Goal: Transaction & Acquisition: Purchase product/service

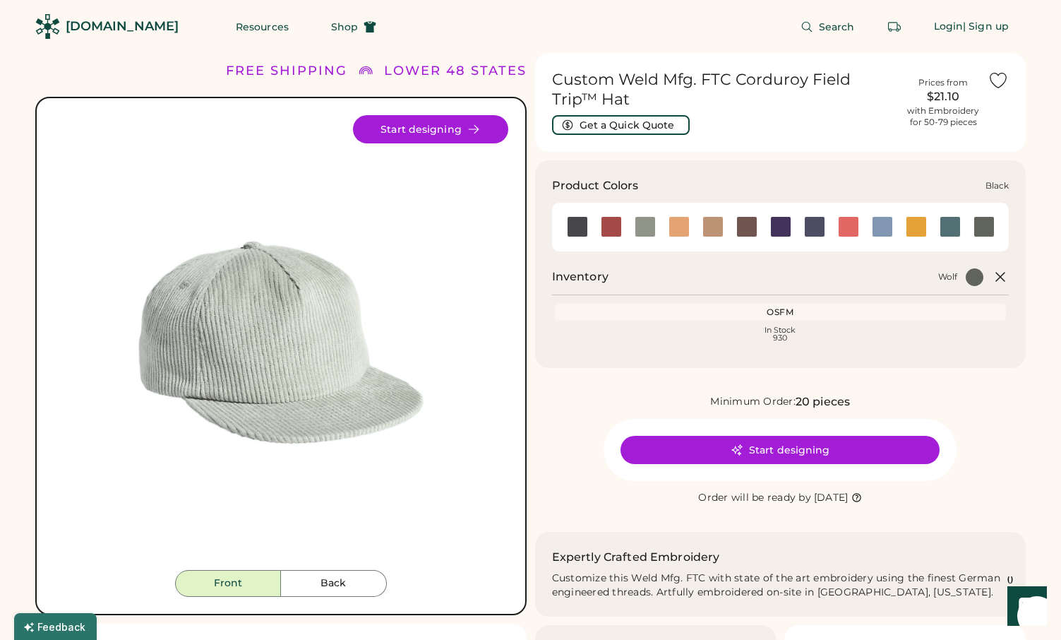
click at [583, 225] on div at bounding box center [577, 226] width 21 height 21
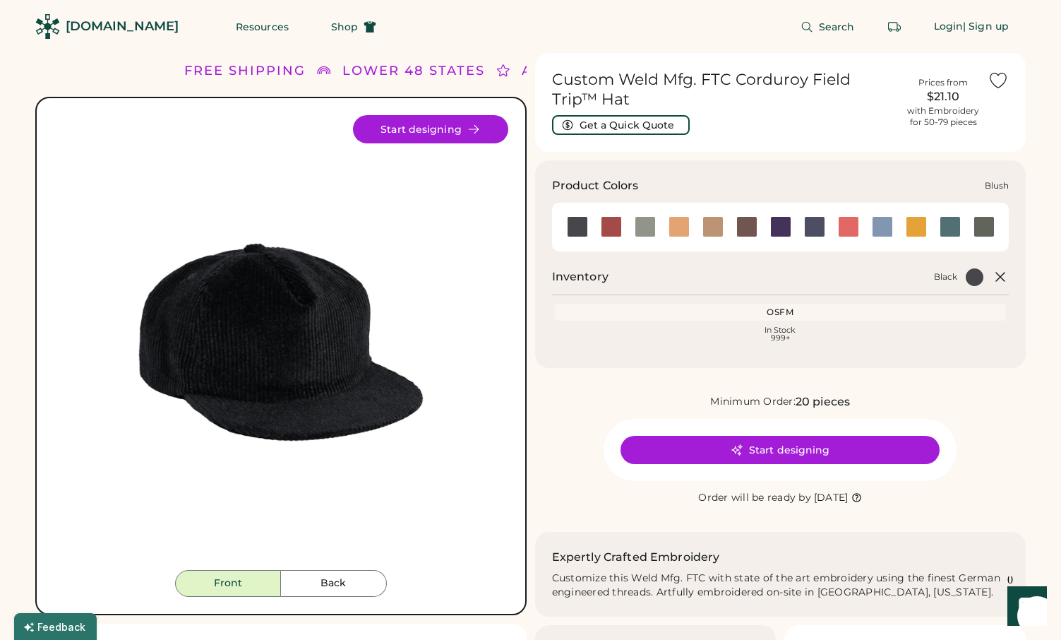
click at [611, 226] on div at bounding box center [611, 226] width 21 height 21
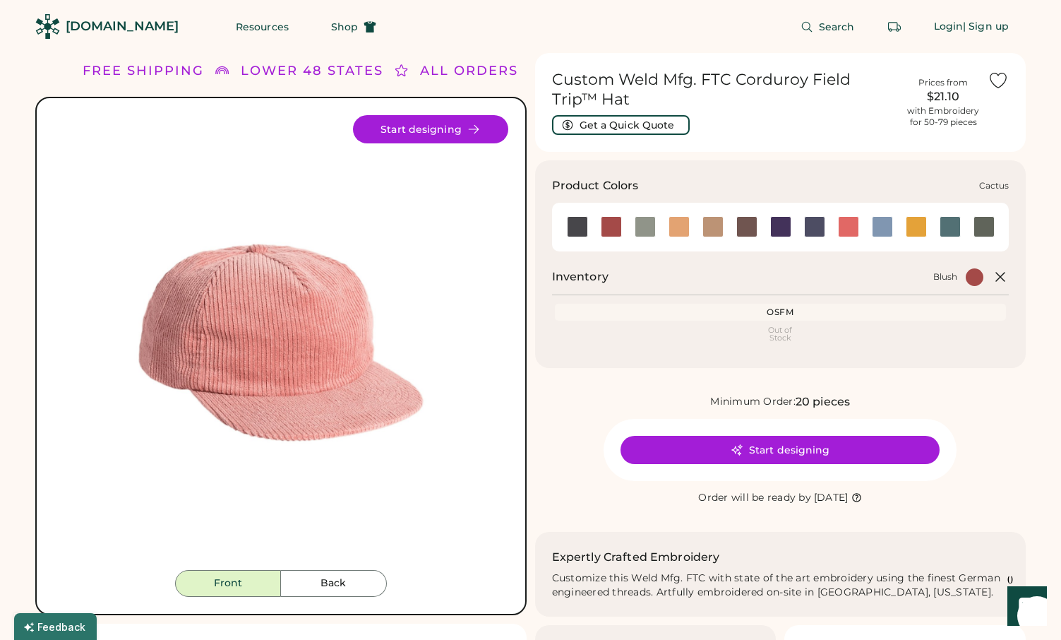
click at [641, 229] on div at bounding box center [645, 226] width 21 height 21
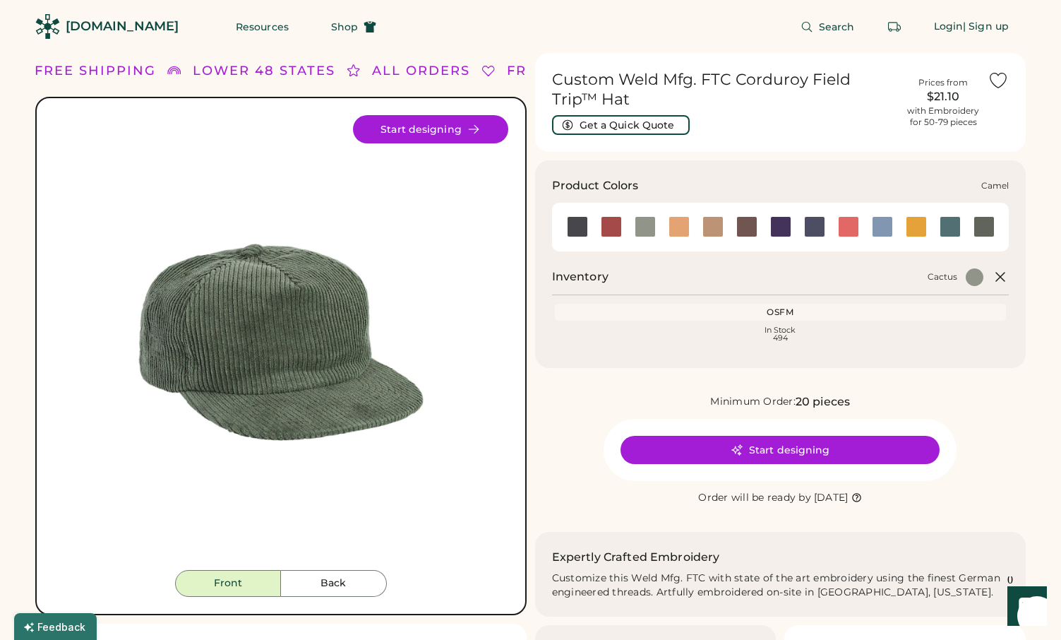
click at [672, 228] on div at bounding box center [679, 226] width 21 height 21
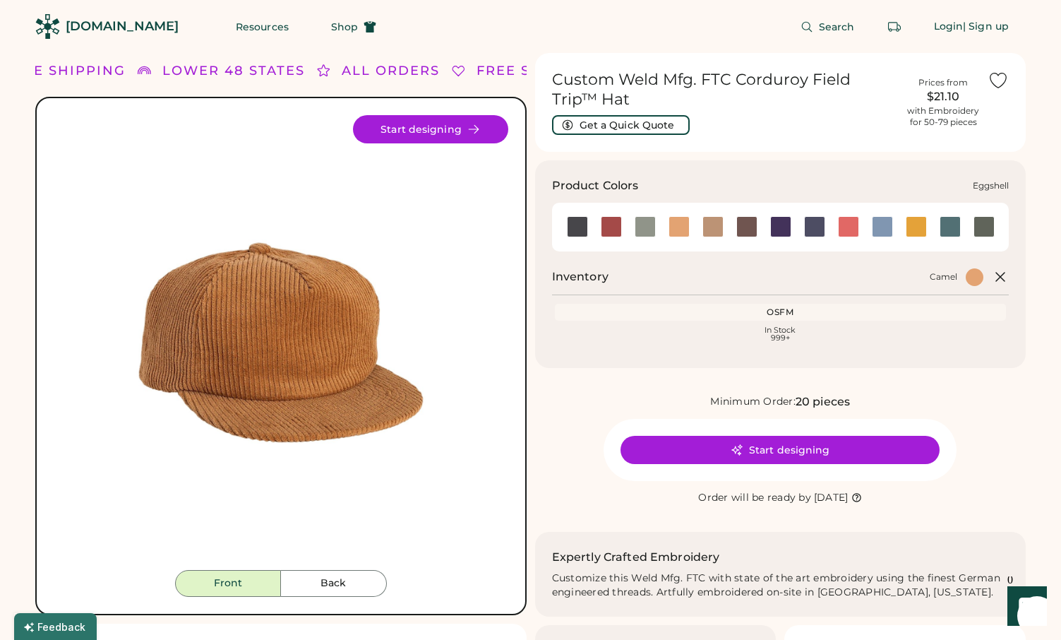
click at [705, 223] on div at bounding box center [713, 226] width 21 height 21
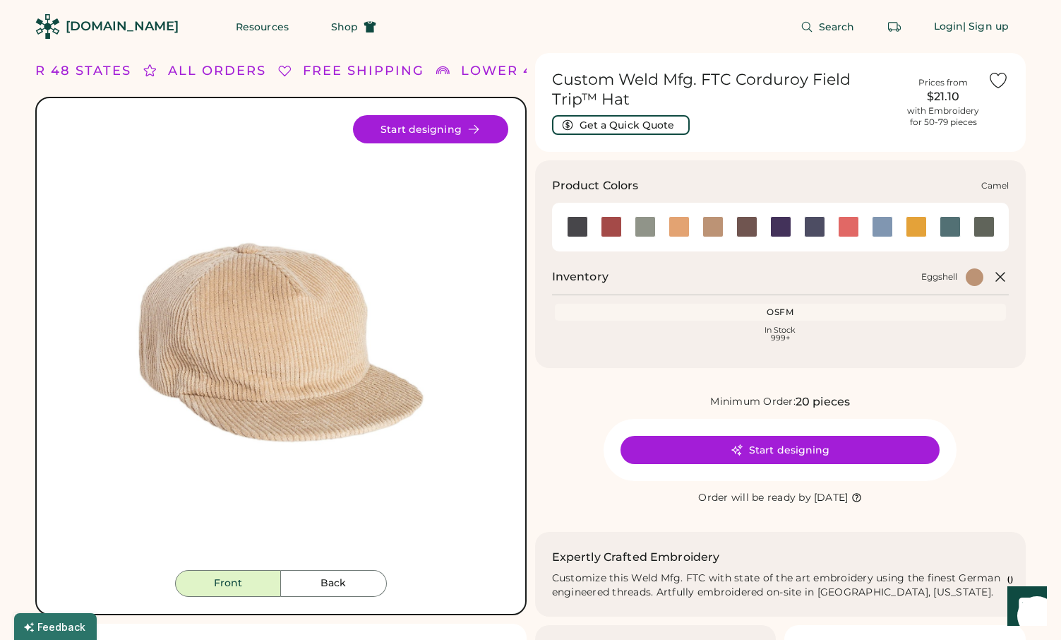
click at [676, 226] on div at bounding box center [679, 226] width 21 height 21
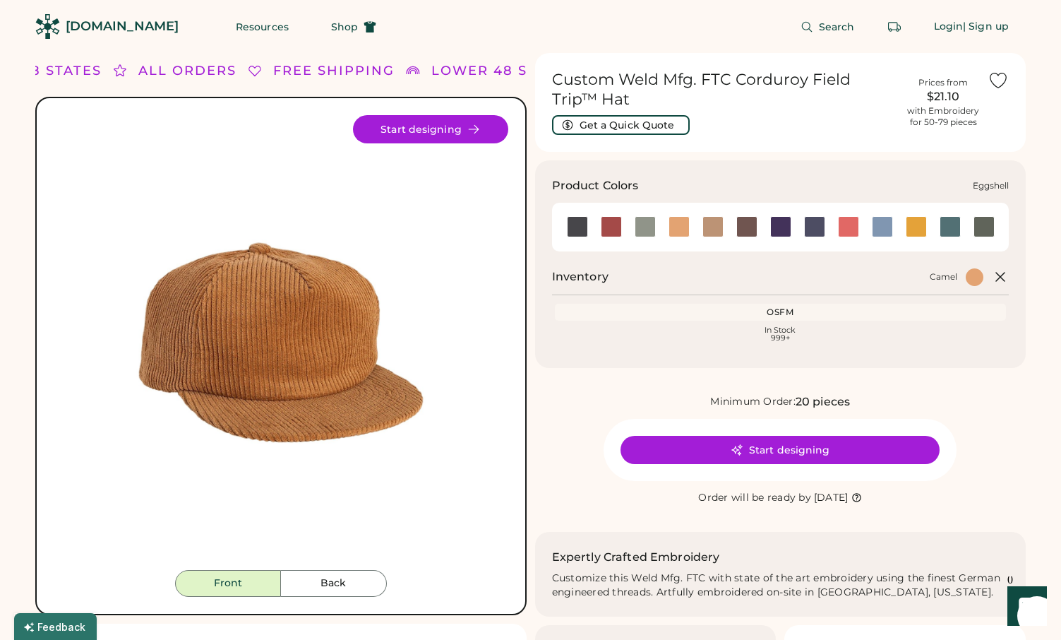
click at [712, 230] on div at bounding box center [713, 226] width 21 height 21
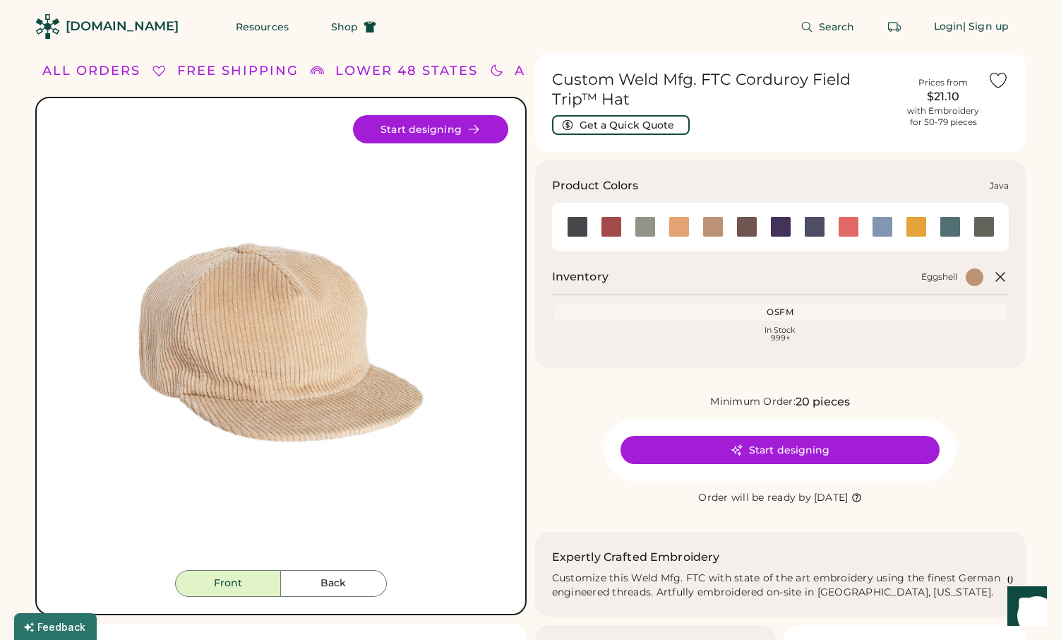
click at [747, 230] on div at bounding box center [747, 226] width 21 height 21
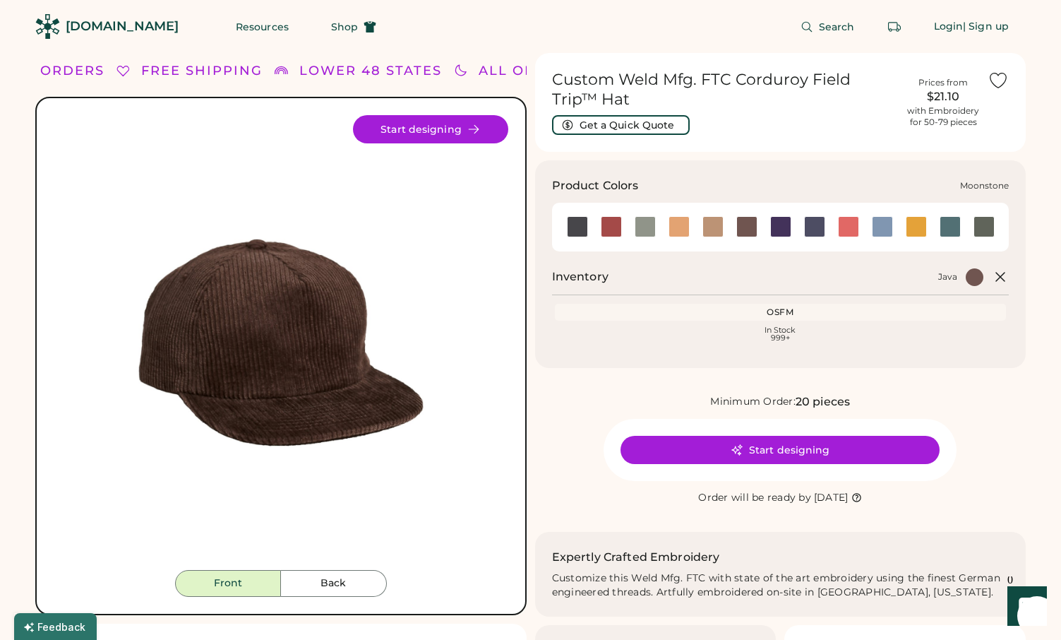
click at [780, 225] on div at bounding box center [781, 226] width 21 height 21
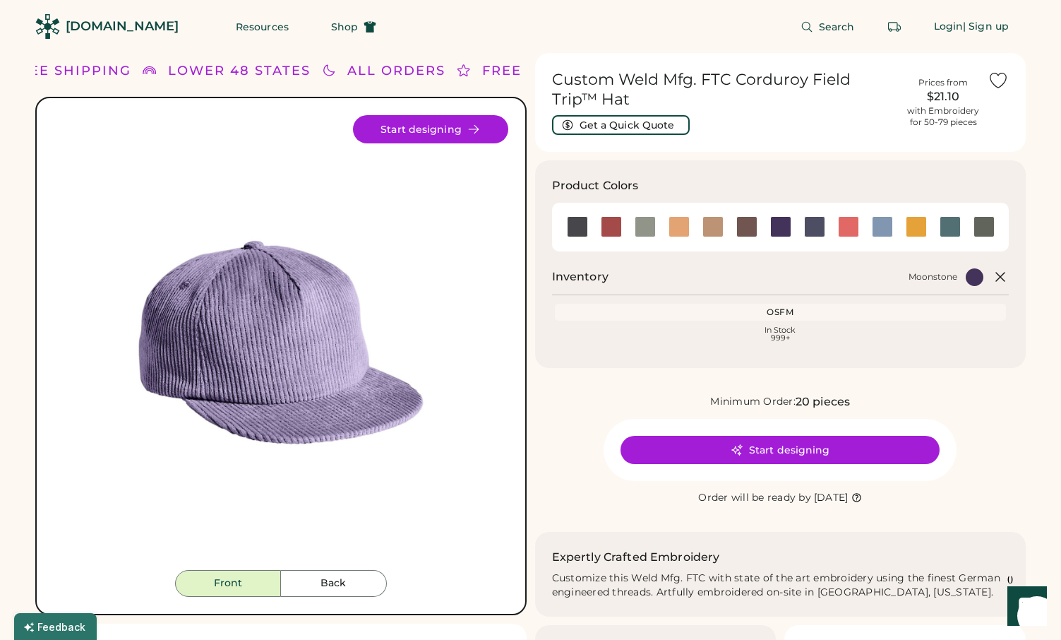
click at [974, 275] on div at bounding box center [975, 277] width 18 height 18
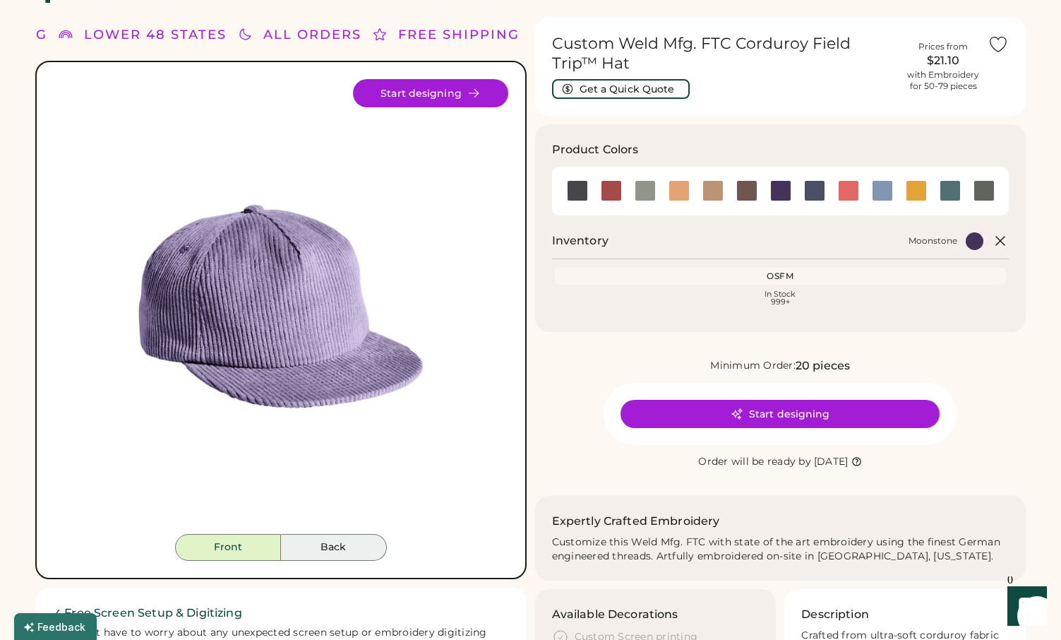
click at [314, 540] on button "Back" at bounding box center [334, 547] width 106 height 27
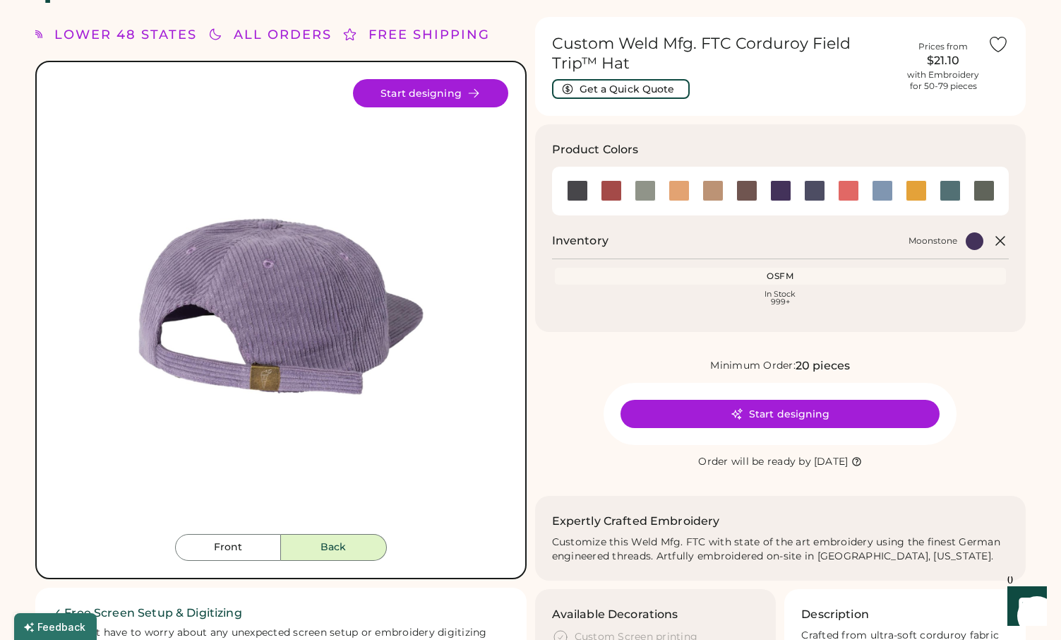
click at [319, 543] on button "Back" at bounding box center [334, 547] width 106 height 27
click at [242, 547] on button "Front" at bounding box center [228, 547] width 106 height 27
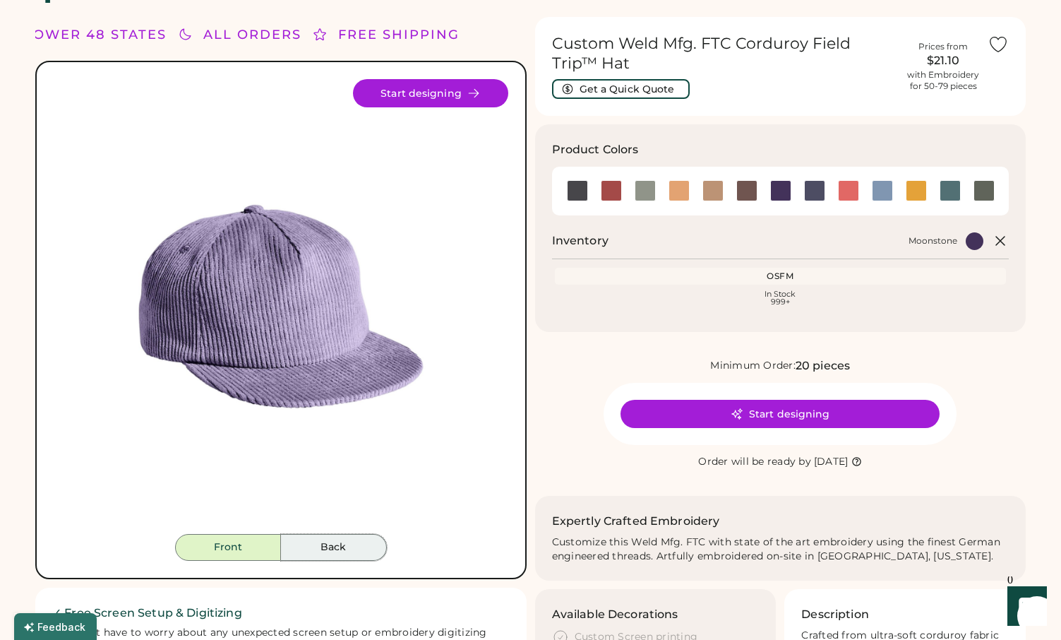
click at [325, 554] on button "Back" at bounding box center [334, 547] width 106 height 27
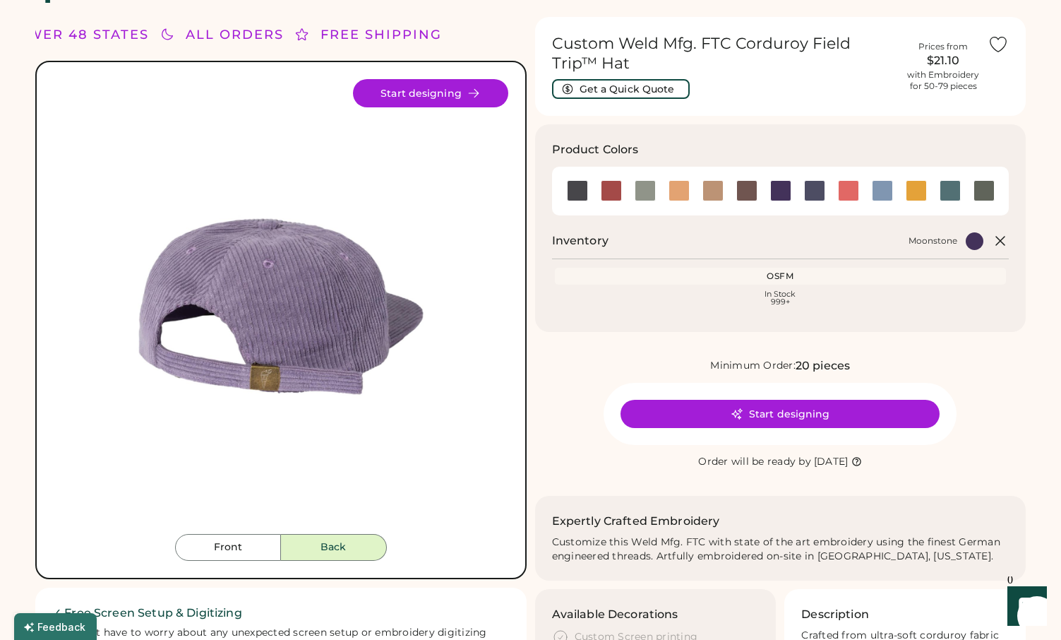
click at [247, 561] on div "Front Back Start designing" at bounding box center [281, 320] width 492 height 518
click at [420, 88] on button "Start designing" at bounding box center [430, 93] width 155 height 28
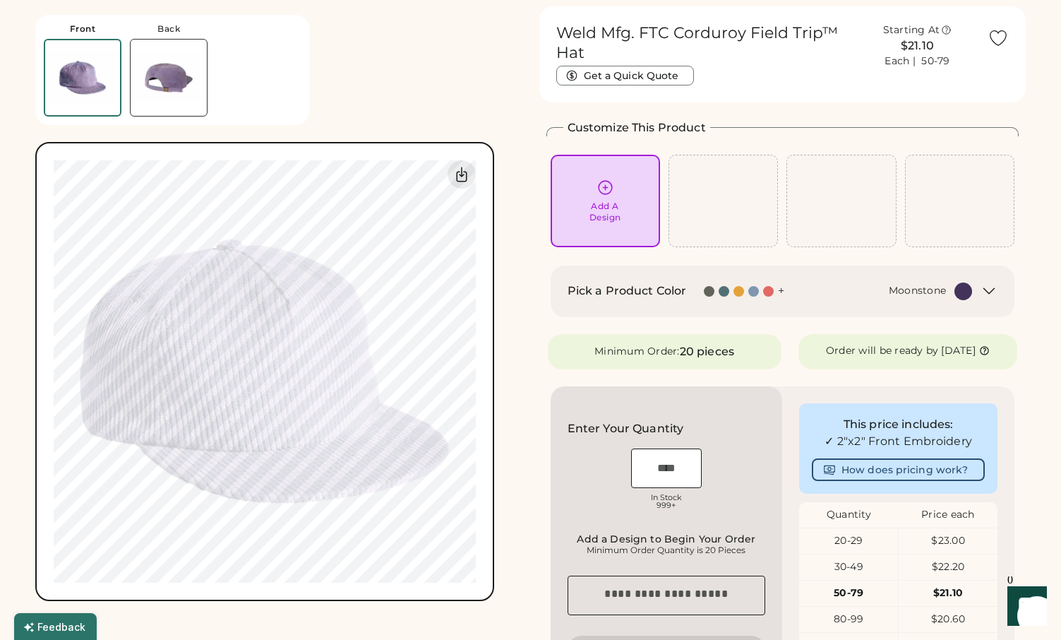
scroll to position [50, 0]
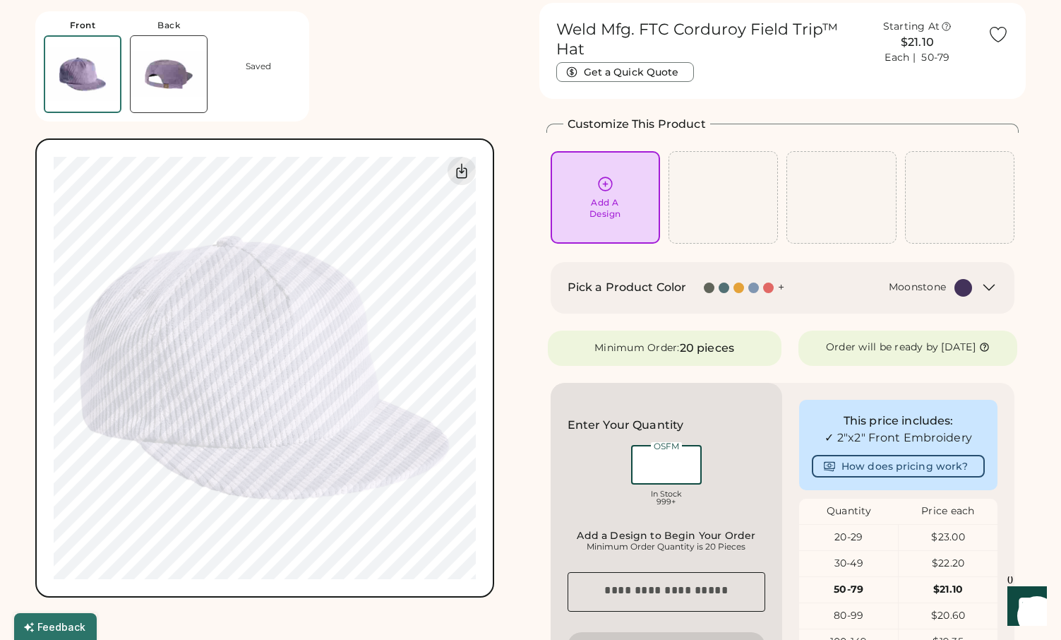
click at [674, 476] on input "input" at bounding box center [666, 465] width 71 height 40
type input "**"
click at [736, 497] on div "OSFM In Stock 999+" at bounding box center [667, 477] width 198 height 71
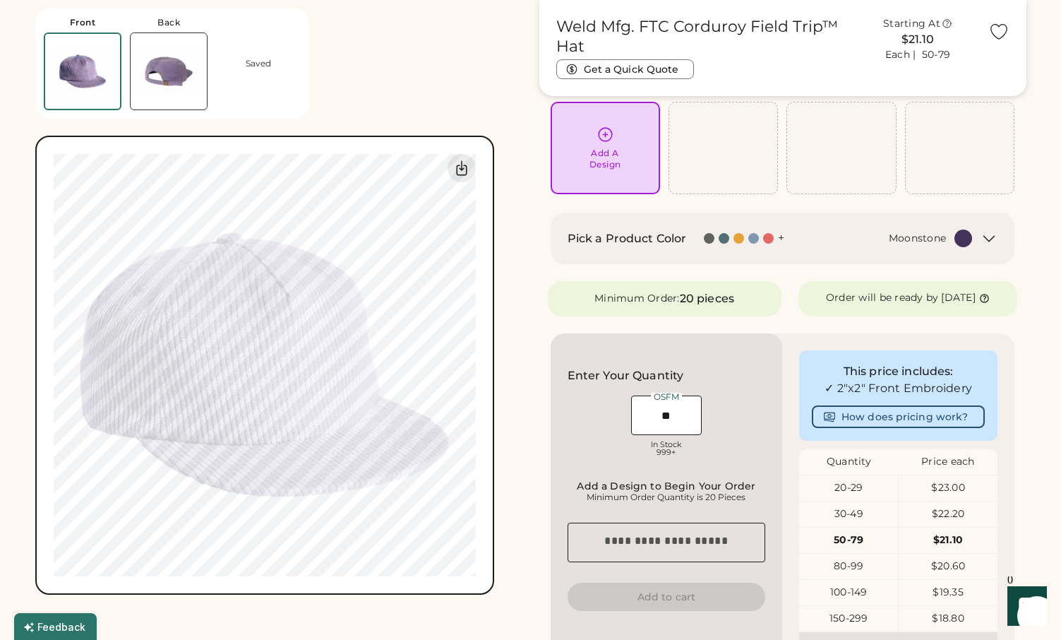
scroll to position [107, 0]
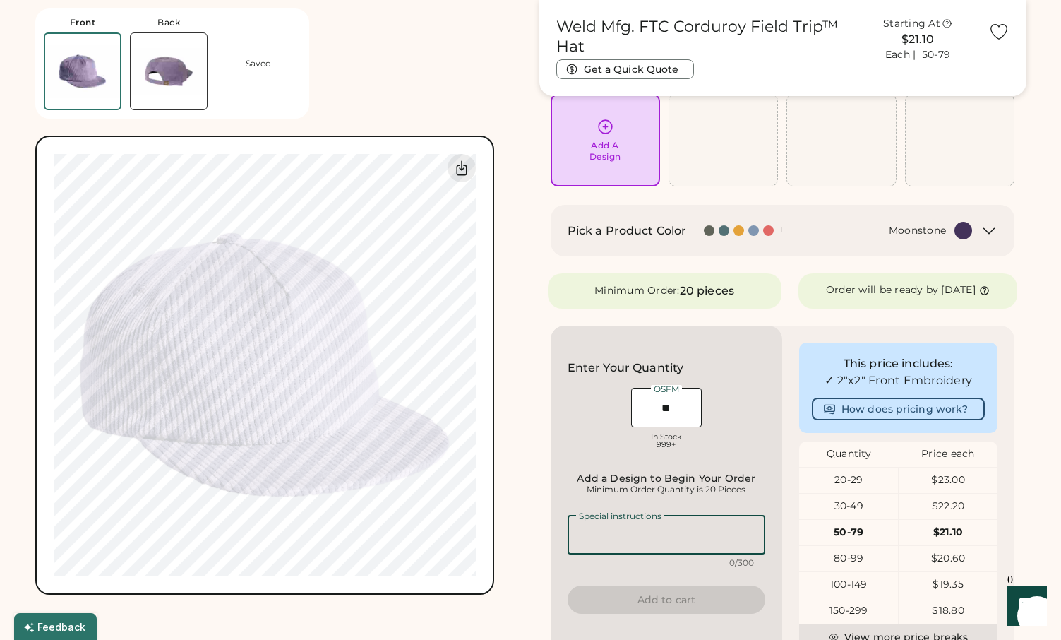
click at [694, 540] on textarea at bounding box center [667, 535] width 198 height 40
click at [664, 554] on textarea at bounding box center [667, 535] width 198 height 40
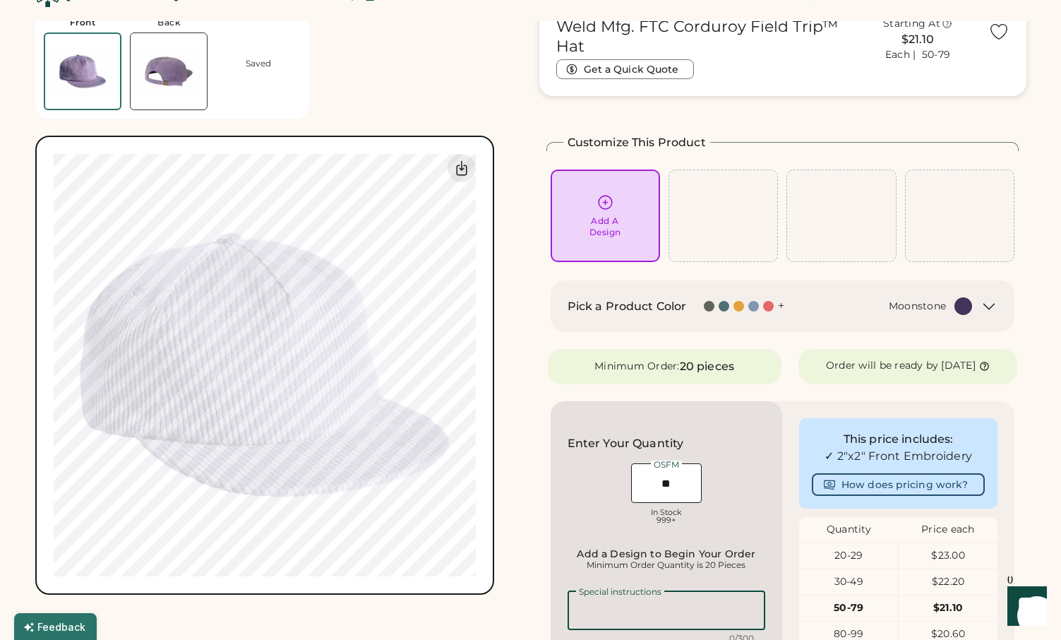
scroll to position [0, 0]
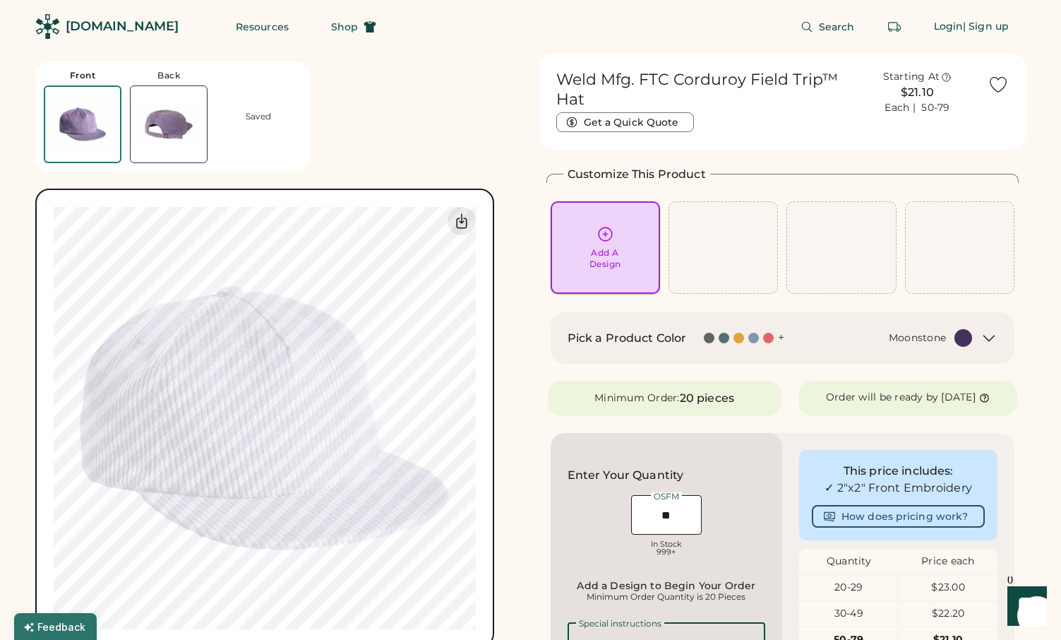
click at [637, 220] on div "Add A Design" at bounding box center [605, 247] width 109 height 93
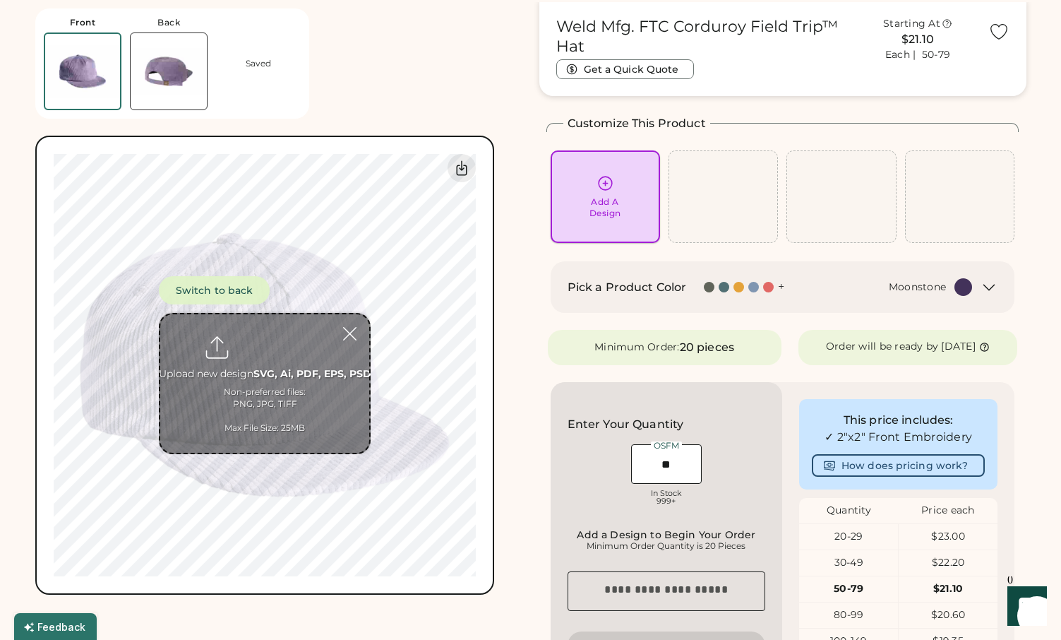
scroll to position [53, 0]
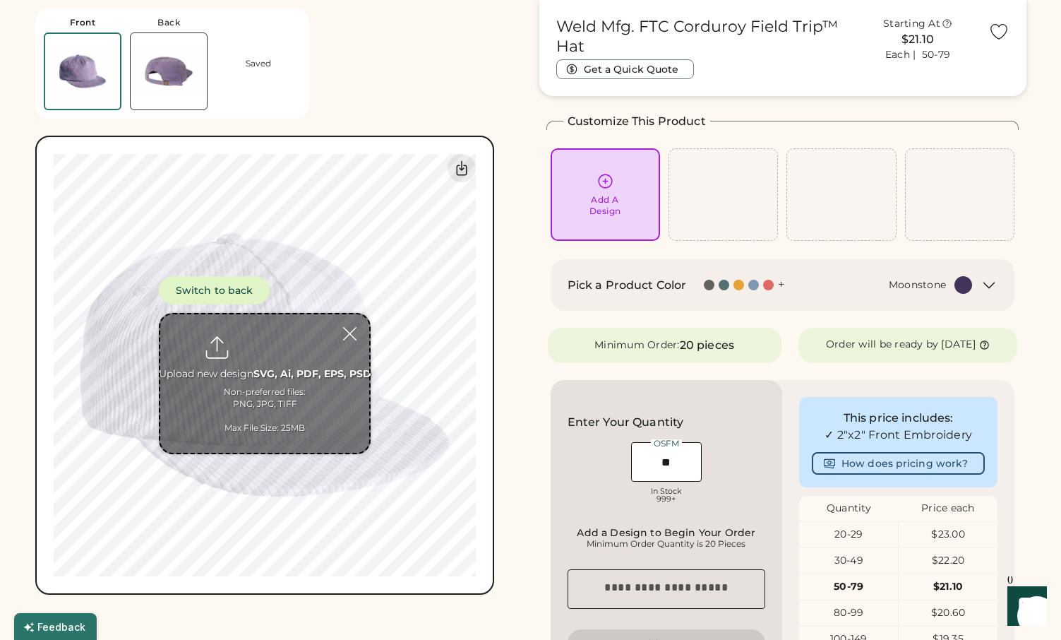
click at [252, 355] on input "file" at bounding box center [264, 383] width 209 height 138
type input "**********"
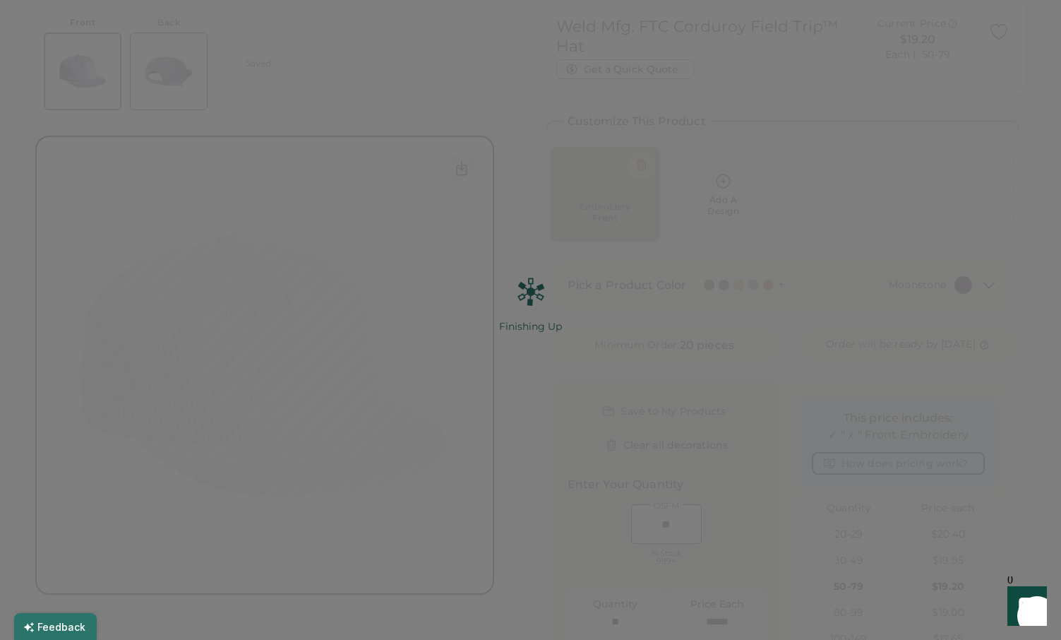
type input "*****"
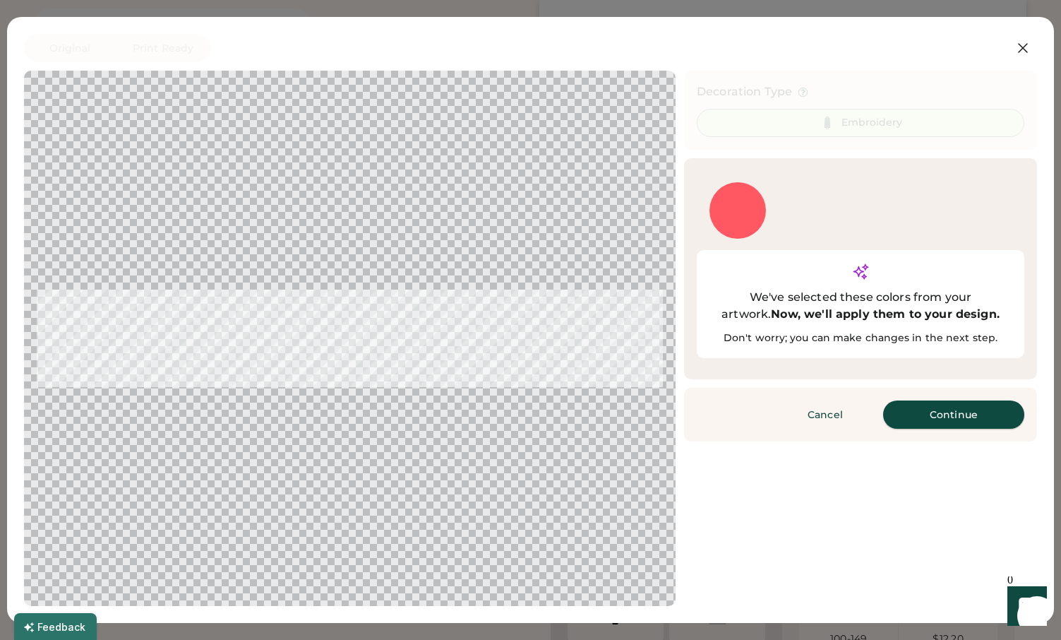
click at [926, 400] on button "Continue" at bounding box center [954, 414] width 141 height 28
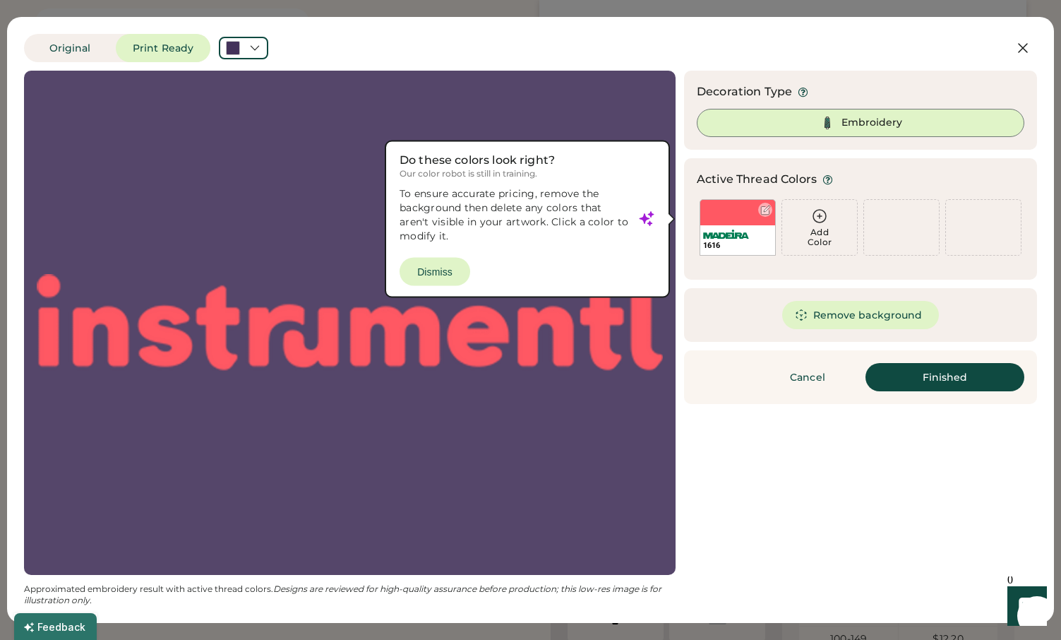
click at [767, 209] on div at bounding box center [766, 210] width 11 height 11
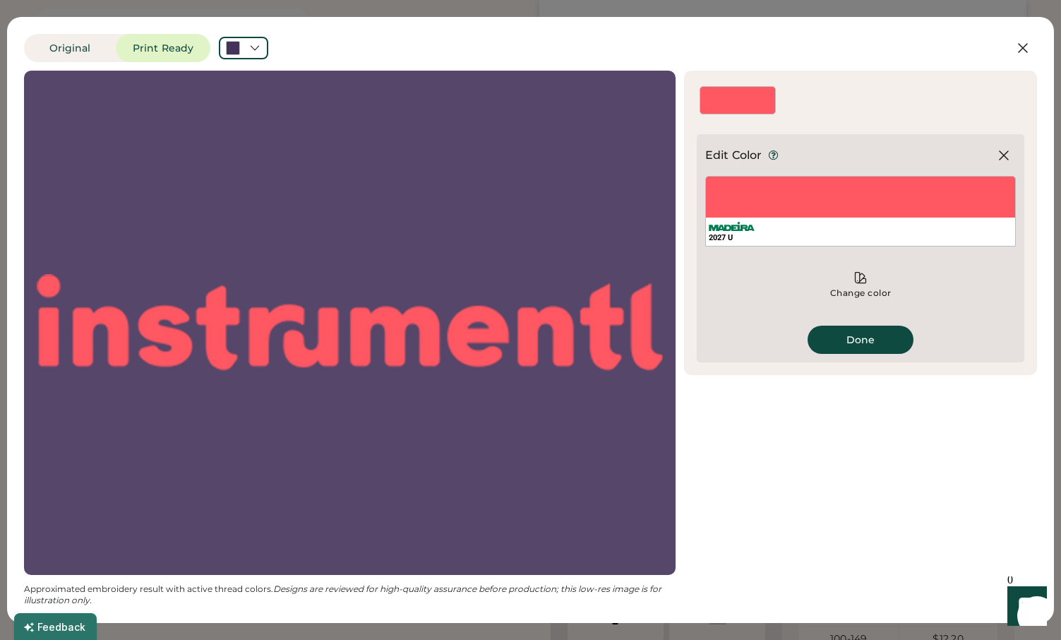
click at [776, 196] on div "2027 U" at bounding box center [861, 211] width 311 height 71
click at [874, 347] on button "Done" at bounding box center [861, 340] width 106 height 28
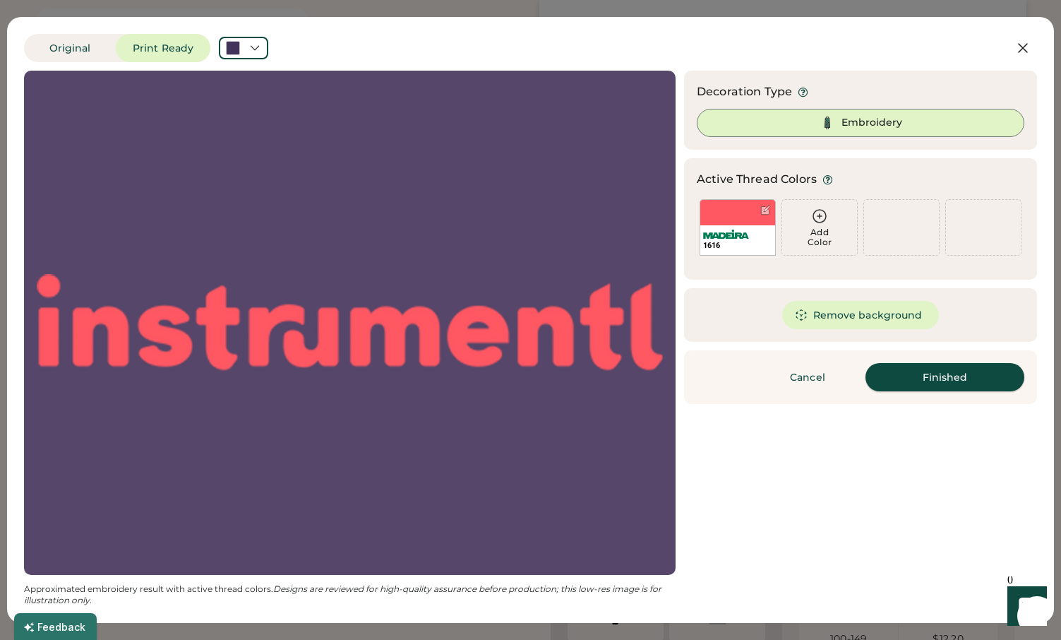
click at [934, 379] on button "Finished" at bounding box center [945, 377] width 159 height 28
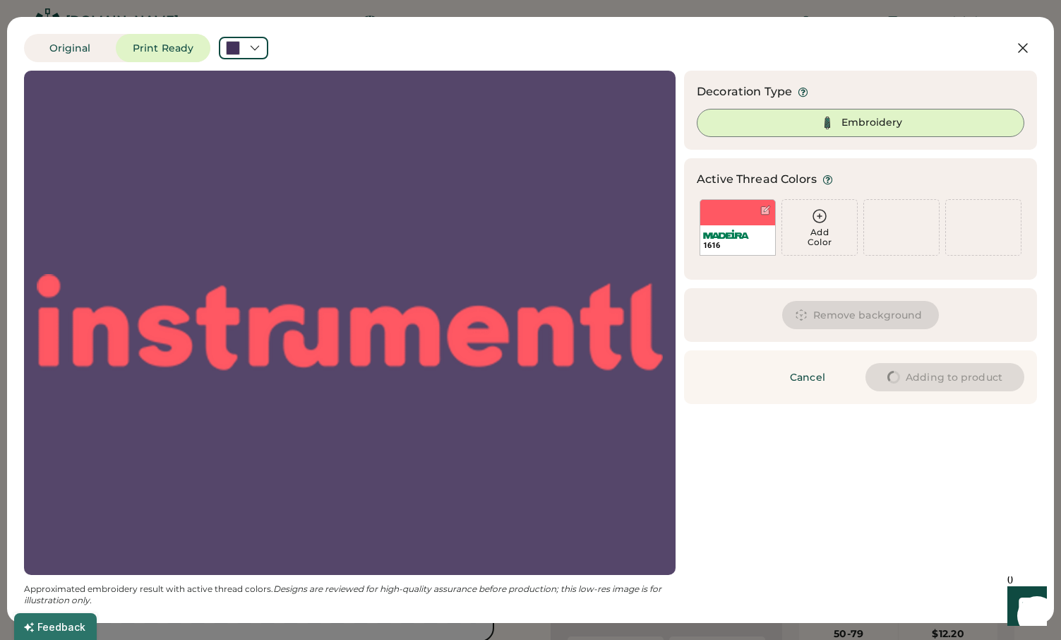
scroll to position [5, 0]
type input "****"
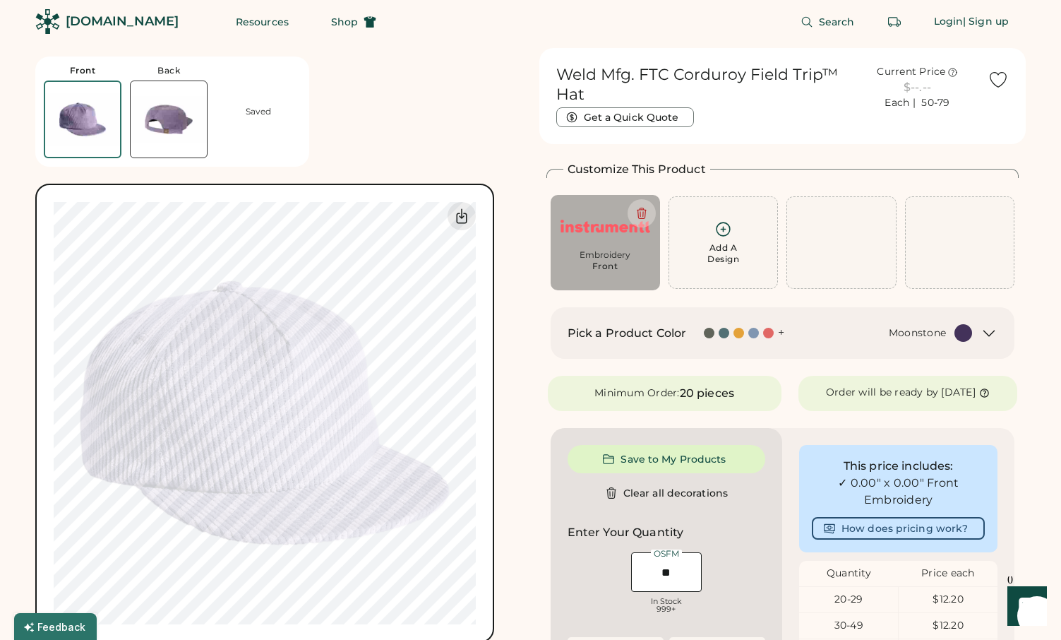
type input "****"
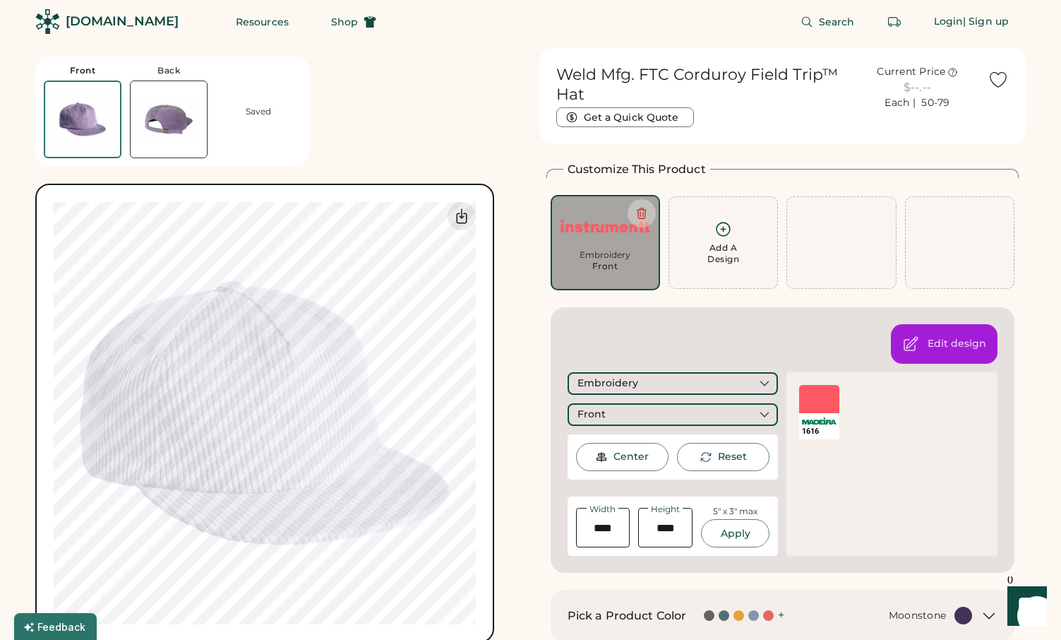
type input "******"
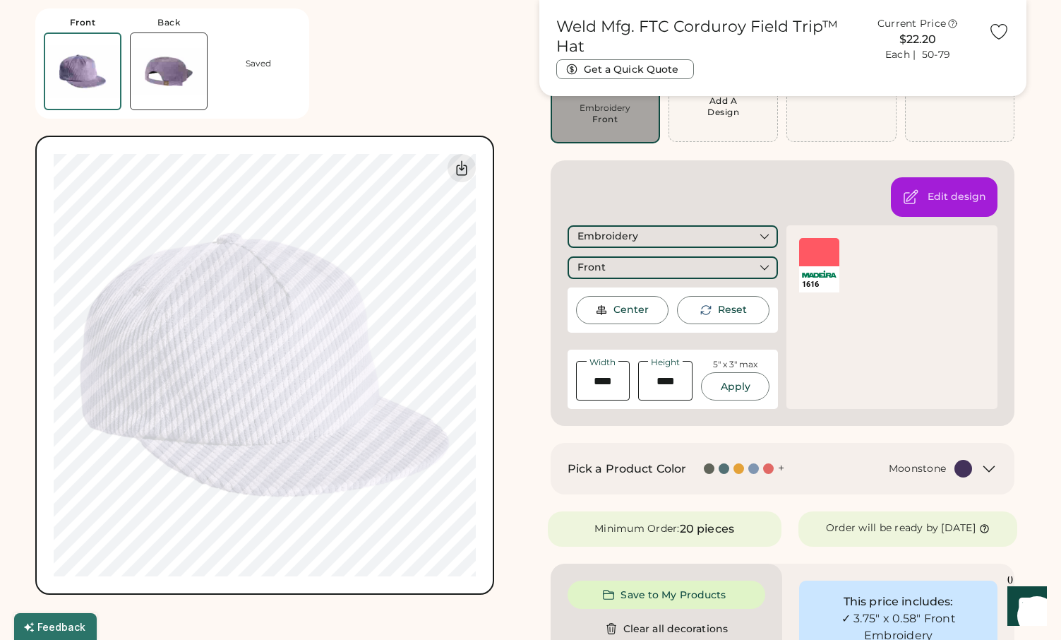
scroll to position [156, 0]
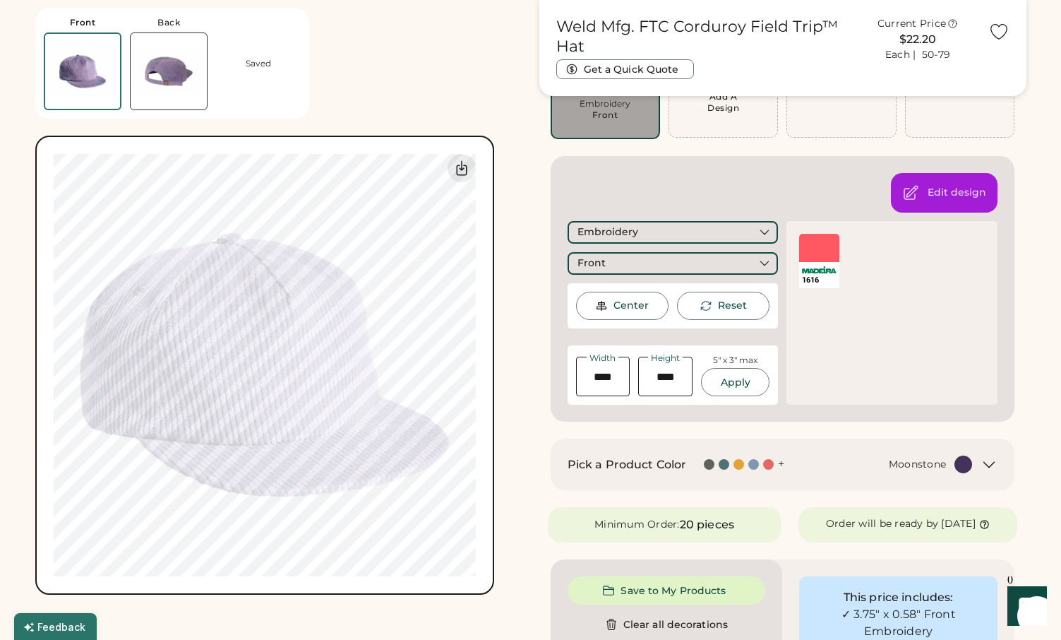
click at [613, 307] on div "Center" at bounding box center [622, 306] width 93 height 28
click at [600, 374] on input "input" at bounding box center [603, 377] width 54 height 40
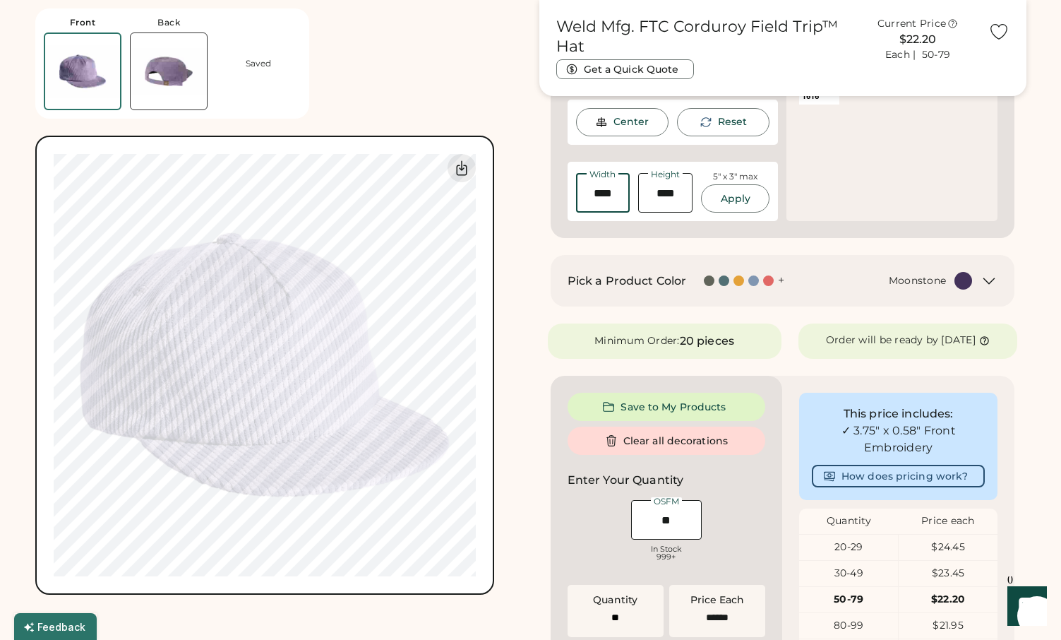
scroll to position [333, 0]
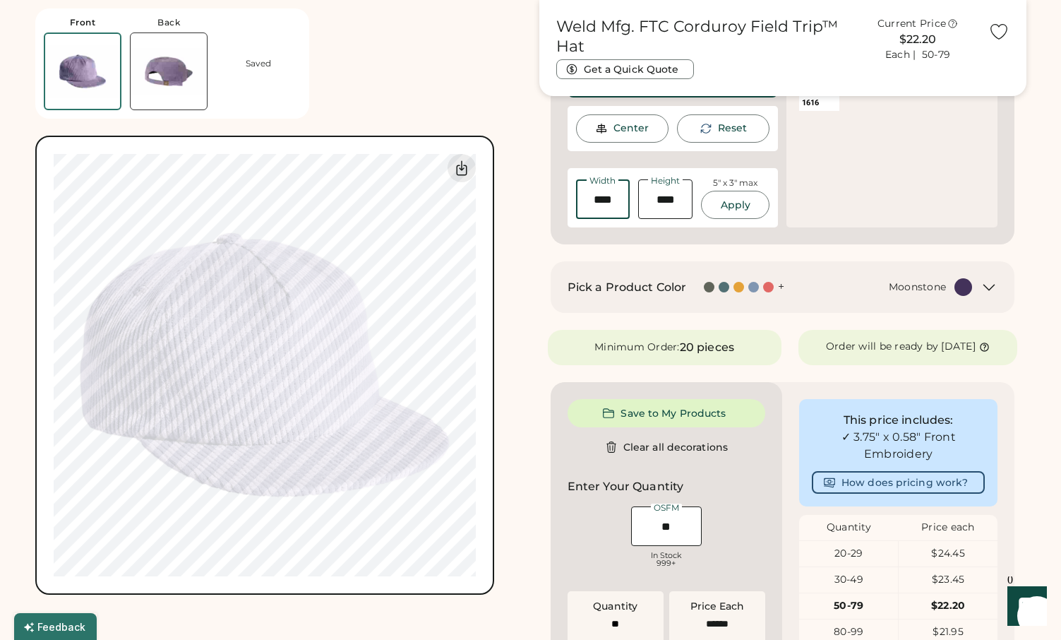
type input "****"
click at [733, 210] on button "Apply" at bounding box center [735, 205] width 69 height 28
type input "****"
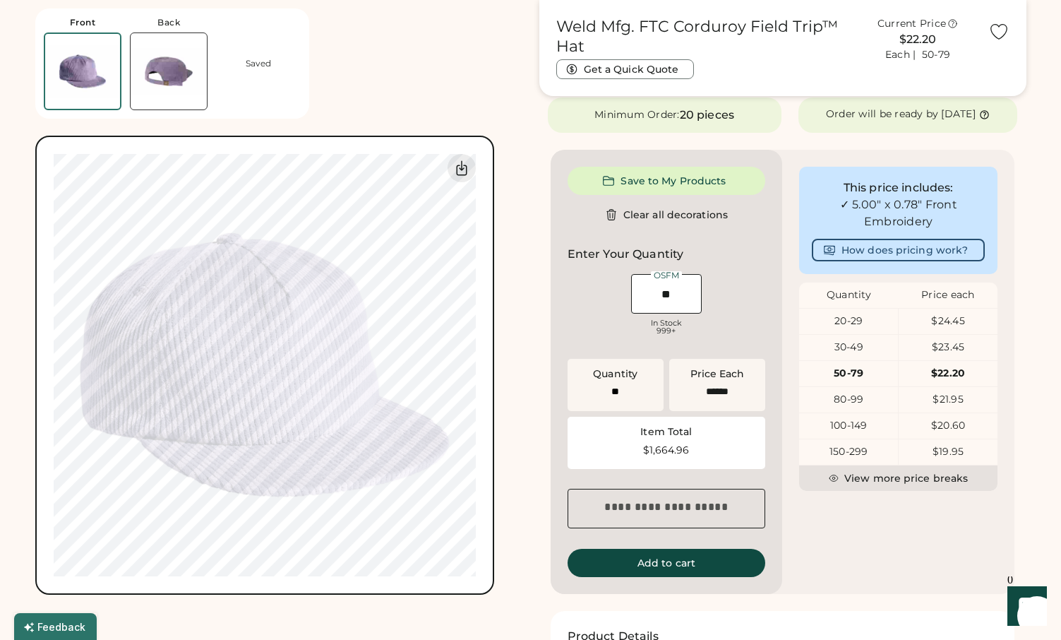
scroll to position [297, 0]
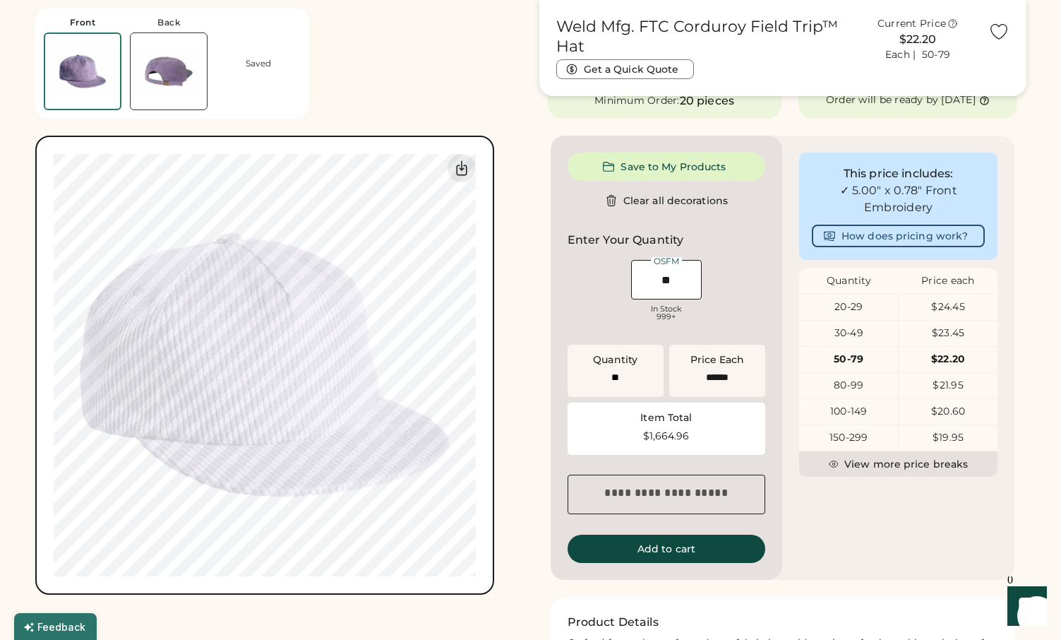
type input "****"
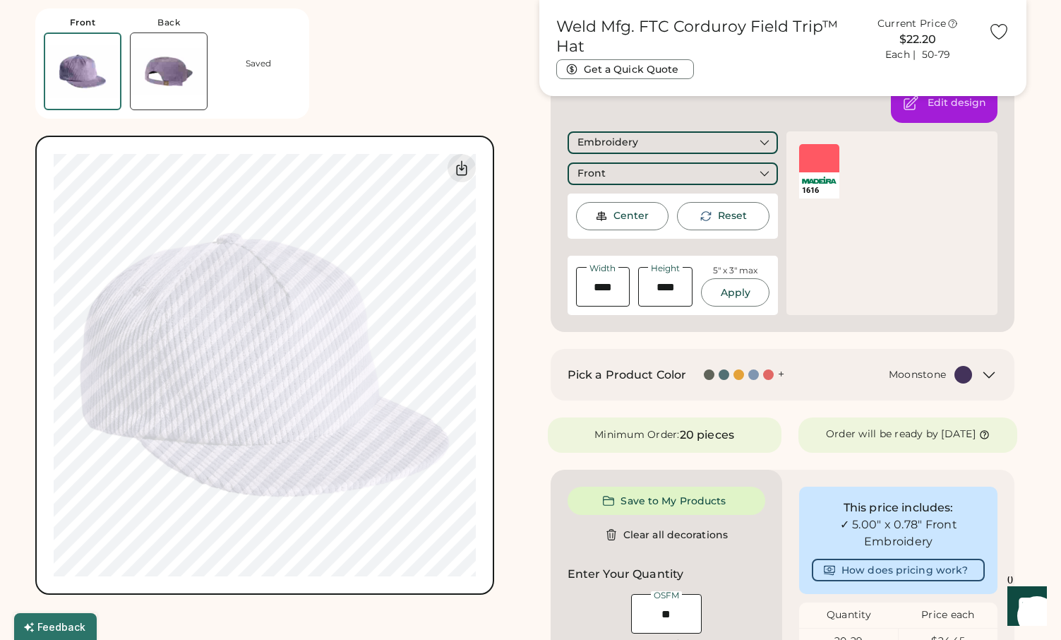
scroll to position [274, 0]
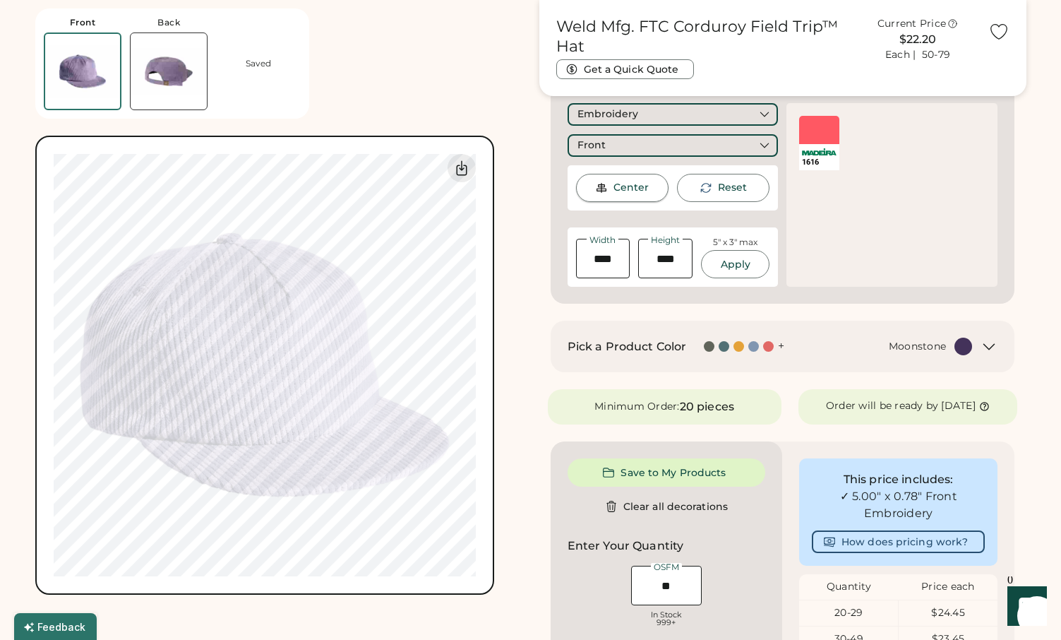
click at [616, 181] on div "Center" at bounding box center [631, 188] width 35 height 14
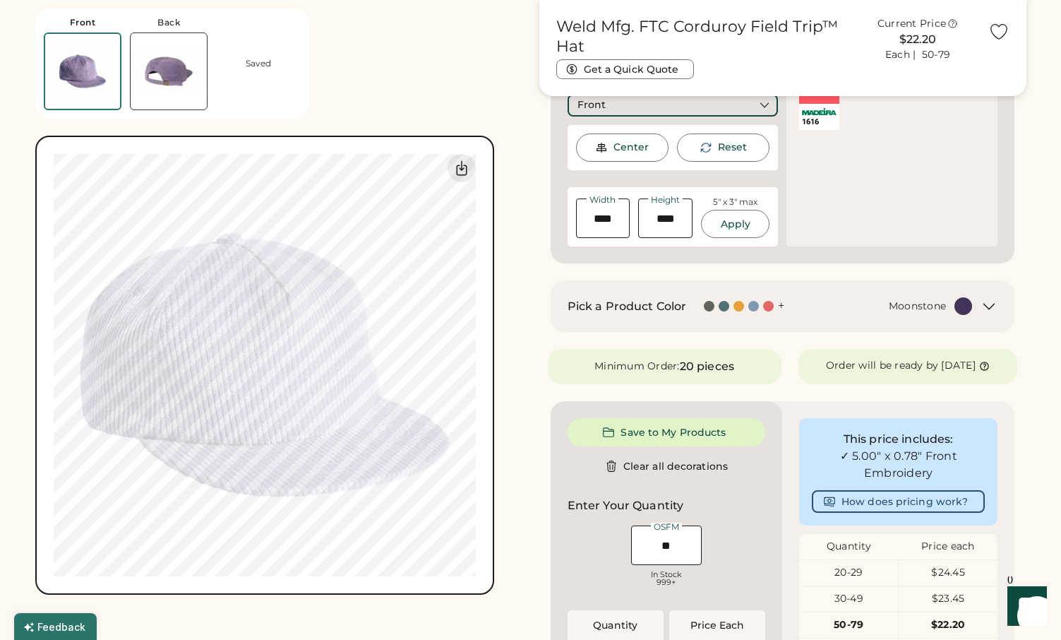
scroll to position [270, 0]
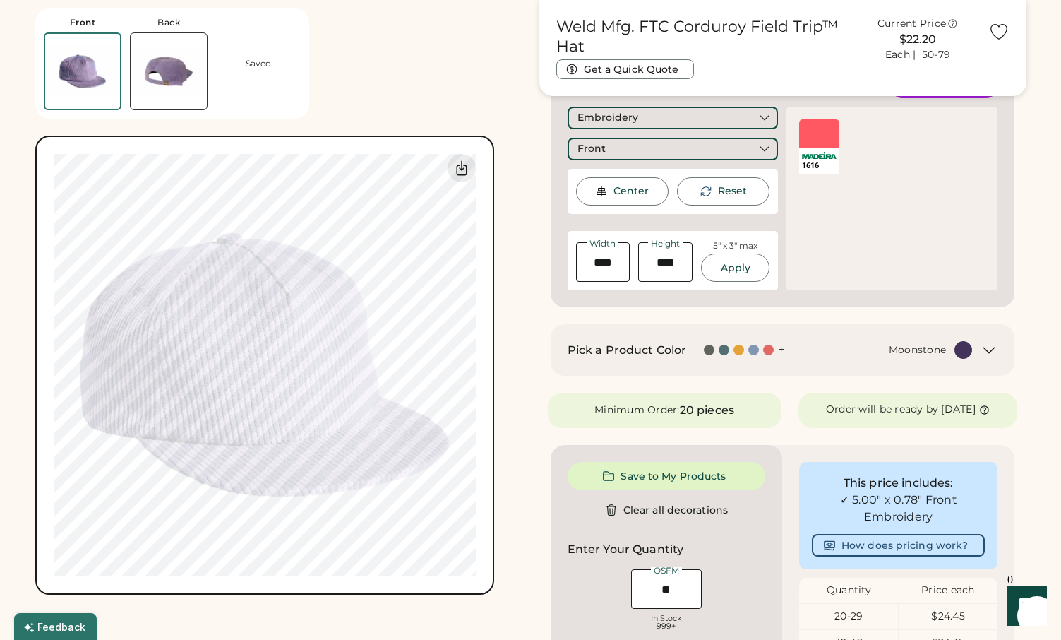
type input "****"
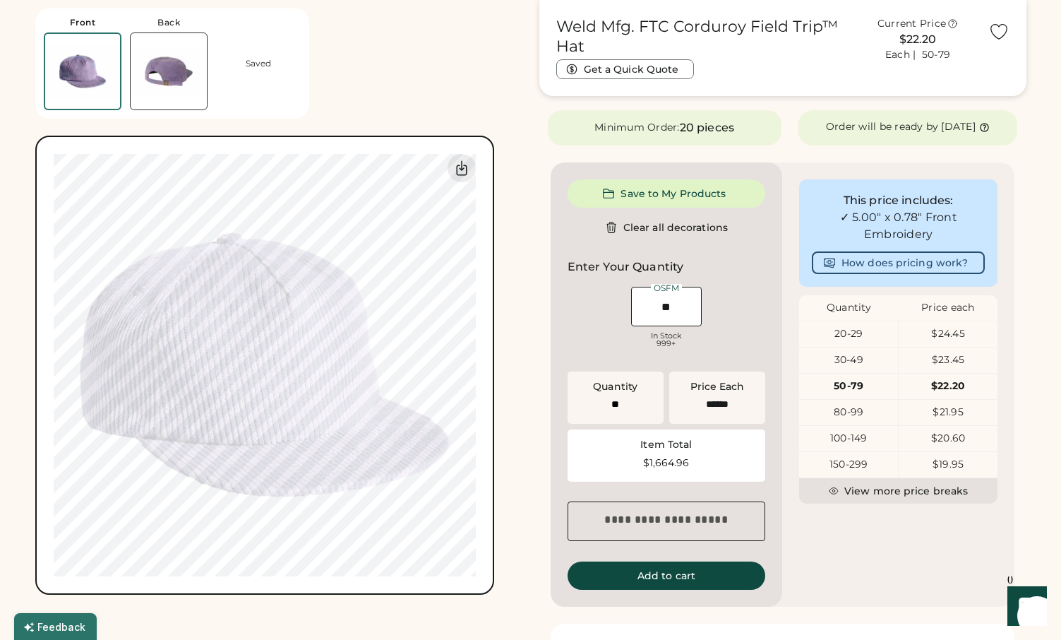
type input "****"
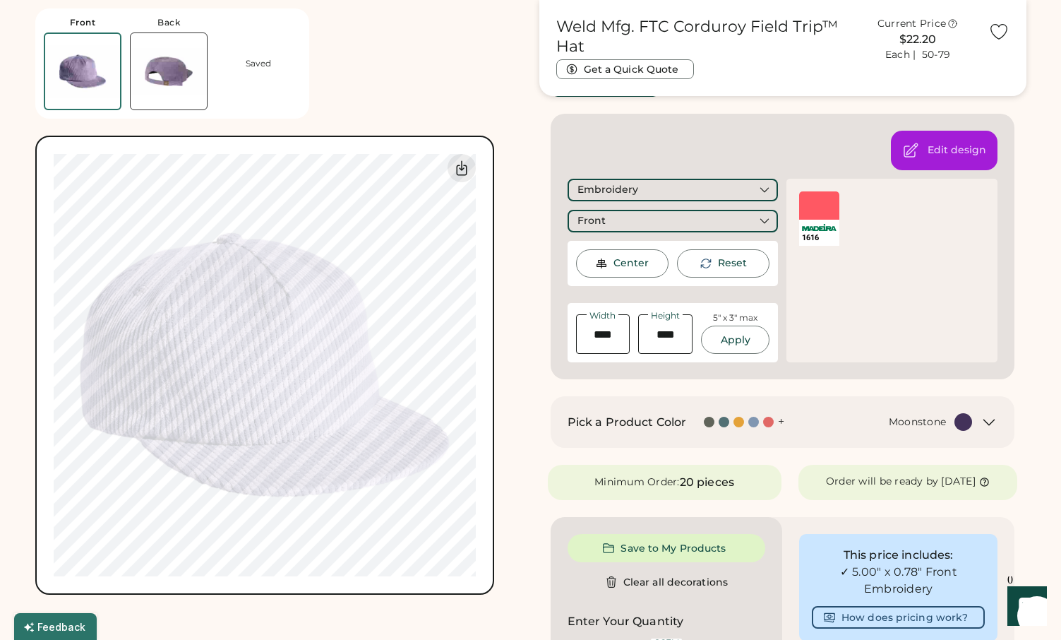
scroll to position [197, 0]
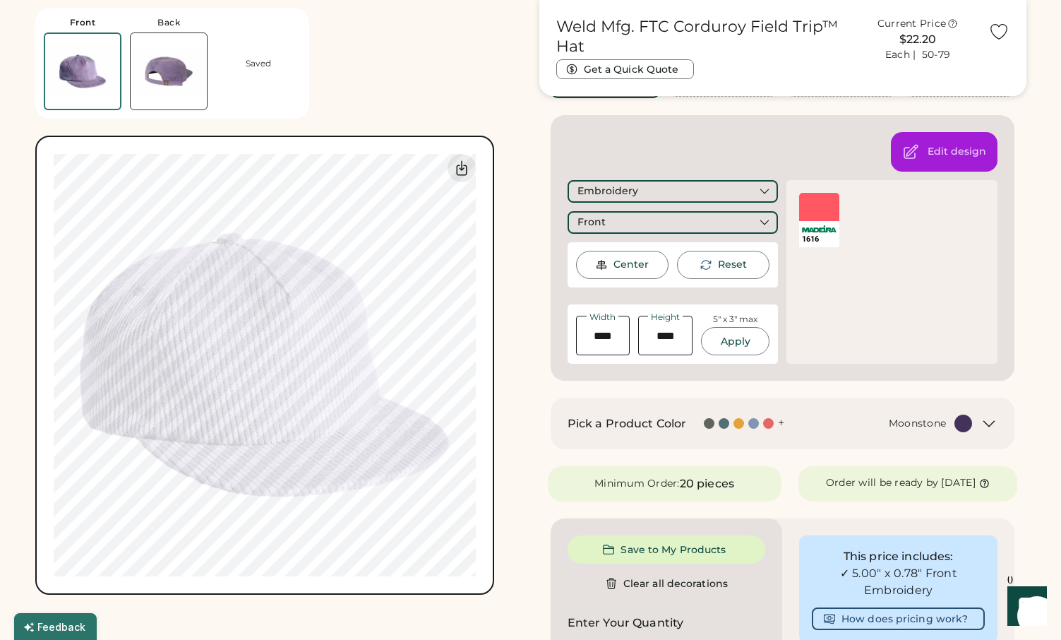
click at [820, 205] on div at bounding box center [819, 207] width 40 height 28
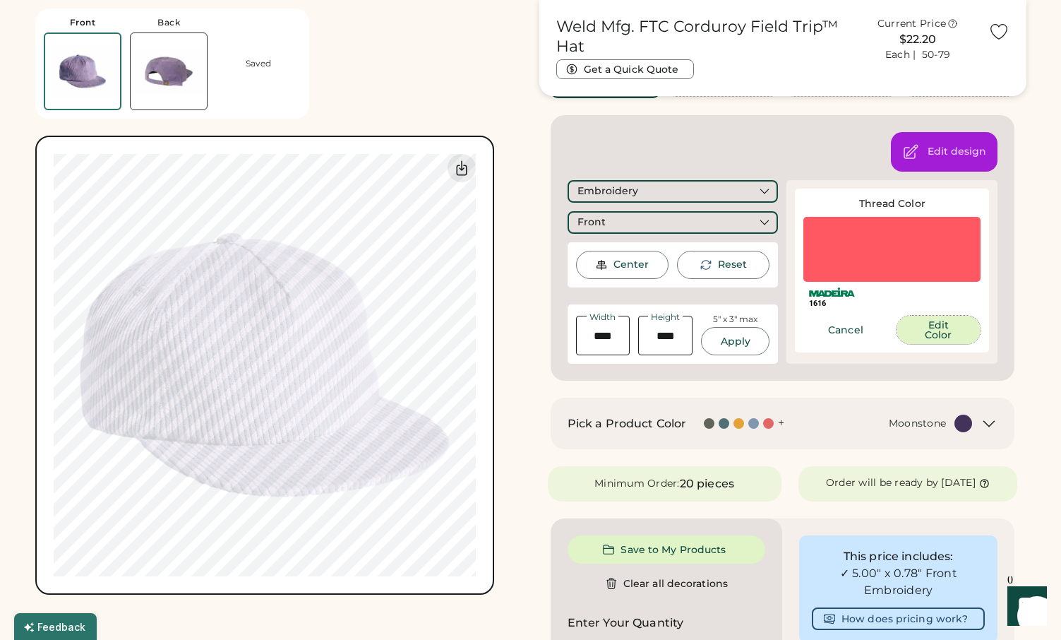
click at [920, 326] on button "Edit Color" at bounding box center [939, 330] width 84 height 28
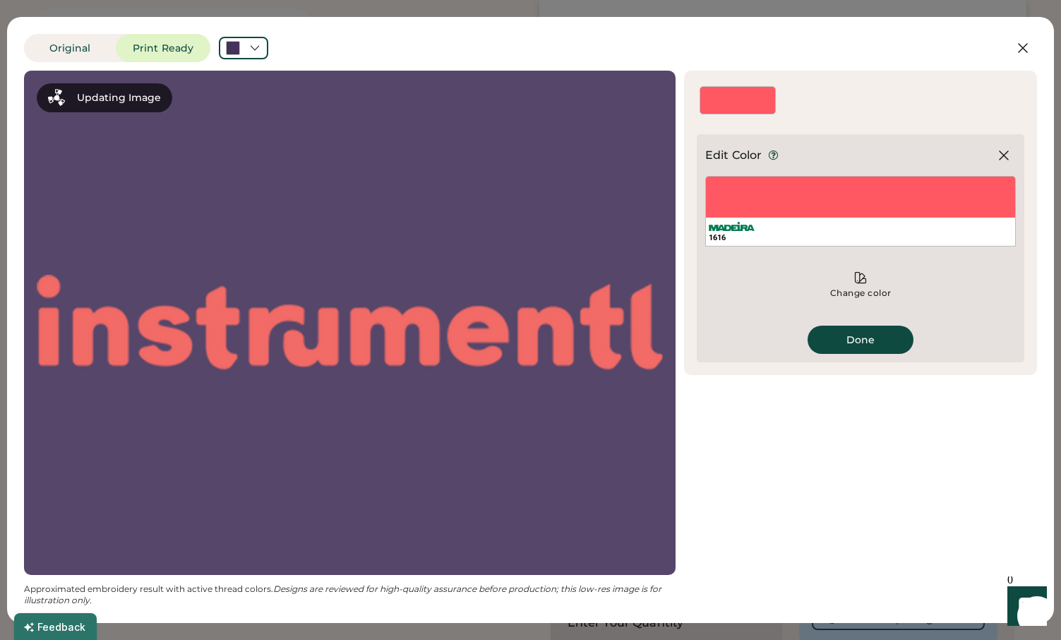
click at [758, 199] on div "1616" at bounding box center [861, 211] width 311 height 71
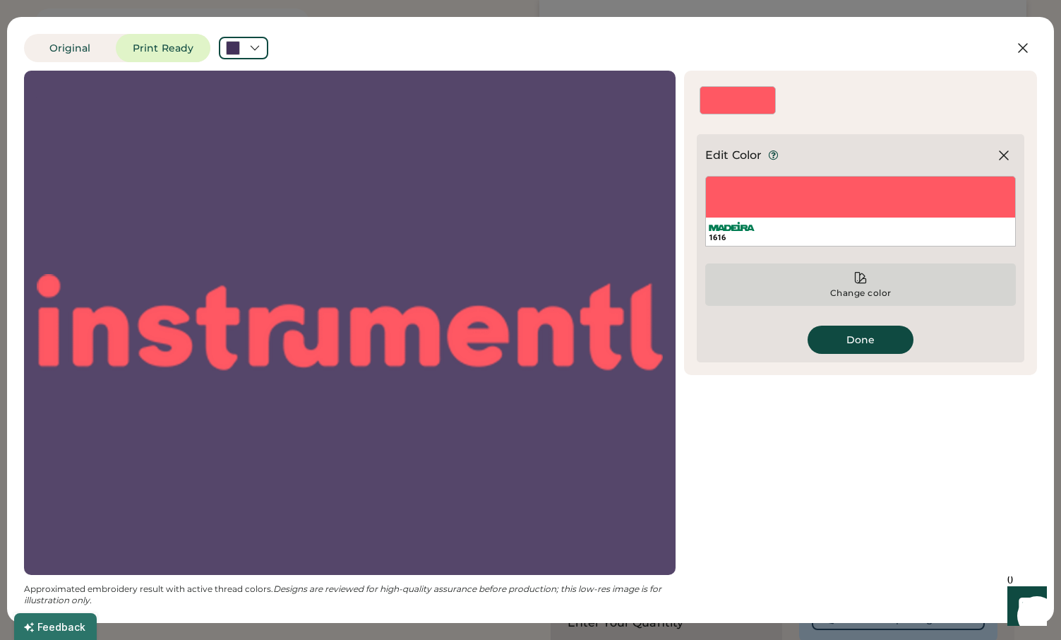
click at [852, 290] on div "Change color" at bounding box center [861, 292] width 63 height 11
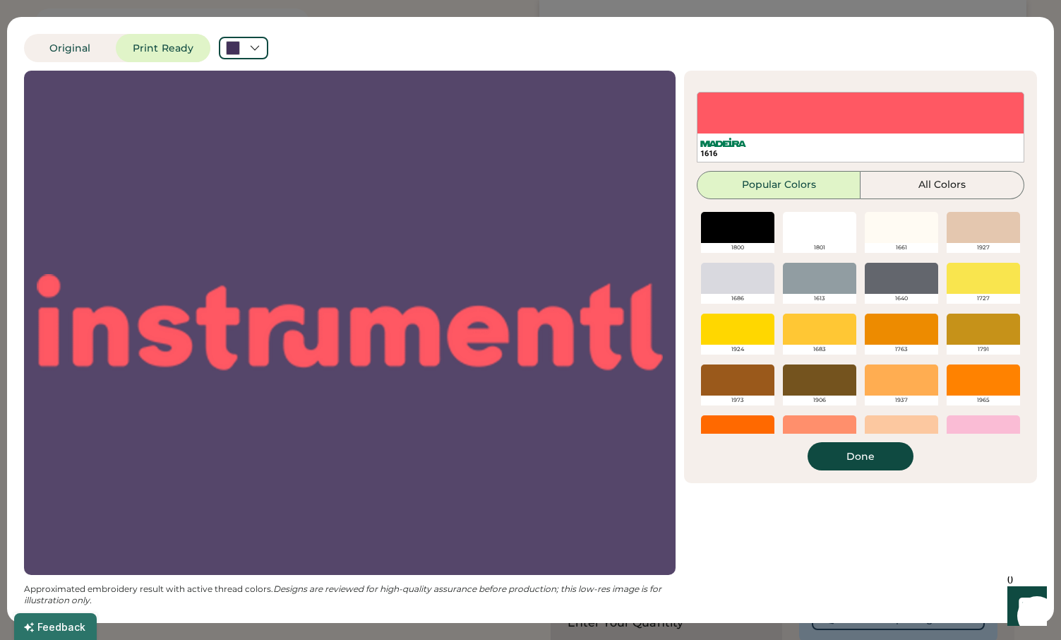
click at [846, 232] on div at bounding box center [819, 227] width 73 height 31
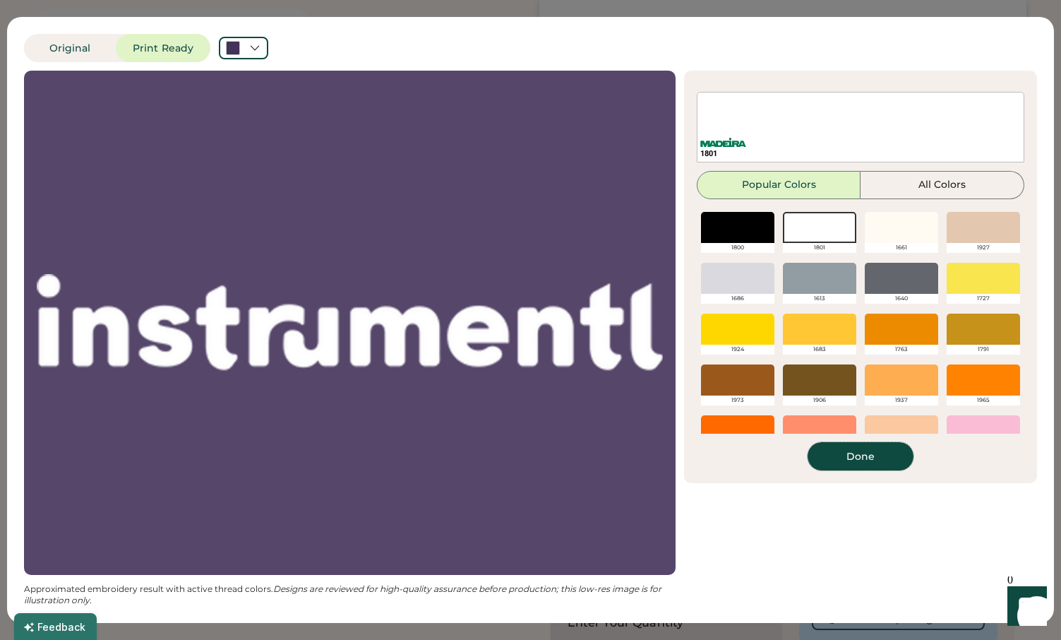
click at [867, 459] on button "Done" at bounding box center [861, 456] width 106 height 28
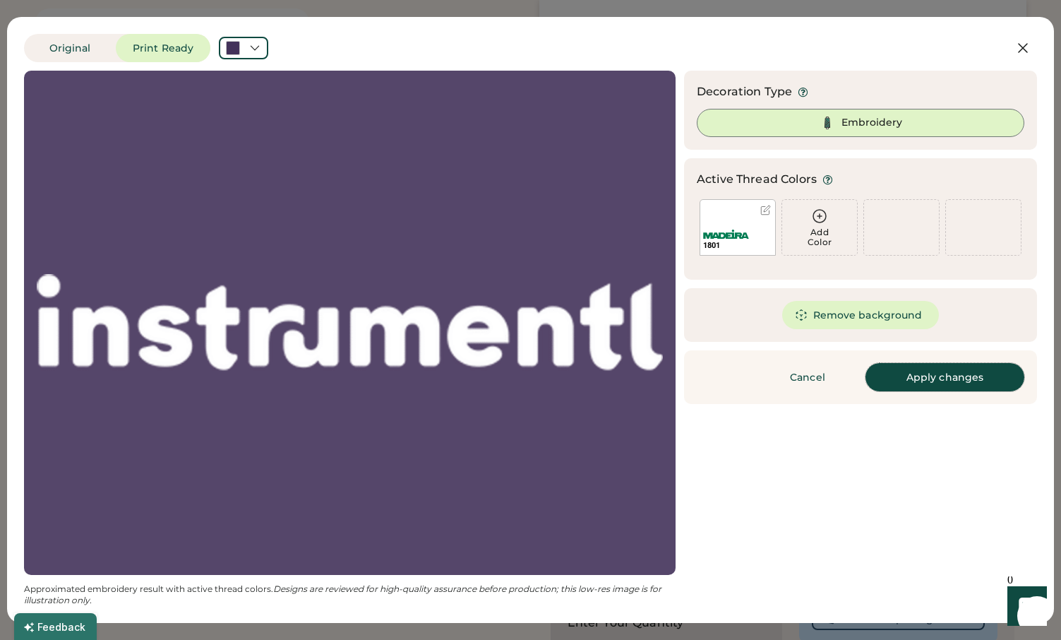
click at [915, 385] on button "Apply changes" at bounding box center [945, 377] width 159 height 28
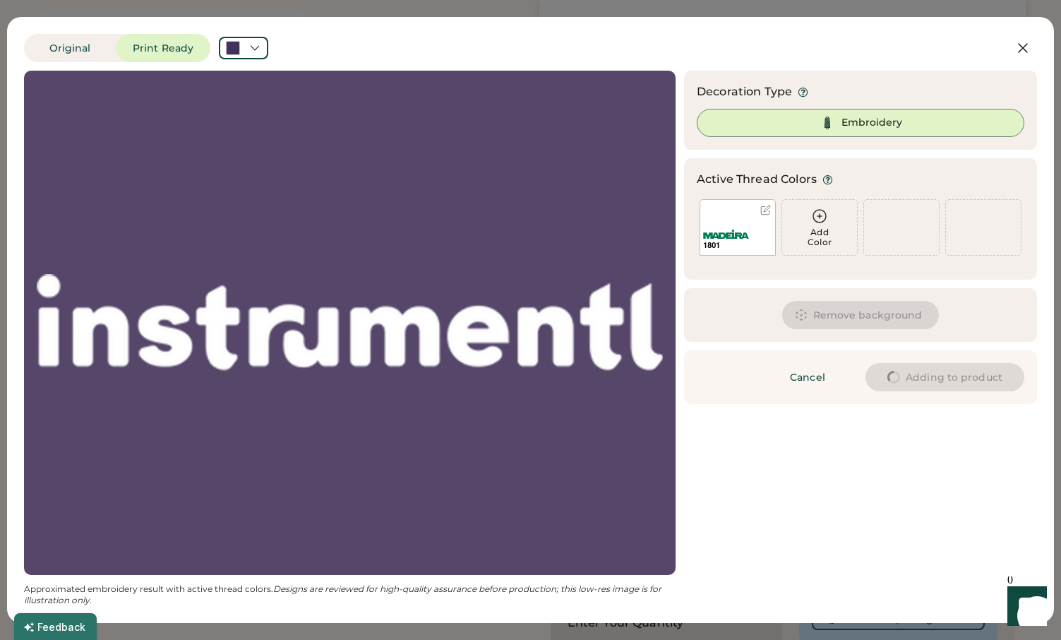
type input "****"
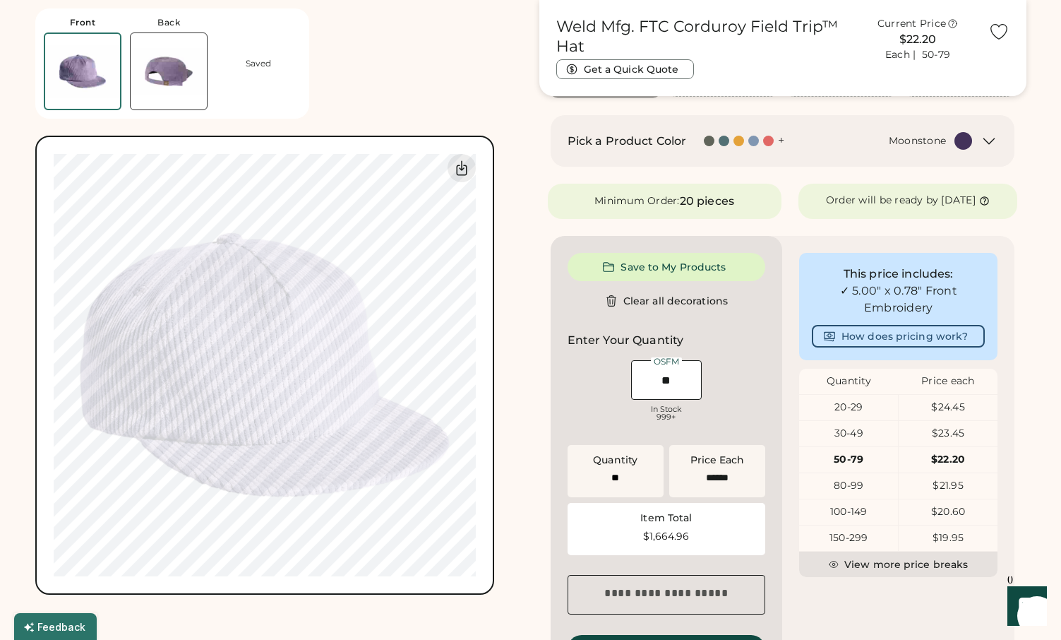
type input "****"
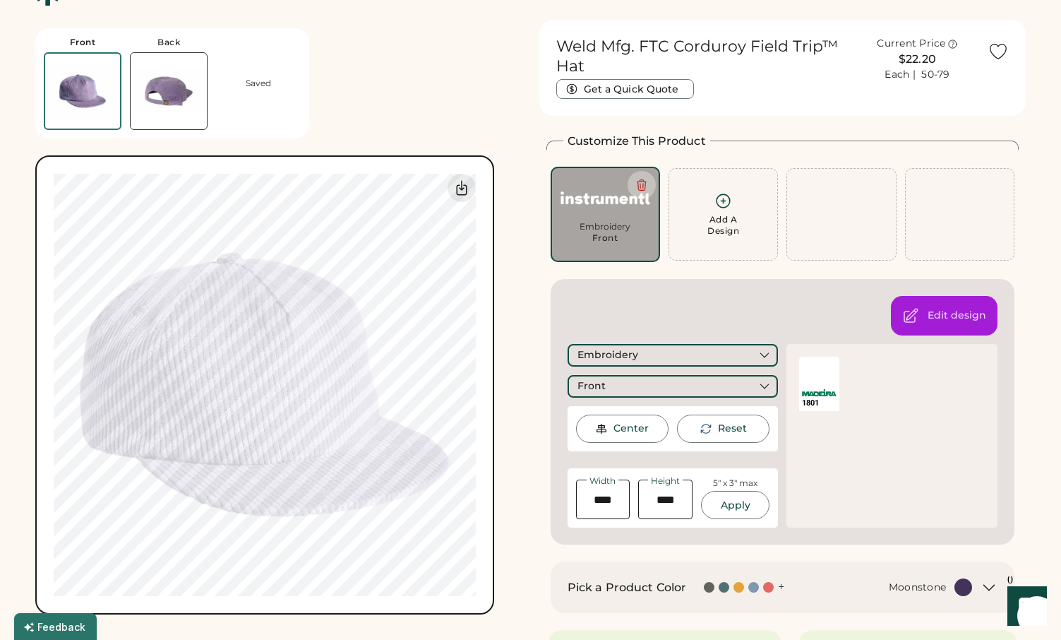
scroll to position [43, 0]
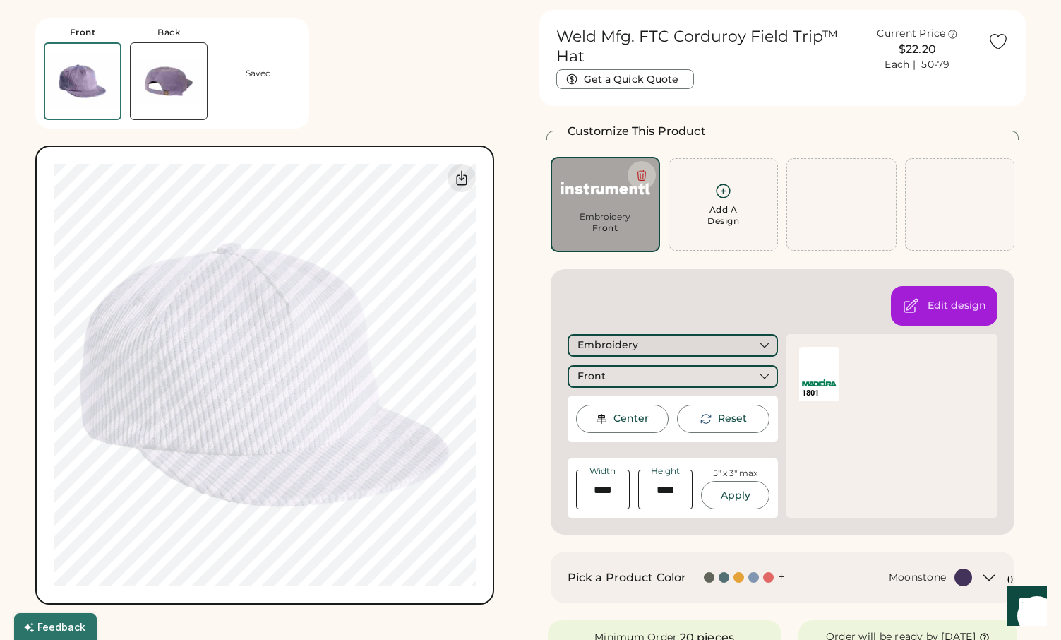
click at [602, 340] on div "Embroidery" at bounding box center [608, 345] width 61 height 14
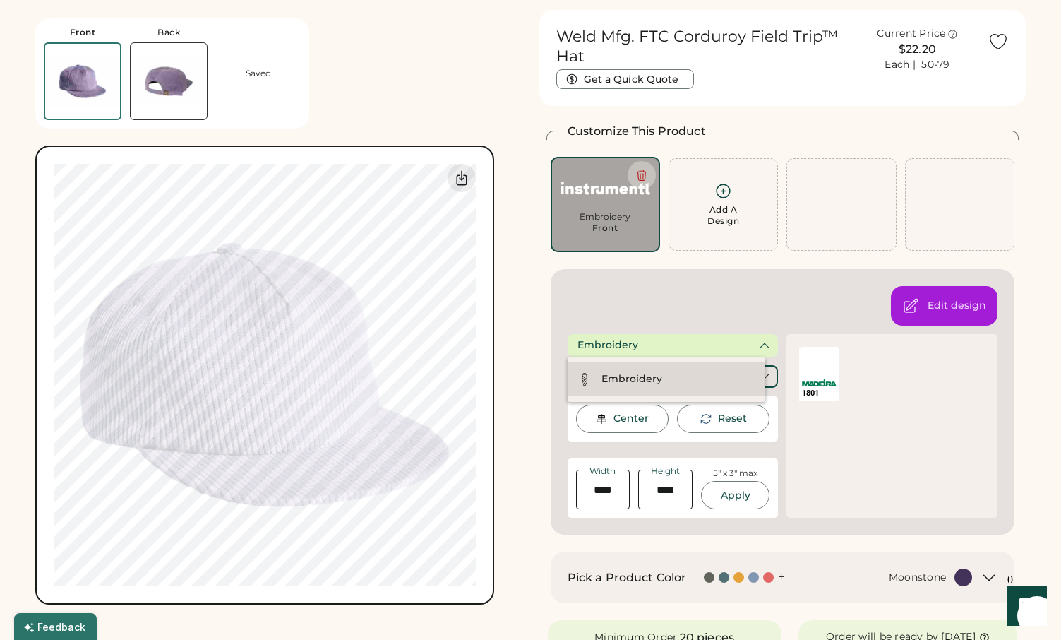
click at [604, 385] on div "Embroidery" at bounding box center [632, 379] width 61 height 14
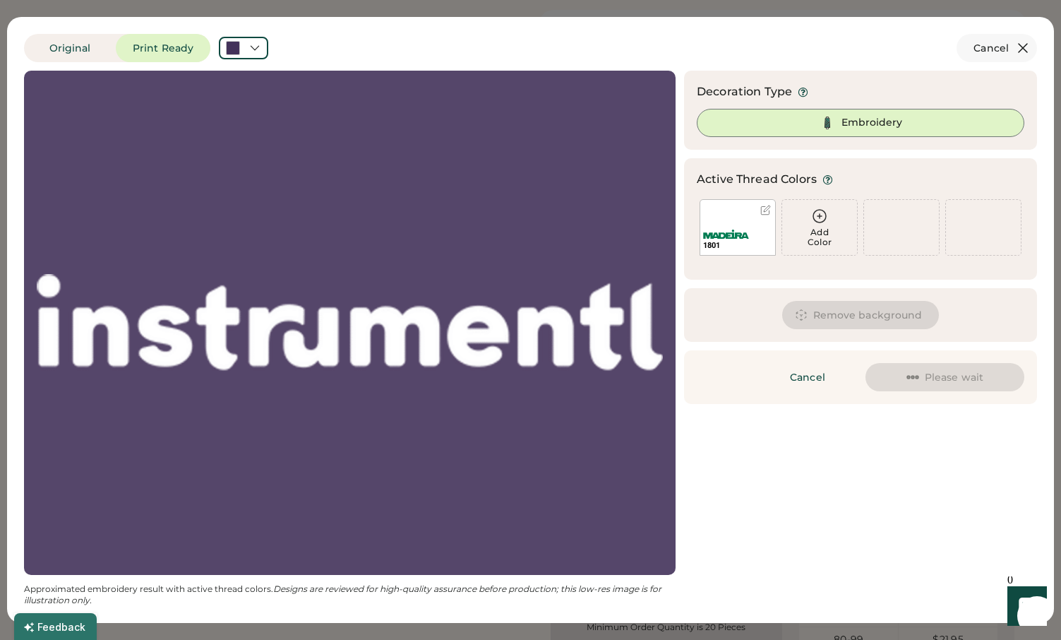
scroll to position [41, 0]
click at [1019, 47] on icon at bounding box center [1023, 48] width 17 height 17
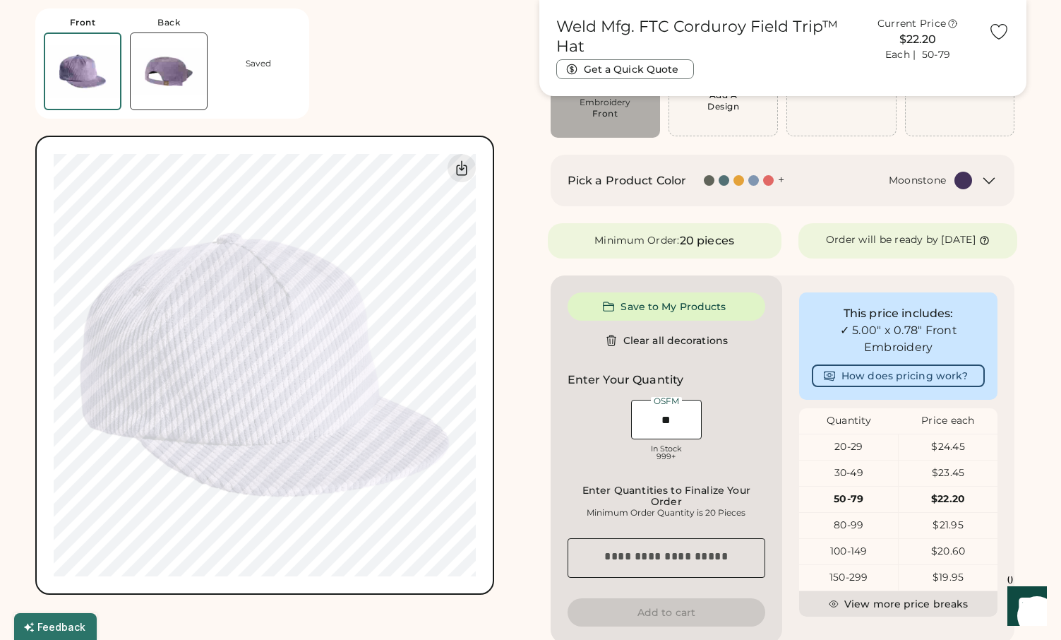
scroll to position [0, 0]
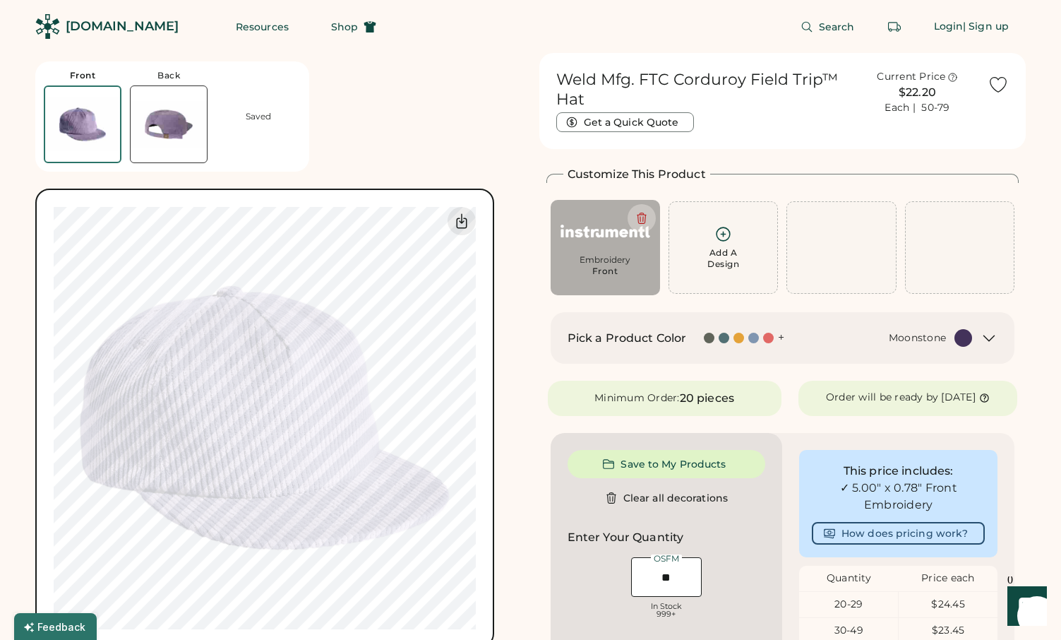
click at [176, 114] on img at bounding box center [169, 124] width 76 height 76
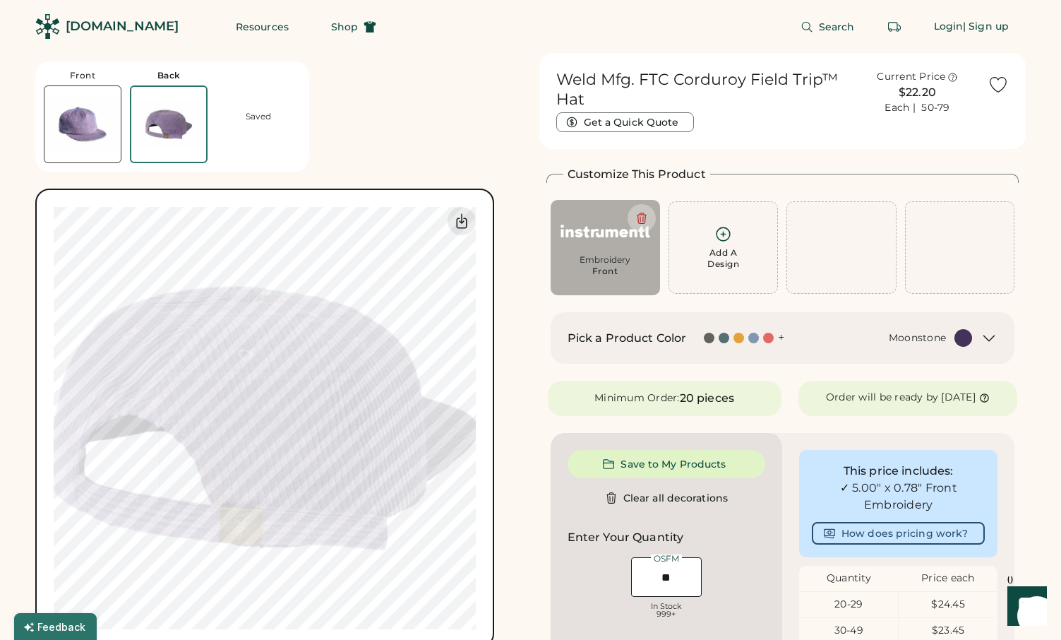
click at [58, 125] on img at bounding box center [82, 124] width 76 height 76
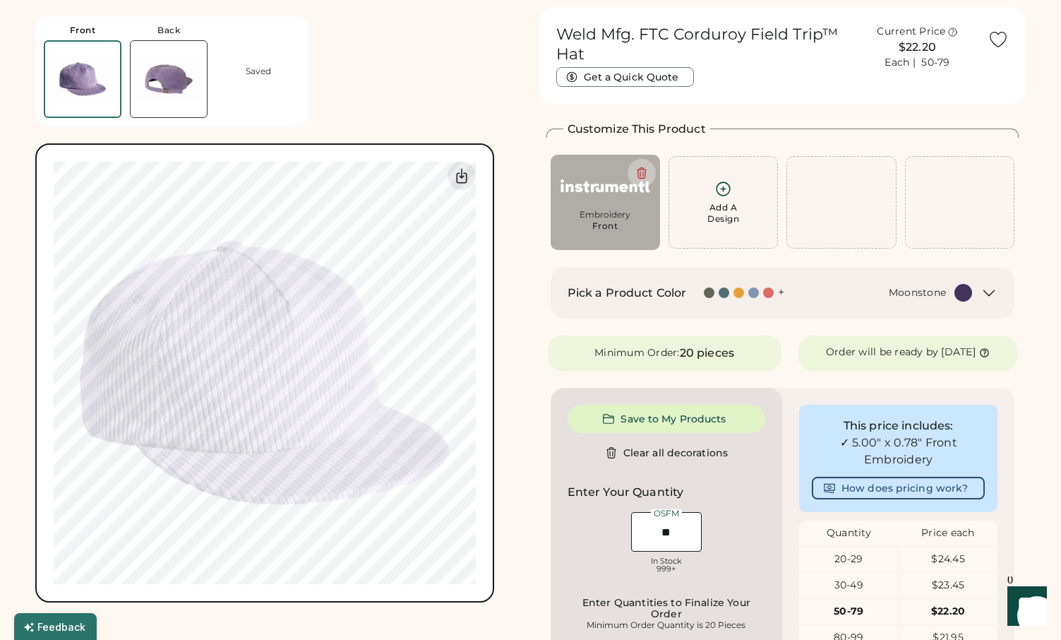
scroll to position [53, 0]
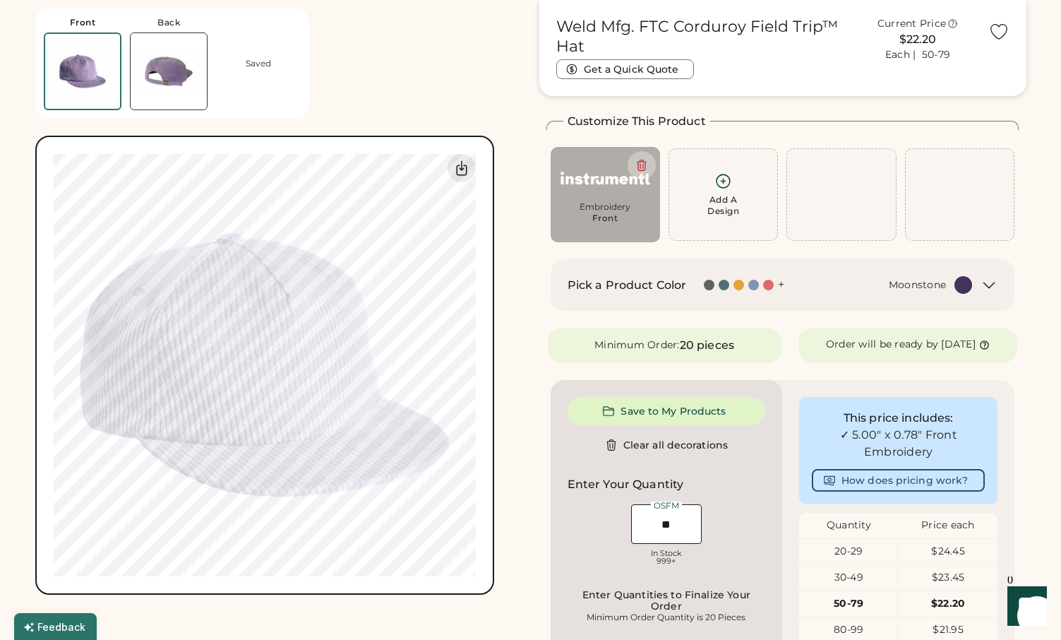
click at [369, 93] on div "Front Back Saved Switch to back Upload new design SVG, Ai, PDF, EPS, PSD Non-pr…" at bounding box center [278, 297] width 487 height 595
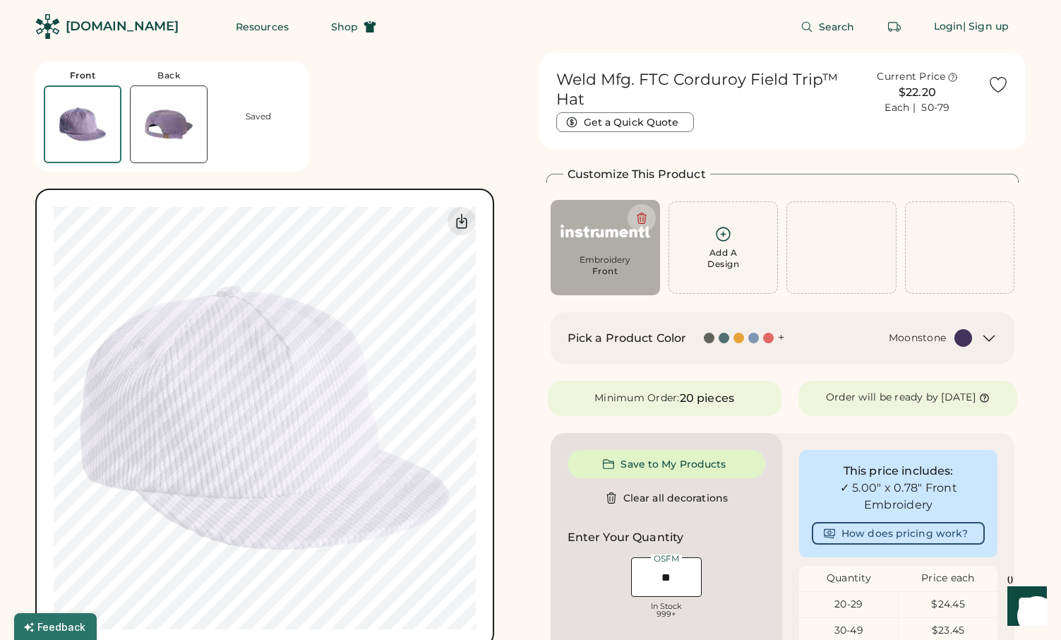
click at [88, 26] on div "[DOMAIN_NAME]" at bounding box center [122, 27] width 113 height 18
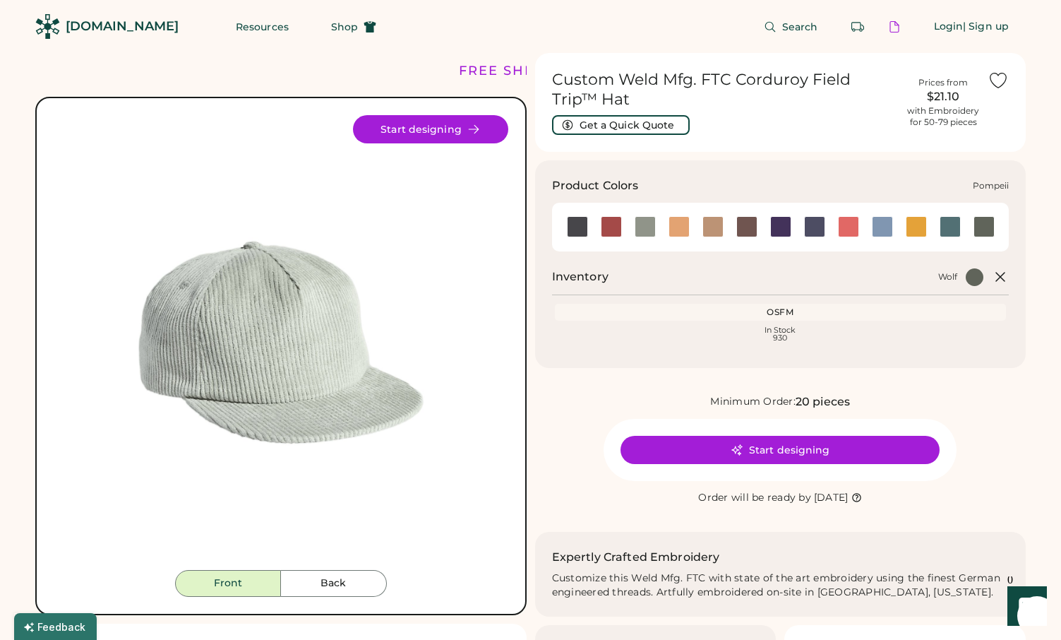
click at [850, 224] on div at bounding box center [848, 226] width 21 height 21
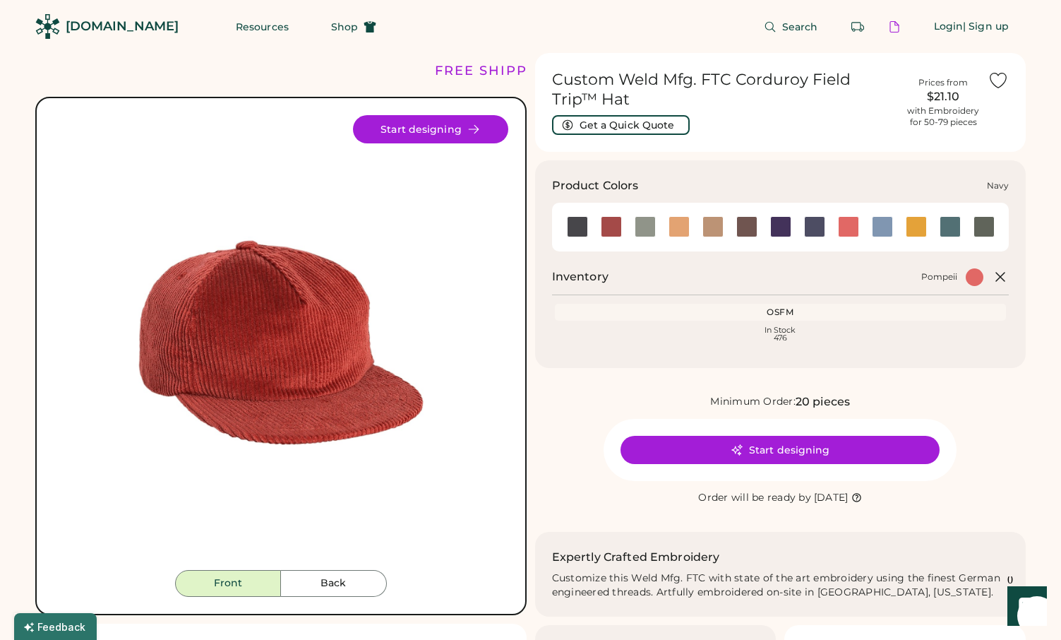
click at [804, 233] on div at bounding box center [814, 226] width 21 height 21
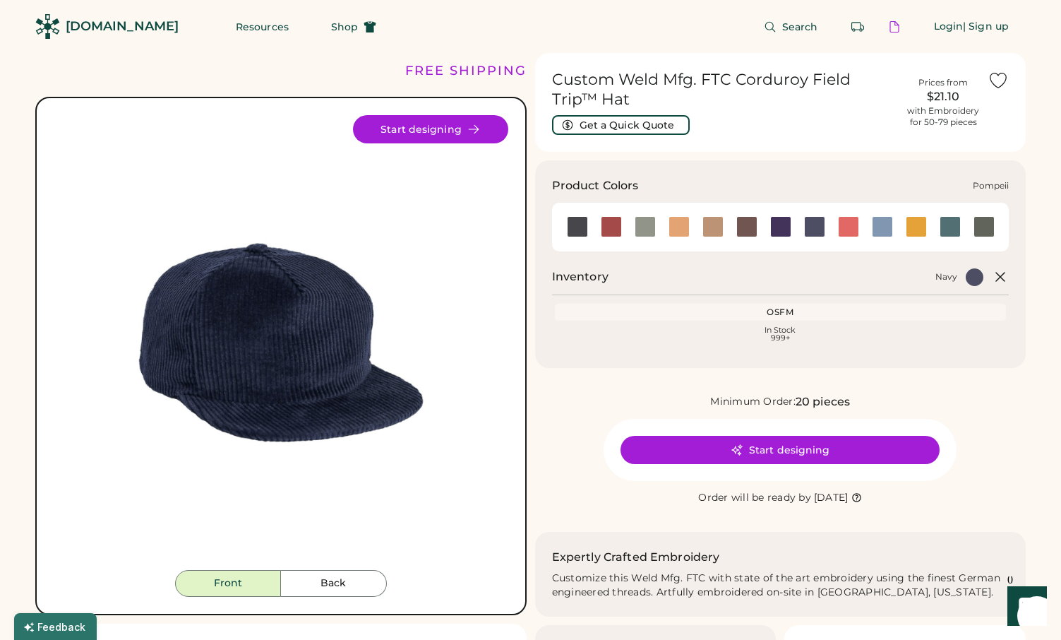
click at [860, 230] on div at bounding box center [848, 226] width 34 height 21
click at [878, 229] on div at bounding box center [882, 226] width 21 height 21
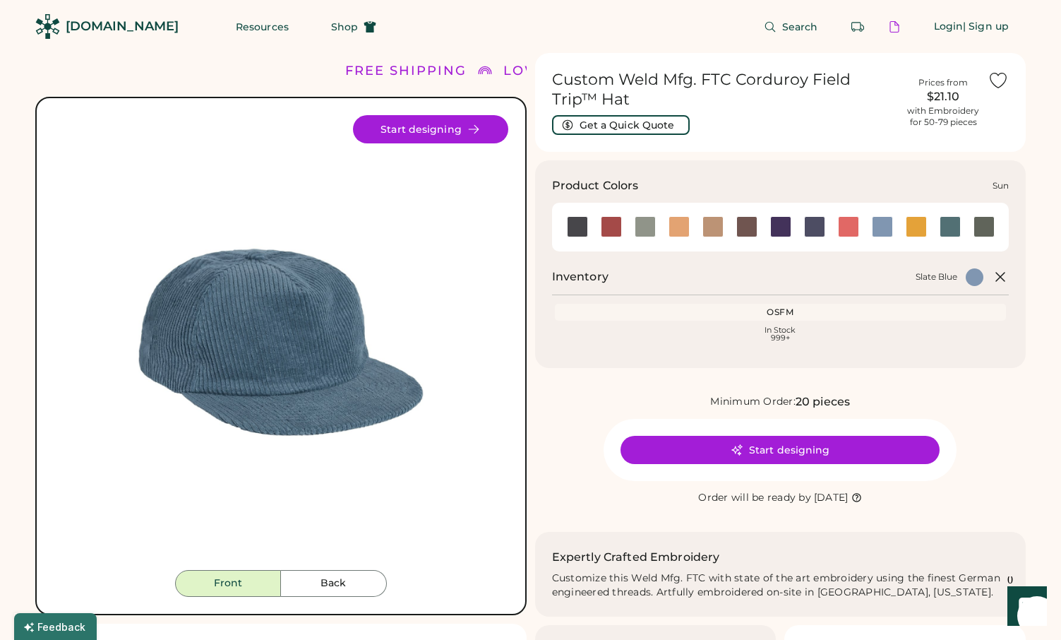
click at [917, 226] on div at bounding box center [916, 226] width 21 height 21
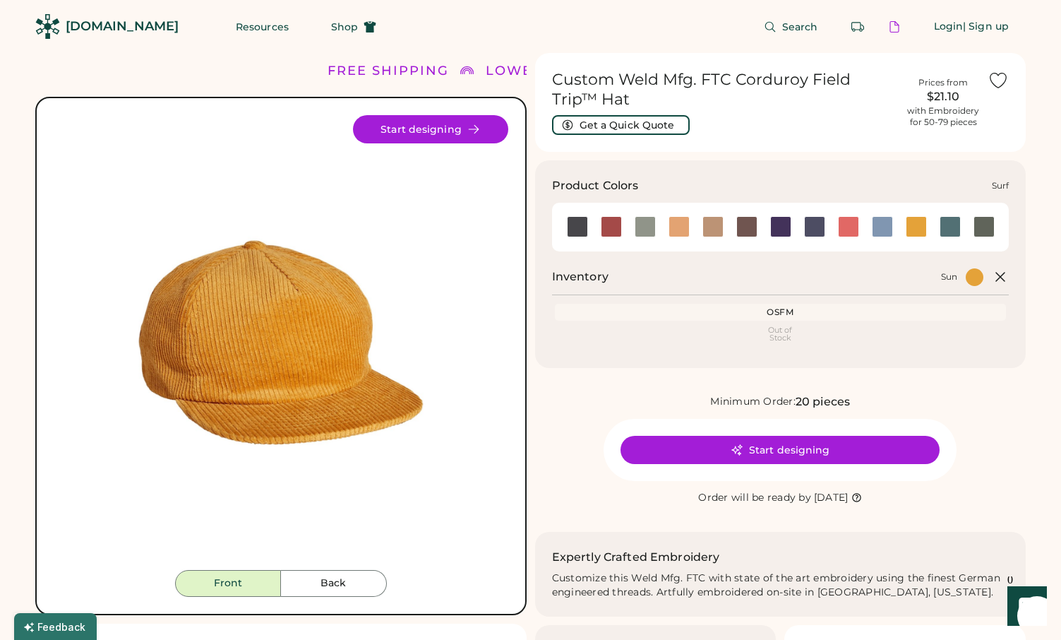
click at [942, 231] on div at bounding box center [950, 226] width 21 height 21
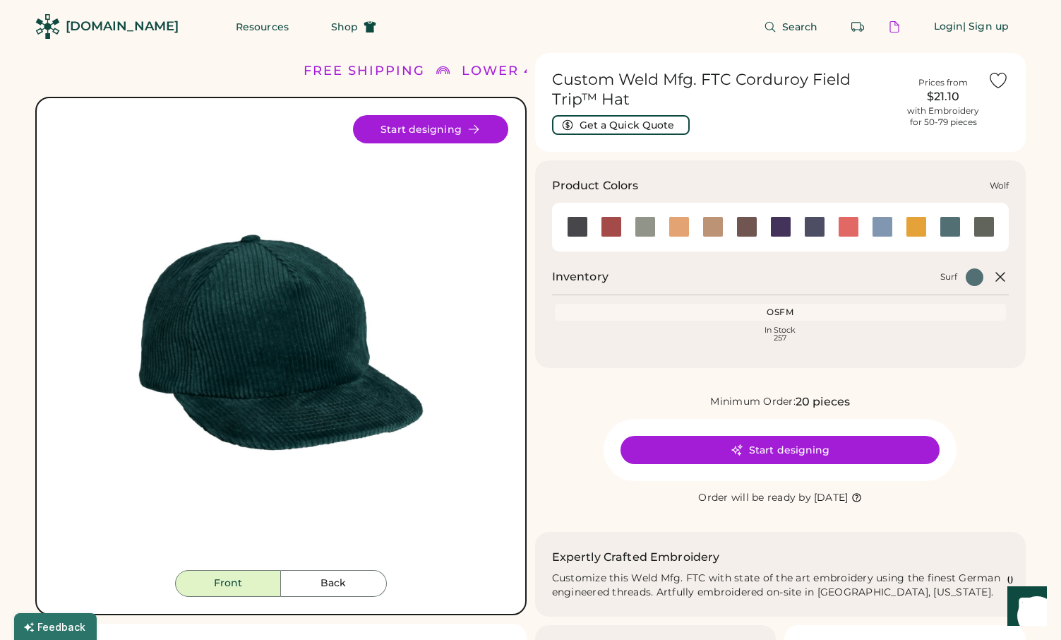
click at [976, 230] on div at bounding box center [984, 226] width 21 height 21
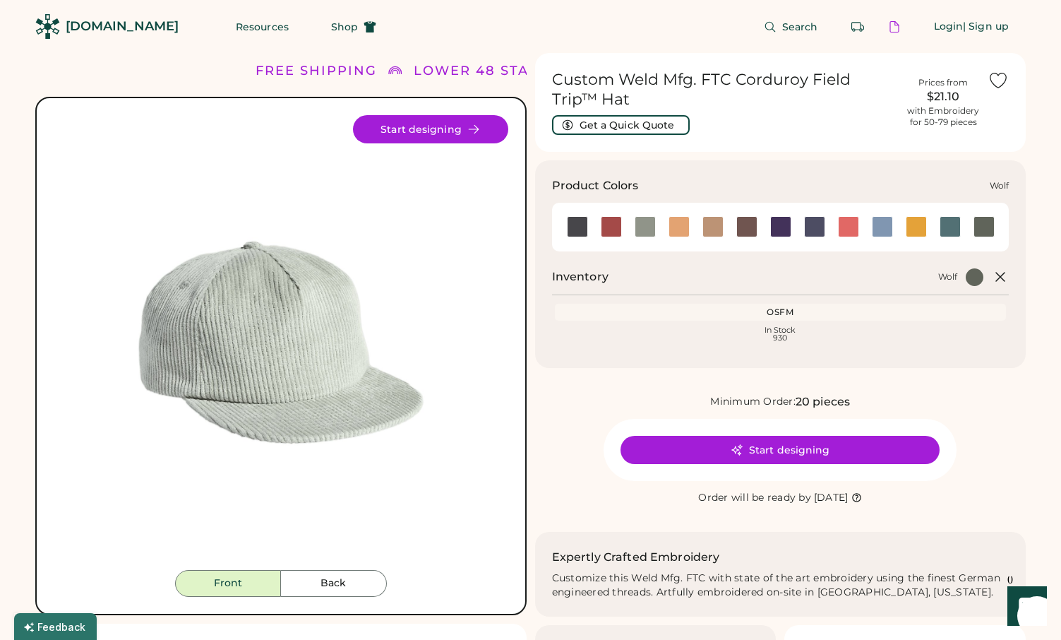
click at [982, 227] on div at bounding box center [984, 226] width 21 height 21
click at [973, 281] on div at bounding box center [975, 277] width 18 height 18
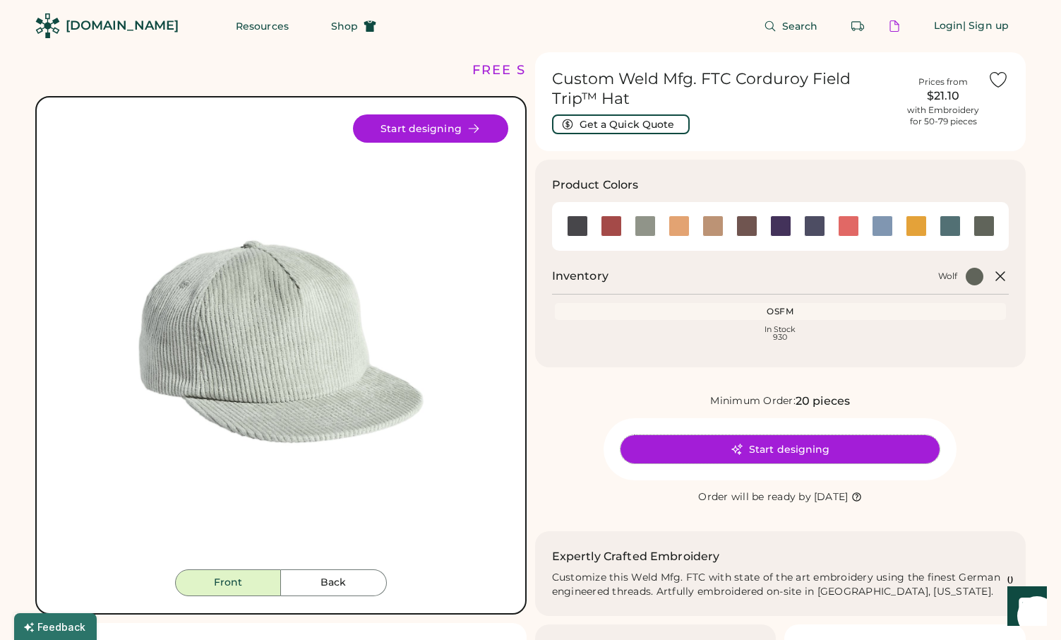
click at [788, 449] on button "Start designing" at bounding box center [780, 449] width 319 height 28
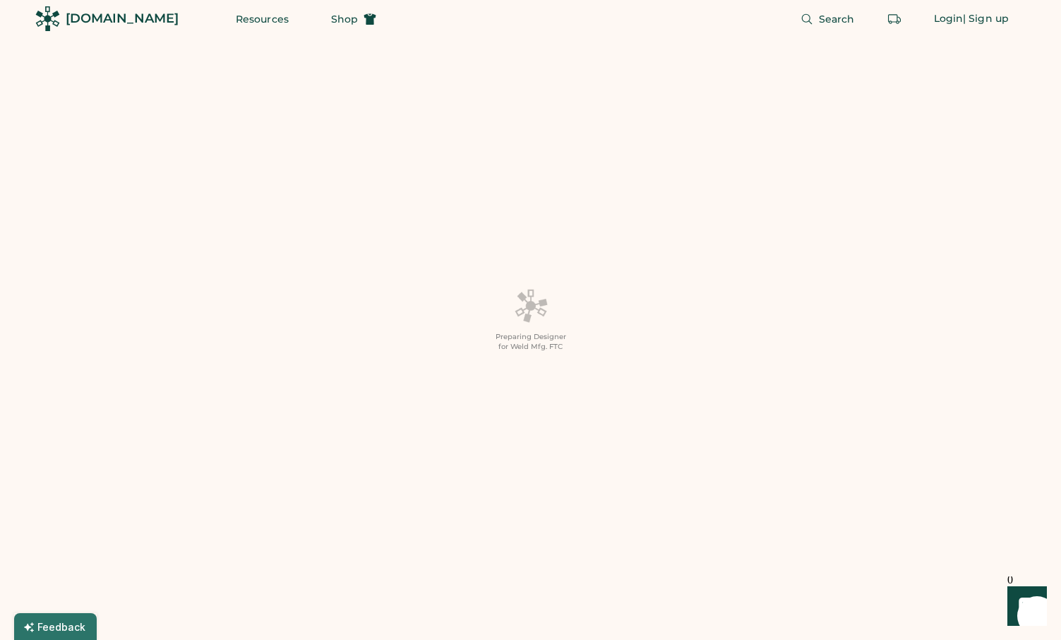
scroll to position [9, 0]
type input "**"
type input "******"
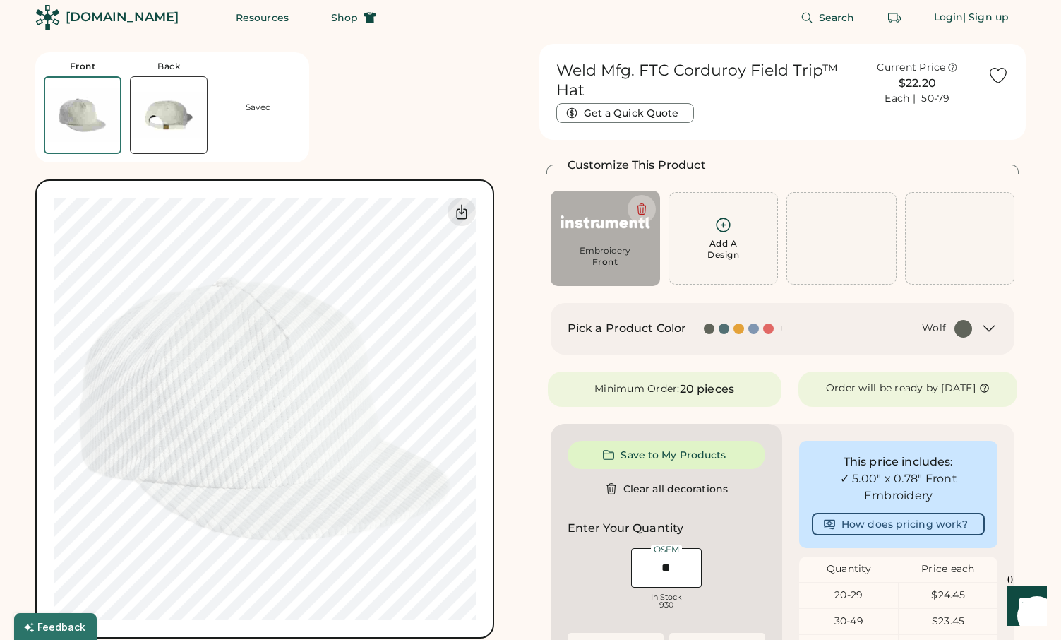
click at [615, 258] on div "Front" at bounding box center [606, 261] width 26 height 11
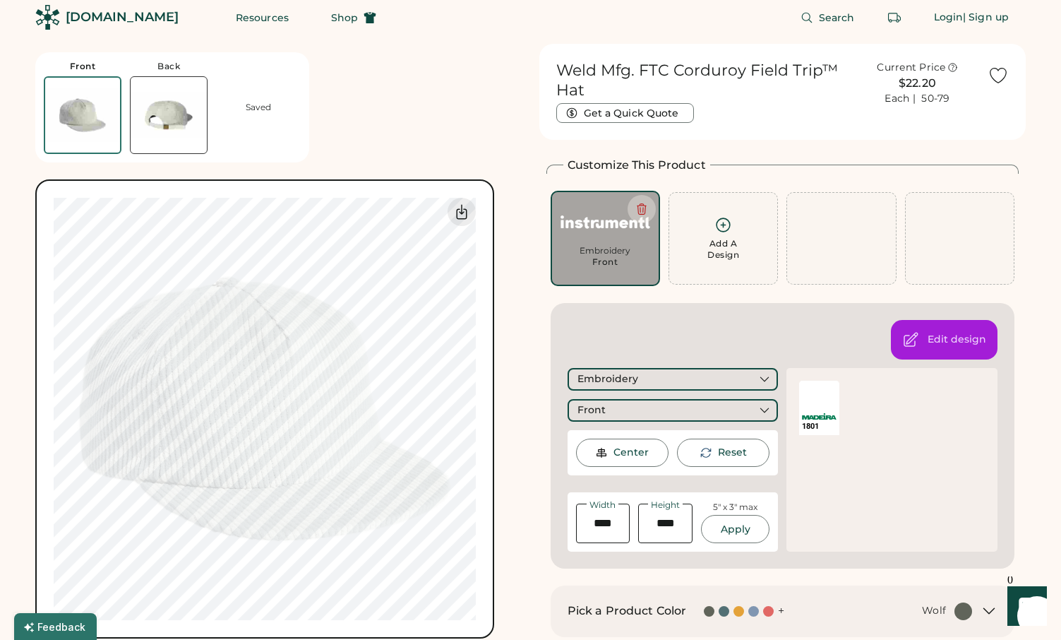
click at [819, 408] on div at bounding box center [819, 395] width 40 height 28
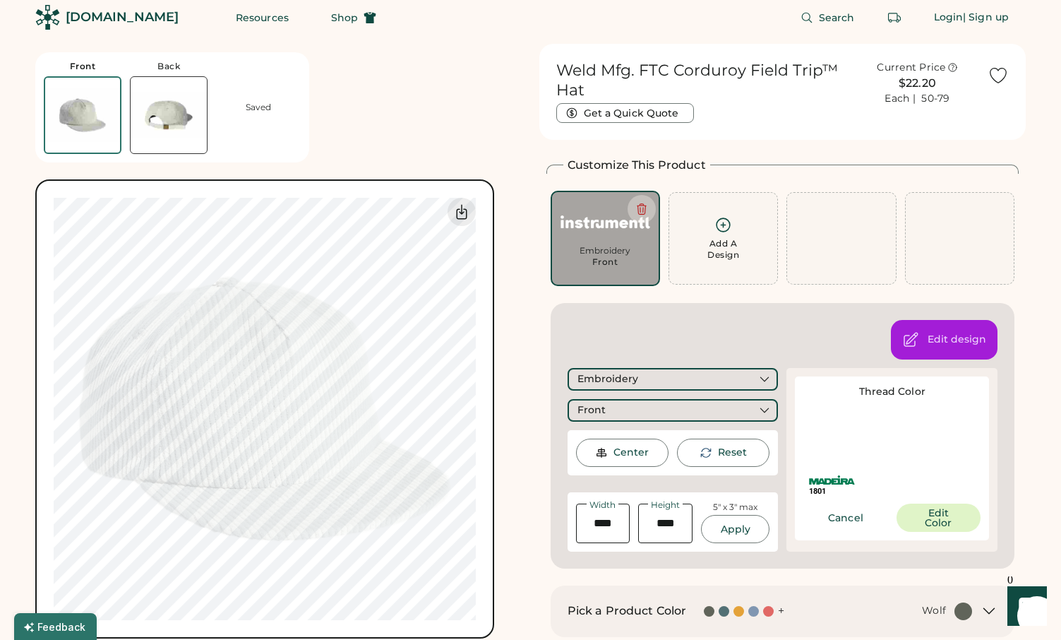
click at [830, 447] on div at bounding box center [892, 437] width 177 height 65
click at [937, 528] on button "Edit Color" at bounding box center [939, 518] width 84 height 28
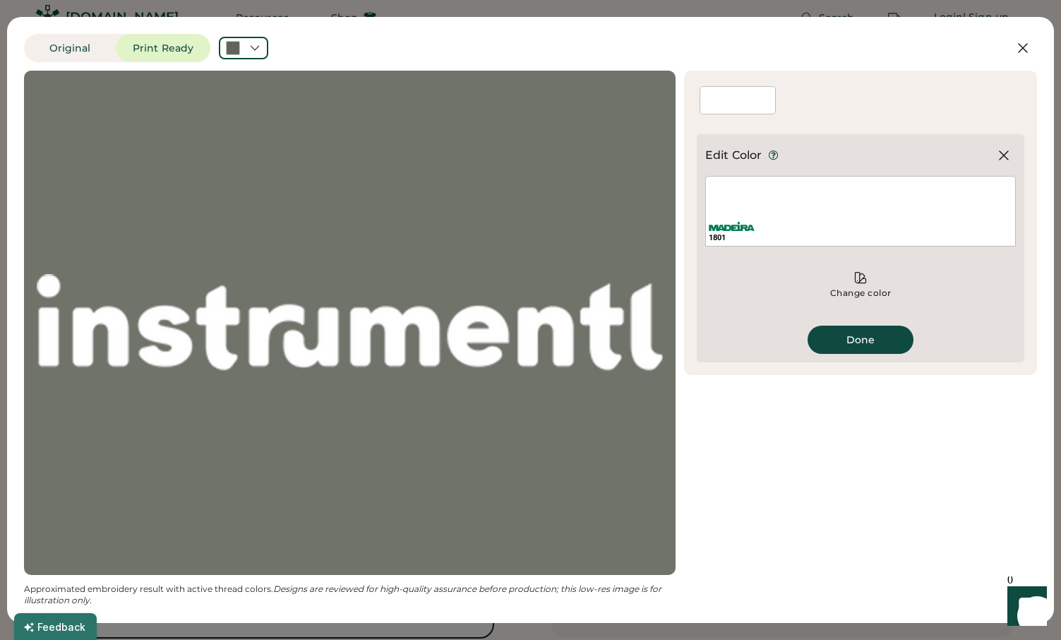
click at [769, 191] on div "1801" at bounding box center [861, 211] width 311 height 71
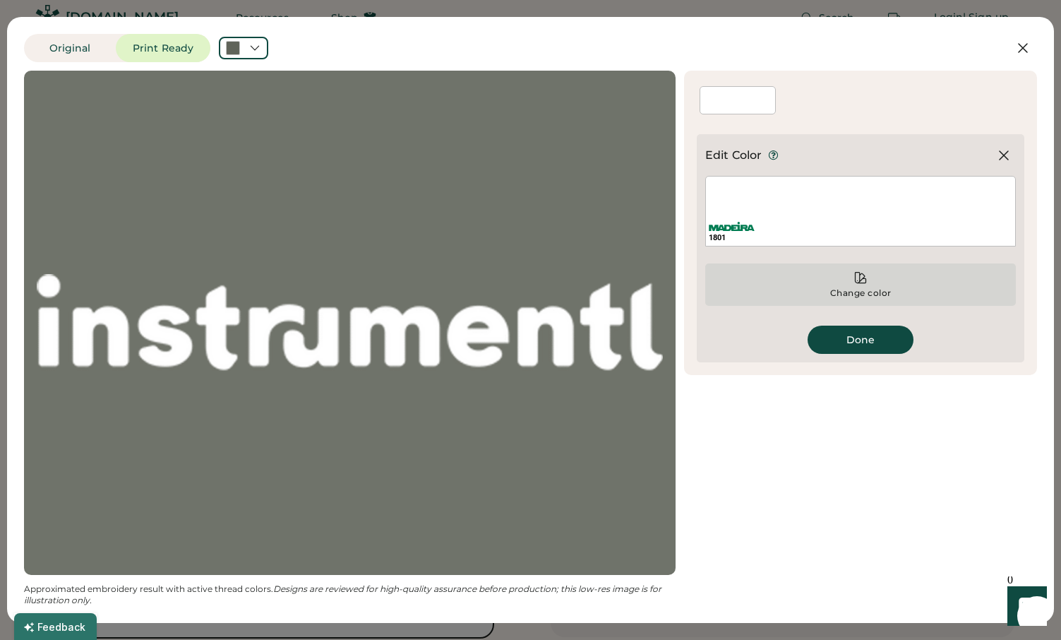
click at [848, 290] on div "Change color" at bounding box center [861, 292] width 63 height 11
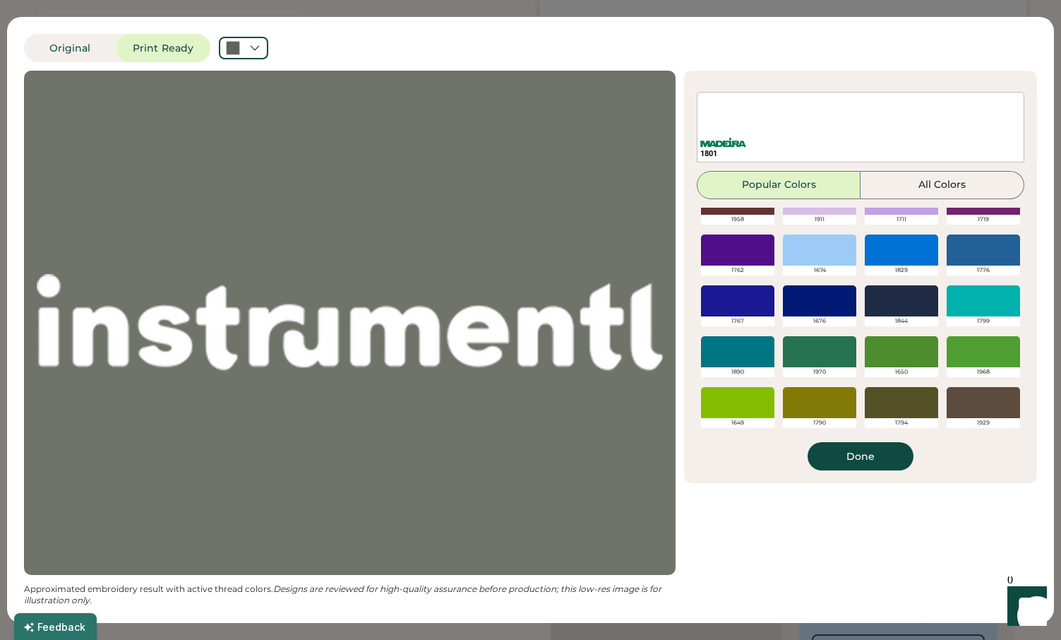
scroll to position [251, 0]
click at [929, 185] on button "All Colors" at bounding box center [943, 185] width 164 height 28
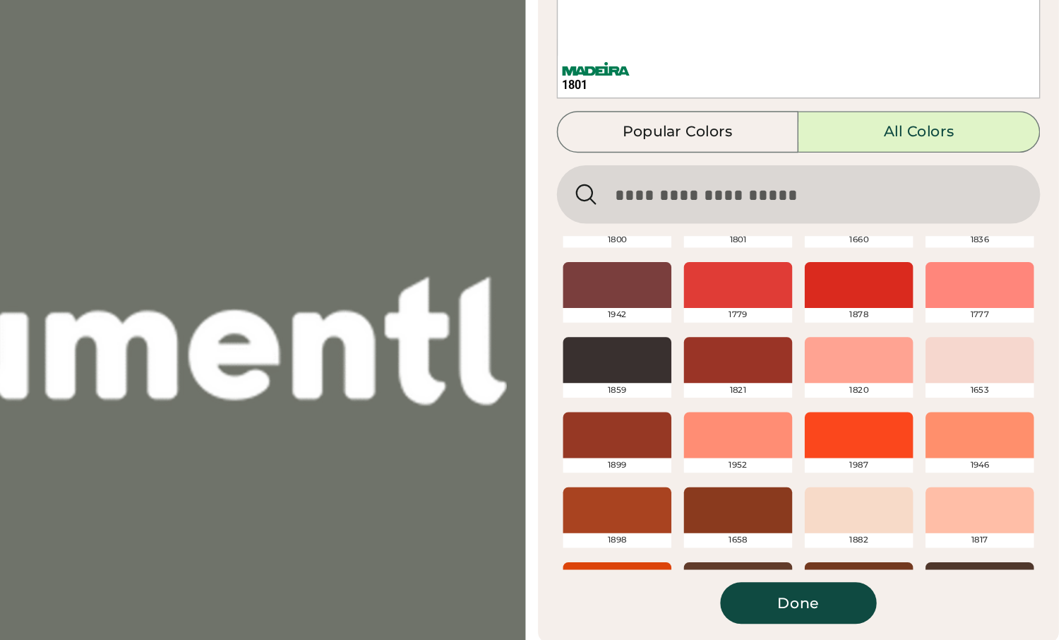
scroll to position [0, 0]
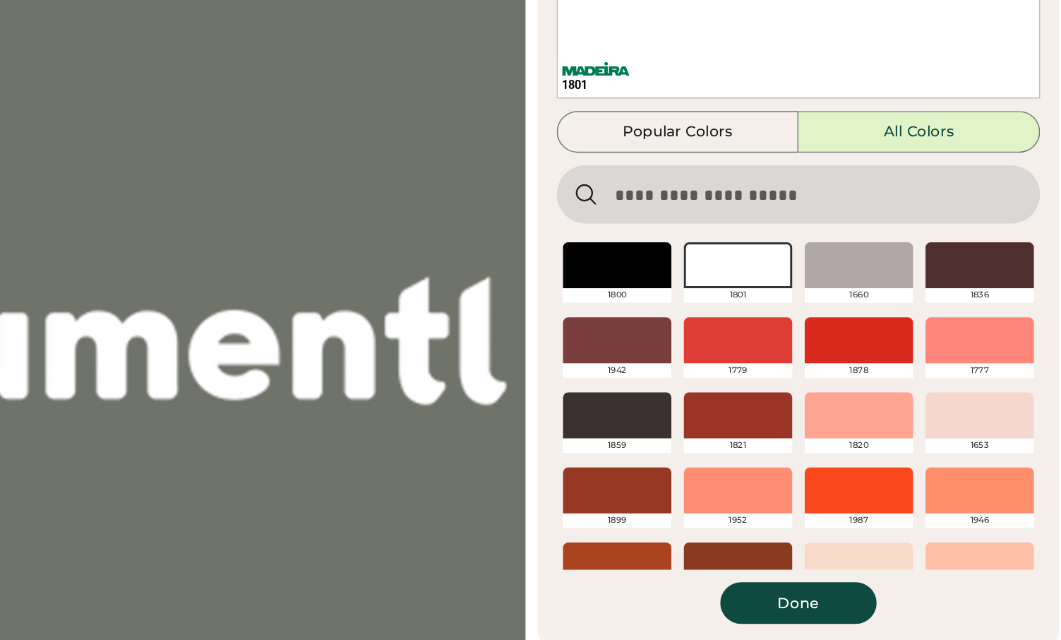
click at [833, 237] on input "input" at bounding box center [861, 228] width 328 height 40
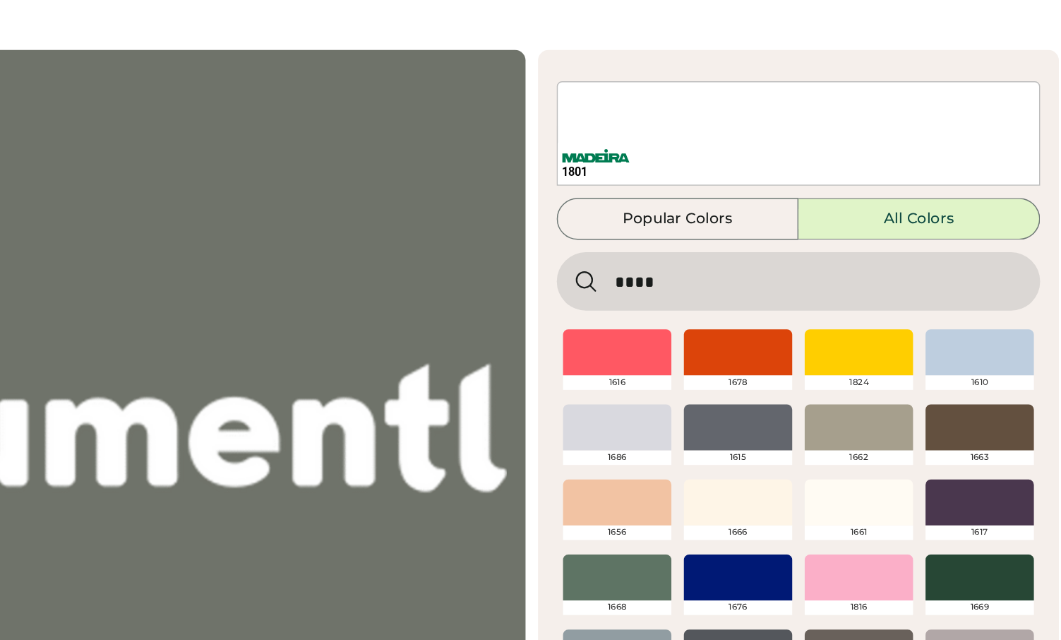
type input "****"
click at [756, 275] on div at bounding box center [737, 275] width 73 height 31
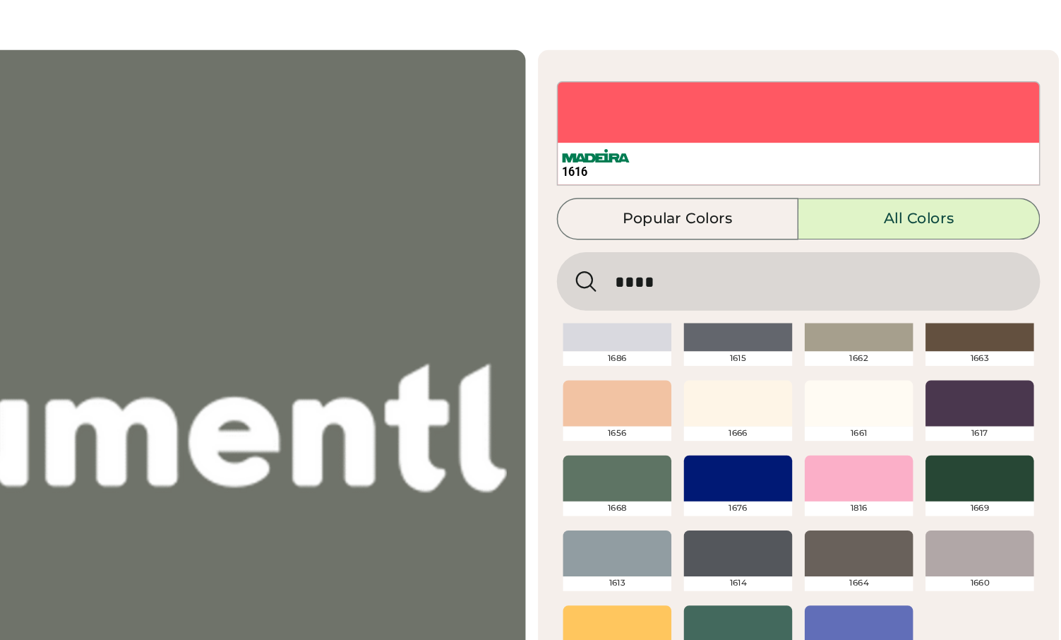
scroll to position [79, 0]
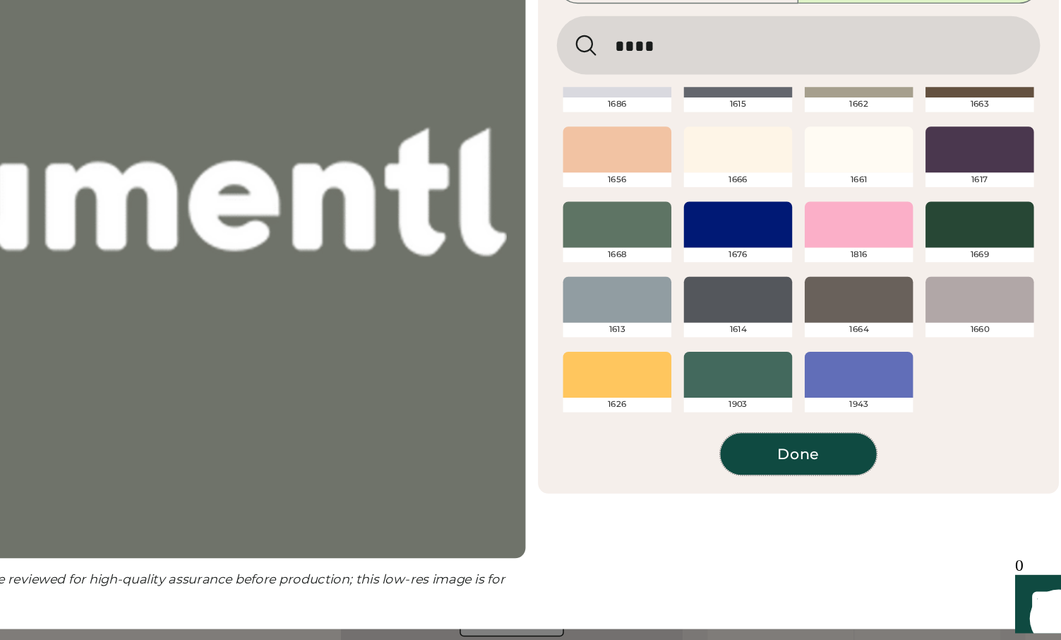
click at [872, 509] on button "Done" at bounding box center [861, 504] width 106 height 28
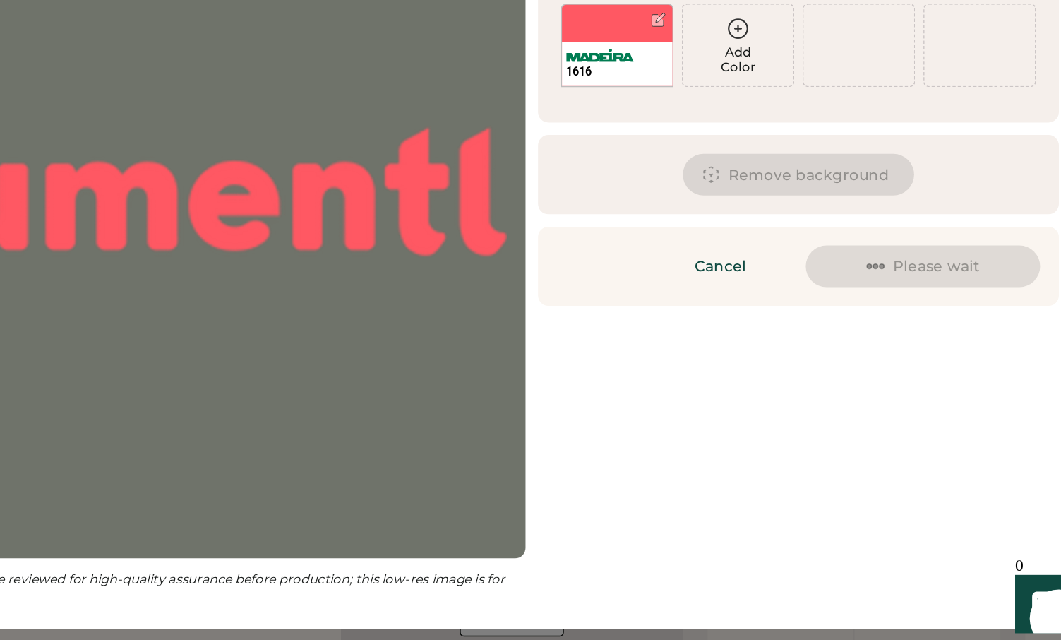
scroll to position [0, 0]
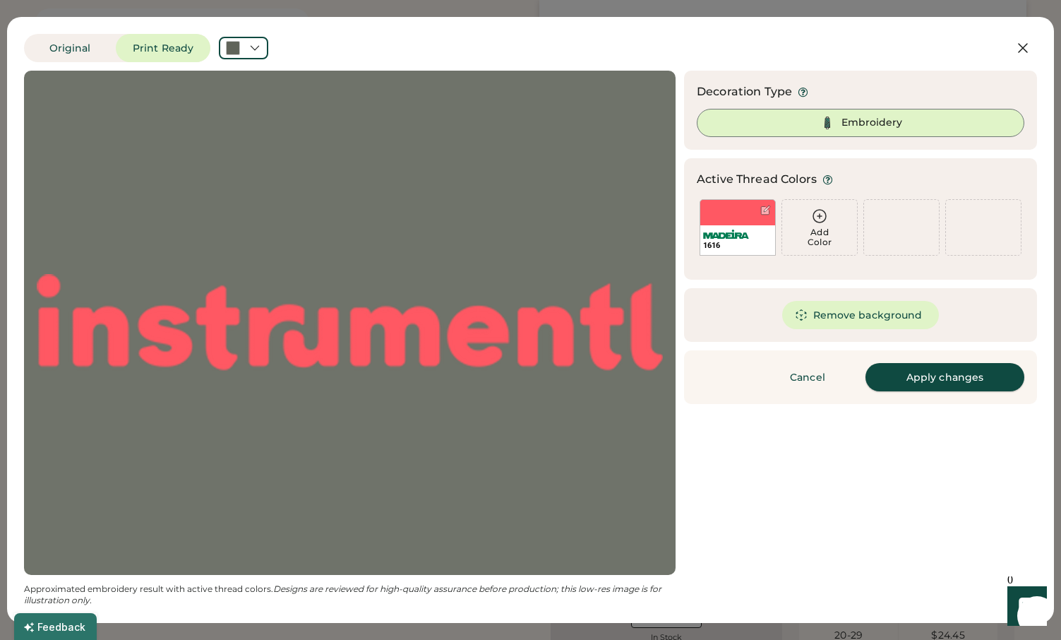
click at [929, 372] on button "Apply changes" at bounding box center [945, 377] width 159 height 28
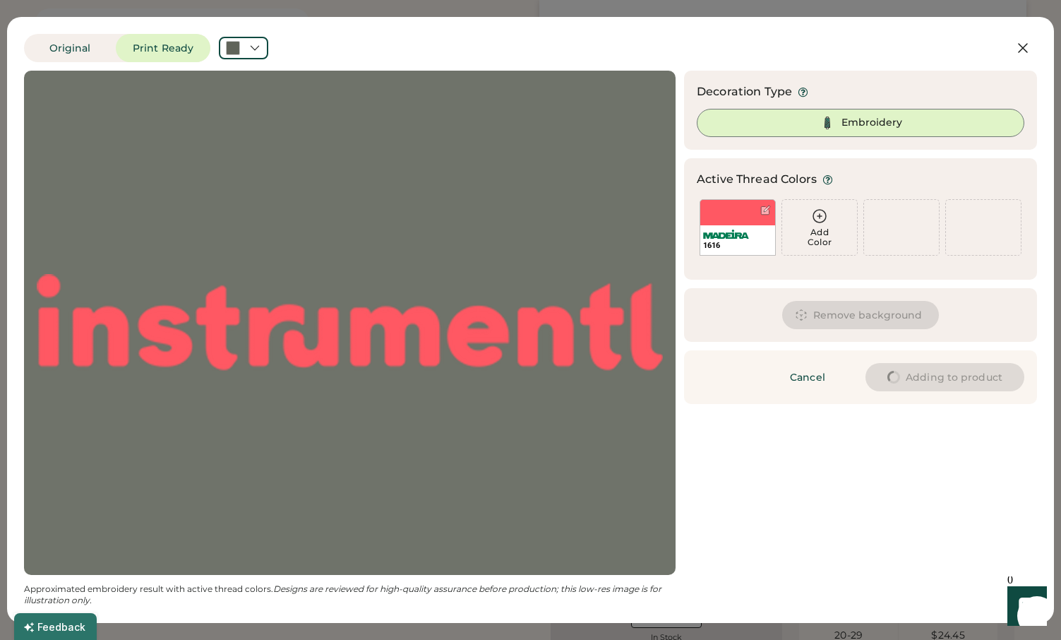
type input "****"
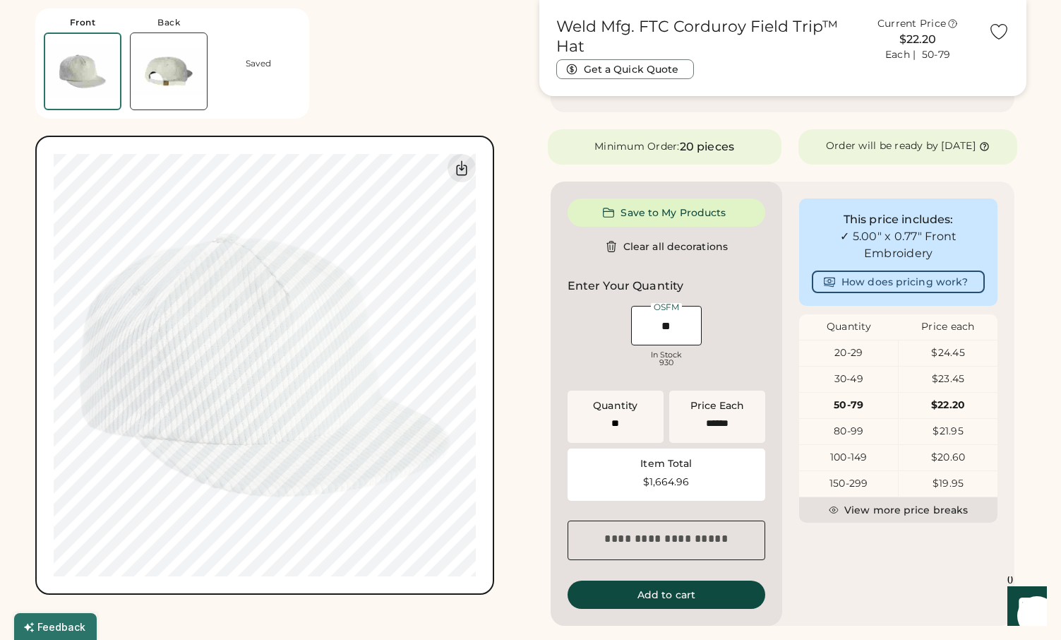
type input "****"
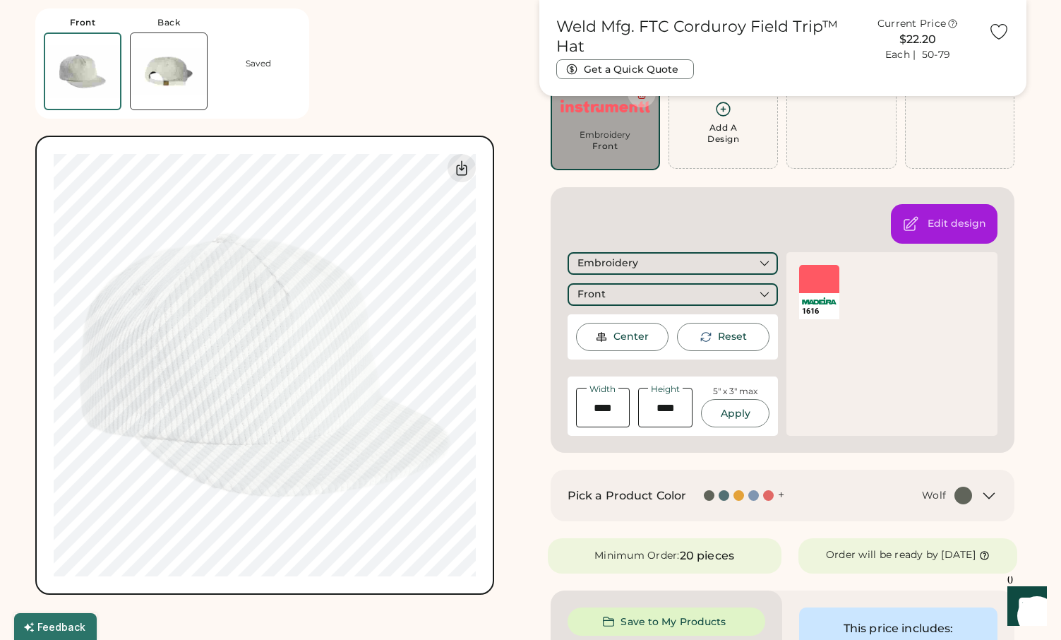
scroll to position [118, 0]
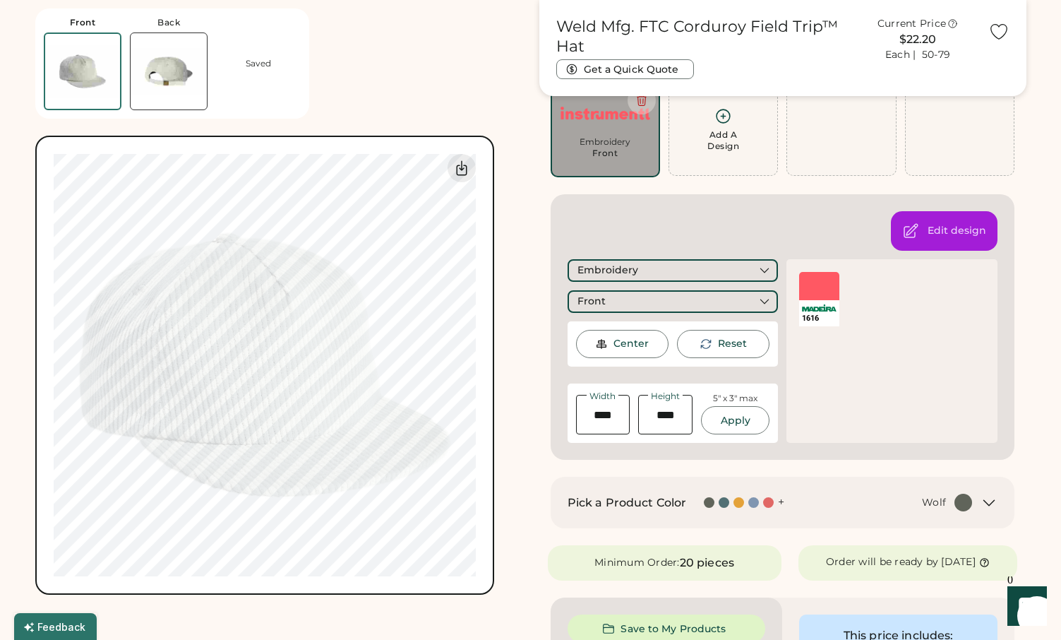
click at [646, 350] on div "Center" at bounding box center [631, 344] width 35 height 14
click at [696, 297] on div "Front" at bounding box center [673, 301] width 211 height 23
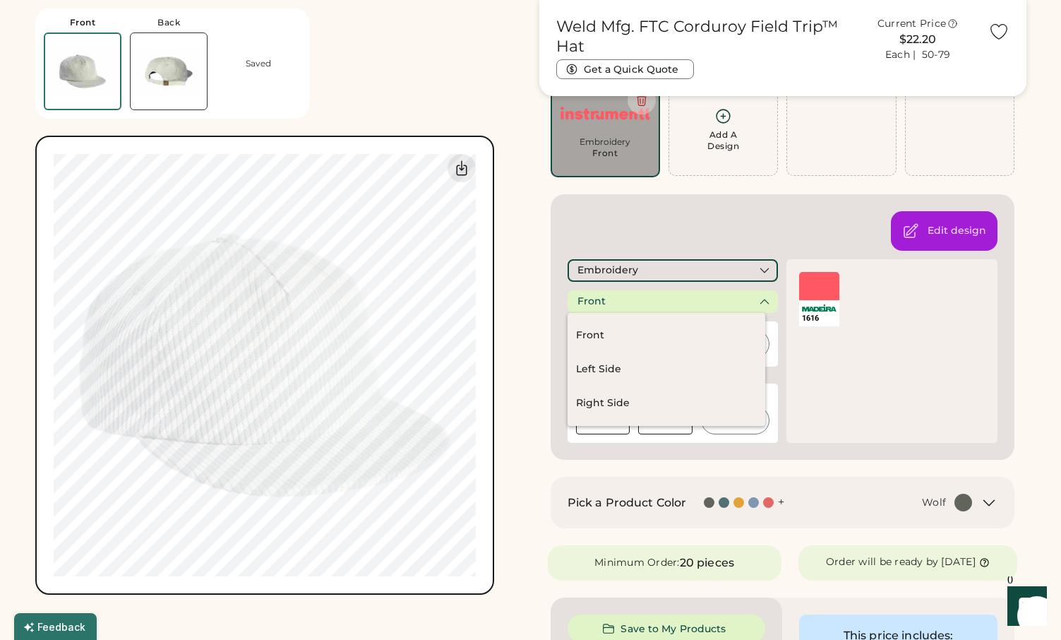
click at [696, 297] on div "Front" at bounding box center [673, 301] width 211 height 23
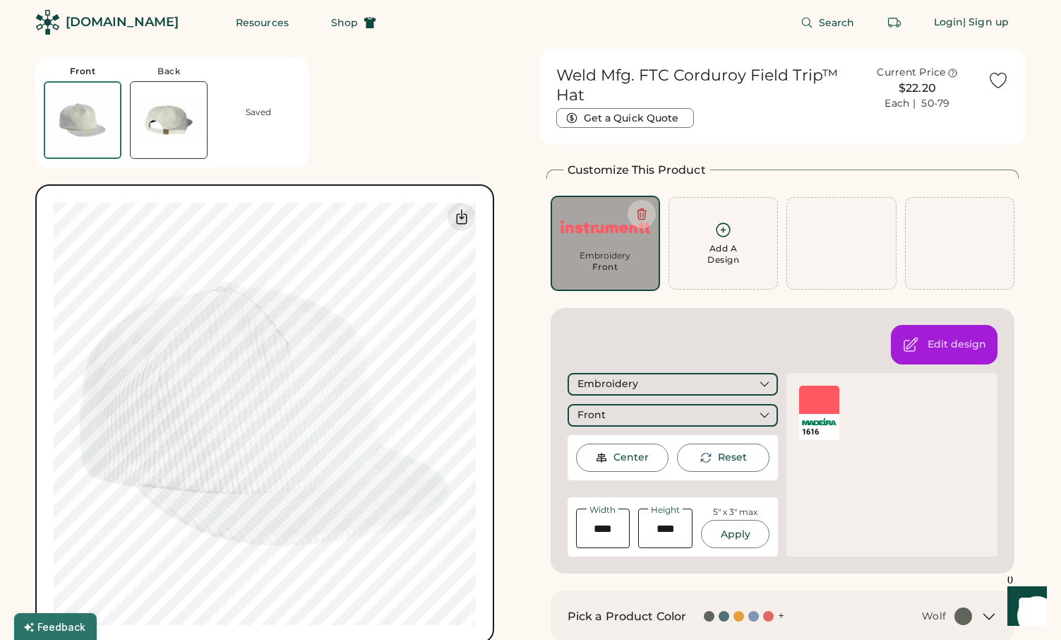
scroll to position [21, 0]
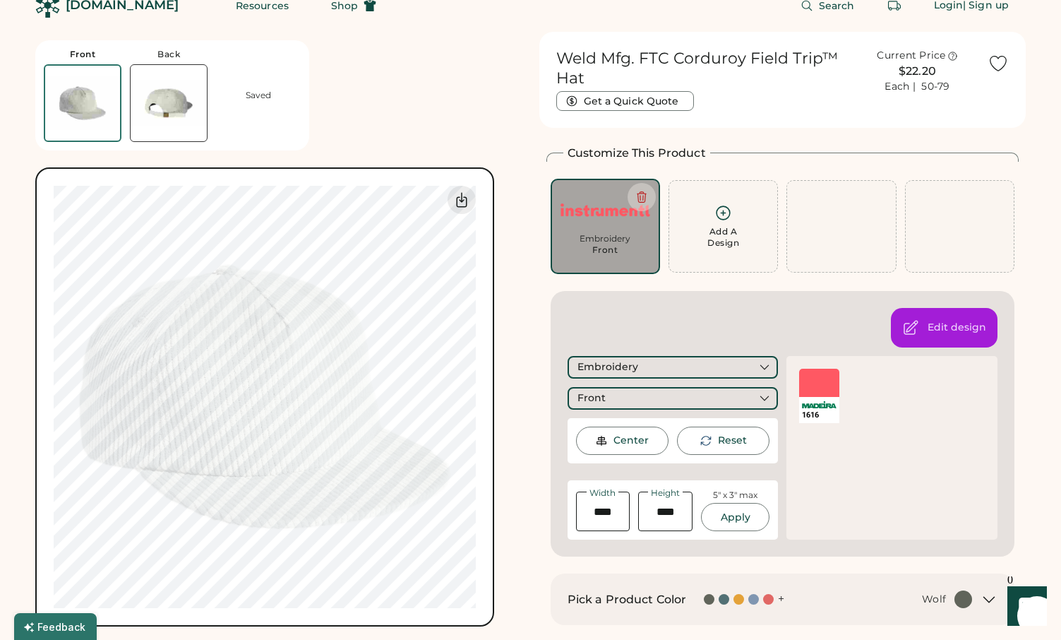
click at [251, 91] on div "Saved" at bounding box center [258, 95] width 25 height 11
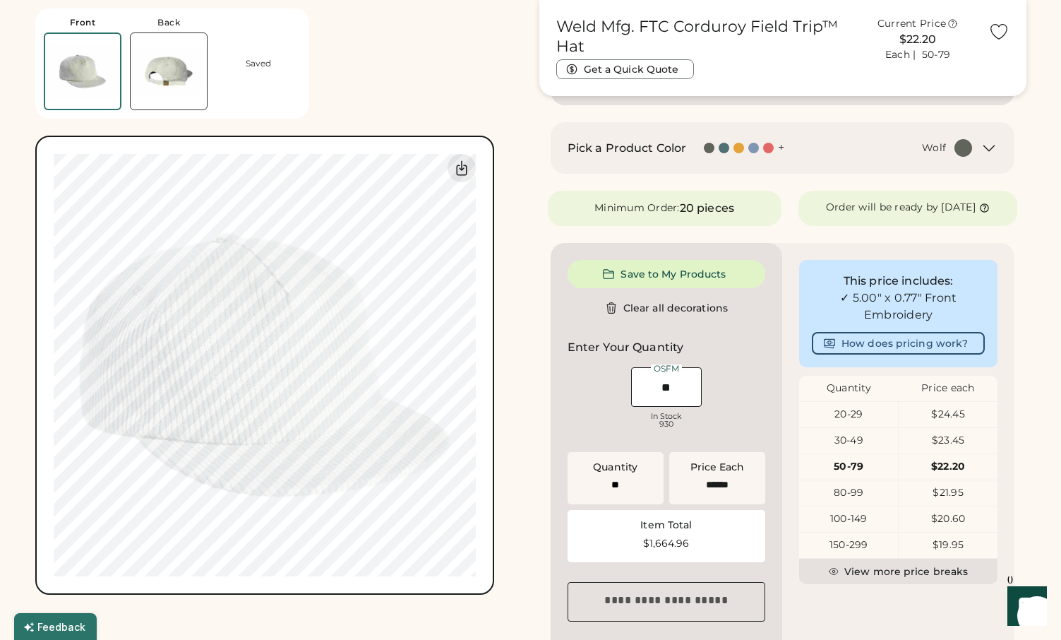
scroll to position [468, 0]
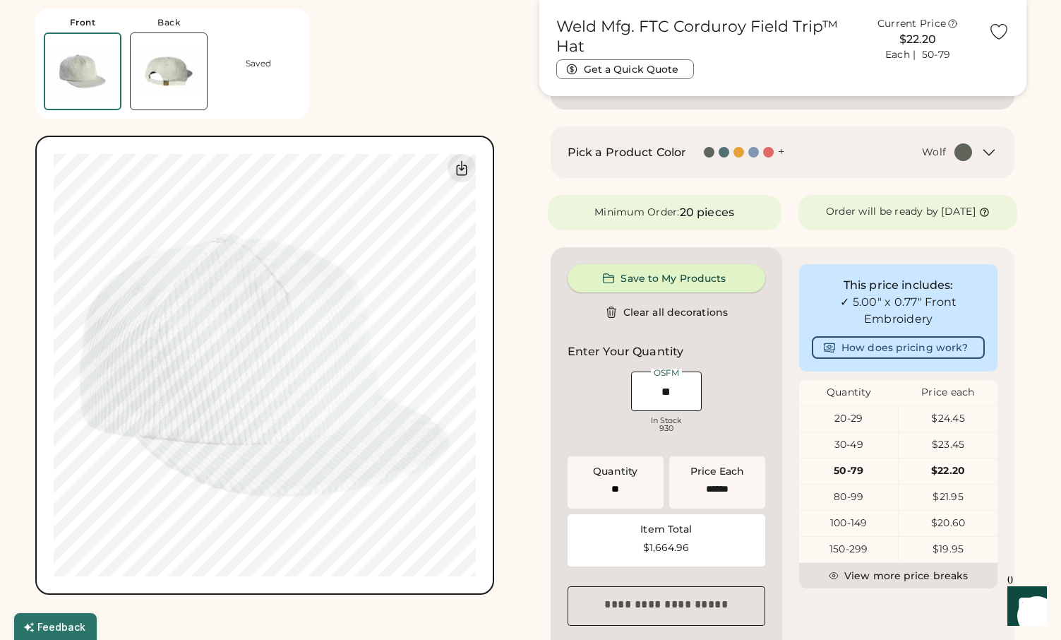
click at [695, 289] on button "Save to My Products" at bounding box center [667, 278] width 198 height 28
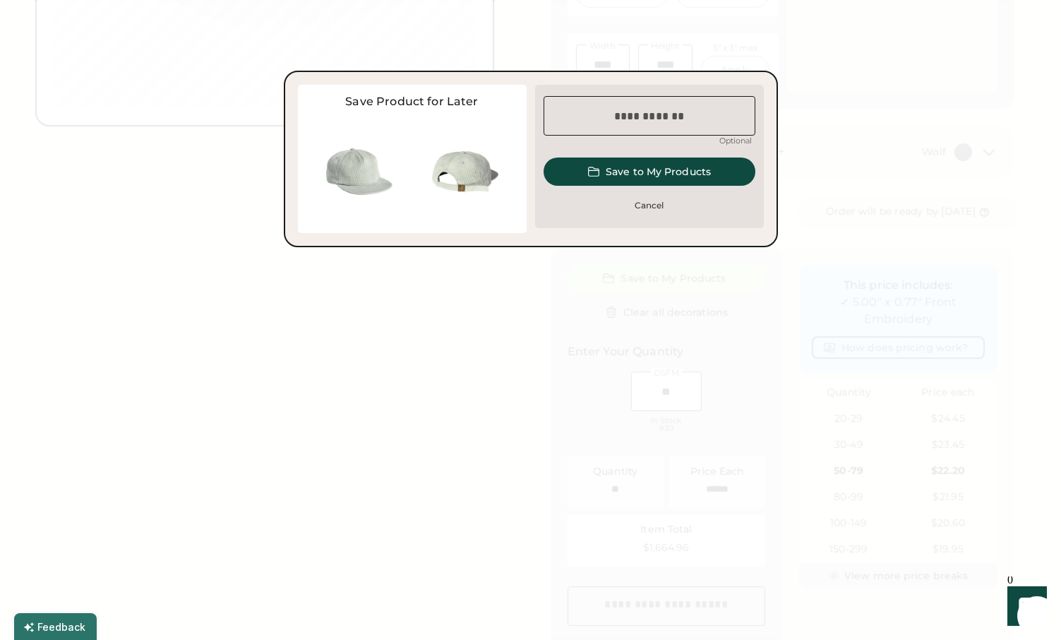
click at [617, 105] on input "input" at bounding box center [650, 116] width 212 height 40
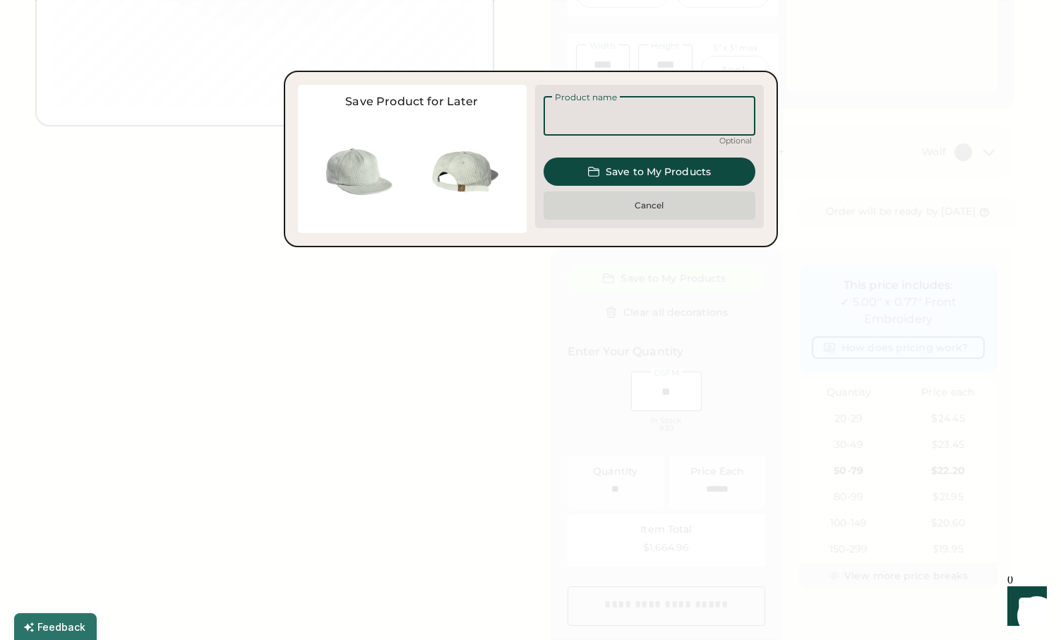
click at [654, 200] on button "Cancel" at bounding box center [650, 205] width 212 height 28
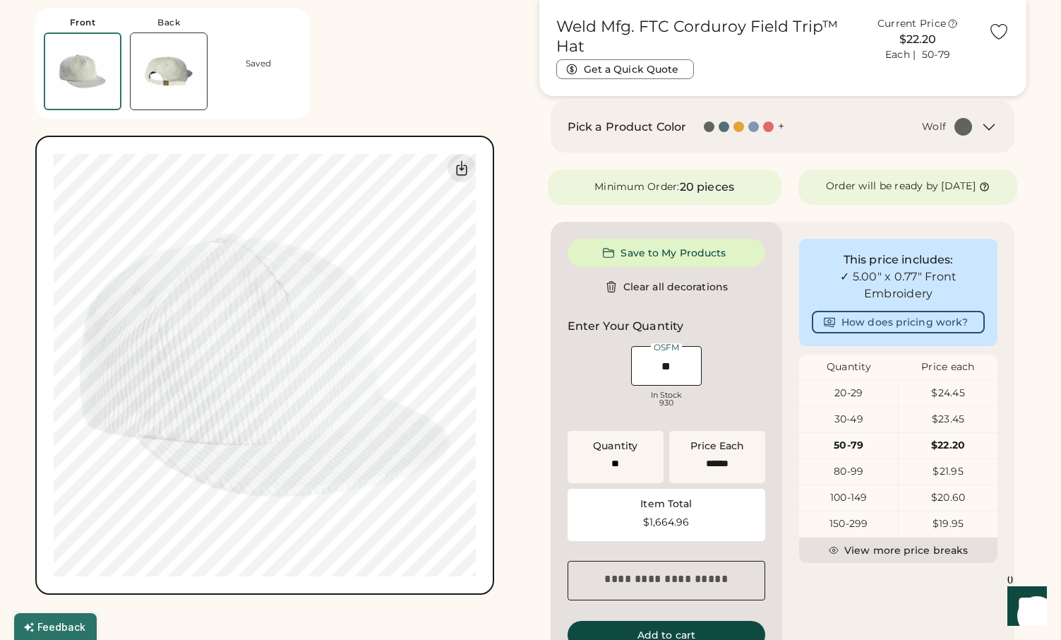
scroll to position [496, 0]
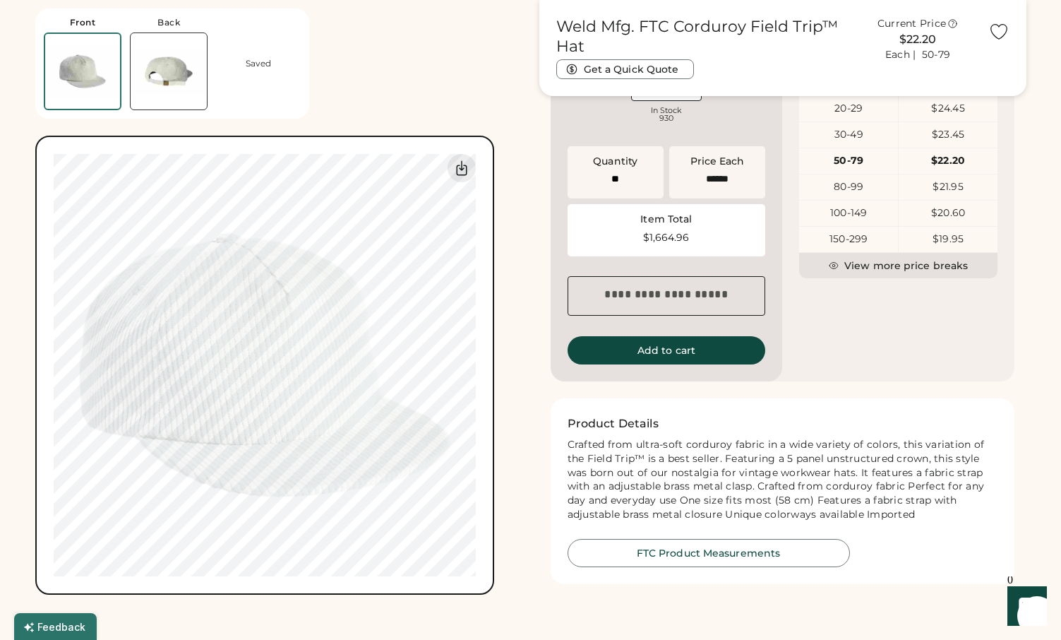
type input "****"
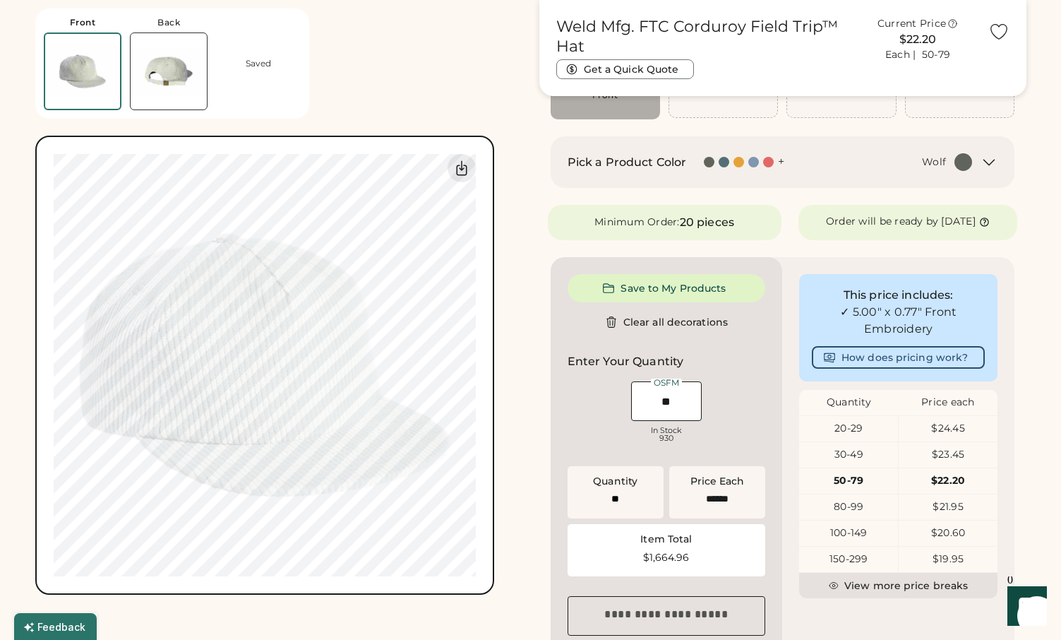
scroll to position [0, 0]
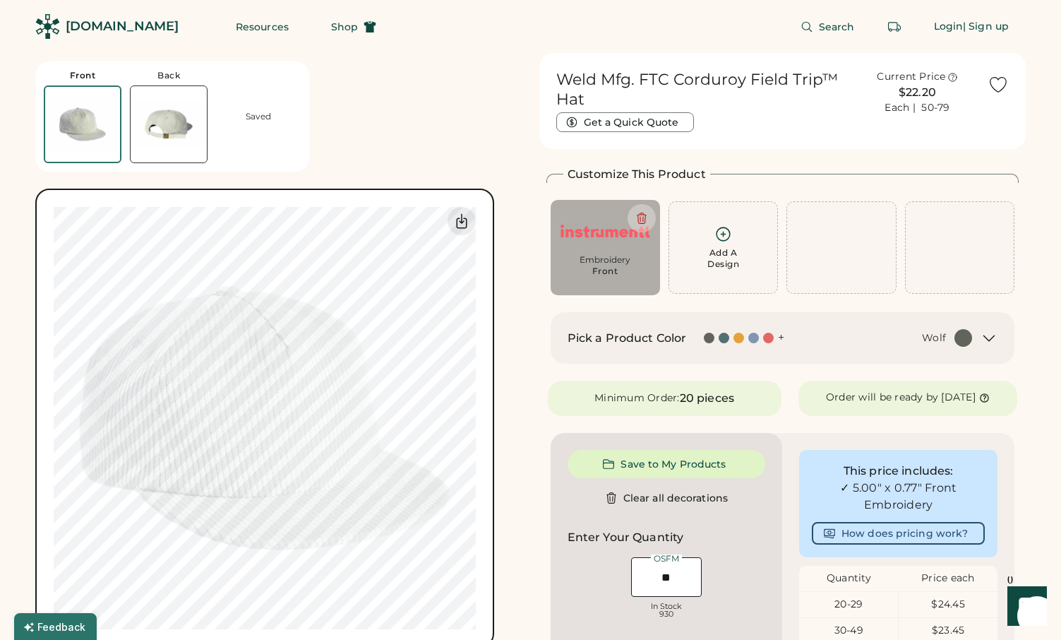
click at [756, 338] on div at bounding box center [754, 338] width 11 height 11
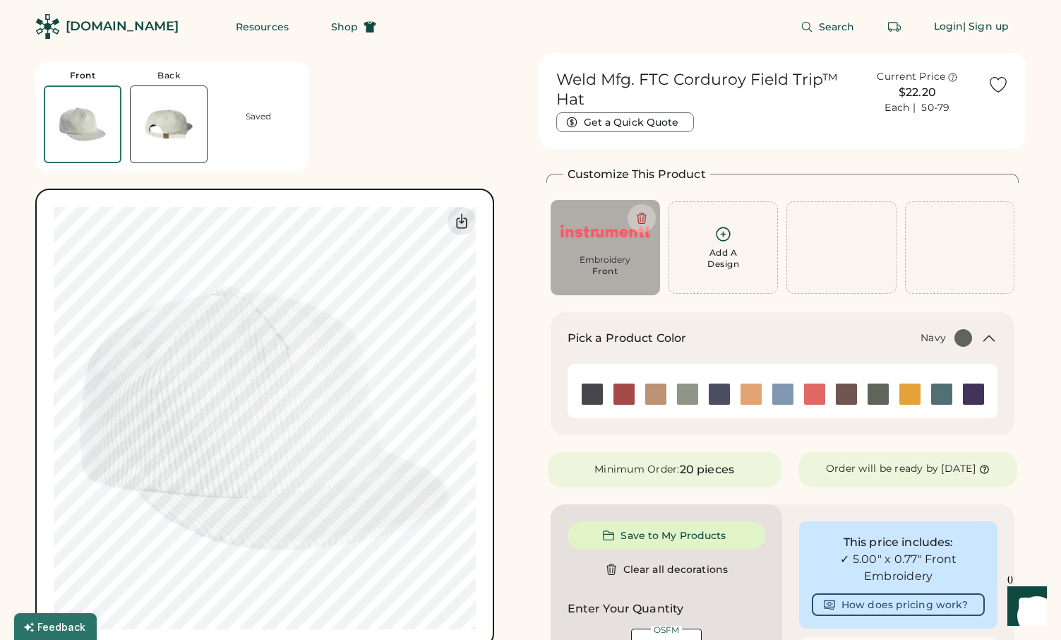
click at [785, 392] on img at bounding box center [783, 393] width 21 height 21
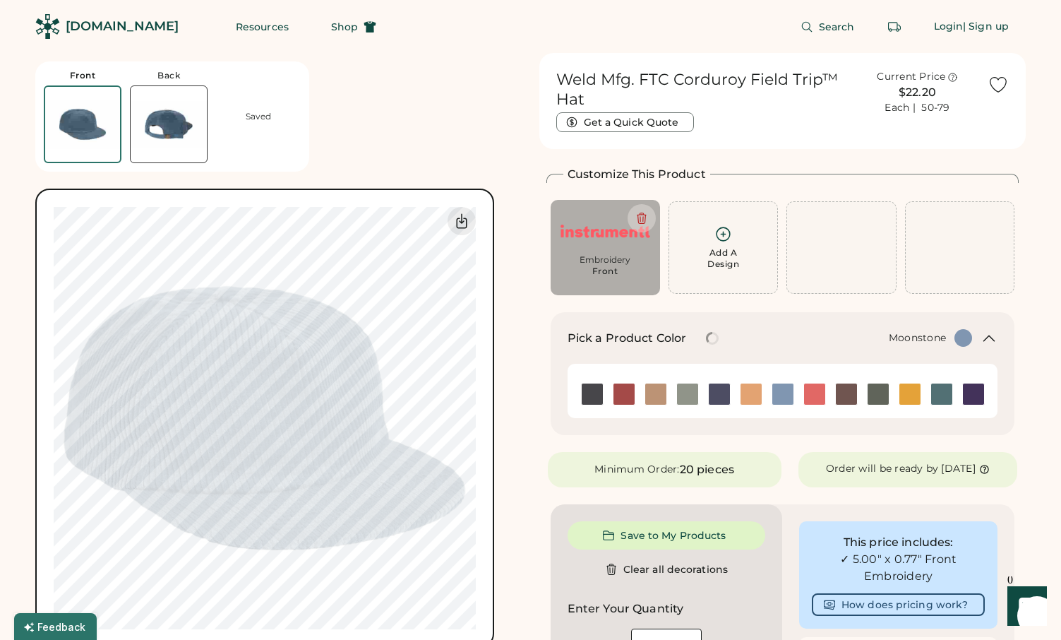
click at [980, 395] on img at bounding box center [973, 393] width 21 height 21
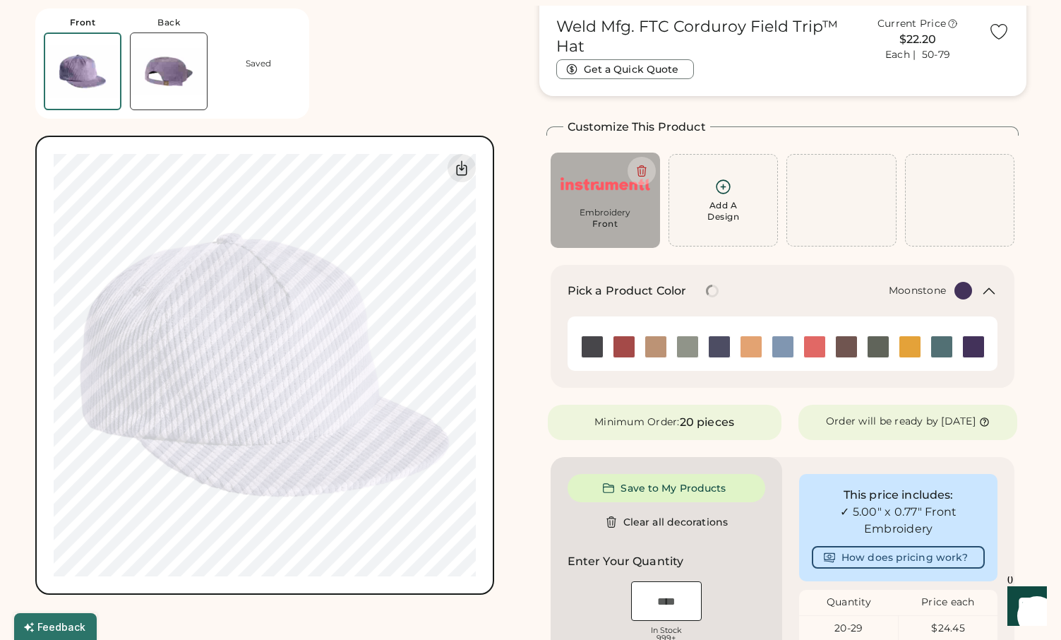
scroll to position [54, 0]
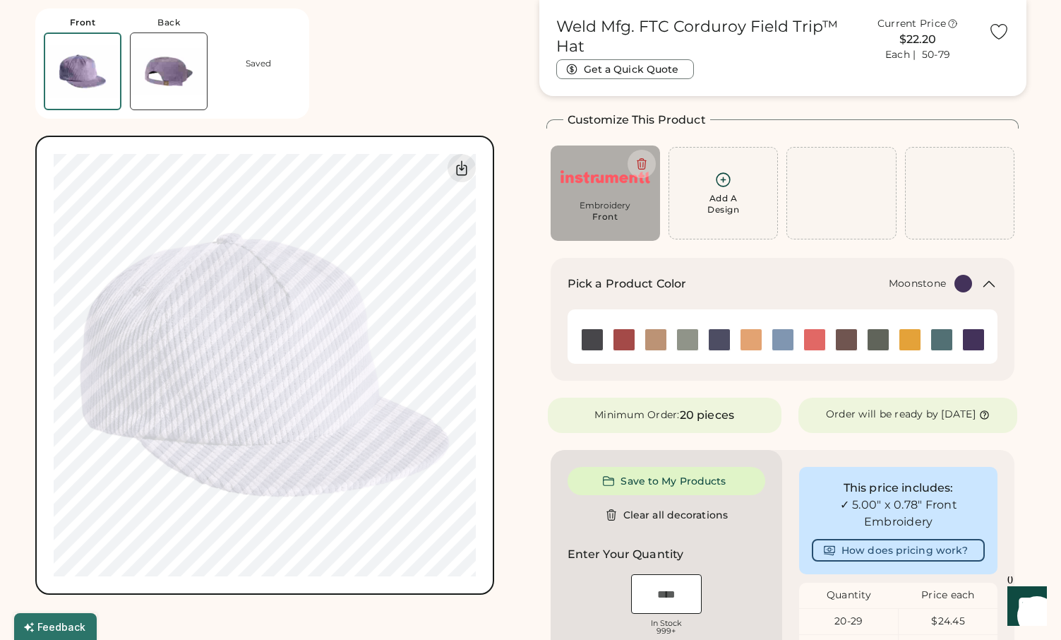
click at [593, 180] on img at bounding box center [606, 176] width 90 height 43
type input "****"
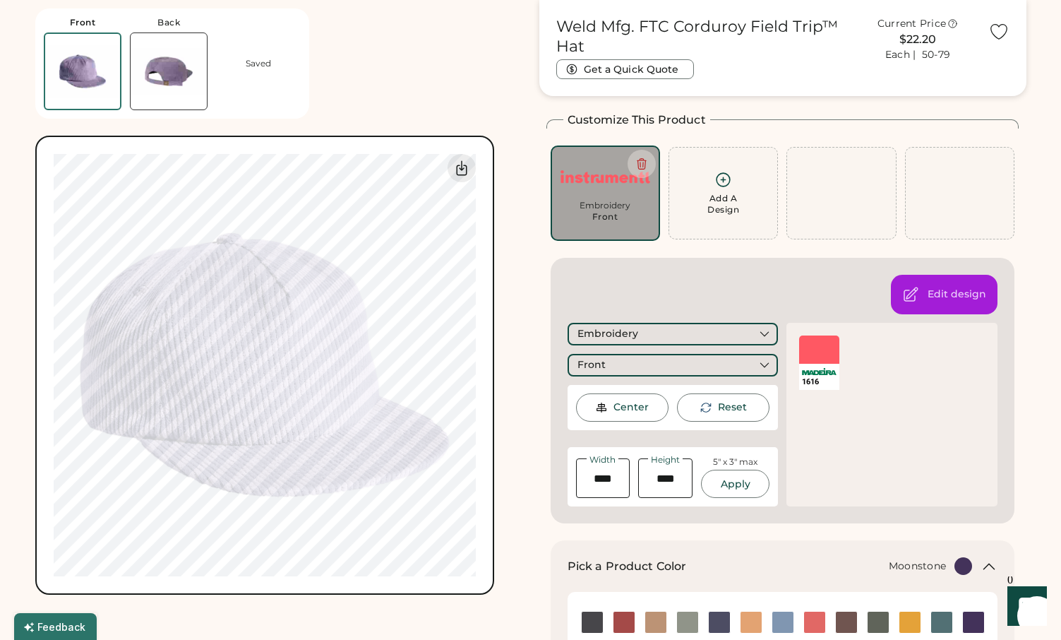
click at [826, 350] on div at bounding box center [819, 349] width 40 height 28
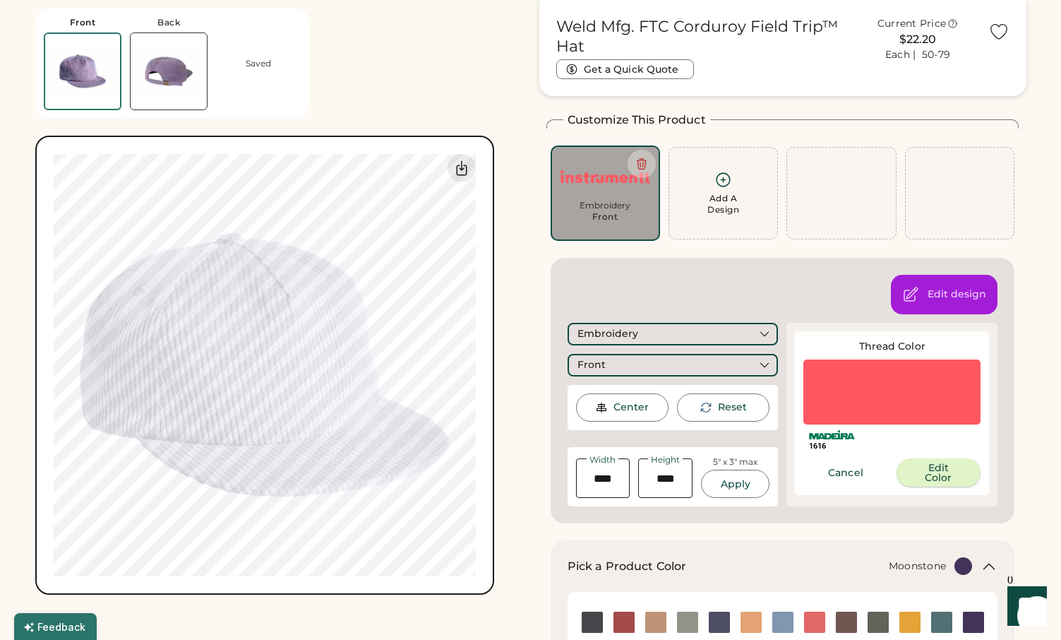
click at [940, 464] on button "Edit Color" at bounding box center [939, 472] width 84 height 28
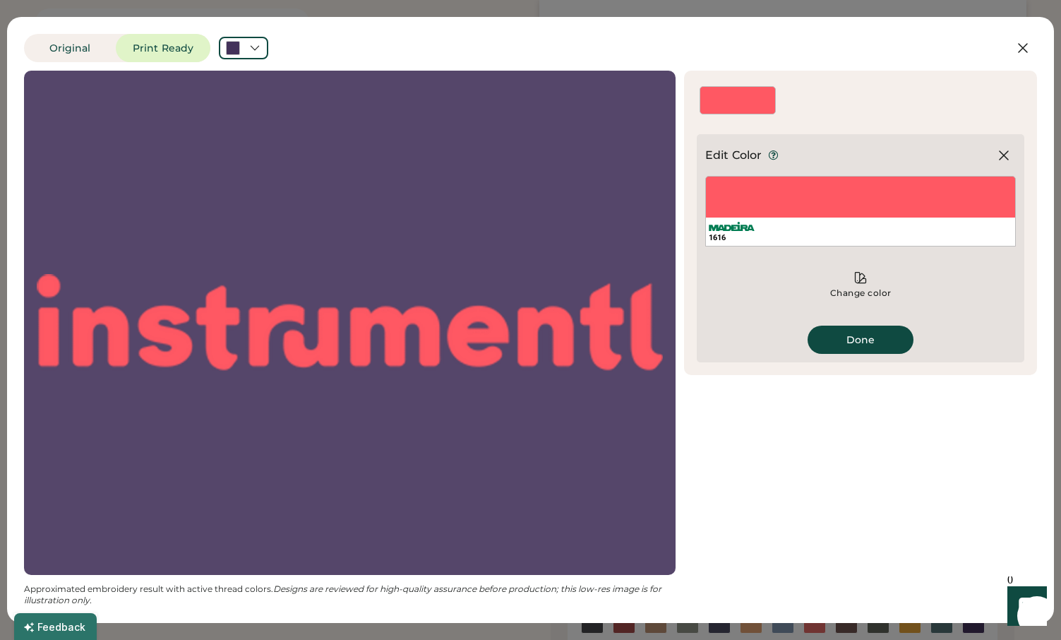
click at [874, 167] on div "Edit Color" at bounding box center [861, 155] width 311 height 25
click at [827, 241] on div "1616" at bounding box center [861, 237] width 304 height 11
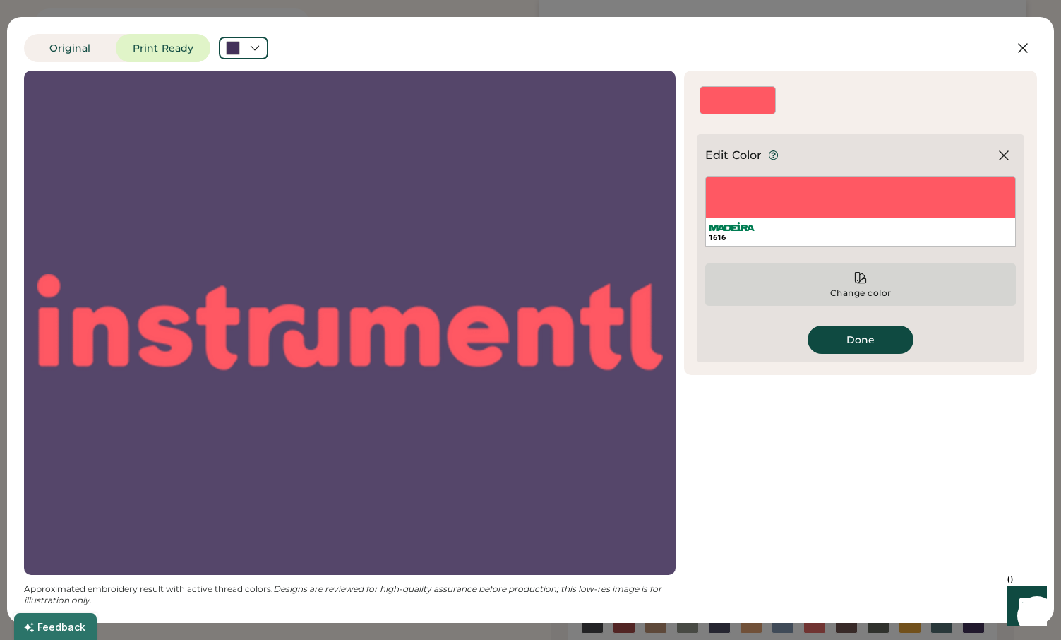
click at [848, 271] on div "Change color" at bounding box center [861, 284] width 311 height 42
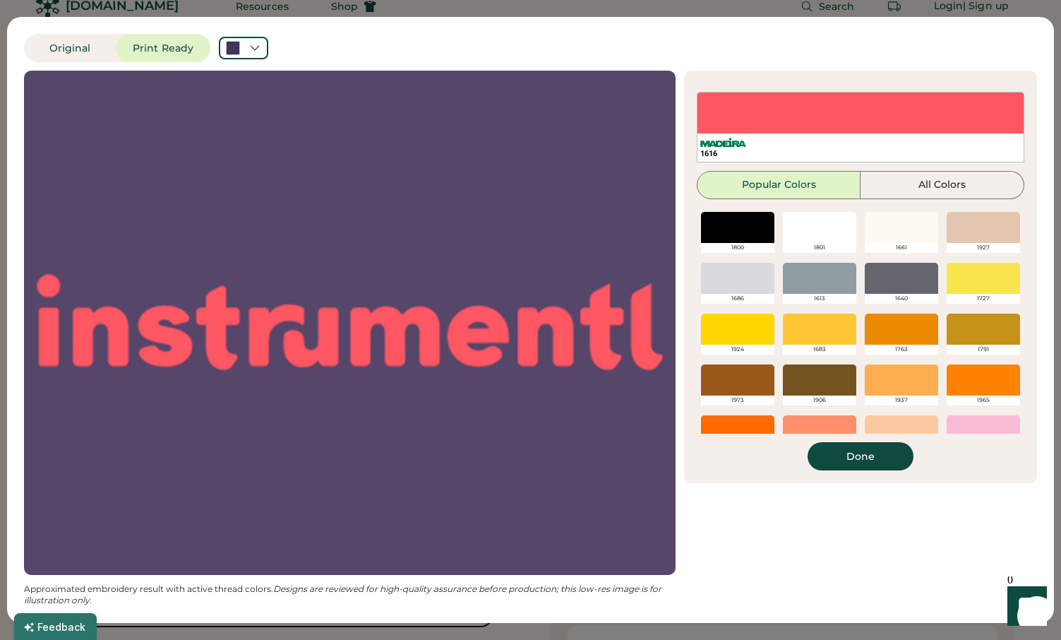
scroll to position [0, 0]
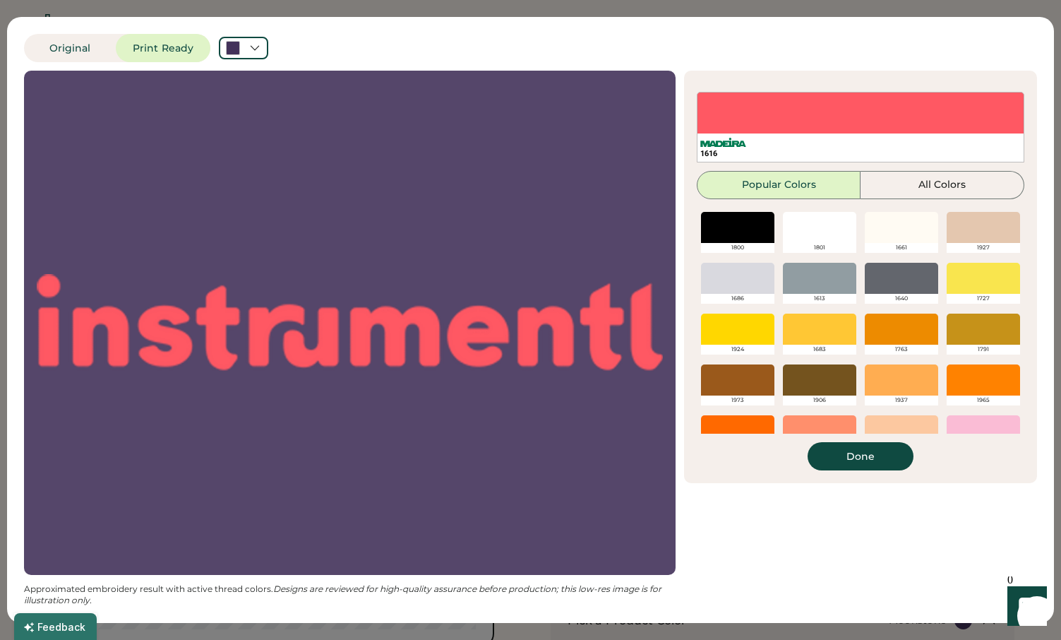
click at [812, 232] on div at bounding box center [819, 227] width 73 height 31
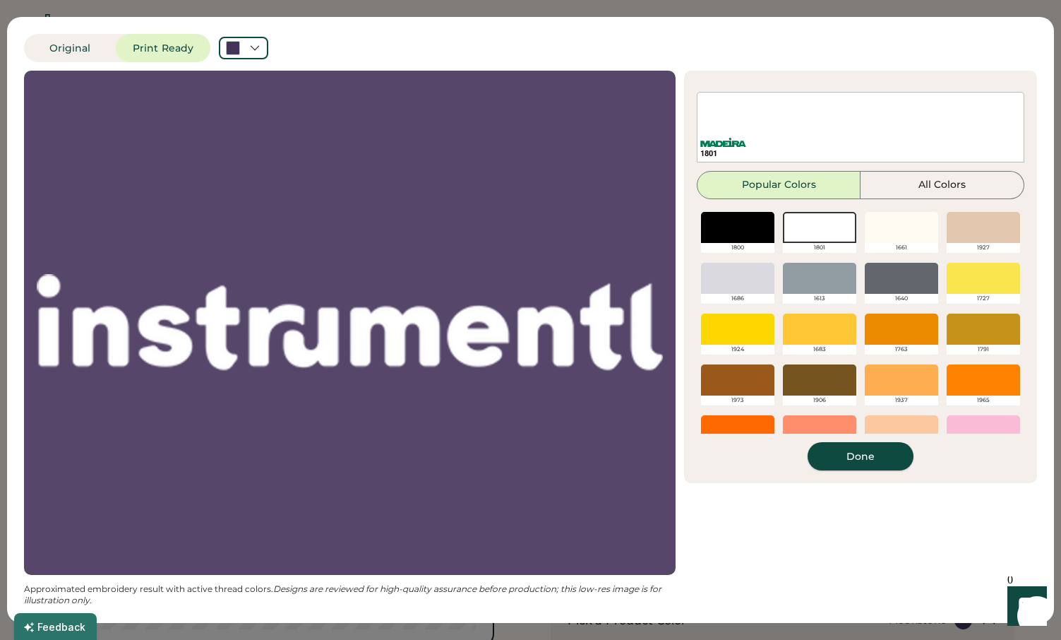
click at [863, 453] on button "Done" at bounding box center [861, 456] width 106 height 28
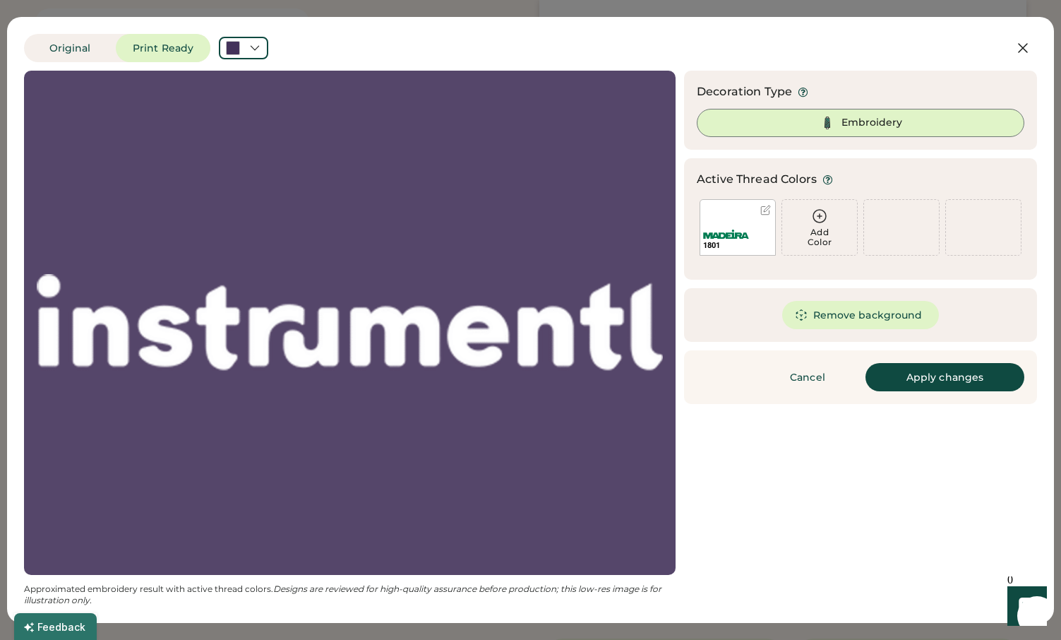
scroll to position [105, 0]
click at [933, 371] on button "Apply changes" at bounding box center [945, 377] width 159 height 28
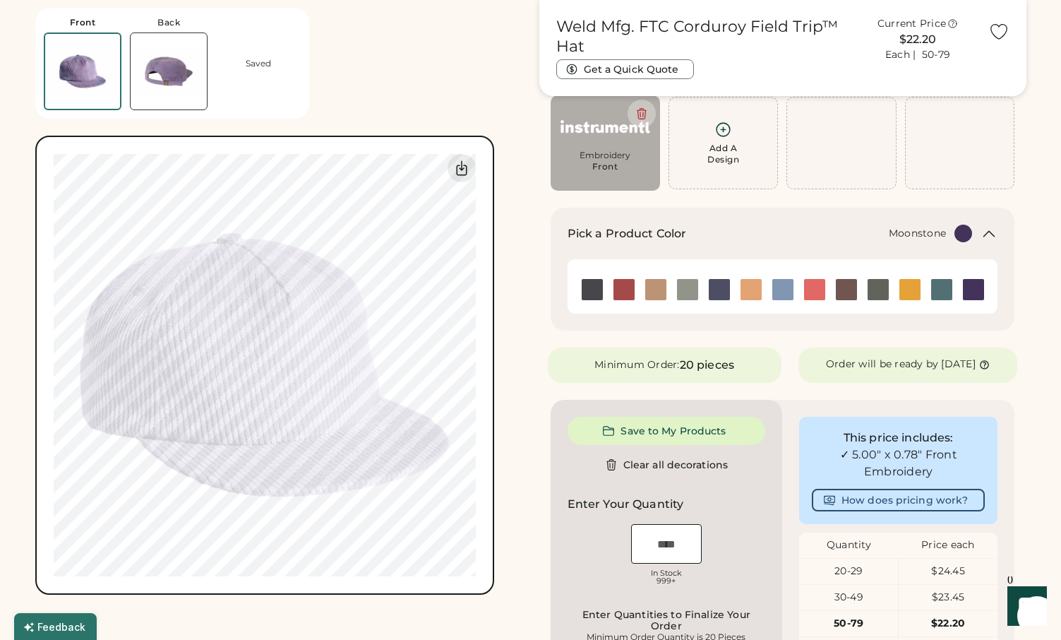
type input "****"
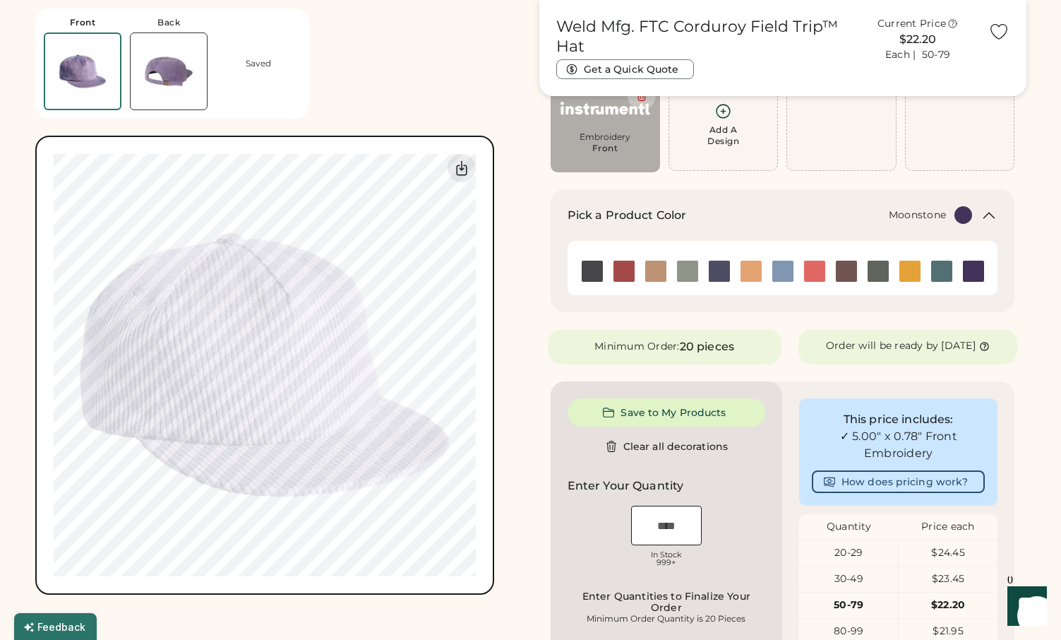
scroll to position [117, 0]
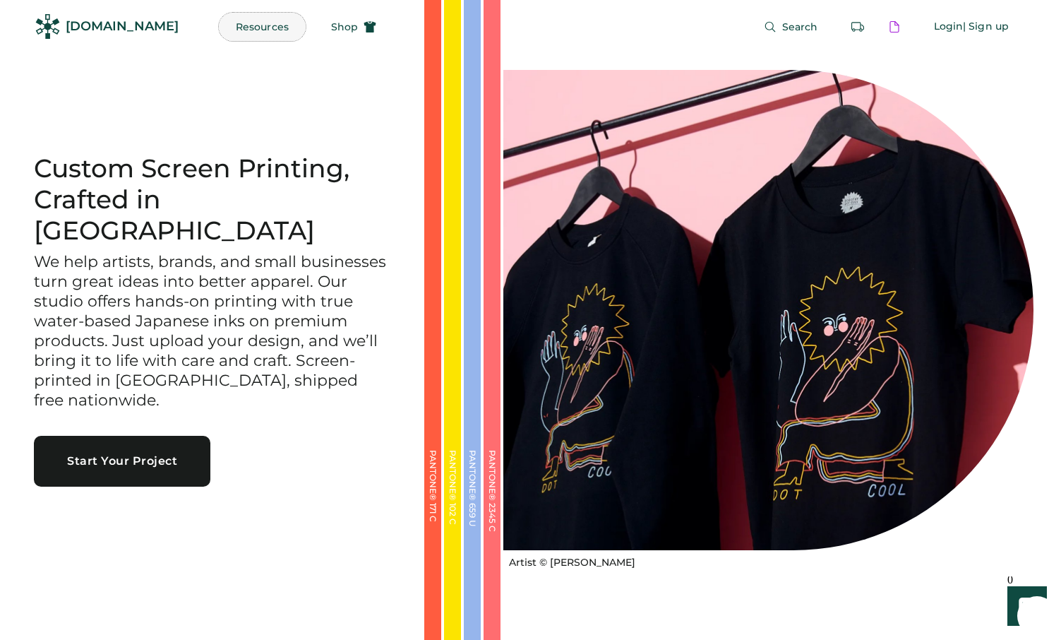
click at [233, 21] on button "Resources" at bounding box center [262, 27] width 87 height 28
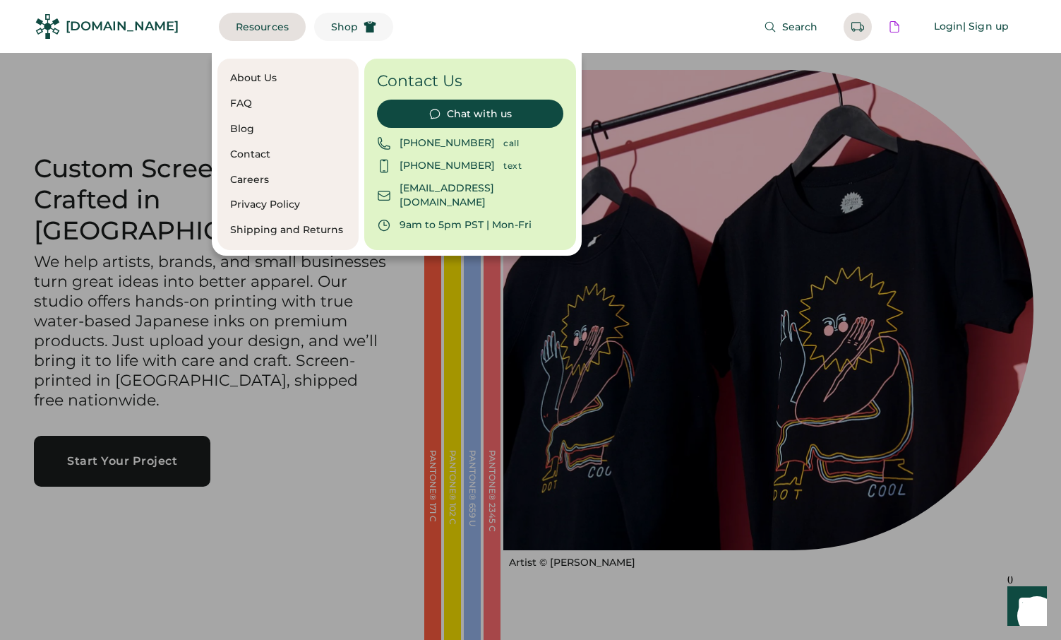
click at [331, 30] on span "Shop" at bounding box center [344, 27] width 27 height 10
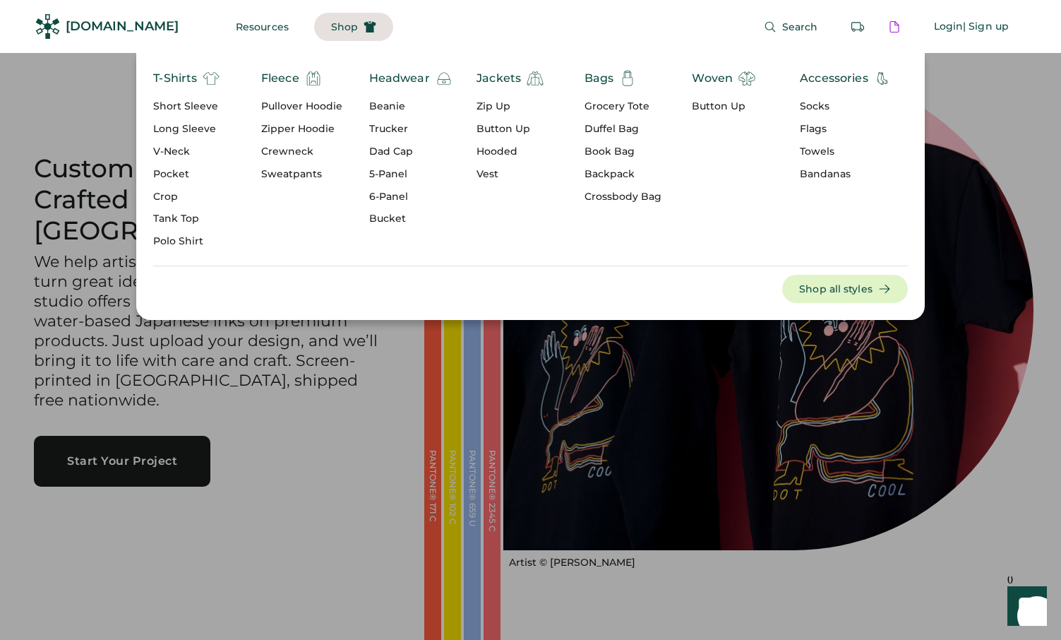
click at [407, 76] on div "Headwear" at bounding box center [399, 78] width 61 height 17
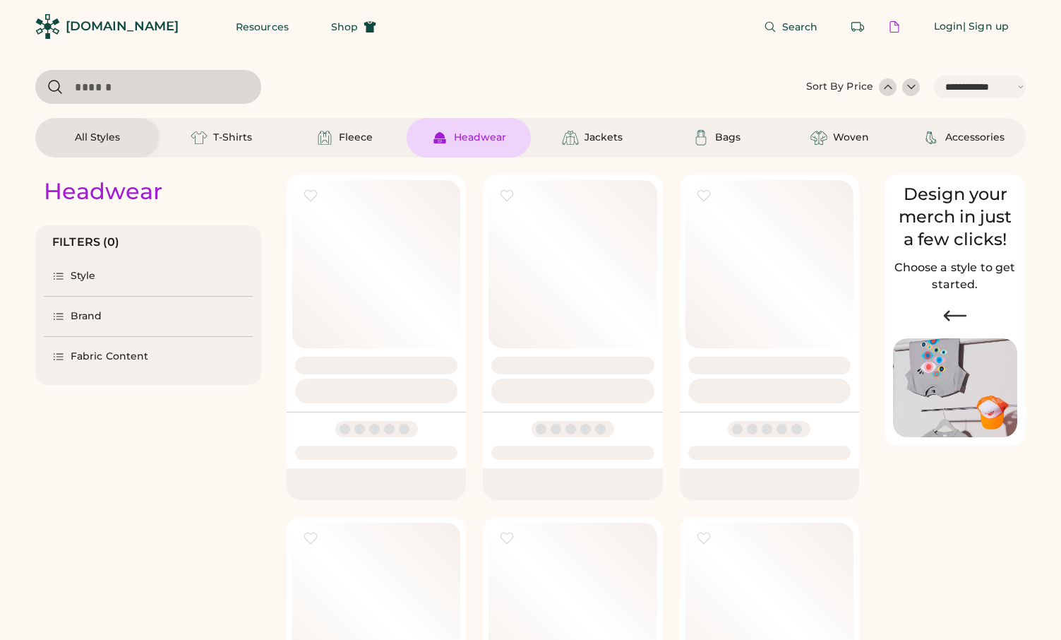
select select "*****"
select select "*"
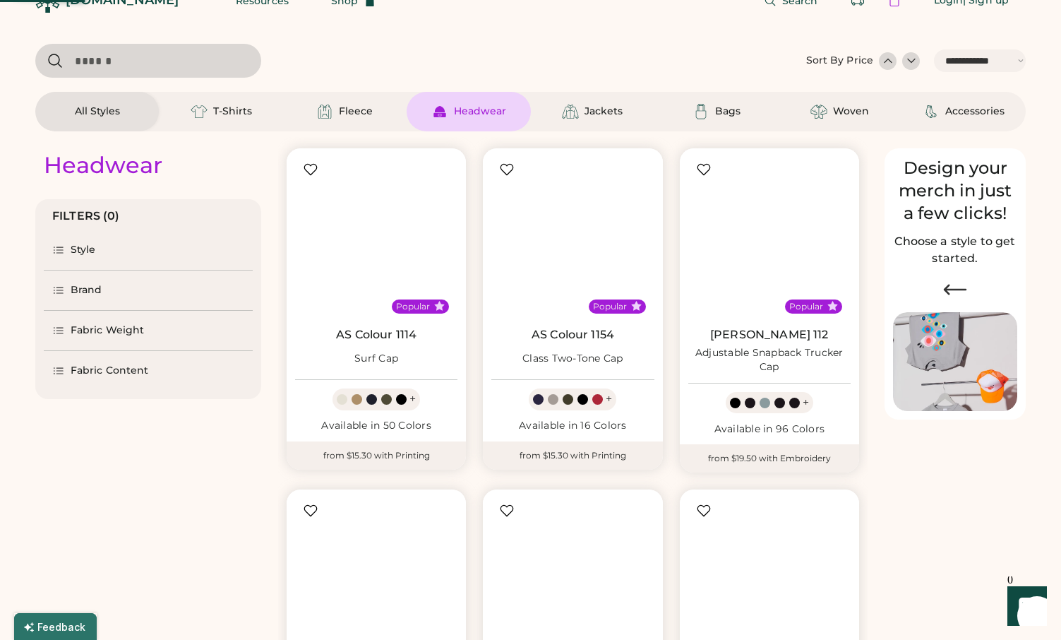
scroll to position [28, 0]
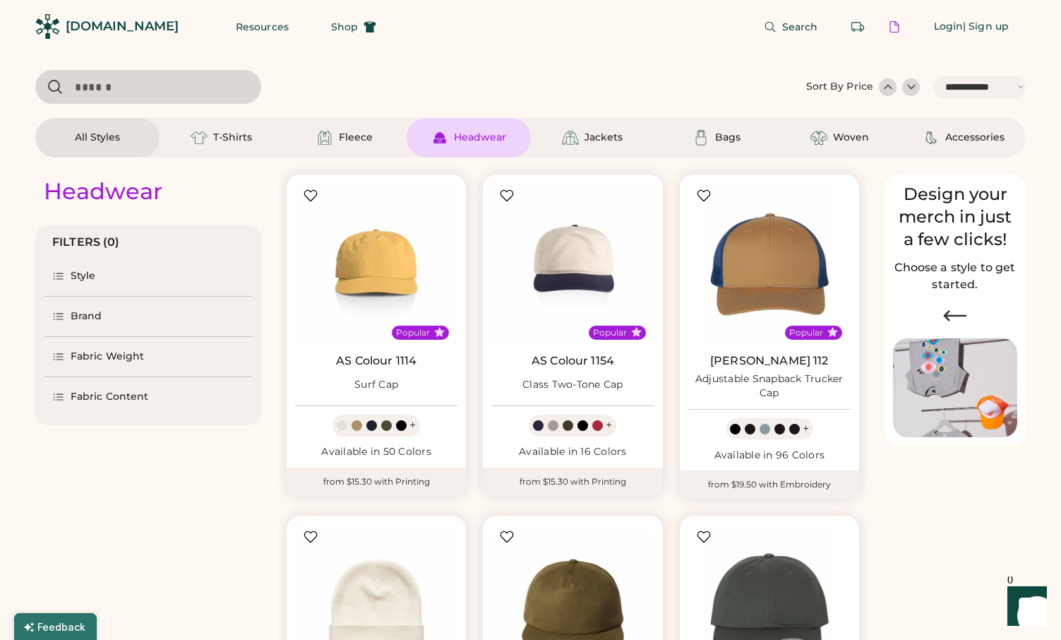
click at [152, 71] on input "input" at bounding box center [148, 87] width 226 height 34
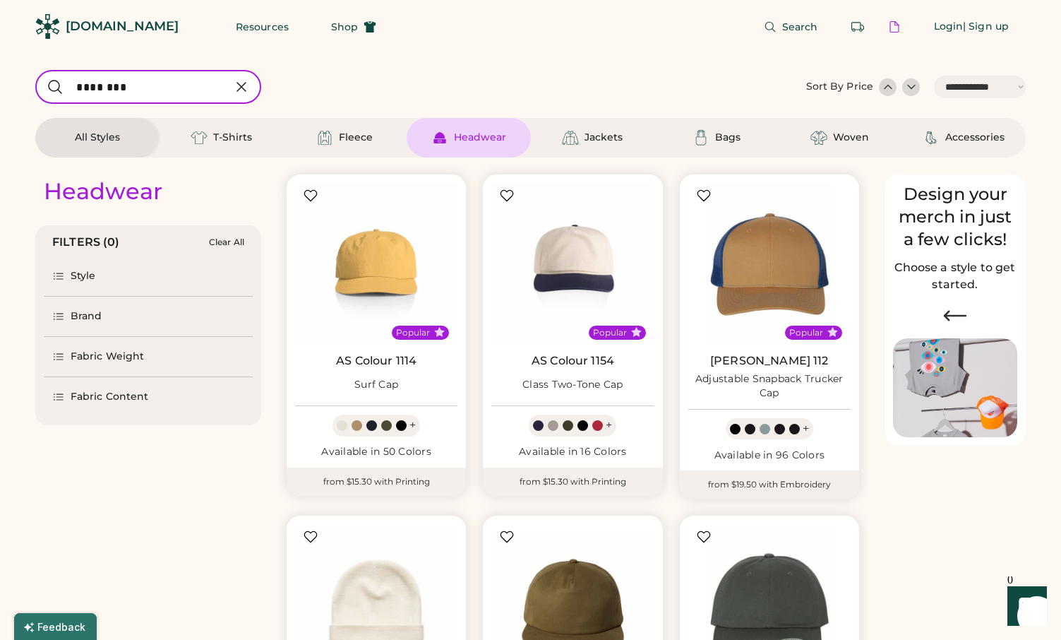
type input "********"
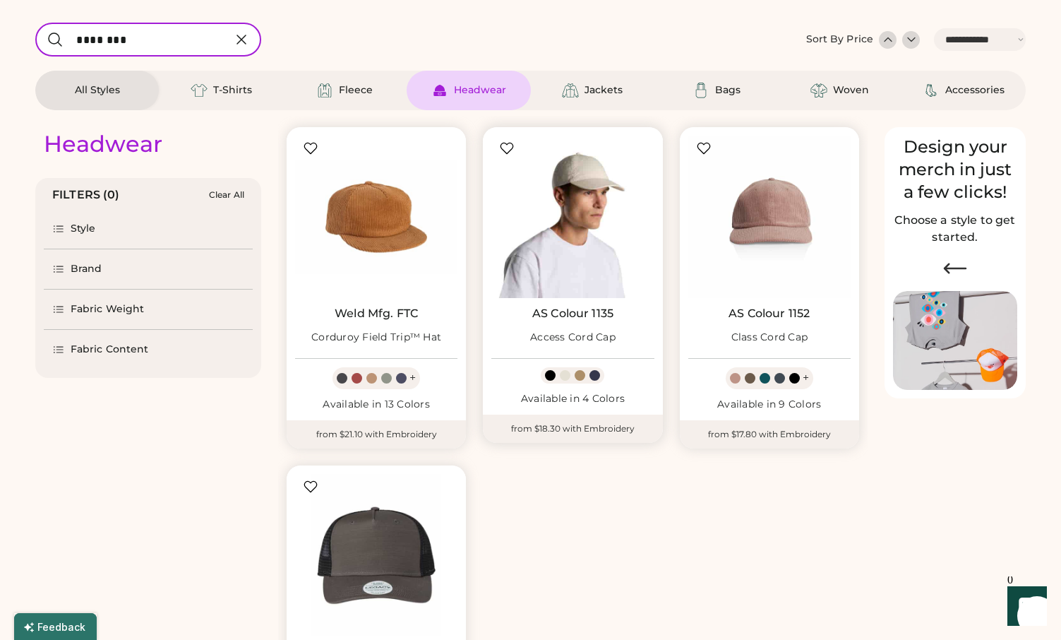
scroll to position [66, 0]
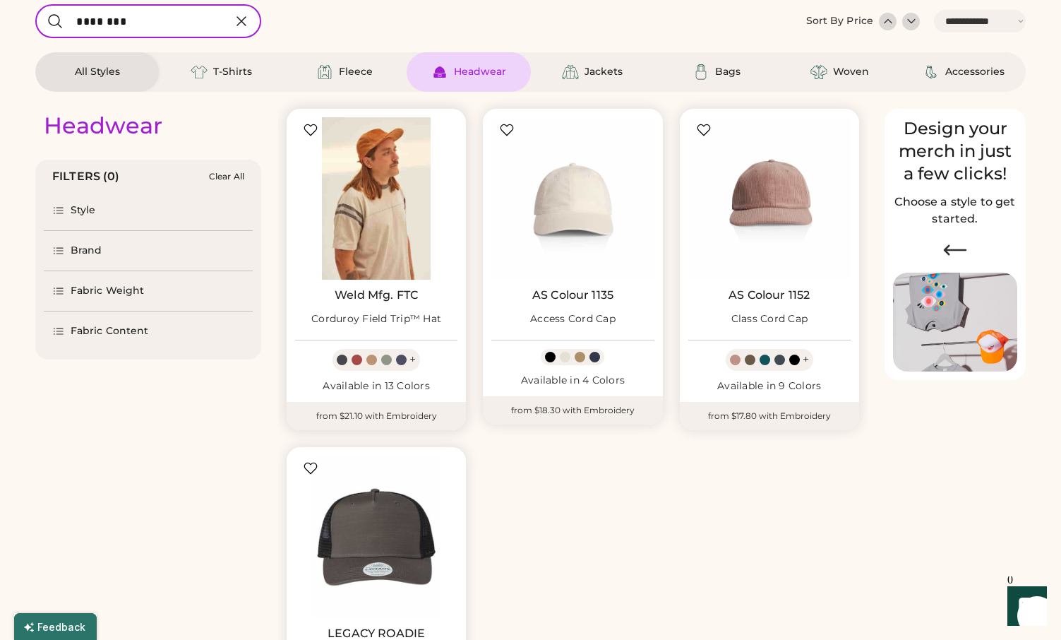
click at [385, 181] on img at bounding box center [376, 198] width 162 height 162
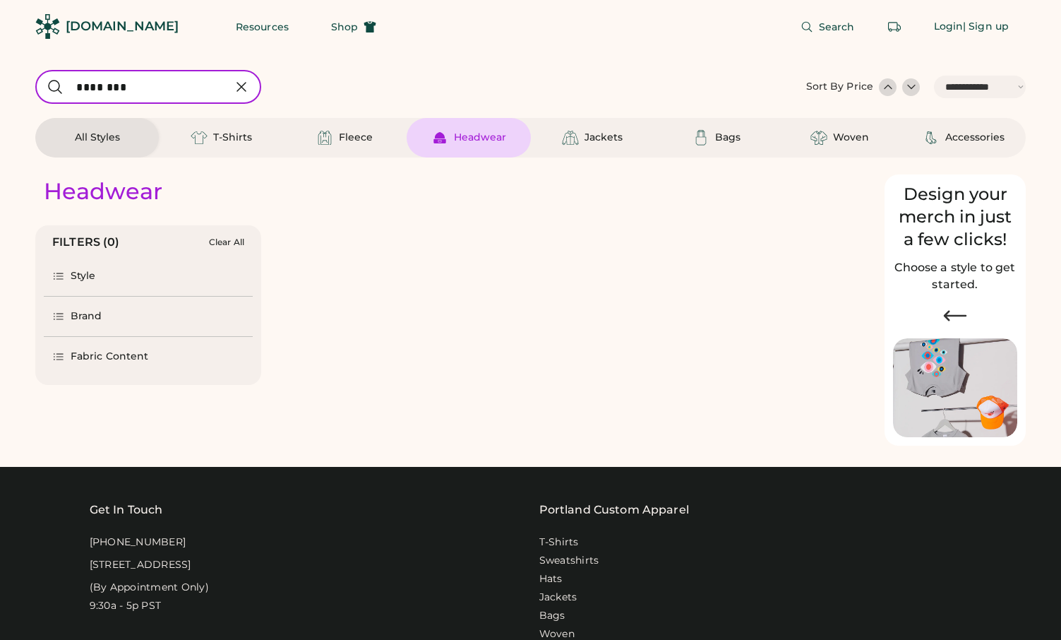
select select "*****"
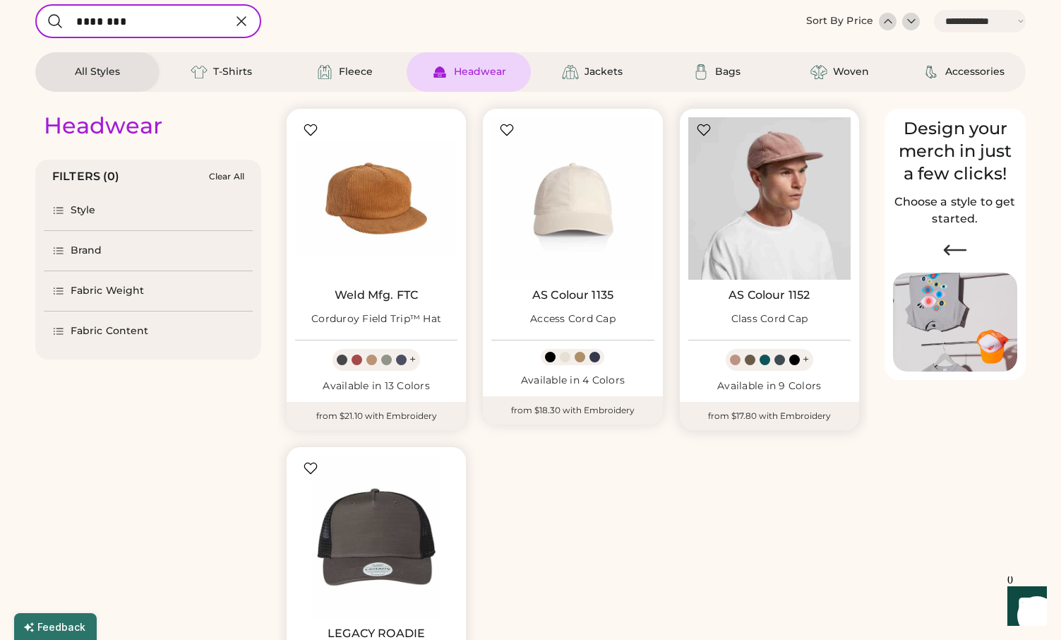
click at [763, 199] on img at bounding box center [770, 198] width 162 height 162
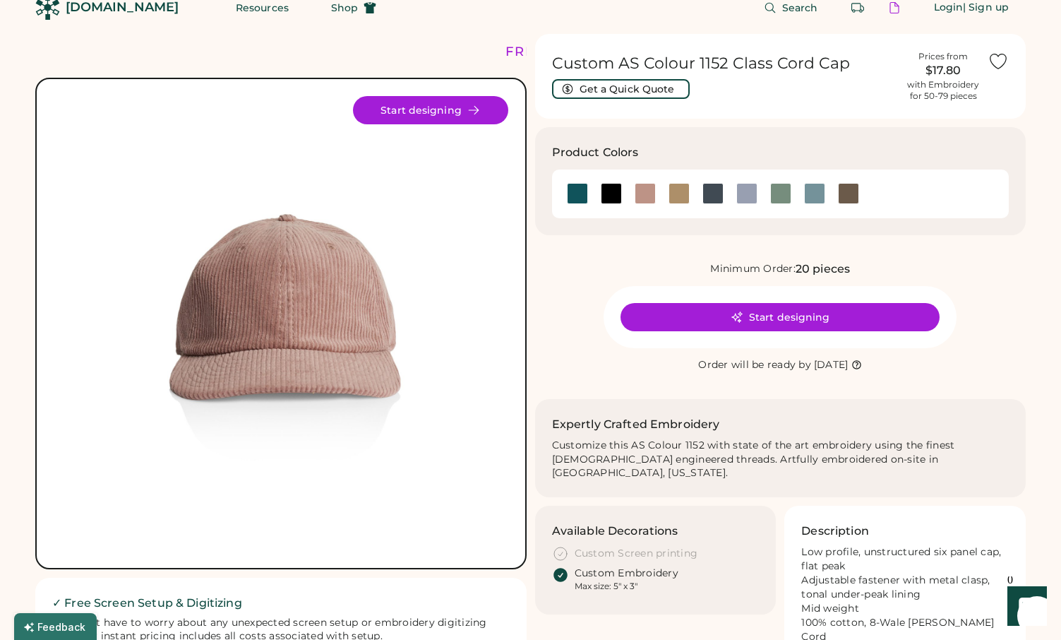
scroll to position [13, 0]
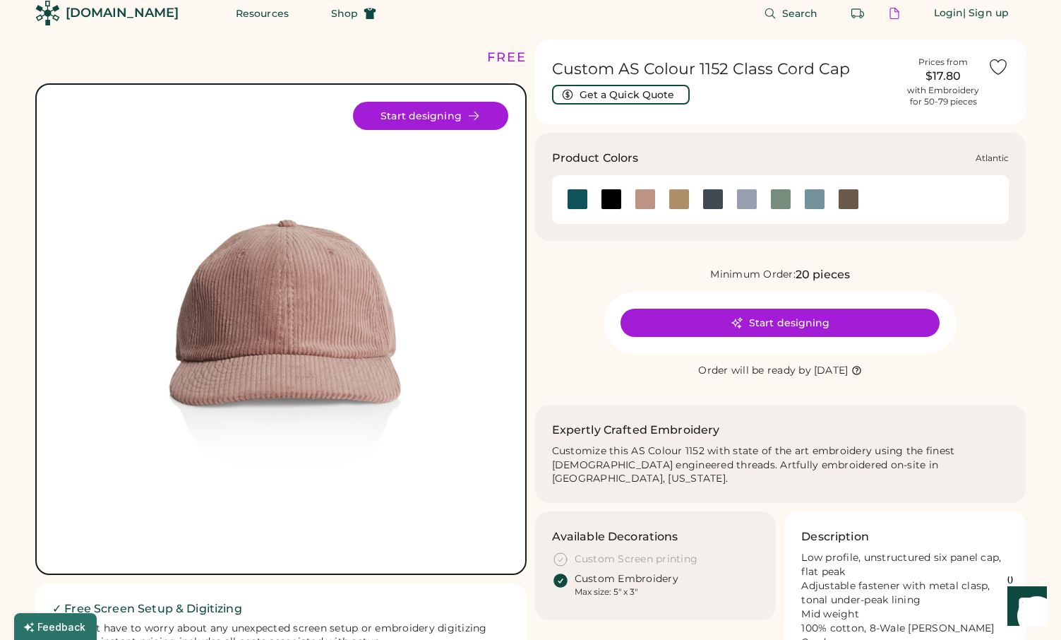
click at [576, 203] on div at bounding box center [577, 199] width 21 height 21
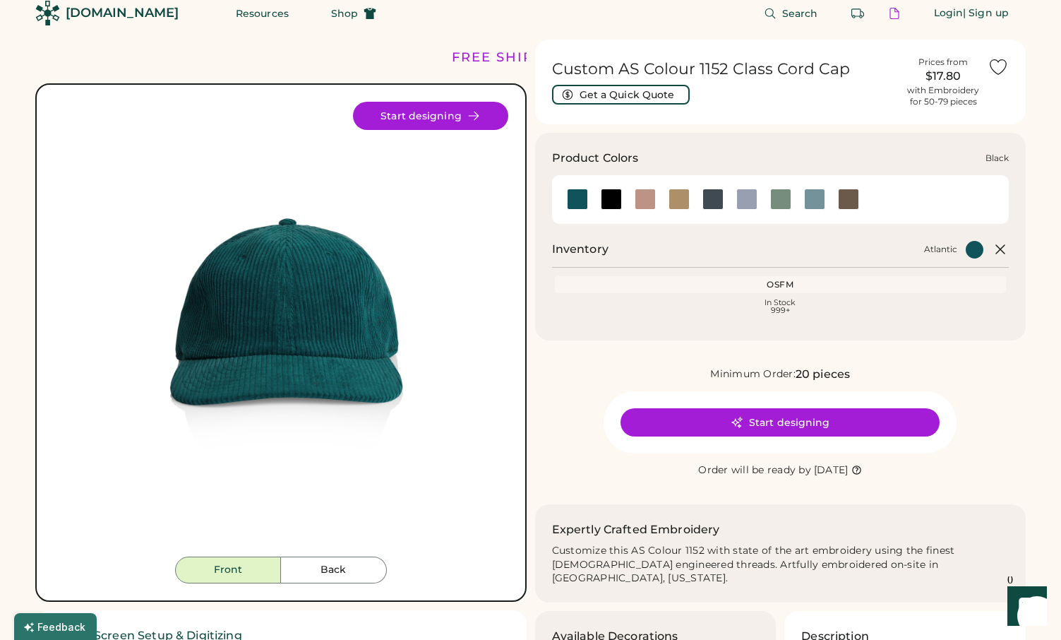
click at [611, 206] on div at bounding box center [611, 199] width 21 height 21
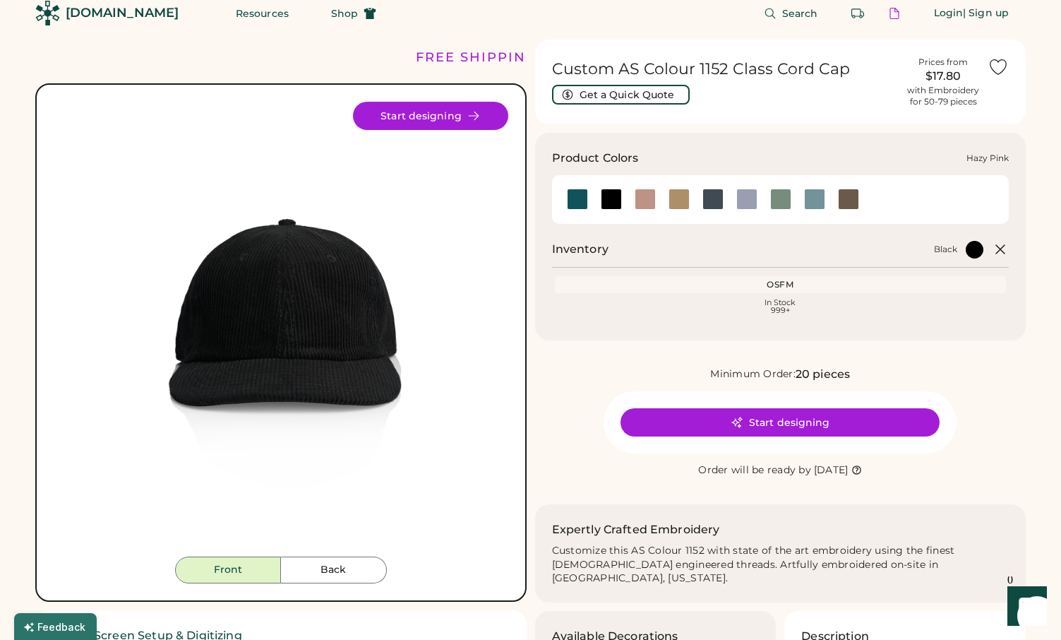
click at [648, 194] on div at bounding box center [645, 199] width 21 height 21
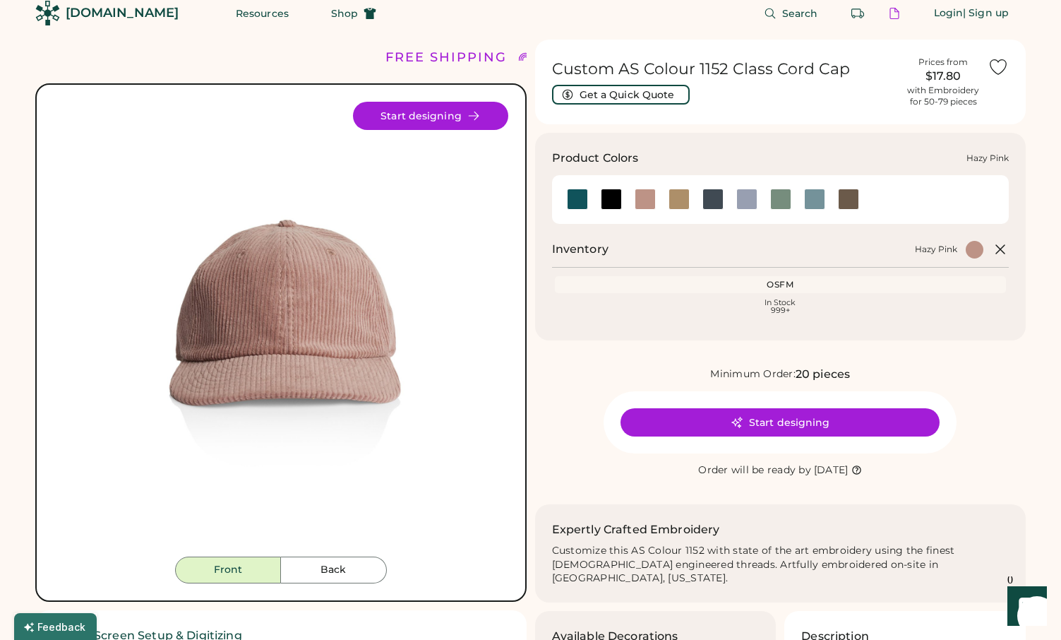
click at [646, 208] on div at bounding box center [645, 199] width 21 height 21
click at [674, 209] on div at bounding box center [679, 199] width 21 height 21
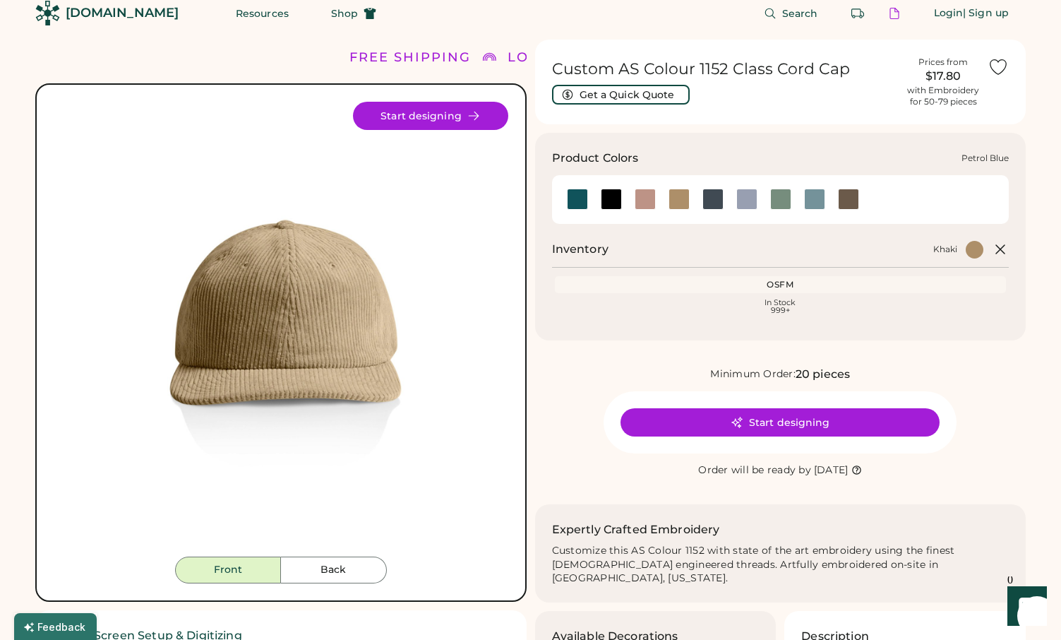
click at [713, 195] on div at bounding box center [713, 199] width 21 height 21
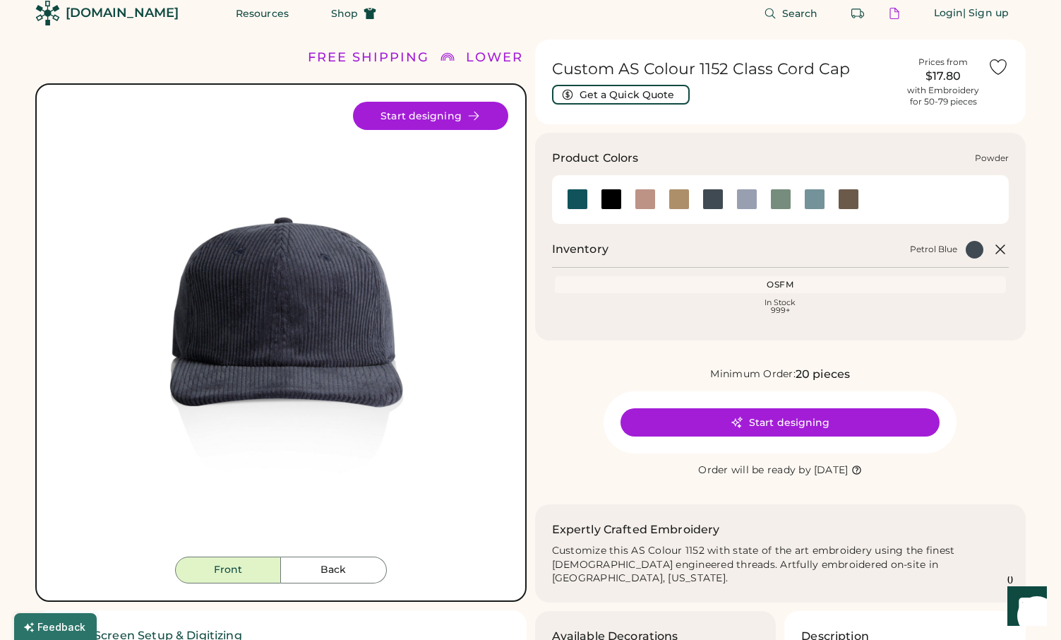
click at [753, 203] on div at bounding box center [747, 199] width 21 height 21
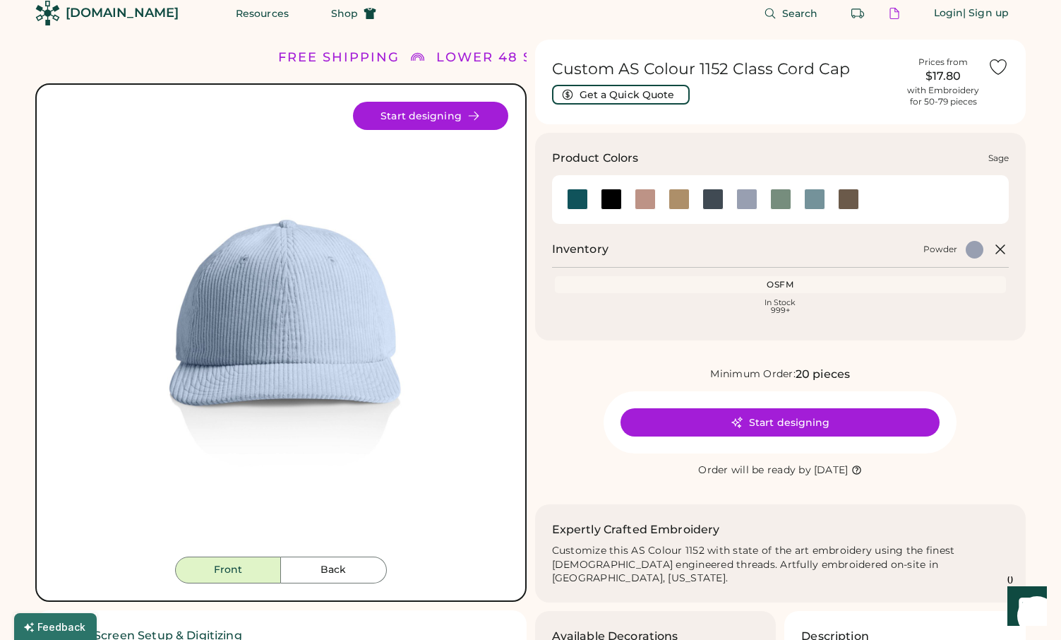
click at [790, 210] on div at bounding box center [780, 200] width 34 height 32
click at [785, 202] on div at bounding box center [781, 199] width 21 height 21
click at [809, 201] on div at bounding box center [814, 199] width 21 height 21
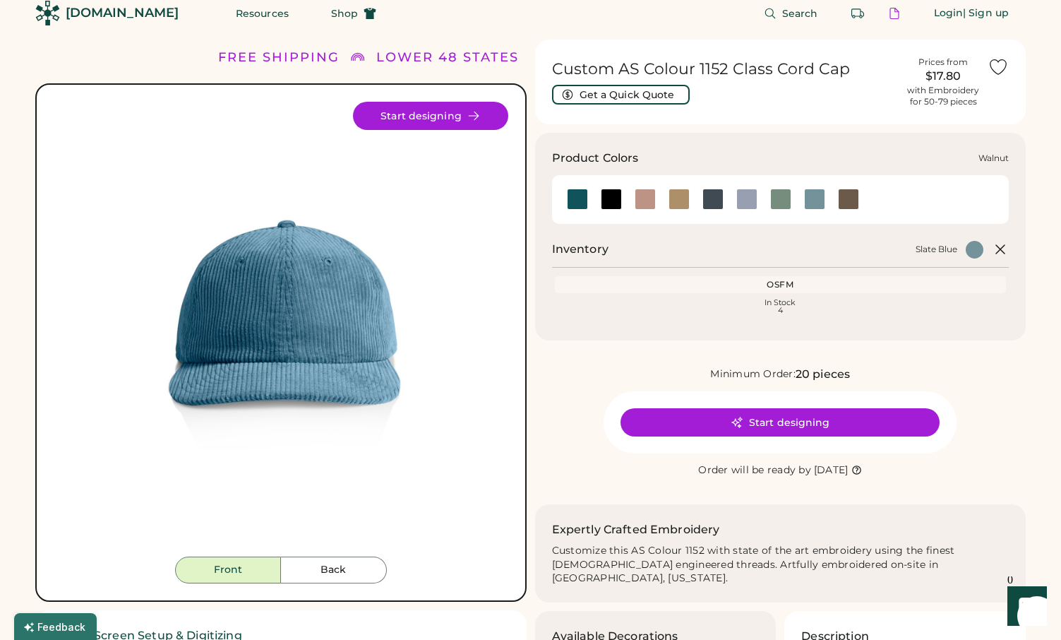
click at [841, 199] on div at bounding box center [848, 199] width 21 height 21
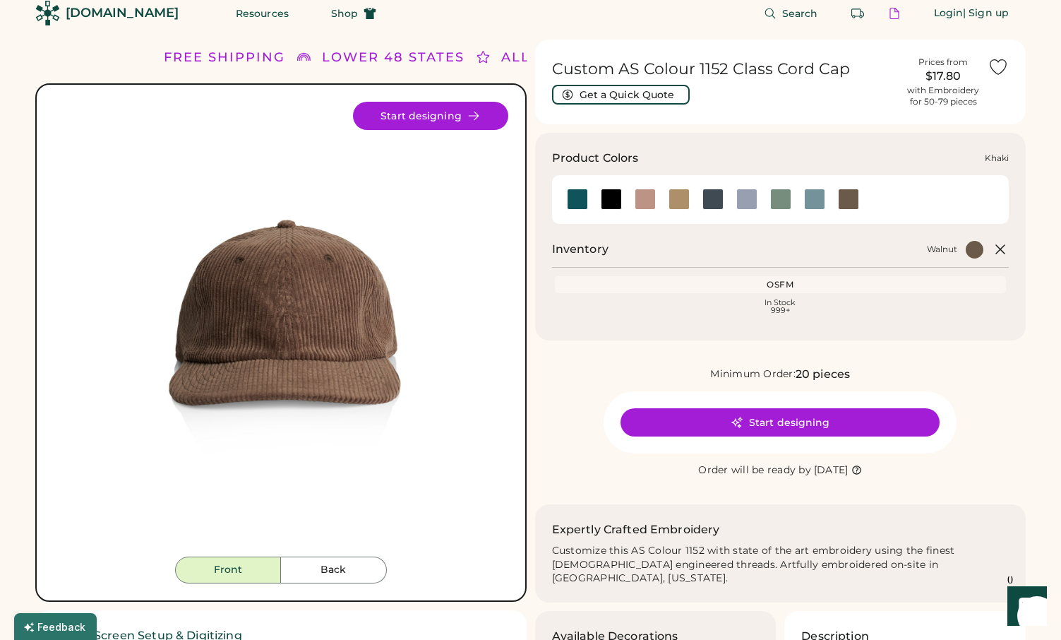
click at [691, 198] on div at bounding box center [679, 199] width 34 height 21
click at [722, 201] on div at bounding box center [713, 199] width 21 height 21
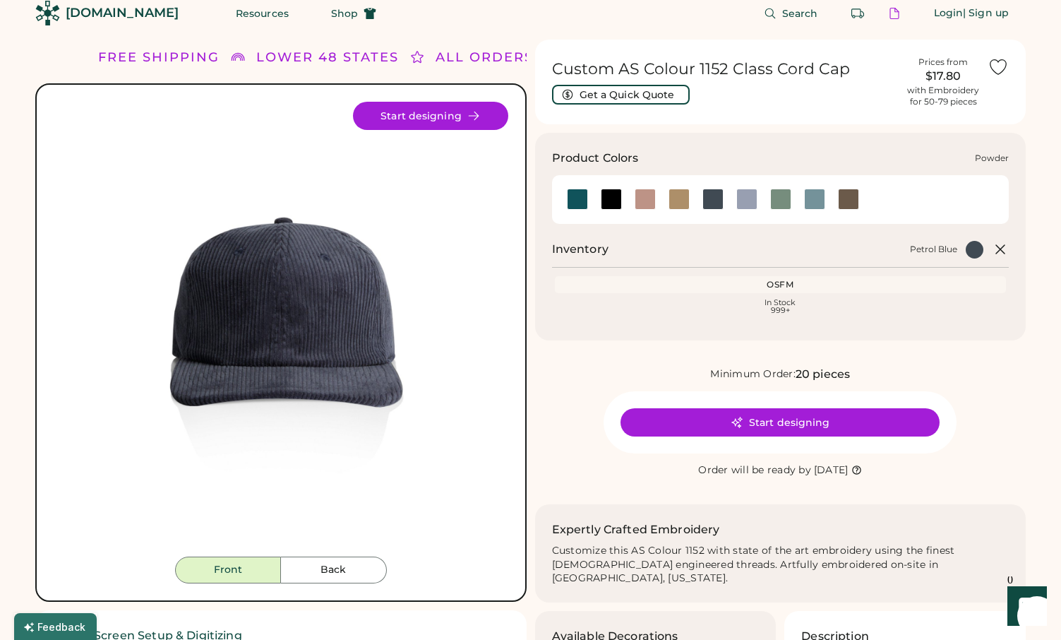
click at [747, 198] on div at bounding box center [747, 199] width 21 height 21
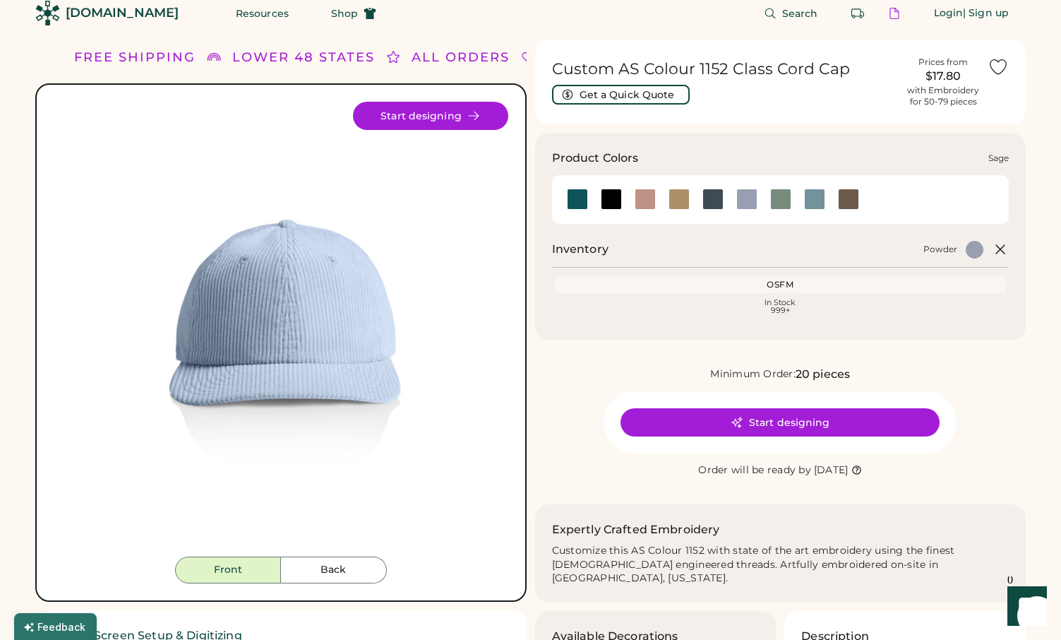
click at [792, 201] on div at bounding box center [780, 199] width 34 height 21
click at [815, 203] on div at bounding box center [814, 199] width 21 height 21
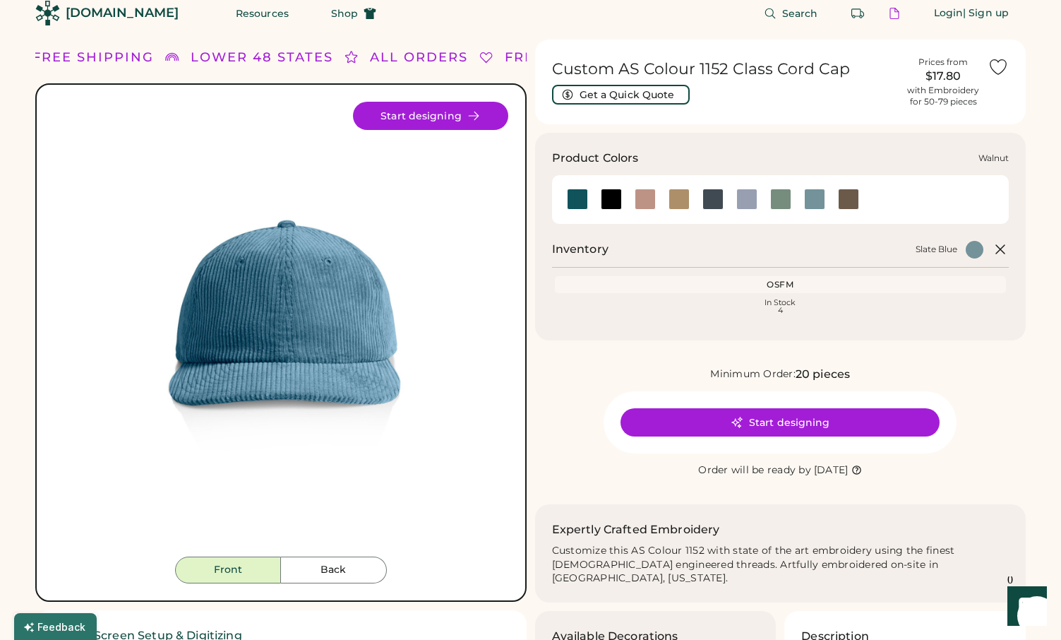
click at [840, 201] on div at bounding box center [848, 199] width 21 height 21
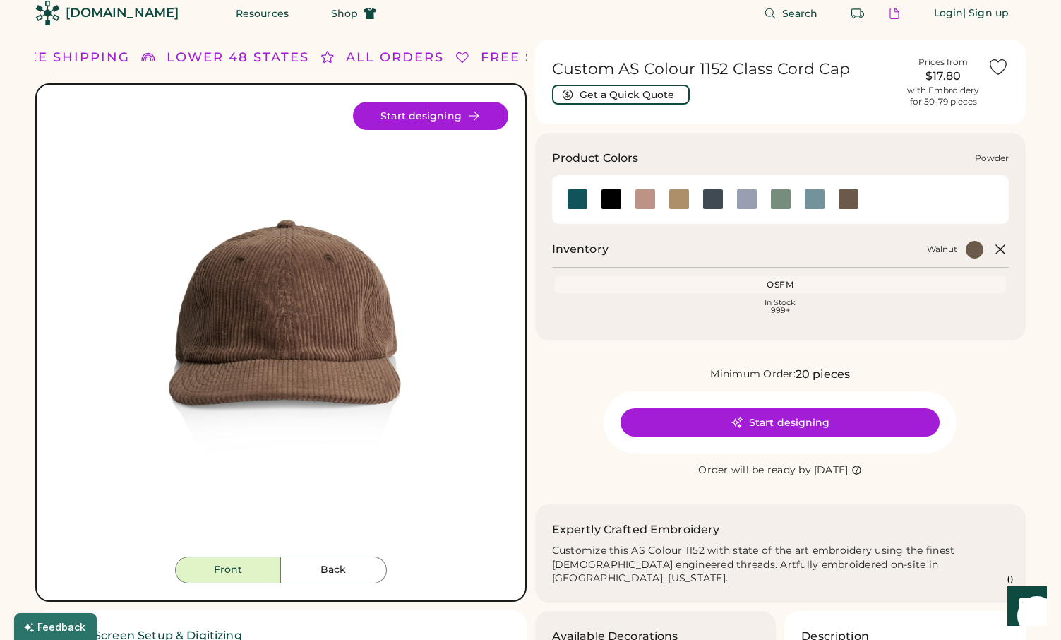
click at [754, 200] on div at bounding box center [747, 199] width 21 height 21
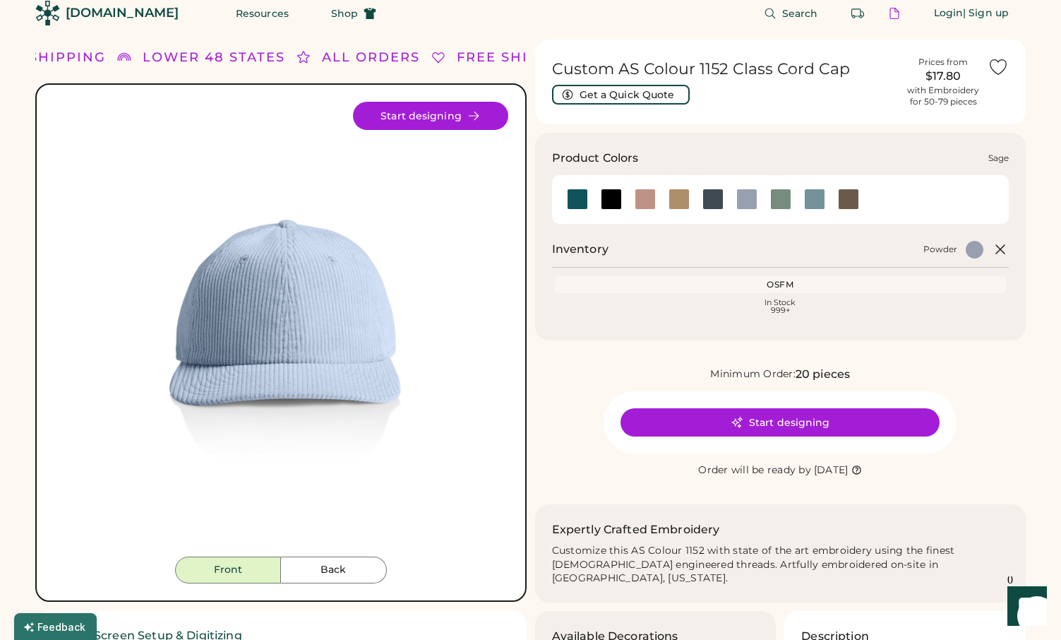
click at [778, 198] on div at bounding box center [781, 199] width 21 height 21
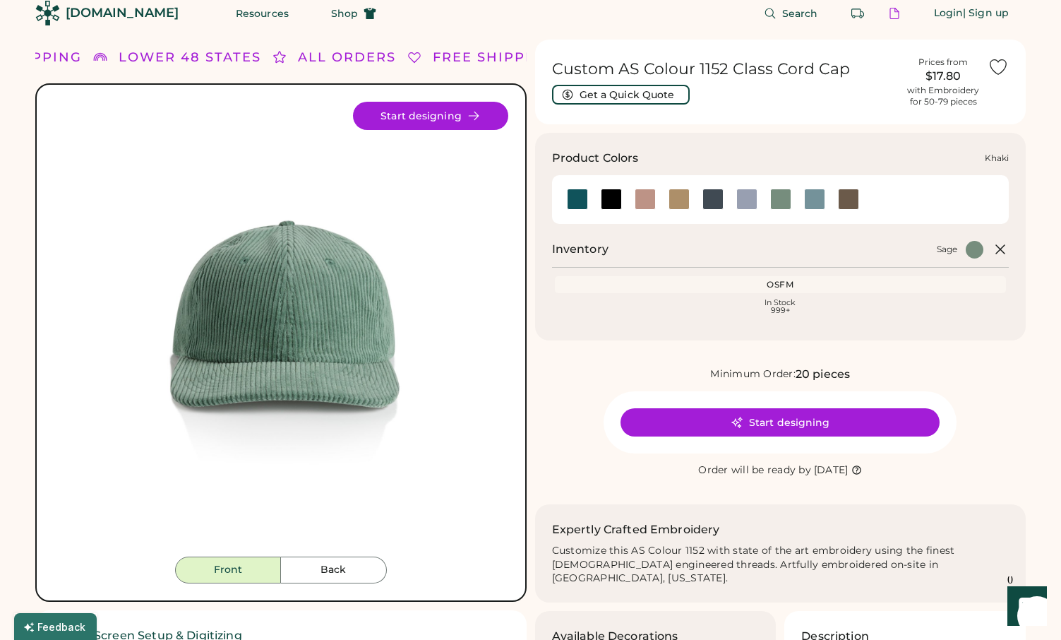
click at [672, 202] on div at bounding box center [679, 199] width 21 height 21
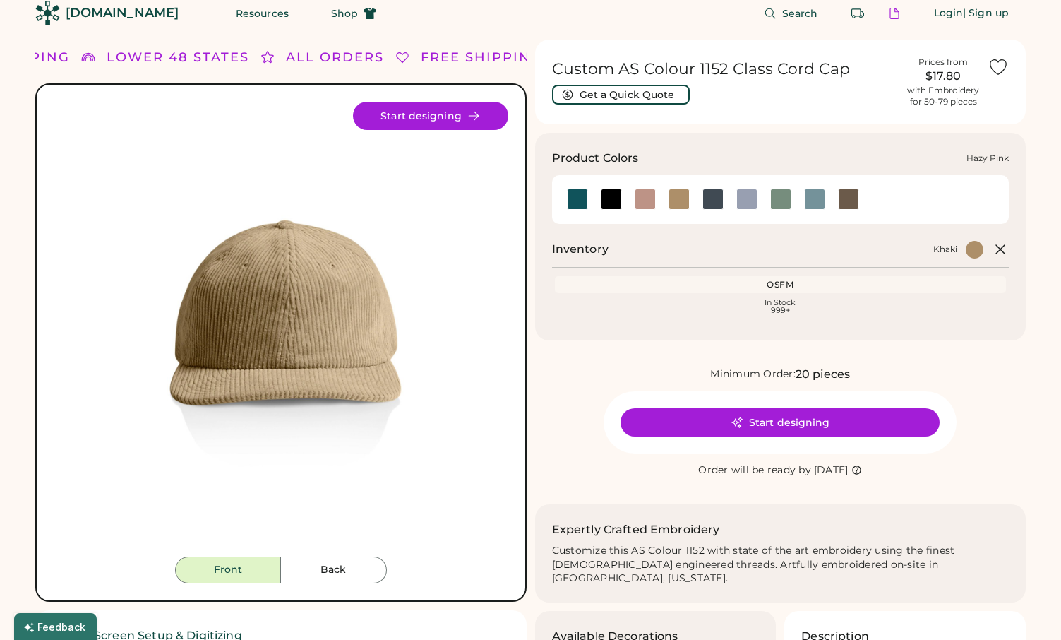
click at [635, 196] on div at bounding box center [645, 199] width 21 height 21
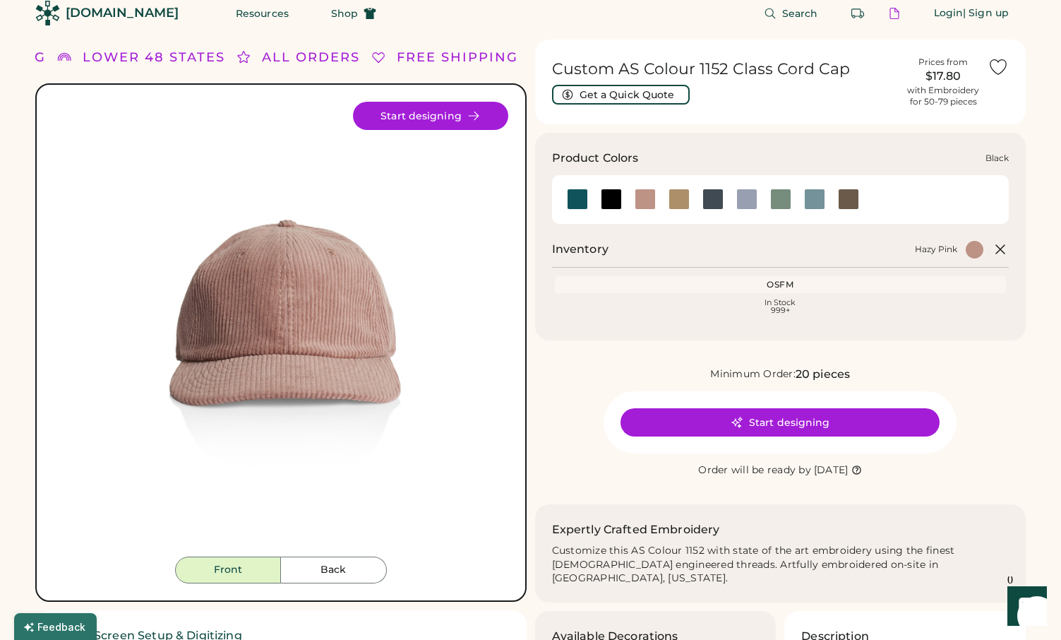
click at [606, 205] on div at bounding box center [611, 199] width 21 height 21
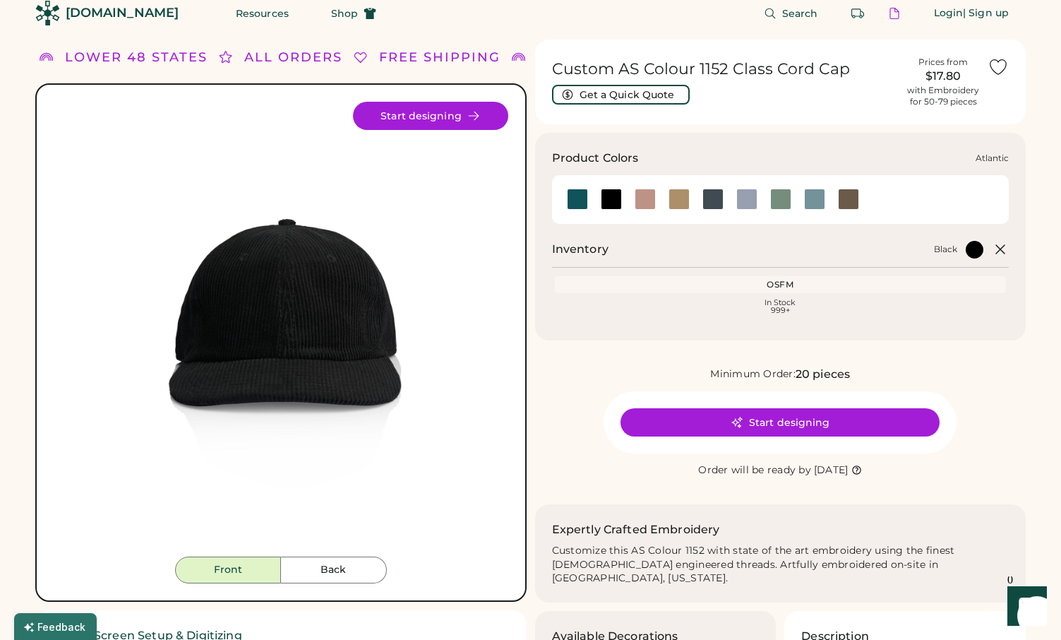
click at [581, 204] on div at bounding box center [577, 199] width 21 height 21
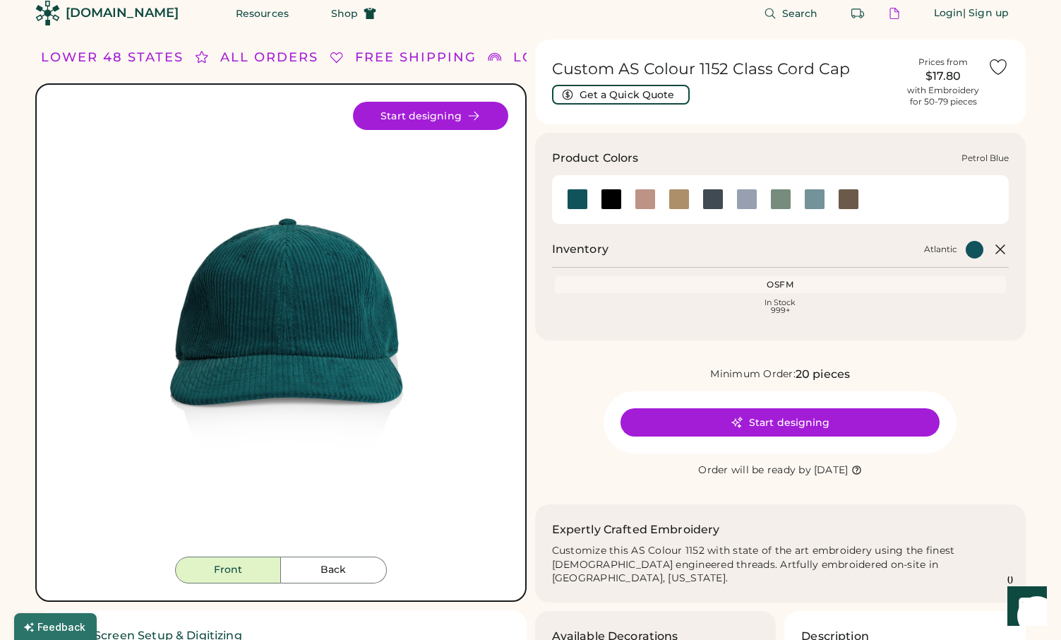
click at [723, 199] on div at bounding box center [713, 199] width 21 height 21
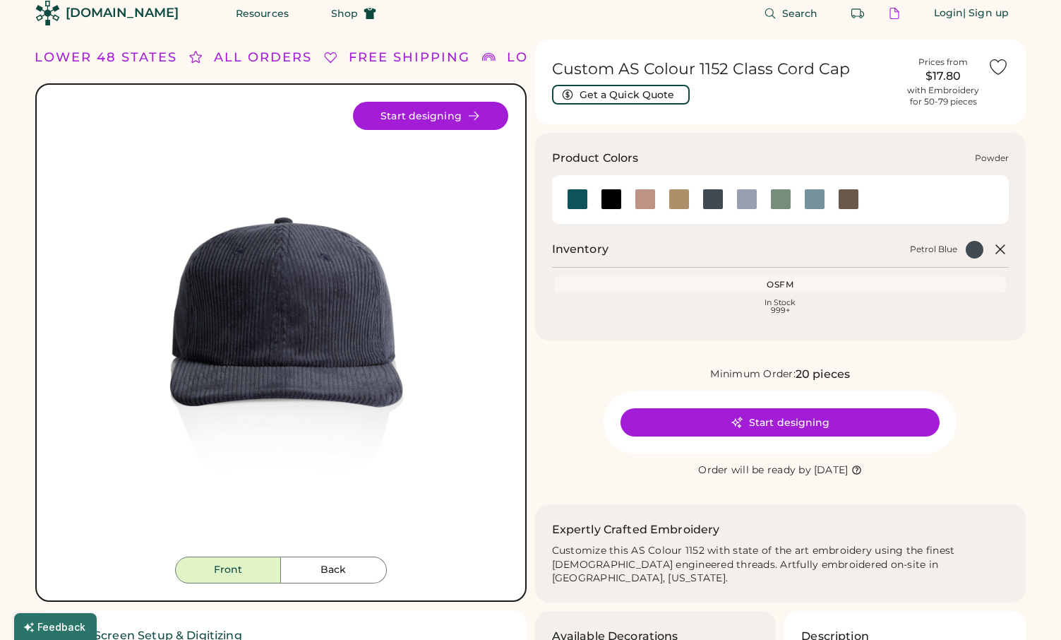
click at [748, 201] on div at bounding box center [747, 199] width 21 height 21
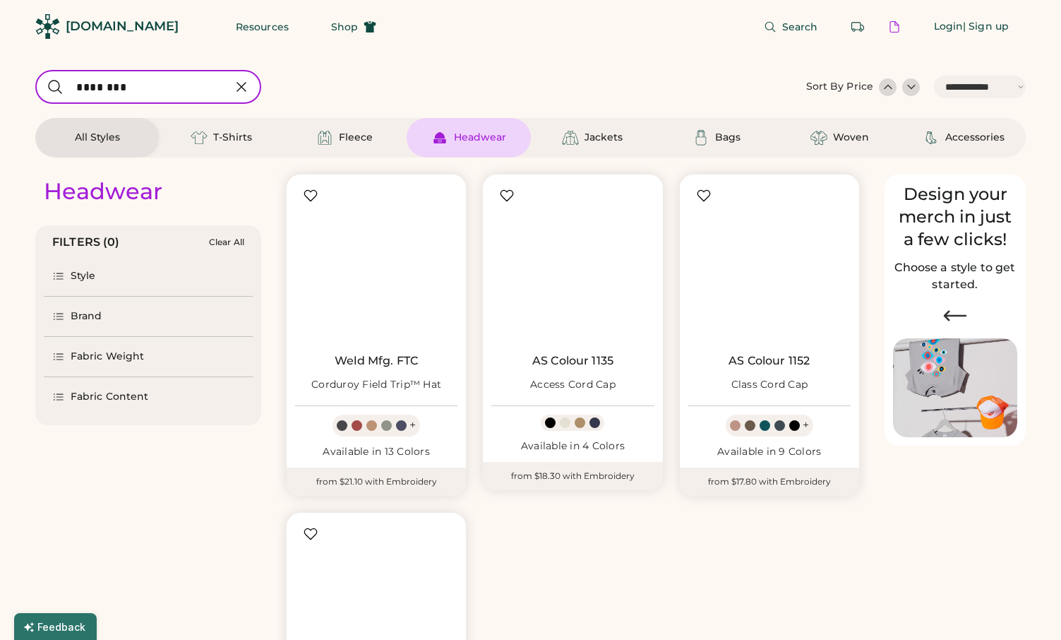
select select "*****"
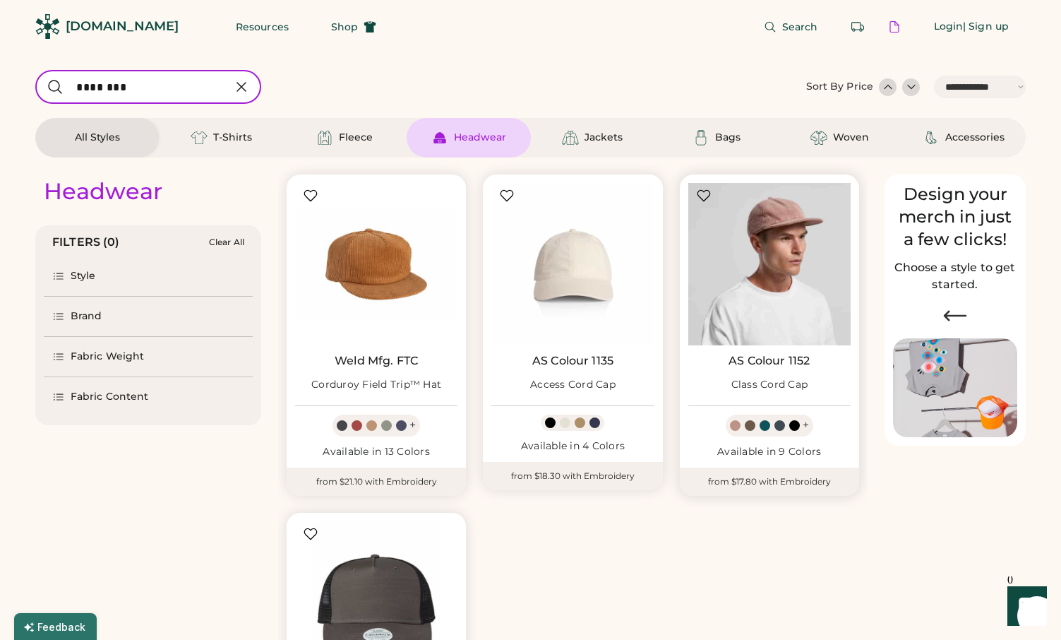
click at [779, 338] on img at bounding box center [770, 264] width 162 height 162
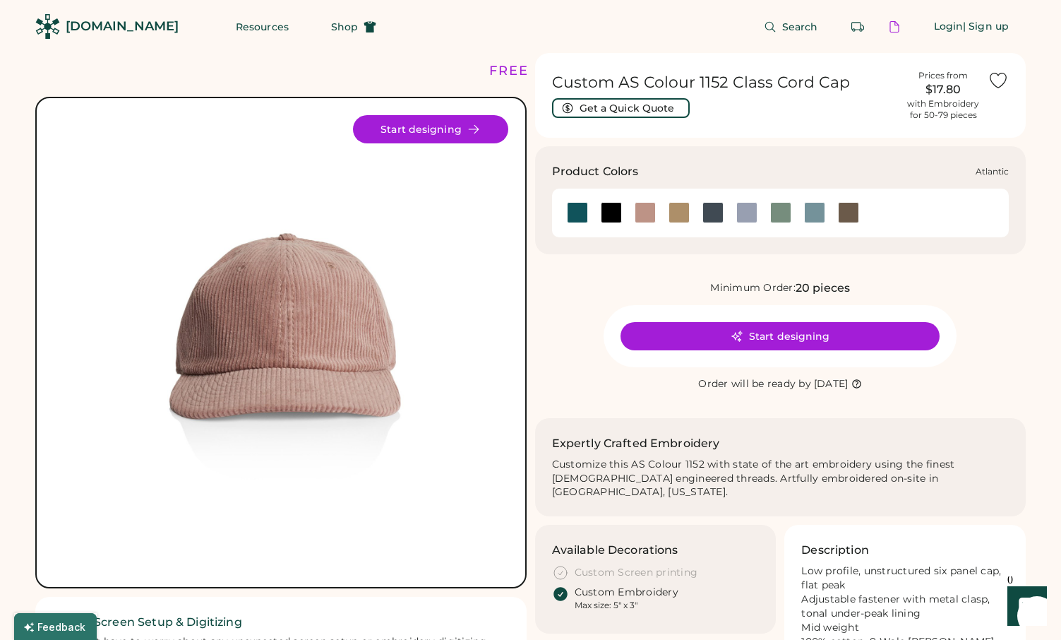
click at [584, 216] on div at bounding box center [577, 212] width 21 height 21
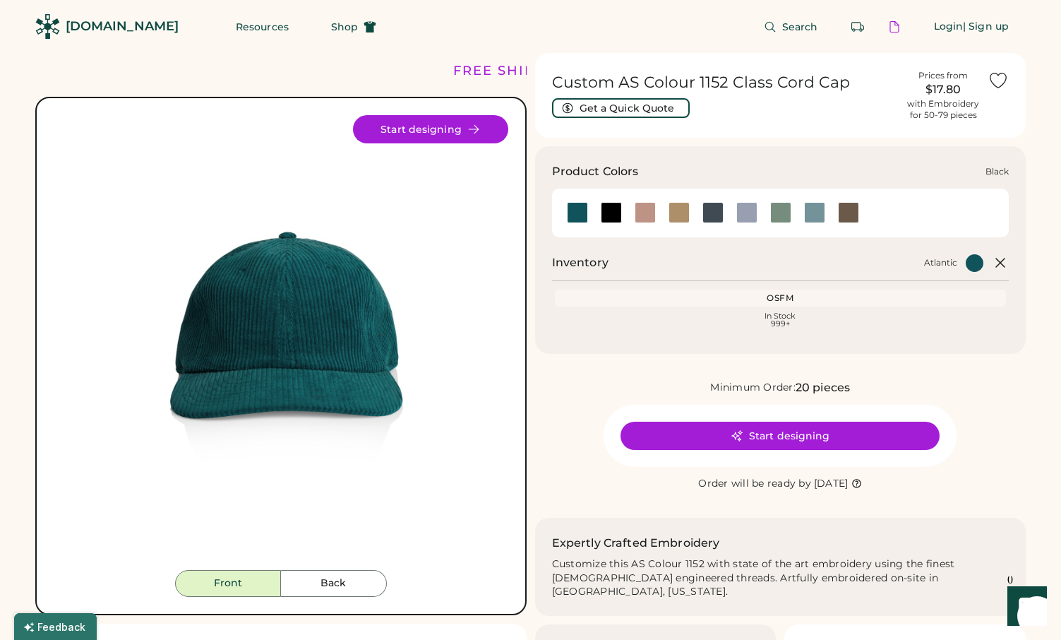
click at [612, 222] on div at bounding box center [611, 212] width 21 height 21
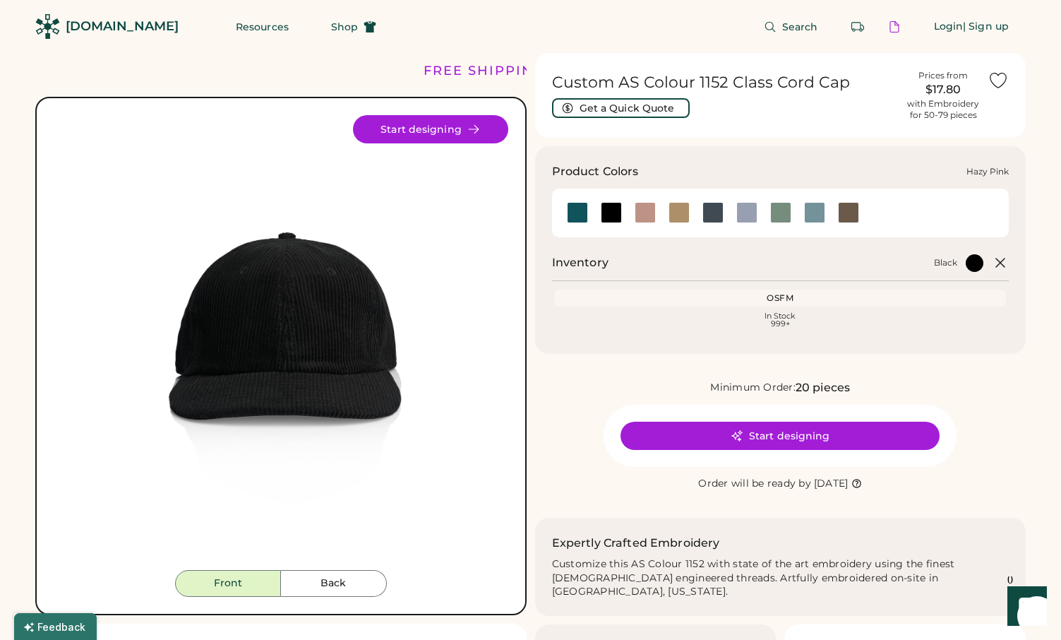
click at [643, 216] on div at bounding box center [645, 212] width 21 height 21
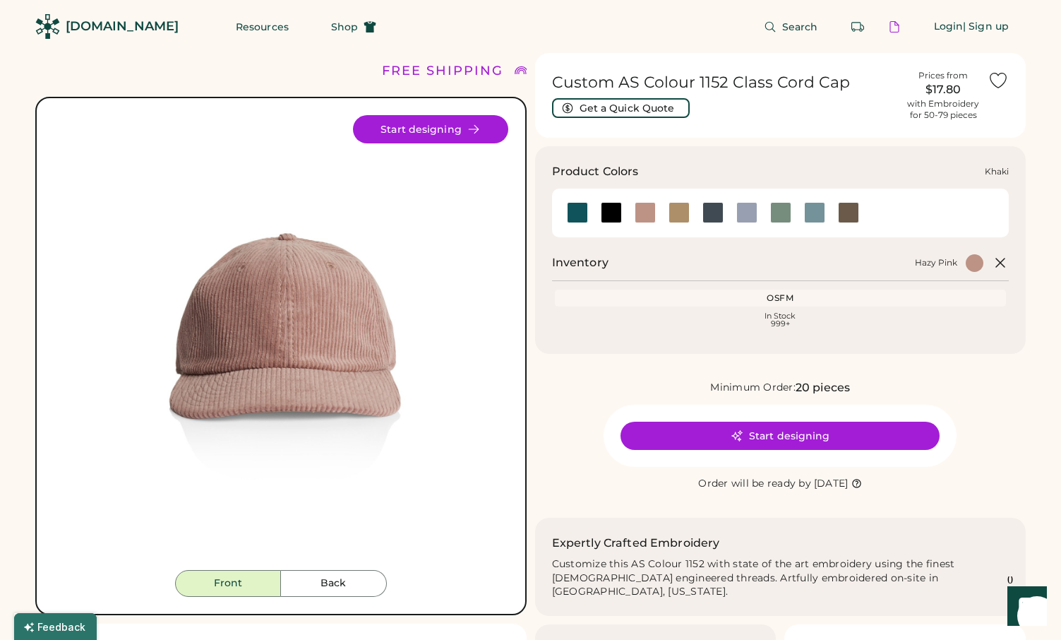
click at [674, 210] on div at bounding box center [679, 212] width 21 height 21
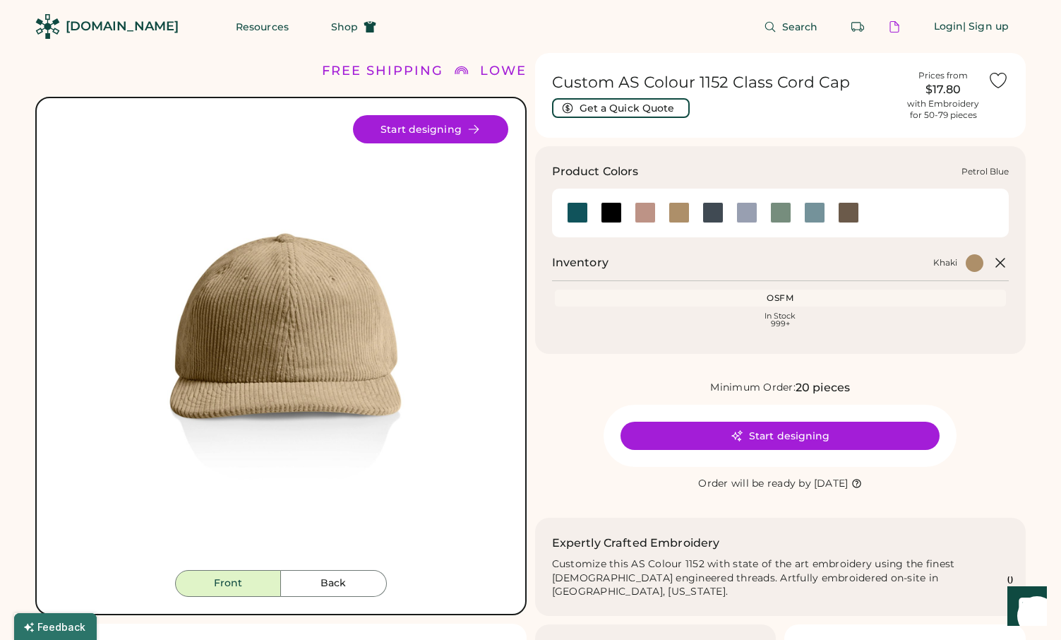
click at [709, 217] on div at bounding box center [713, 212] width 21 height 21
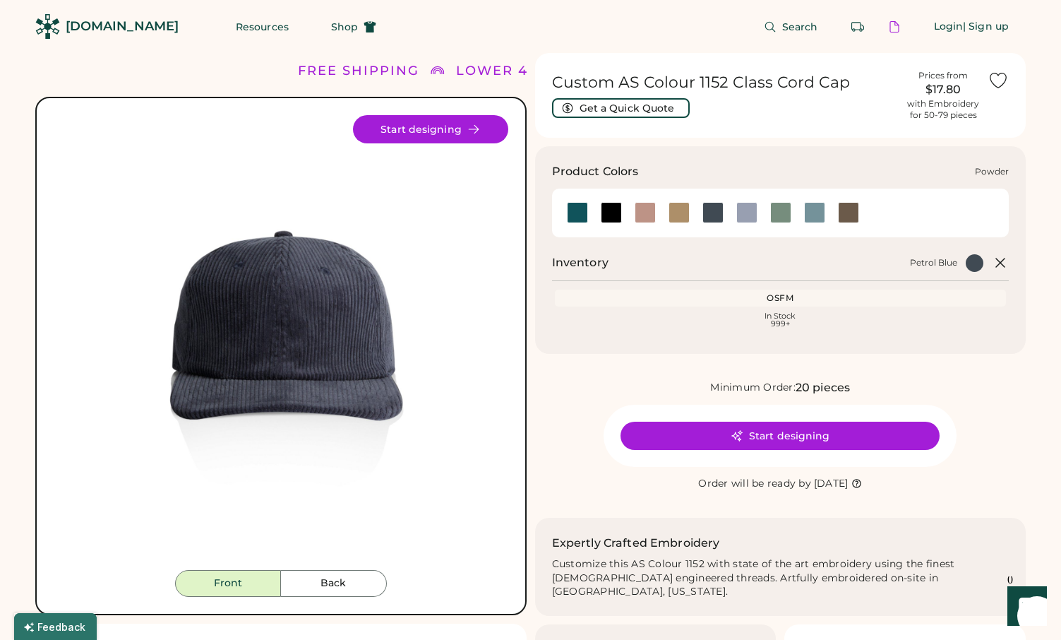
click at [751, 215] on div at bounding box center [747, 212] width 21 height 21
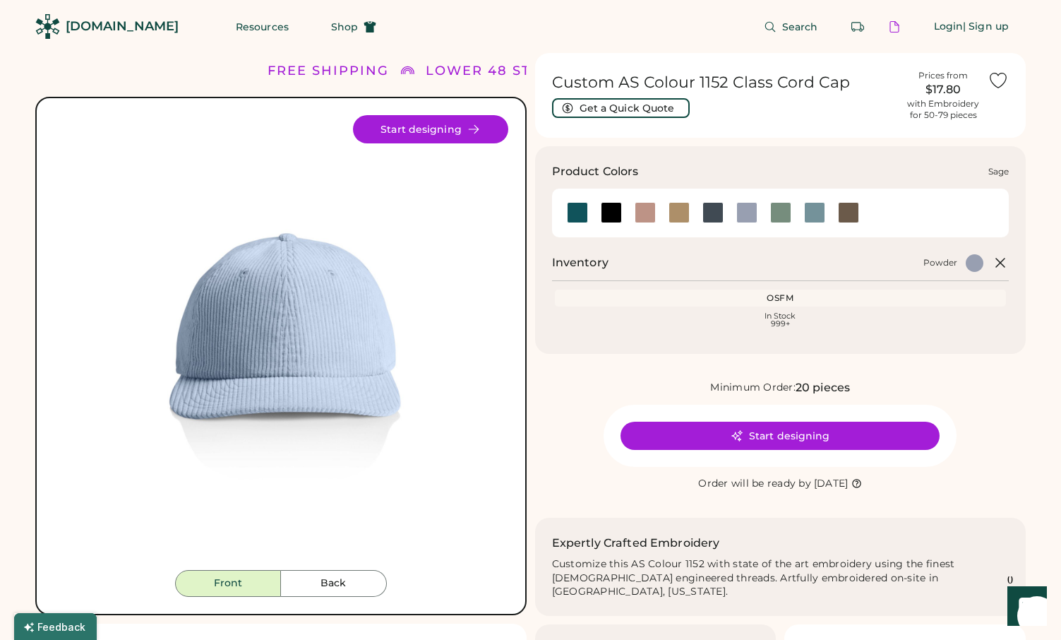
click at [780, 214] on div at bounding box center [781, 212] width 21 height 21
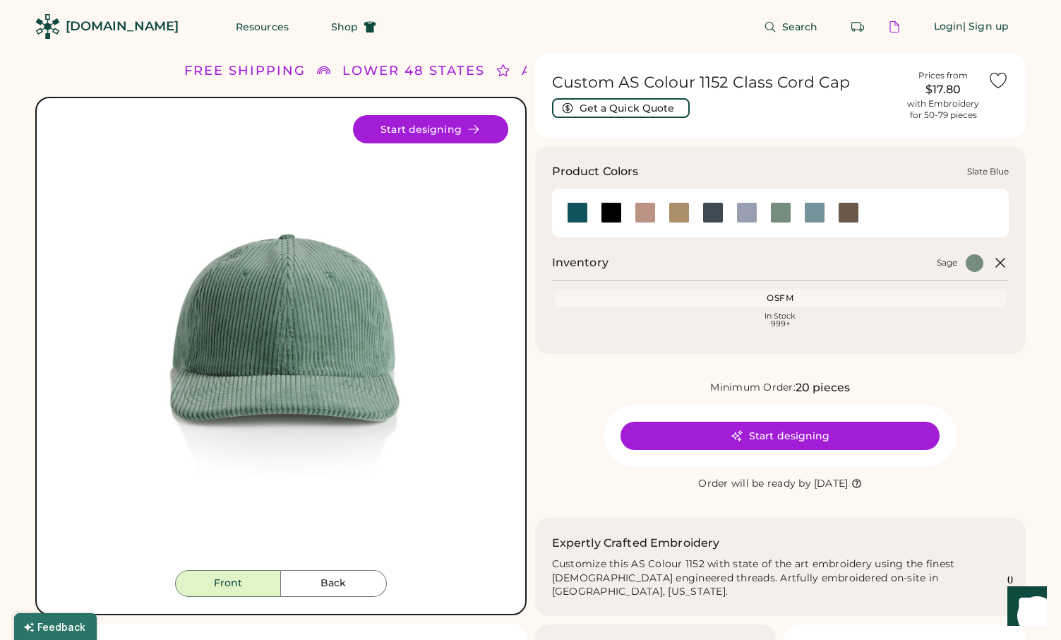
click at [809, 215] on div at bounding box center [814, 212] width 21 height 21
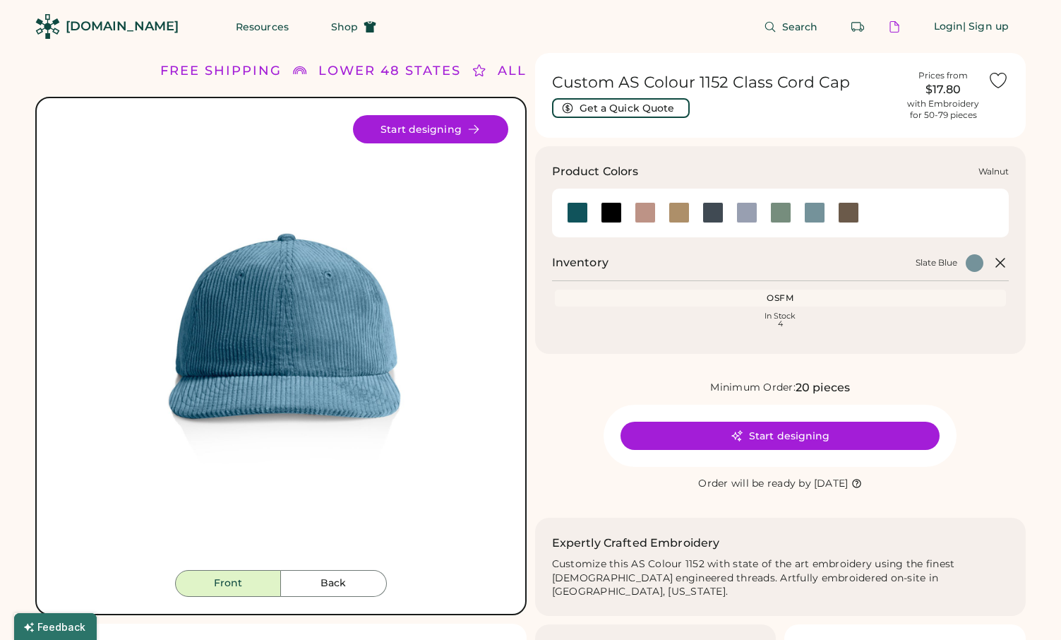
click at [855, 209] on div at bounding box center [848, 212] width 21 height 21
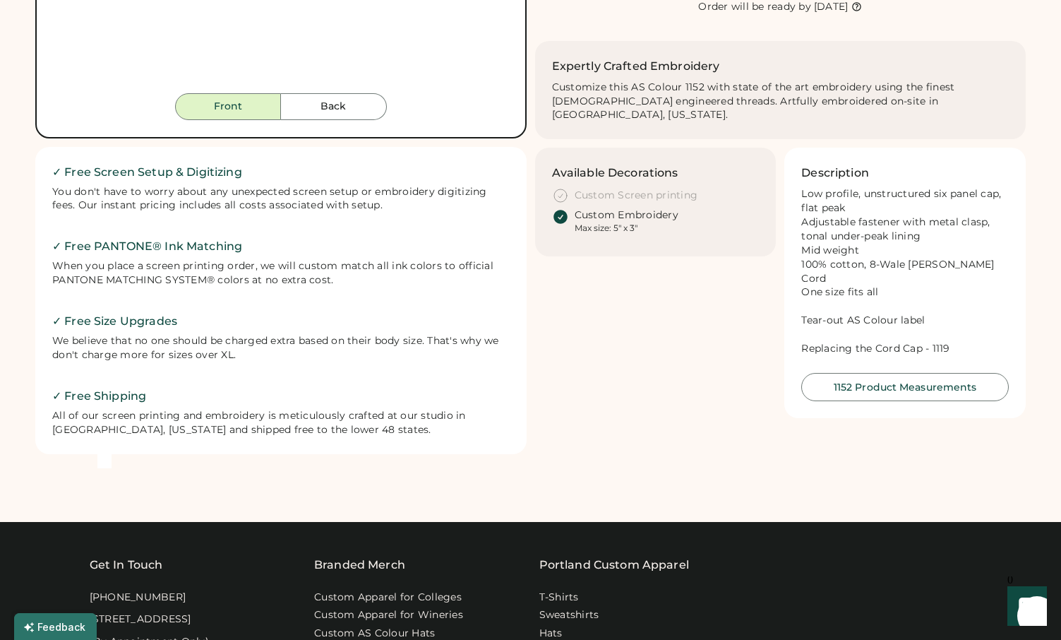
scroll to position [494, 0]
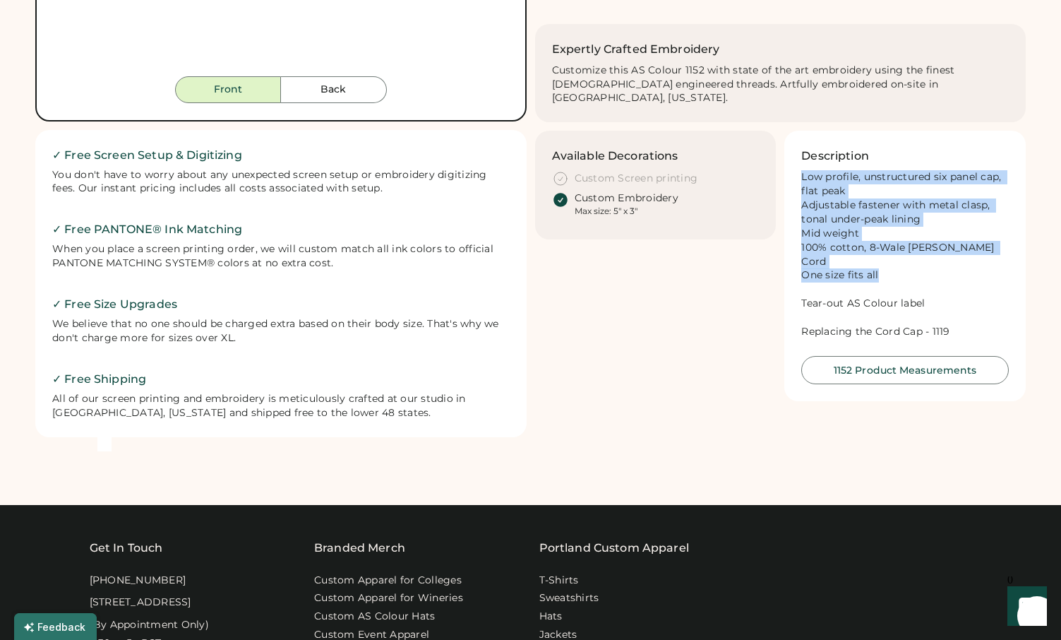
drag, startPoint x: 803, startPoint y: 165, endPoint x: 999, endPoint y: 246, distance: 211.8
click at [999, 246] on div "Low profile, unstructured six panel cap, flat peak Adjustable fastener with met…" at bounding box center [906, 254] width 208 height 169
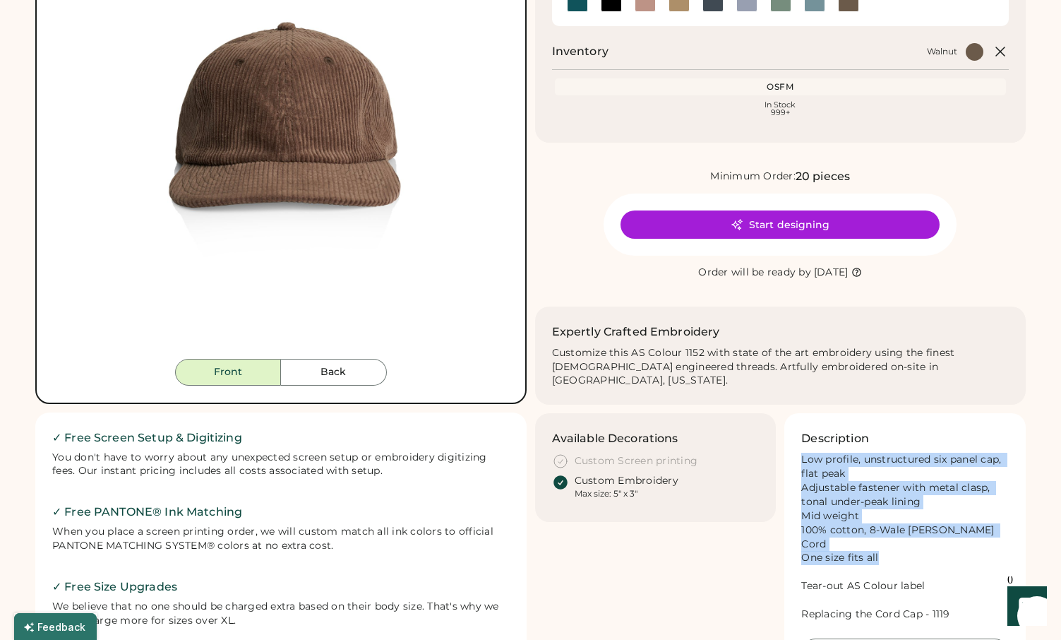
scroll to position [0, 0]
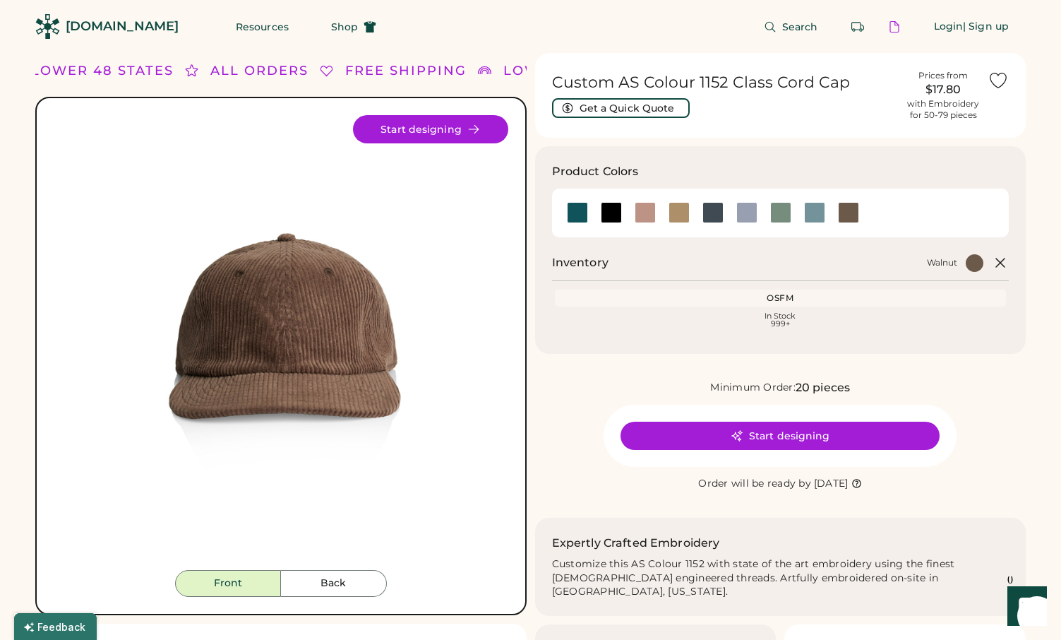
click at [612, 85] on h1 "Custom AS Colour 1152 Class Cord Cap" at bounding box center [725, 83] width 347 height 20
click at [612, 86] on h1 "Custom AS Colour 1152 Class Cord Cap" at bounding box center [725, 83] width 347 height 20
click at [573, 218] on div at bounding box center [577, 212] width 21 height 21
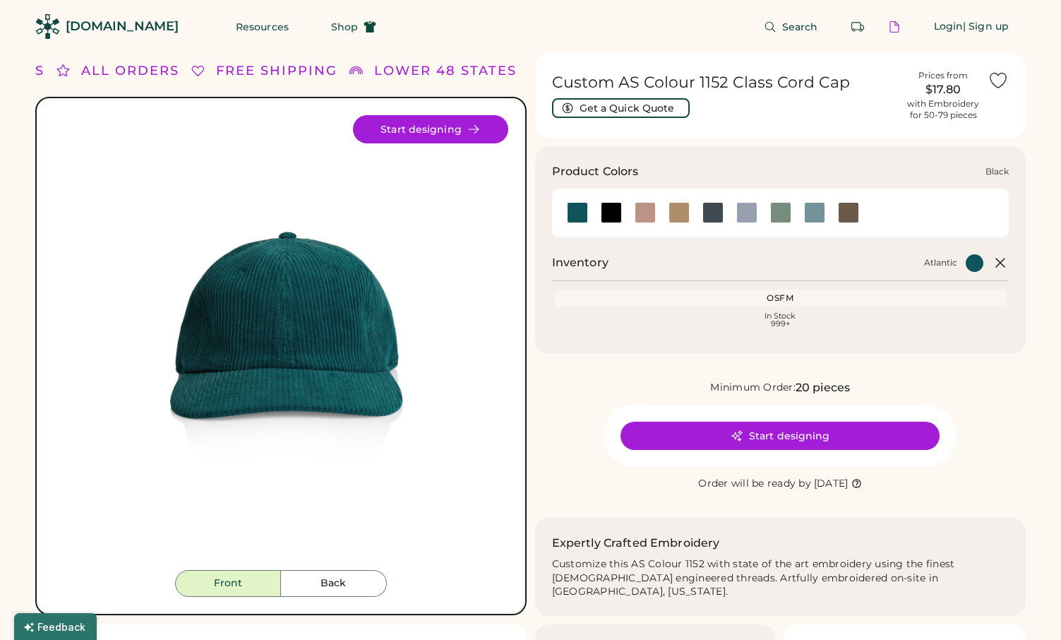
click at [617, 215] on div at bounding box center [611, 212] width 21 height 21
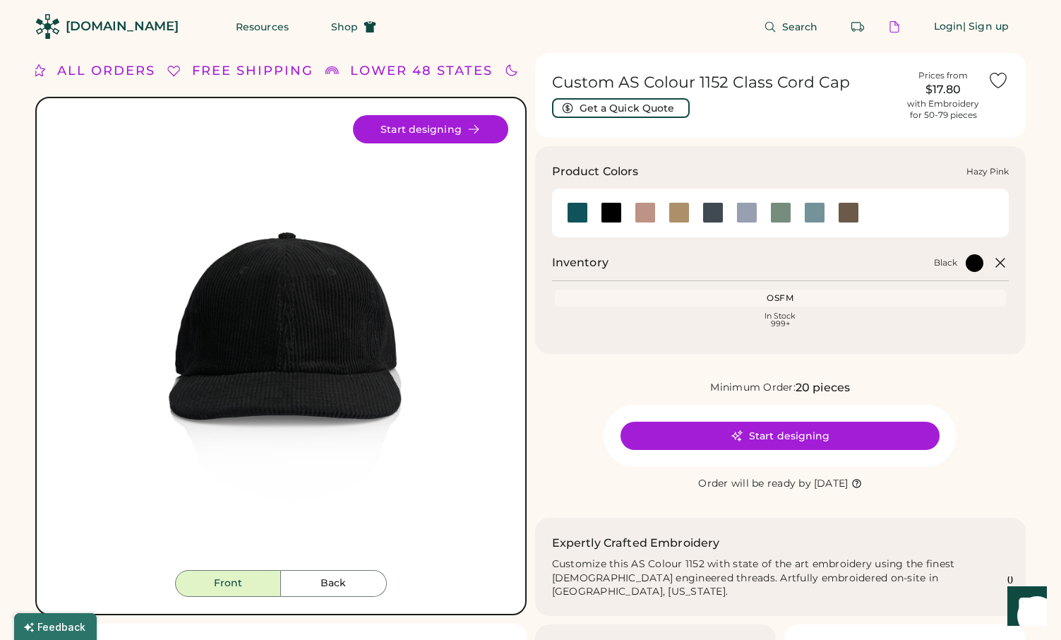
click at [639, 216] on div at bounding box center [645, 212] width 21 height 21
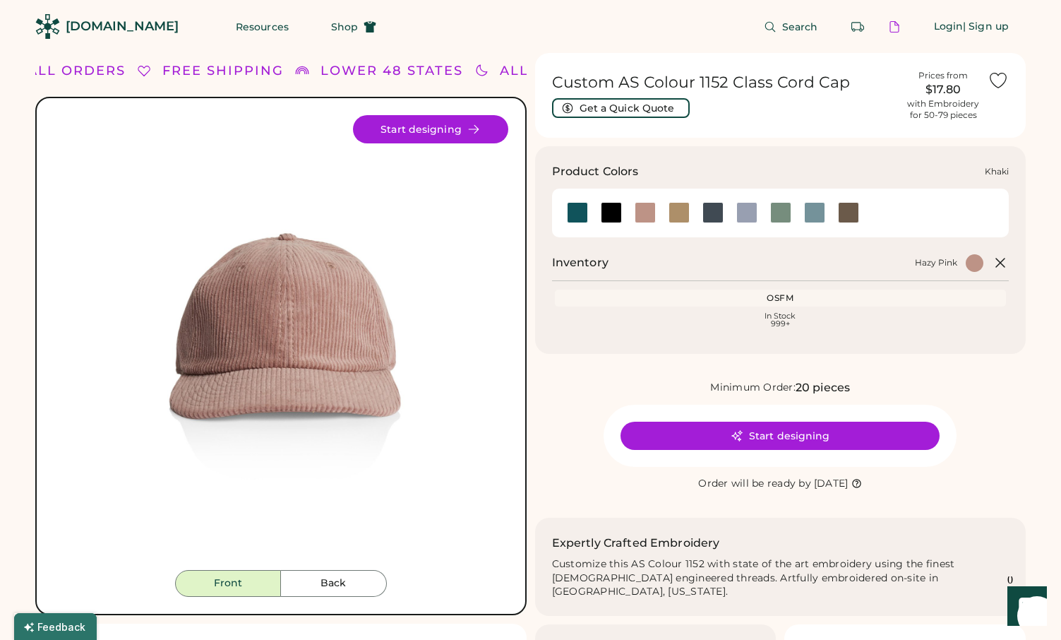
click at [680, 216] on div at bounding box center [679, 212] width 21 height 21
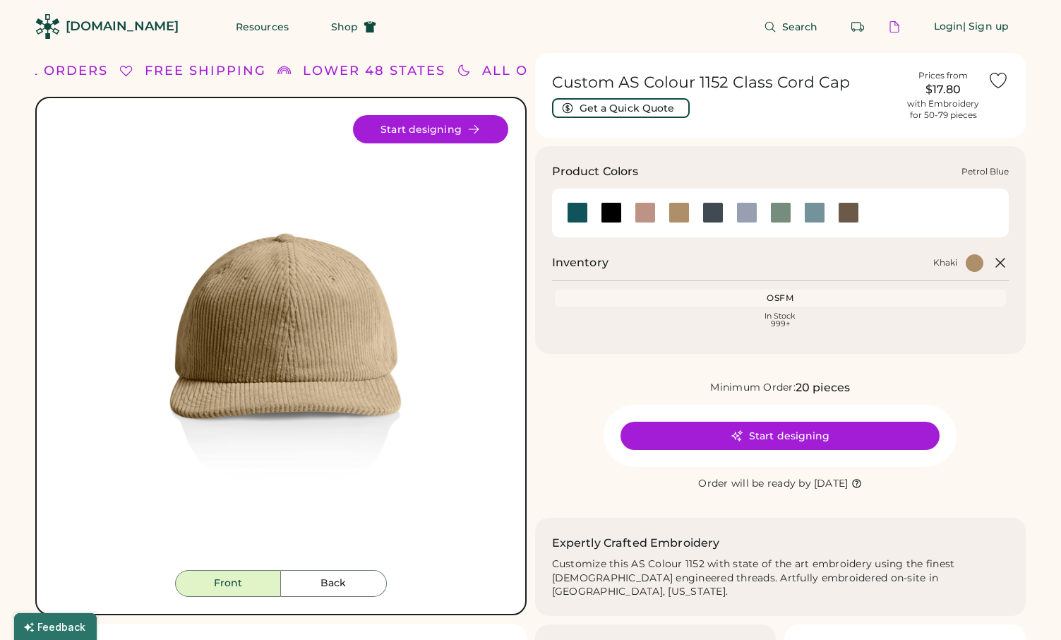
click at [720, 209] on div at bounding box center [713, 212] width 21 height 21
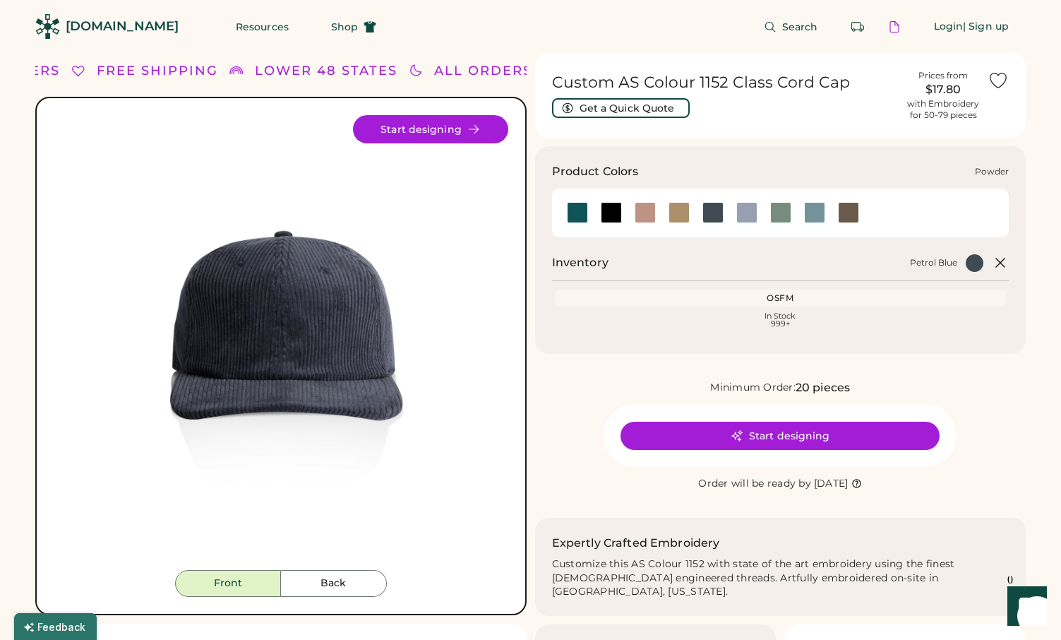
click at [739, 212] on div at bounding box center [747, 212] width 21 height 21
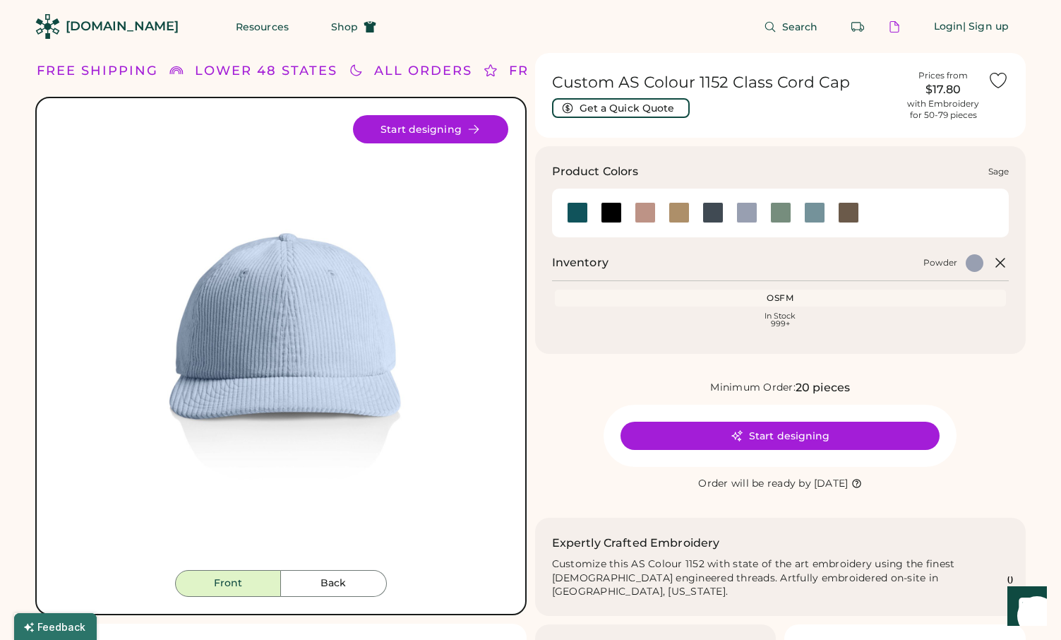
click at [778, 216] on div at bounding box center [781, 212] width 21 height 21
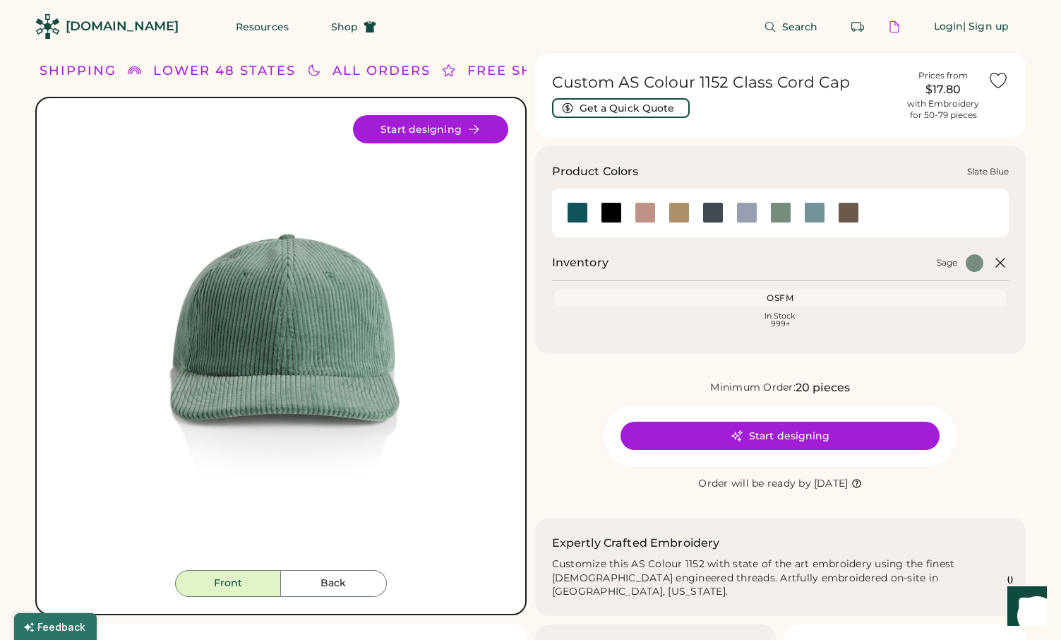
click at [811, 217] on div at bounding box center [814, 212] width 21 height 21
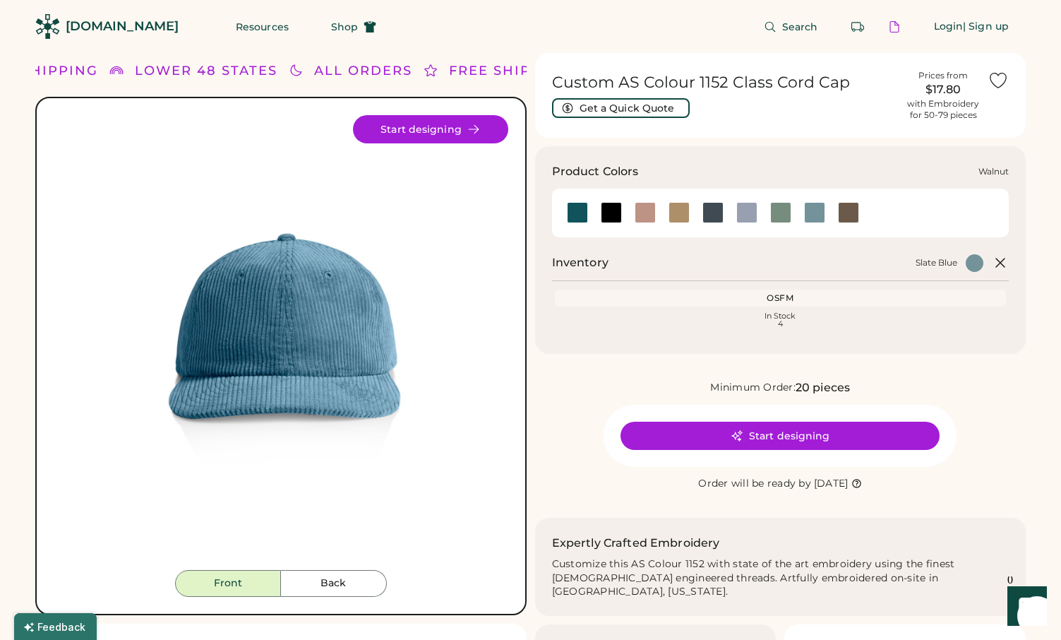
click at [851, 220] on div at bounding box center [848, 212] width 21 height 21
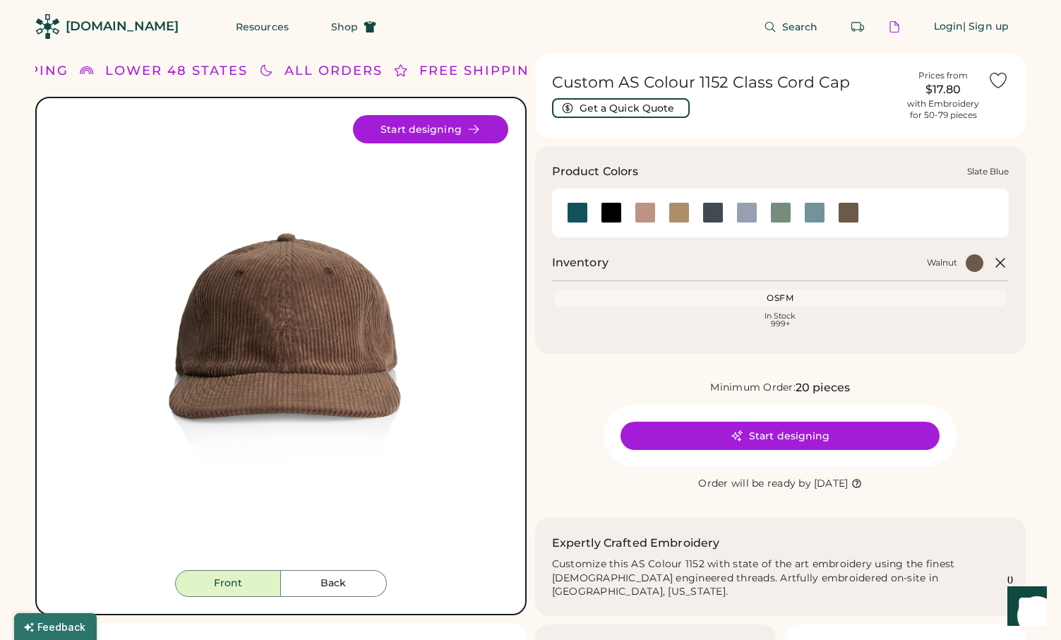
click at [811, 206] on div at bounding box center [814, 212] width 21 height 21
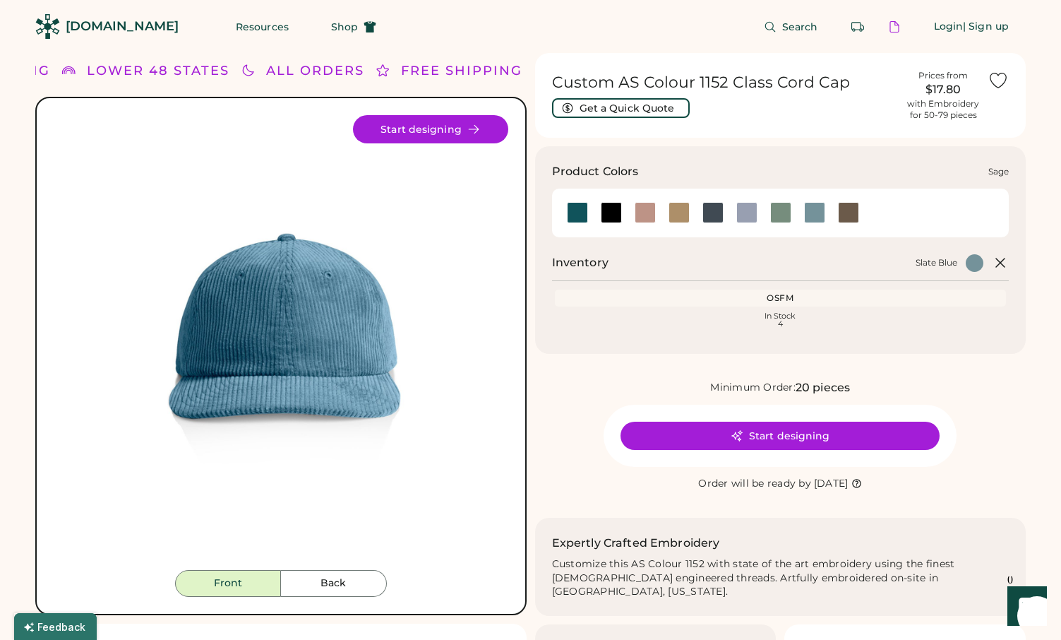
click at [779, 213] on div at bounding box center [781, 212] width 21 height 21
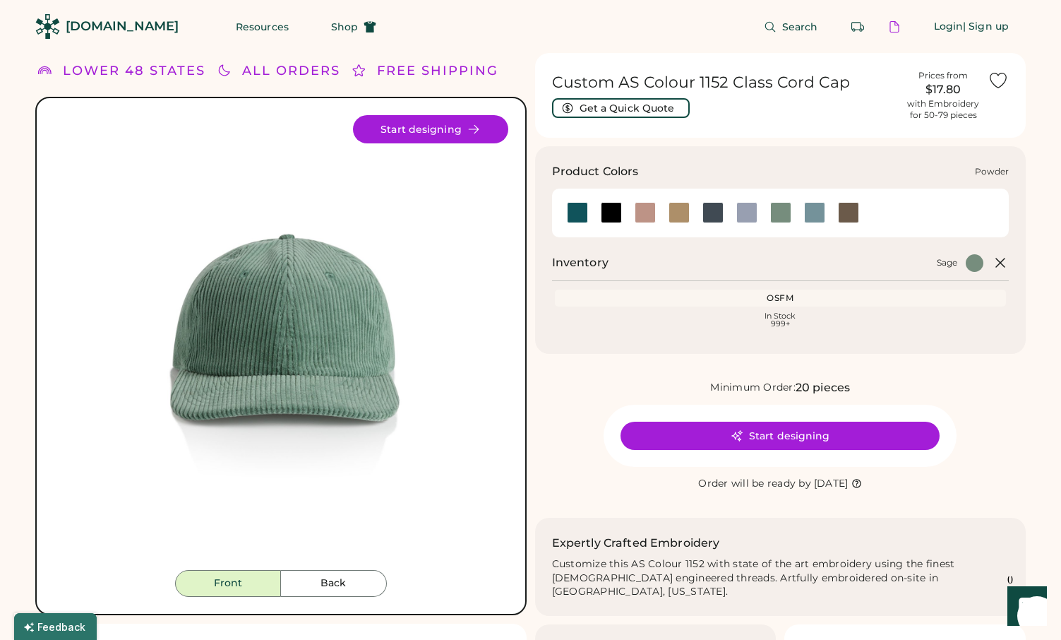
click at [754, 216] on div at bounding box center [747, 212] width 21 height 21
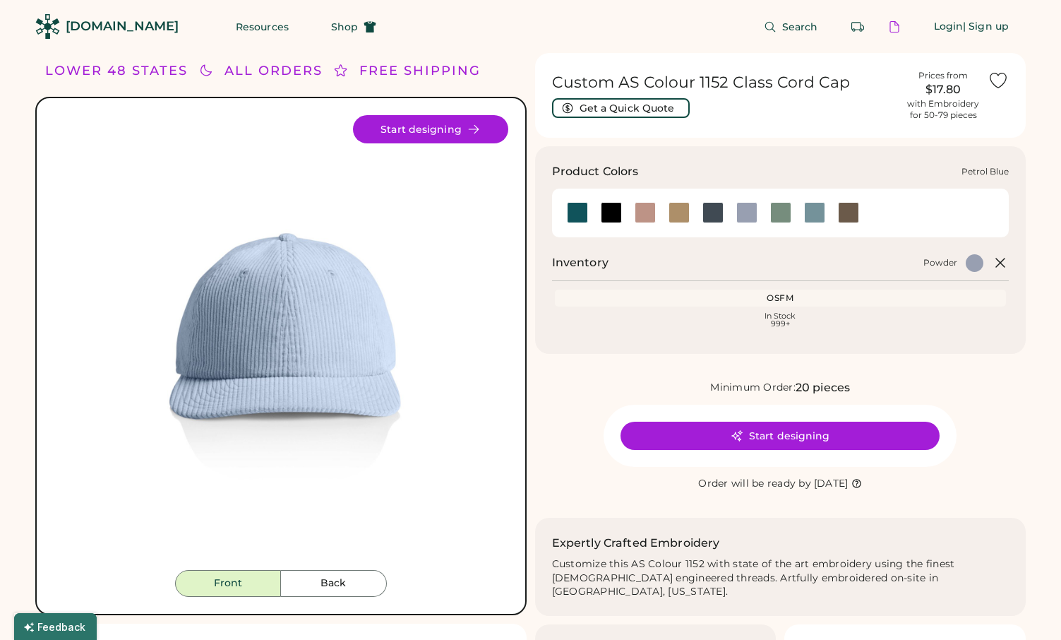
click at [706, 218] on div at bounding box center [713, 212] width 21 height 21
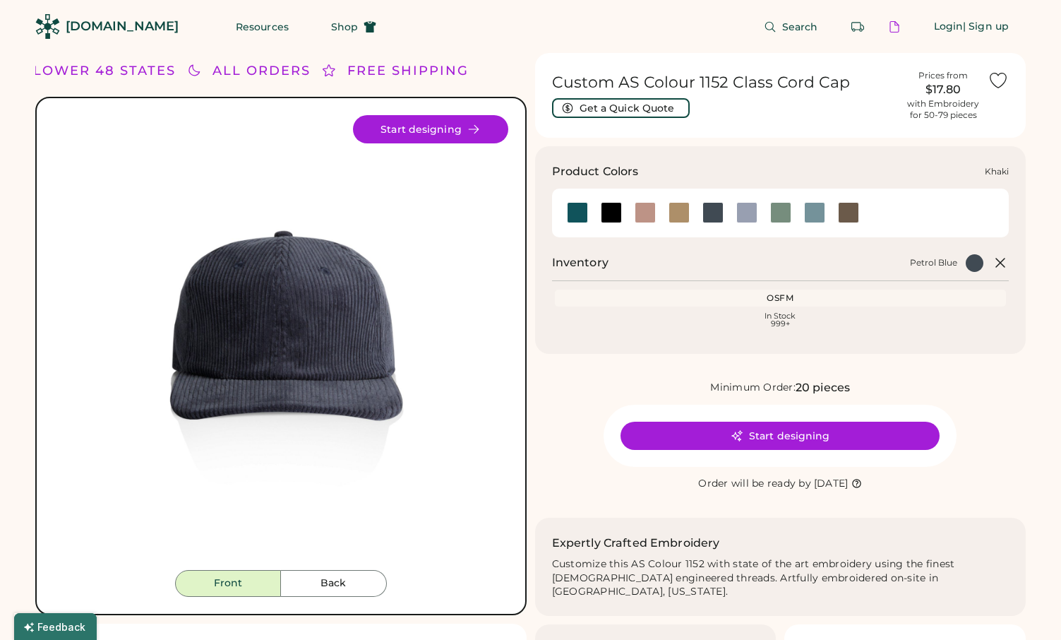
click at [674, 218] on div at bounding box center [679, 212] width 21 height 21
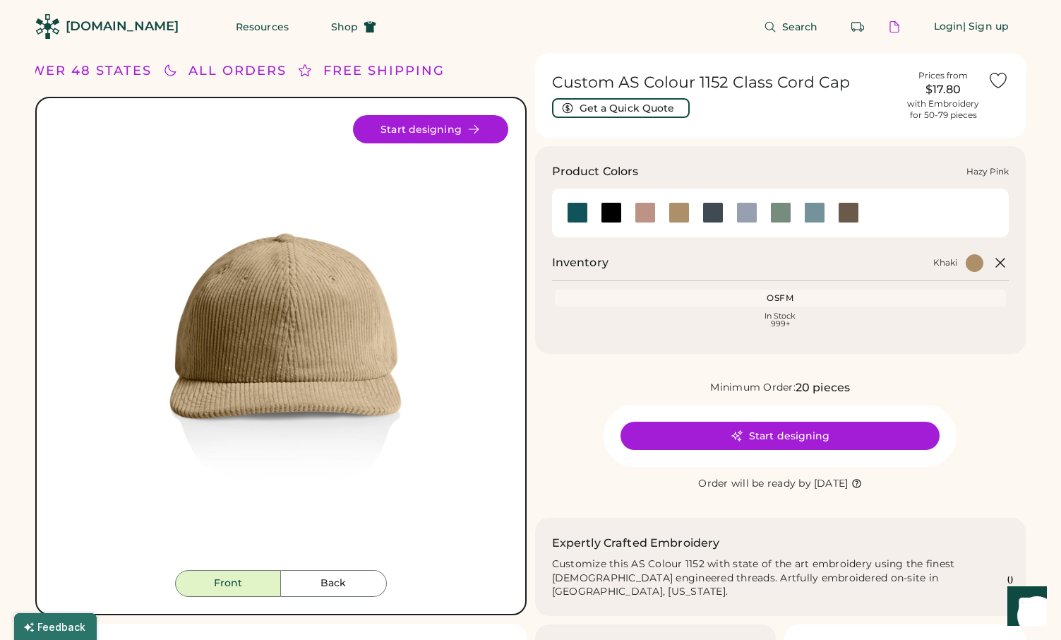
click at [642, 216] on div at bounding box center [645, 212] width 21 height 21
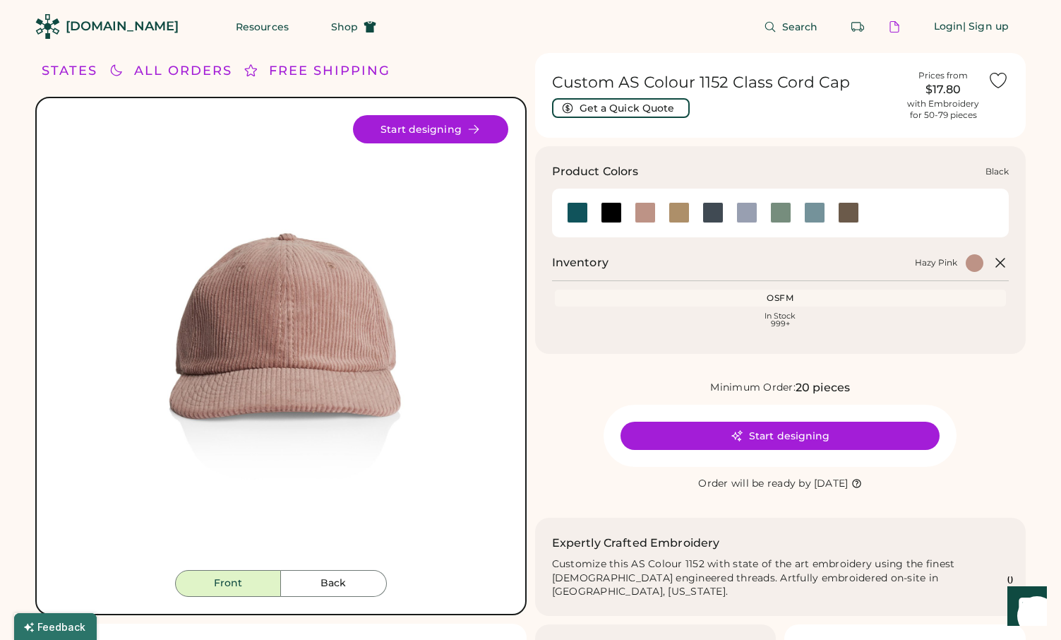
click at [612, 216] on div at bounding box center [611, 212] width 21 height 21
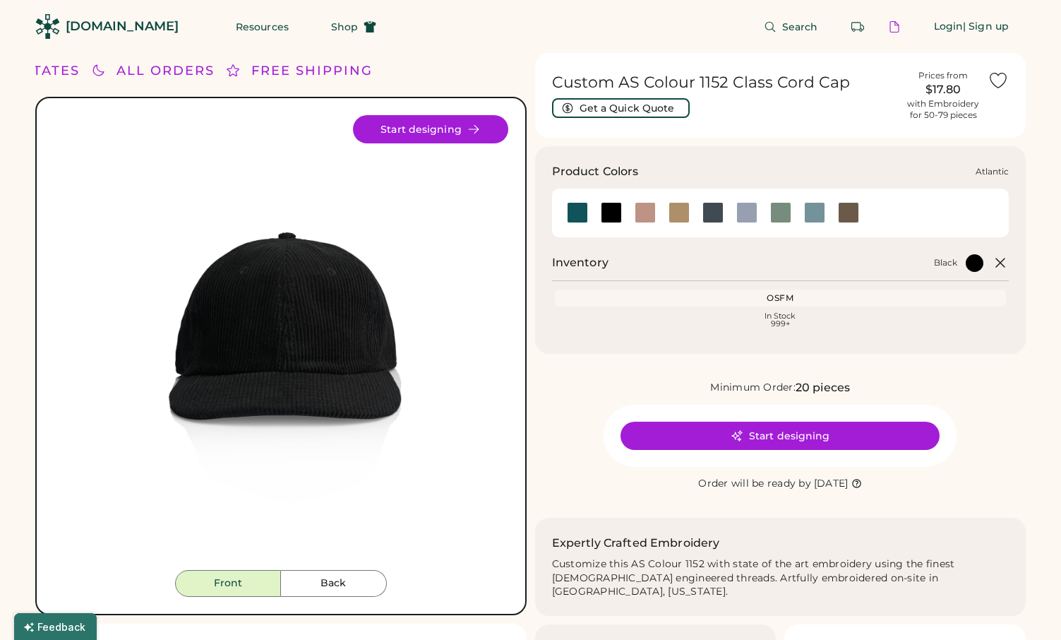
click at [571, 213] on div at bounding box center [577, 212] width 21 height 21
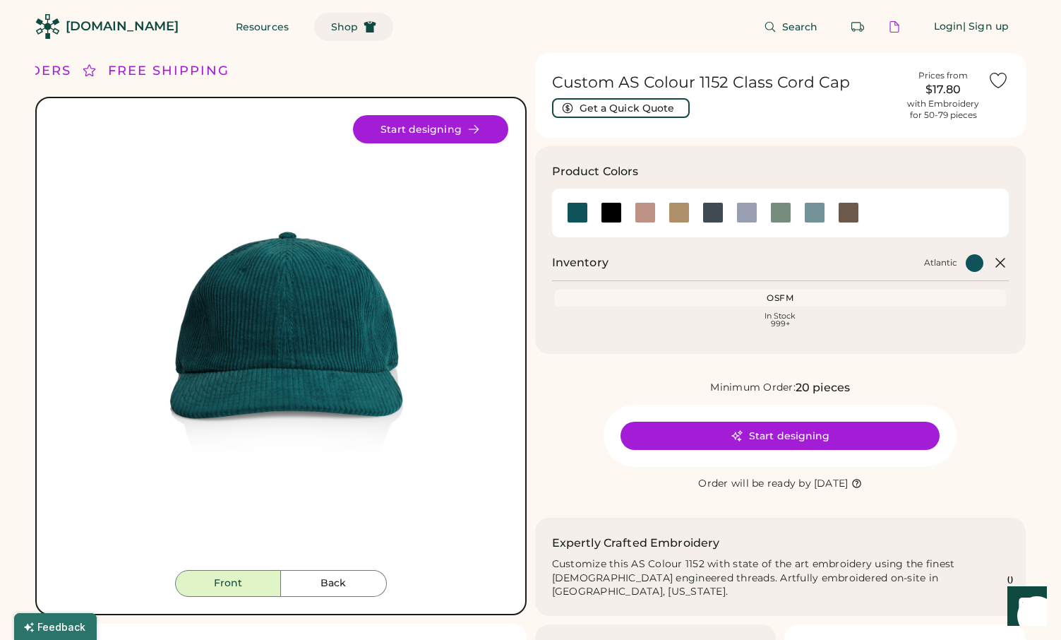
click at [331, 29] on span "Shop" at bounding box center [344, 27] width 27 height 10
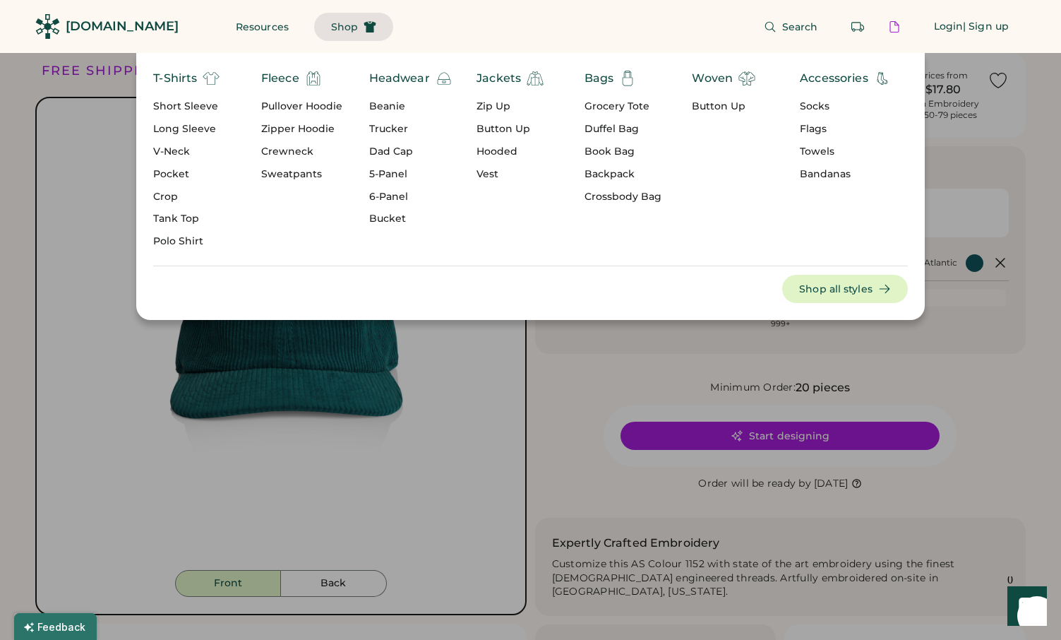
click at [390, 77] on div "Headwear" at bounding box center [399, 78] width 61 height 17
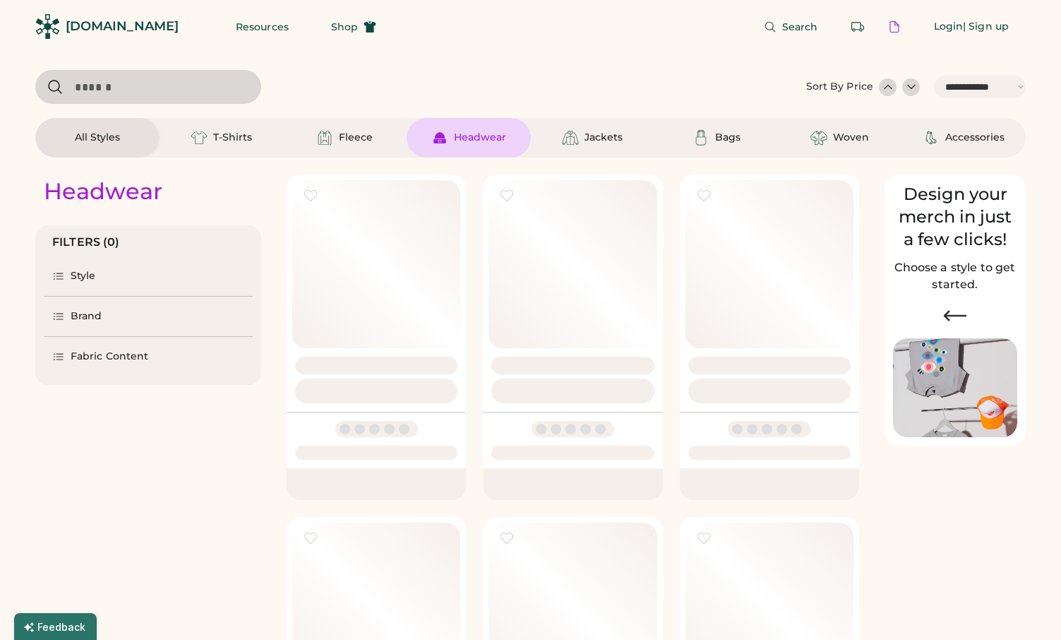
select select "*****"
select select "*"
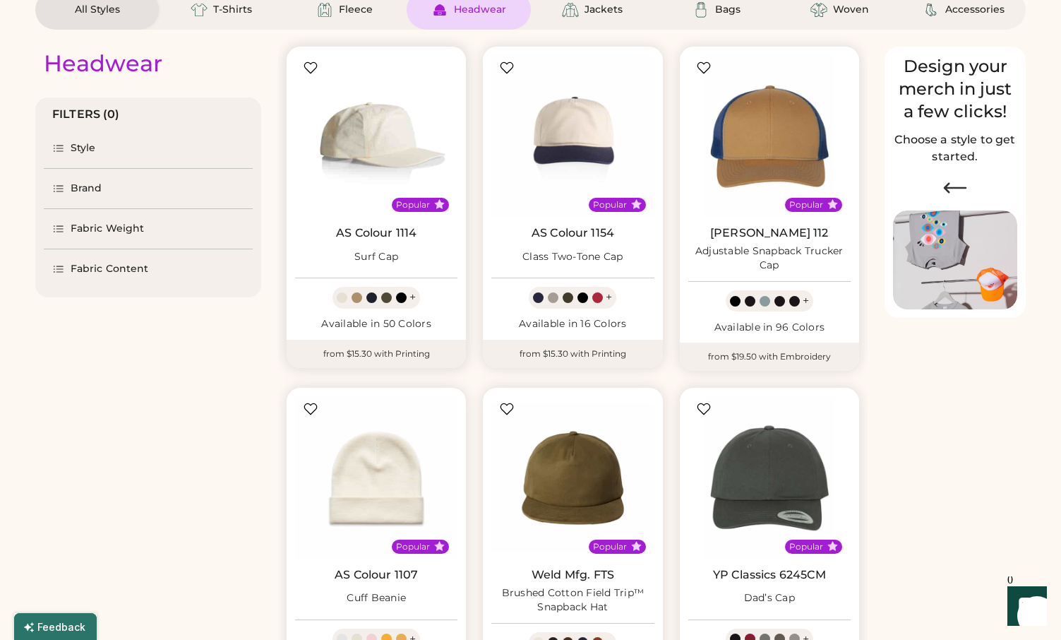
select select "*****"
select select "*"
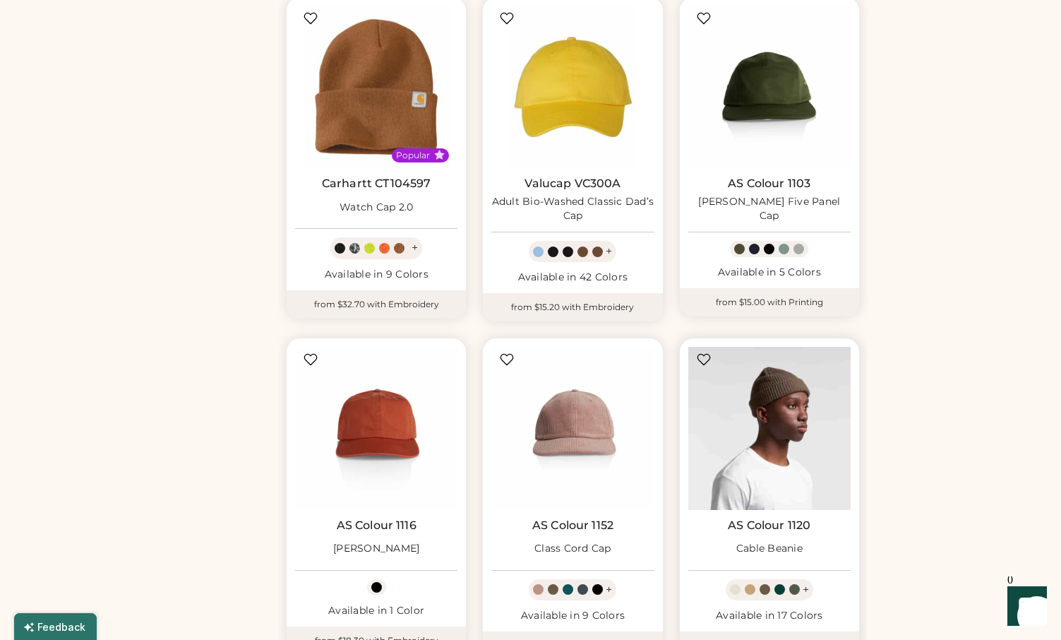
scroll to position [823, 0]
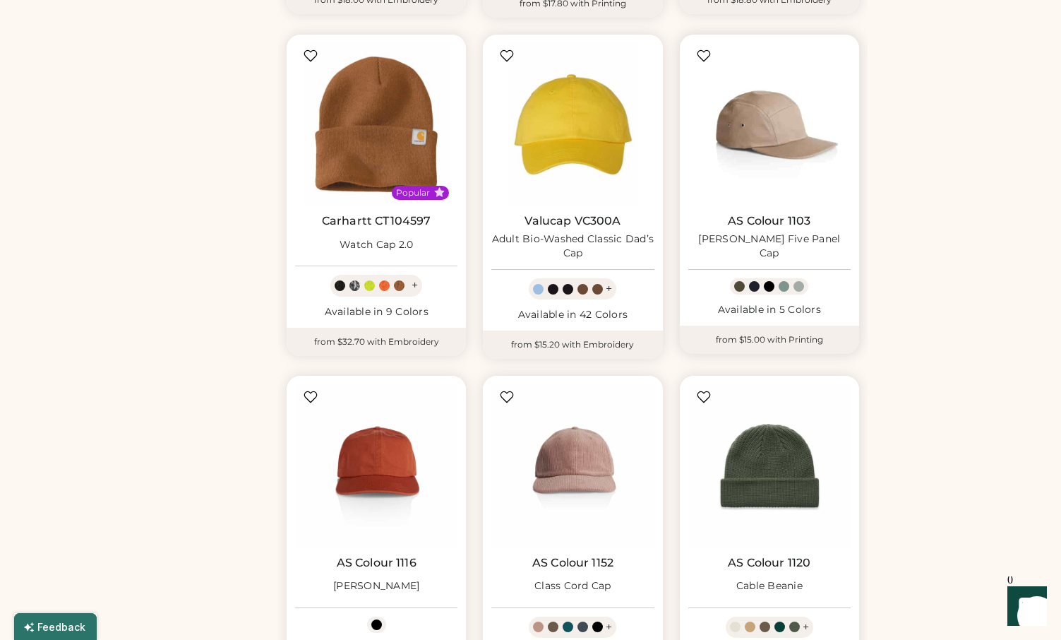
click at [789, 184] on img at bounding box center [770, 124] width 162 height 162
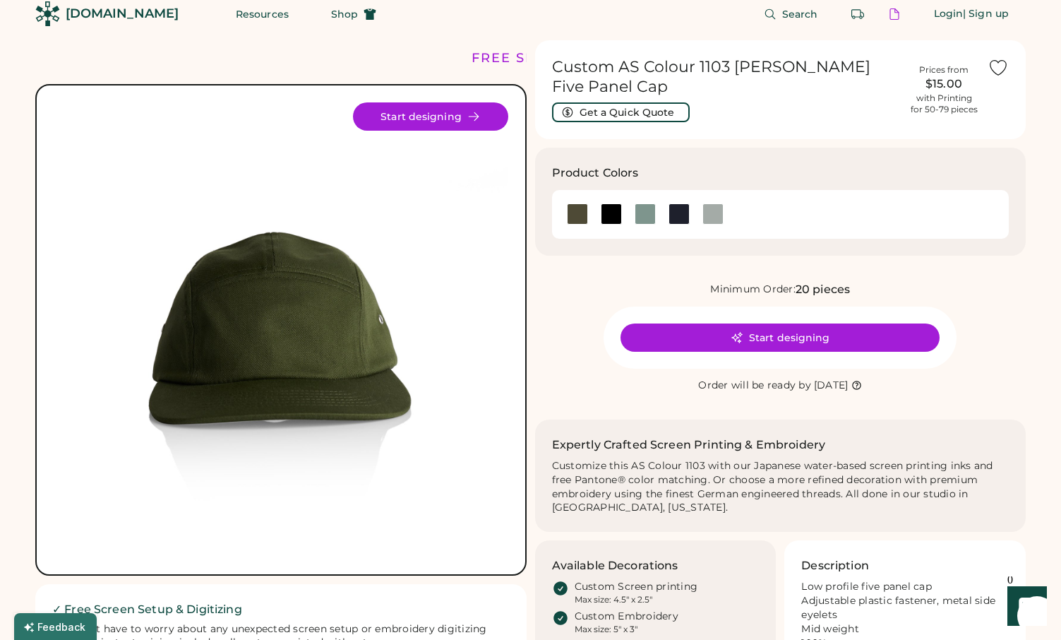
scroll to position [1, 0]
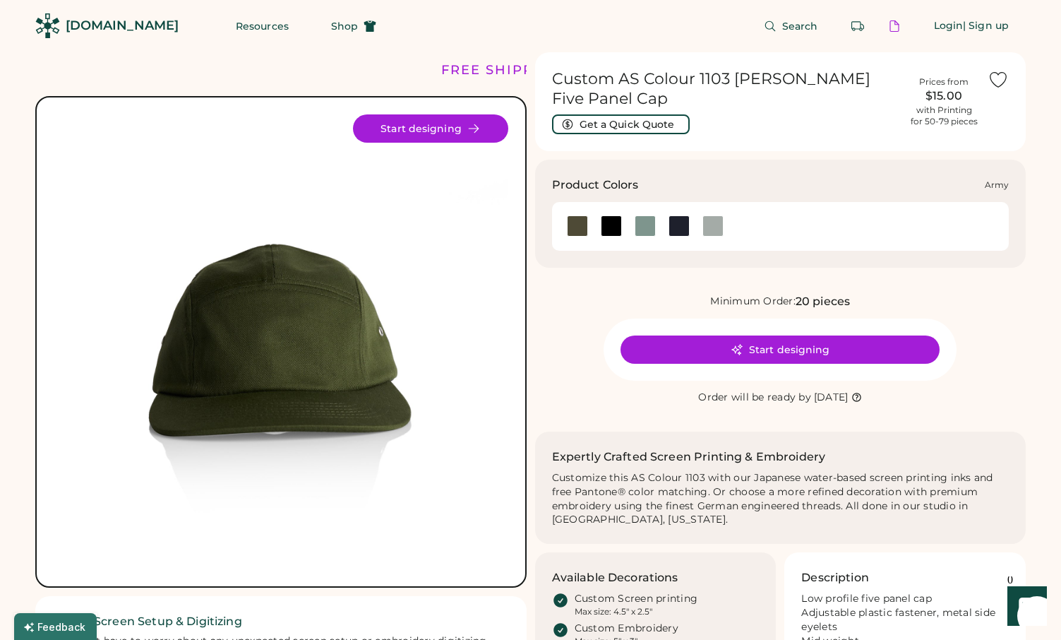
click at [577, 215] on div at bounding box center [577, 225] width 21 height 21
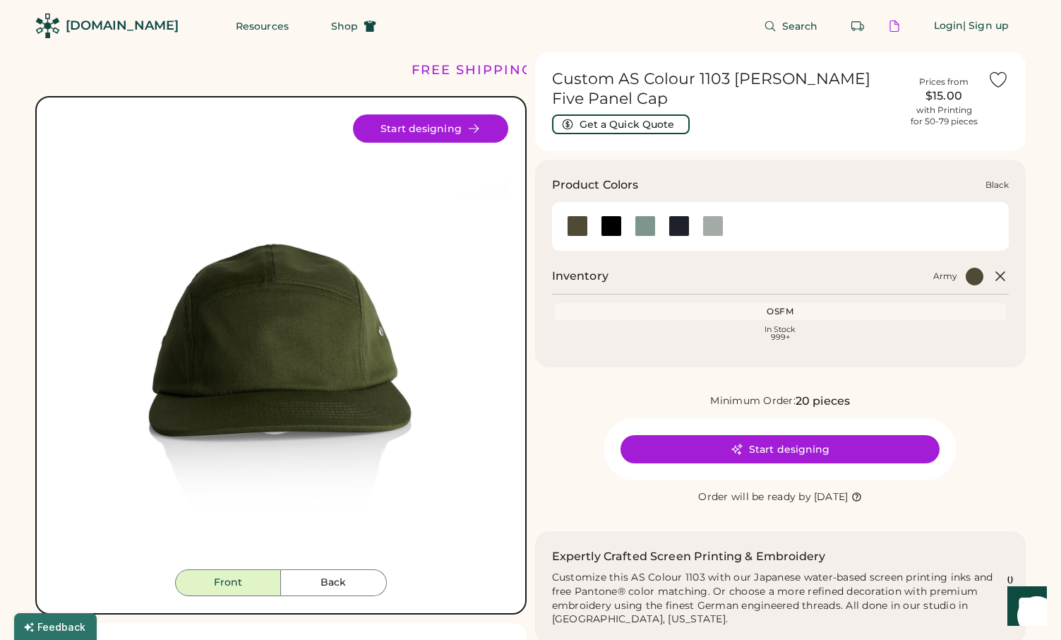
click at [613, 215] on div at bounding box center [611, 225] width 21 height 21
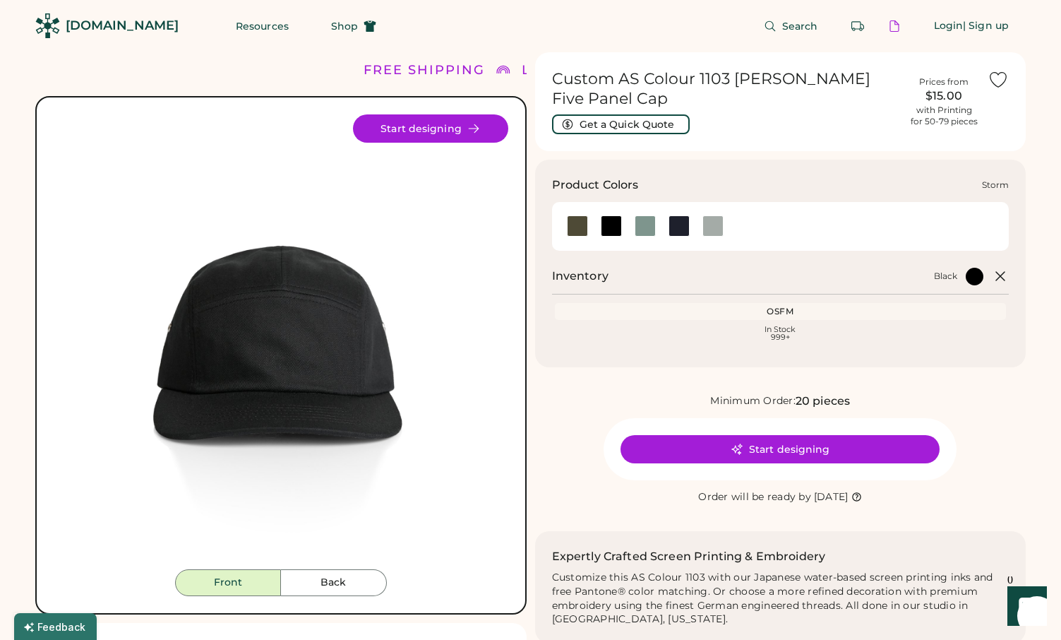
click at [710, 215] on div at bounding box center [713, 225] width 21 height 21
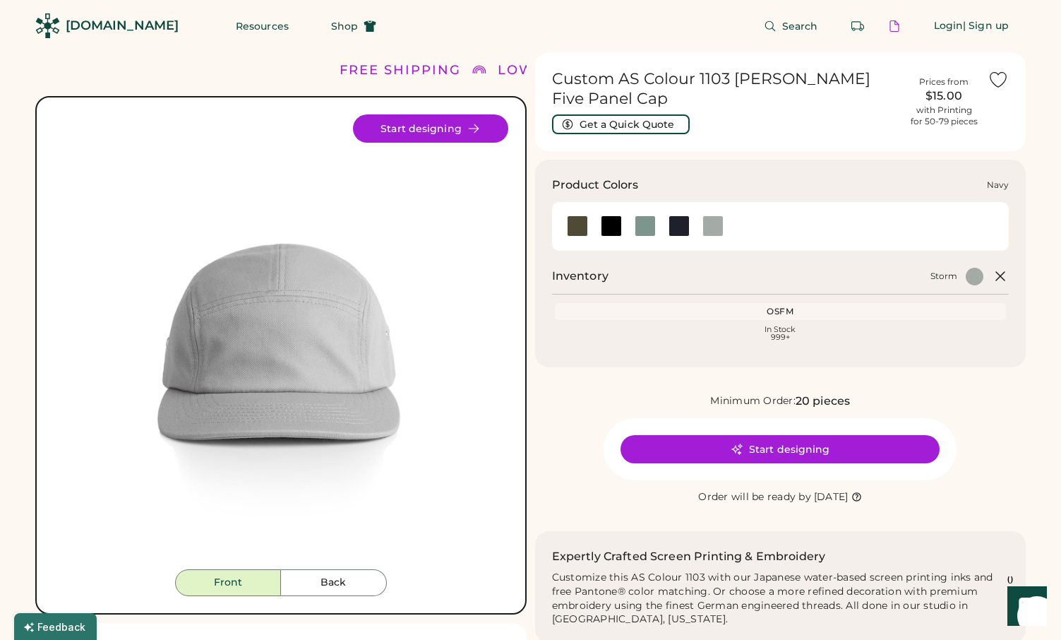
click at [687, 215] on div at bounding box center [679, 225] width 21 height 21
click at [643, 215] on div at bounding box center [645, 225] width 21 height 21
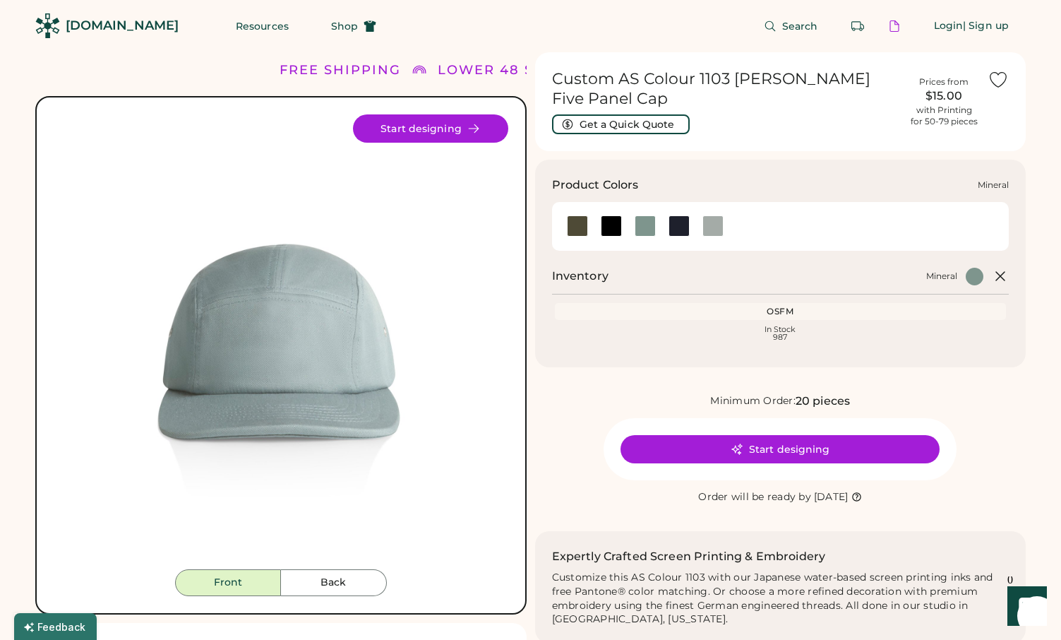
click at [648, 215] on div at bounding box center [645, 225] width 21 height 21
click at [604, 215] on div at bounding box center [611, 225] width 21 height 21
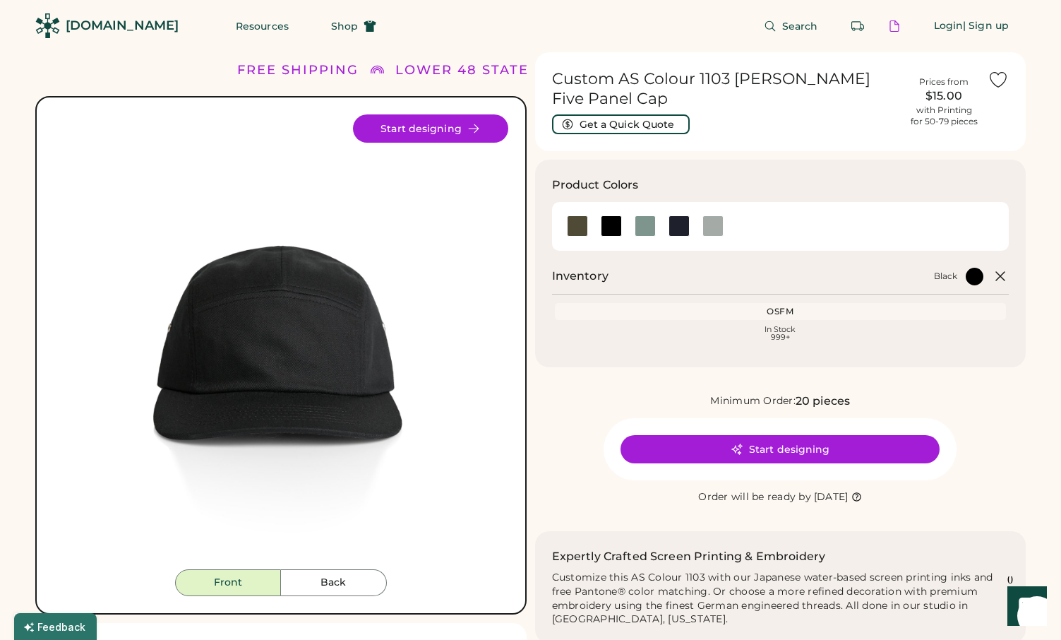
click at [556, 215] on div at bounding box center [781, 226] width 458 height 49
click at [570, 215] on div at bounding box center [577, 225] width 21 height 21
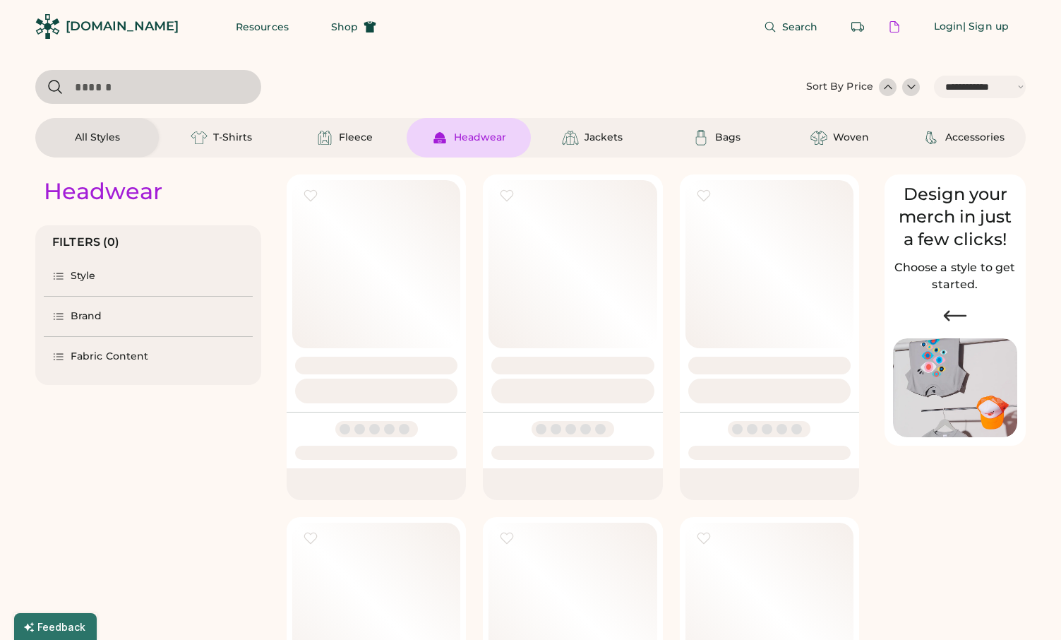
select select "*****"
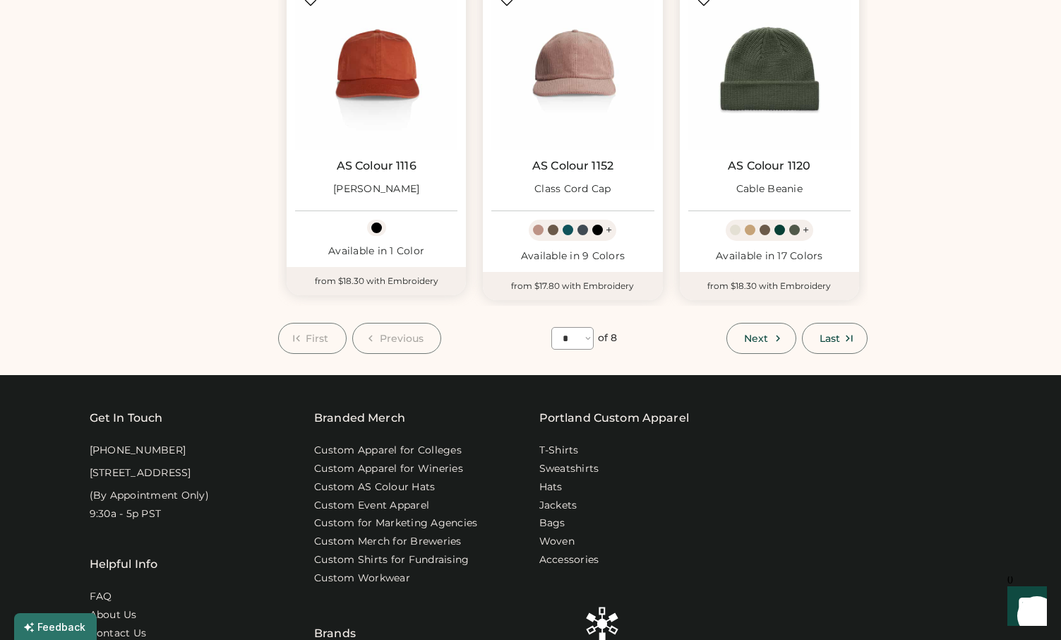
scroll to position [1214, 0]
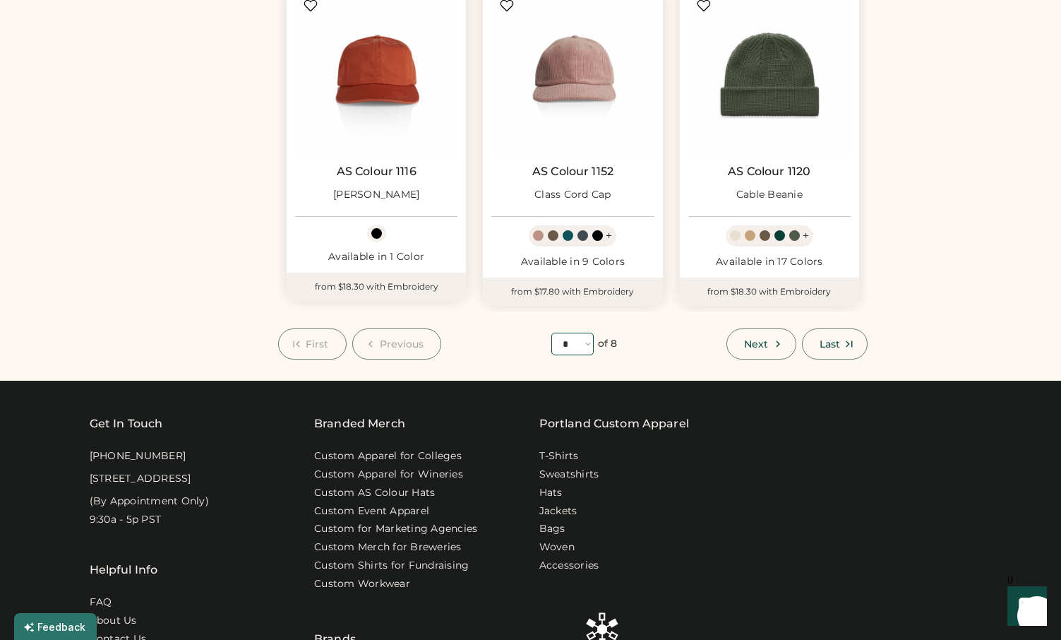
click at [585, 346] on select "**** * * * * * * * *" at bounding box center [573, 344] width 42 height 23
click at [749, 335] on button "Next" at bounding box center [761, 343] width 69 height 31
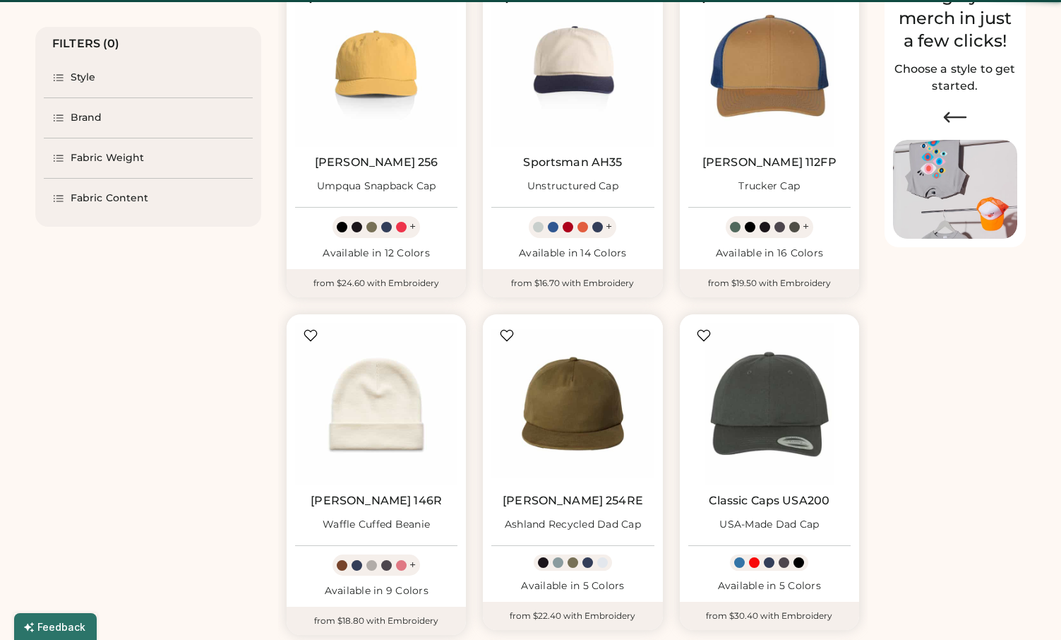
scroll to position [61, 0]
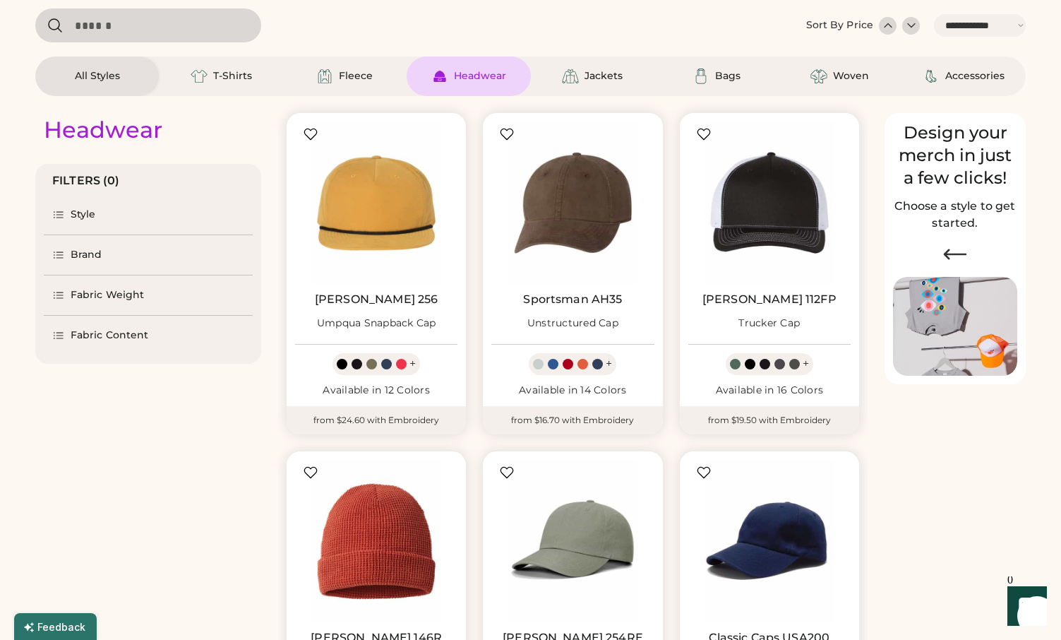
click at [57, 220] on icon at bounding box center [58, 214] width 13 height 13
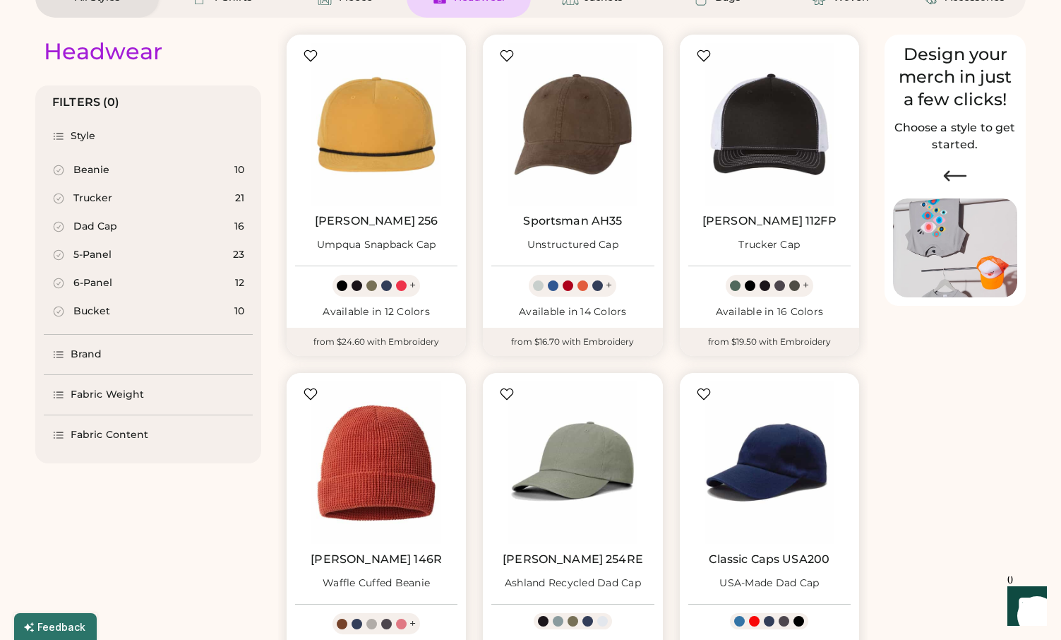
scroll to position [142, 0]
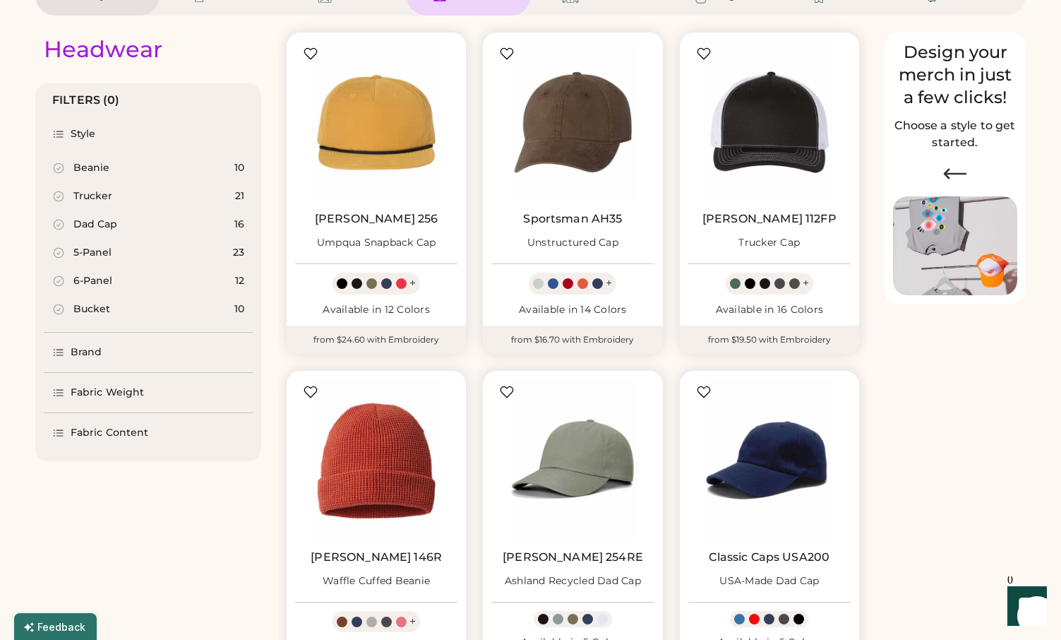
click at [64, 433] on icon at bounding box center [58, 433] width 13 height 13
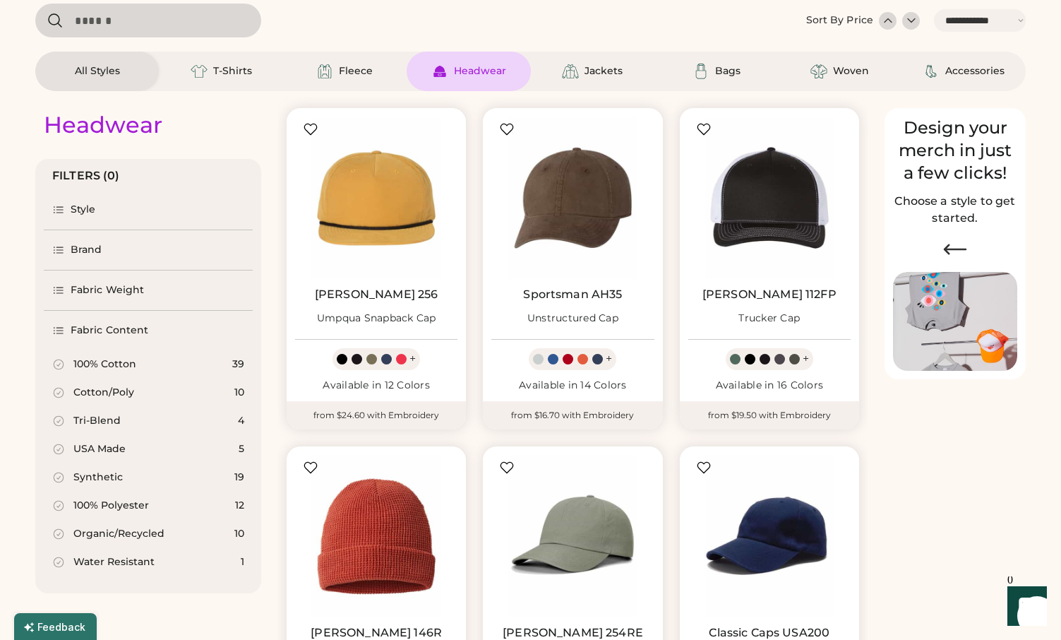
scroll to position [42, 0]
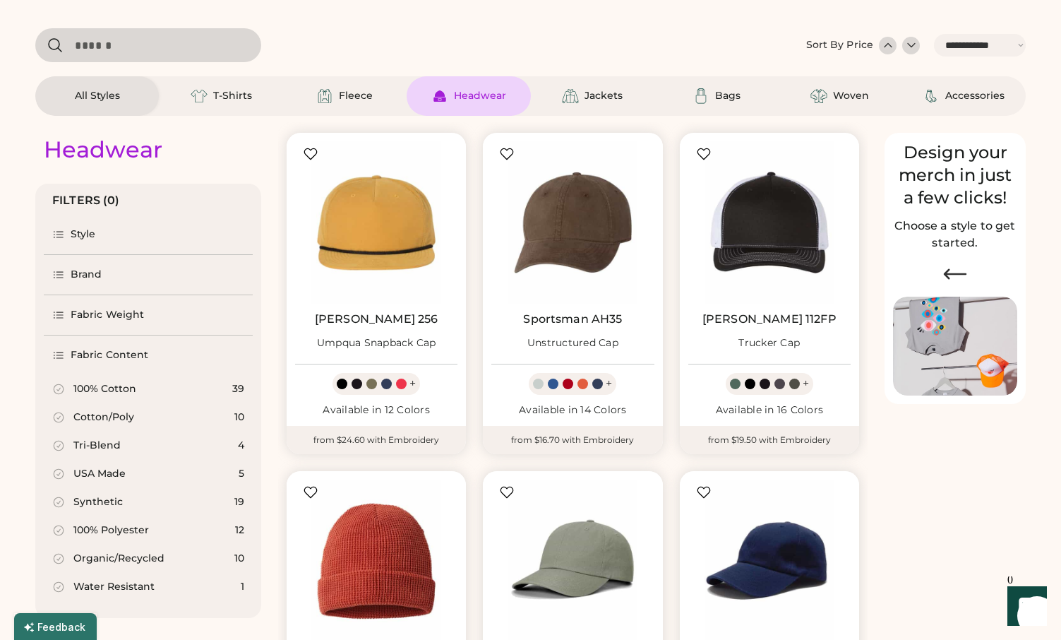
click at [64, 275] on icon at bounding box center [58, 274] width 13 height 13
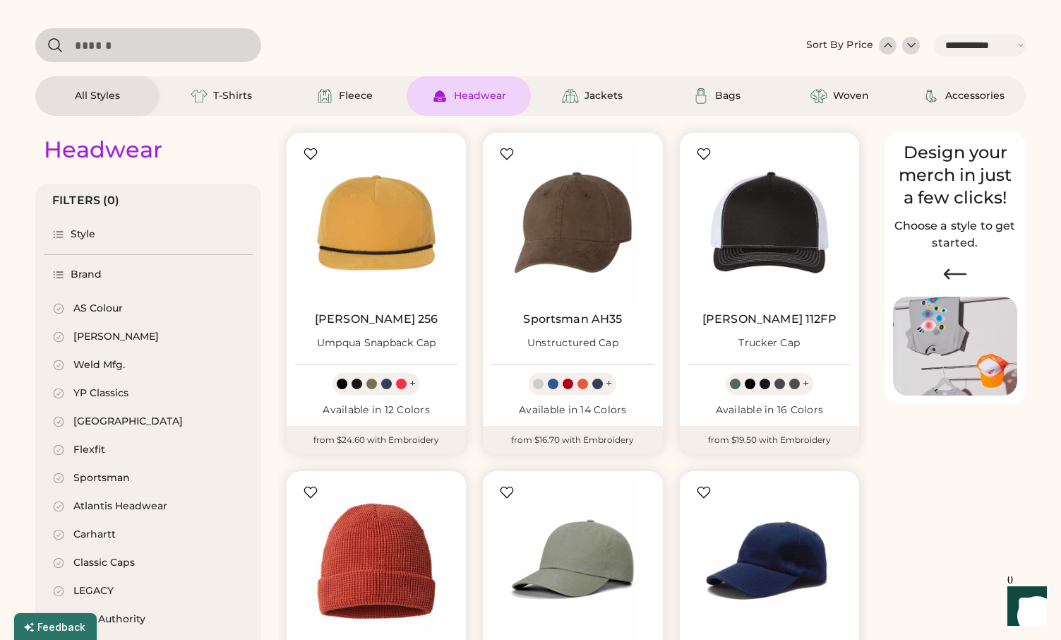
click at [64, 227] on div "Style" at bounding box center [74, 234] width 44 height 14
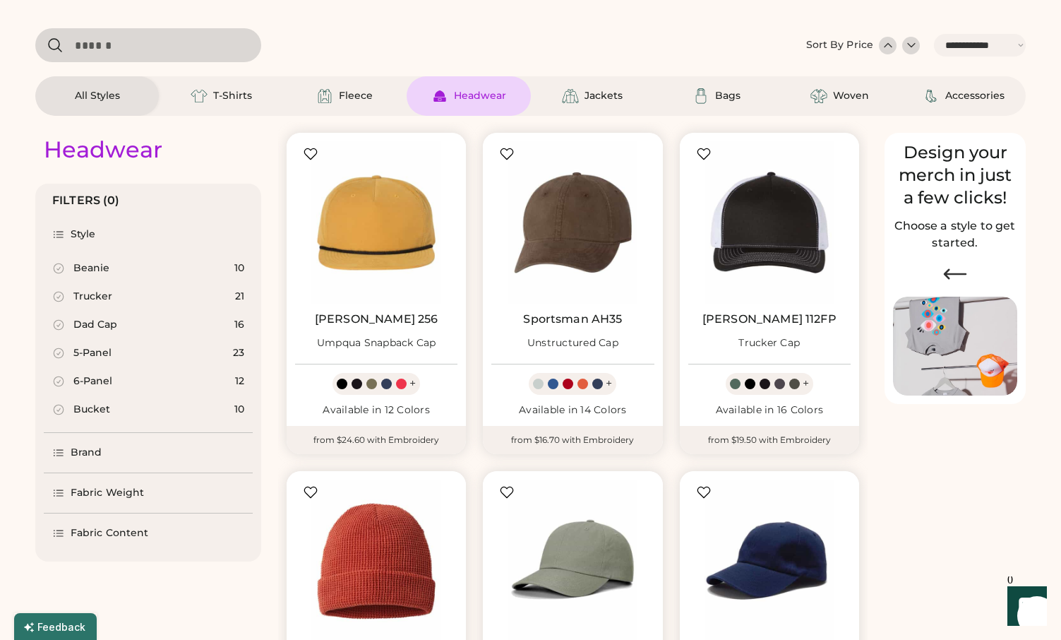
click at [58, 328] on icon at bounding box center [58, 325] width 13 height 13
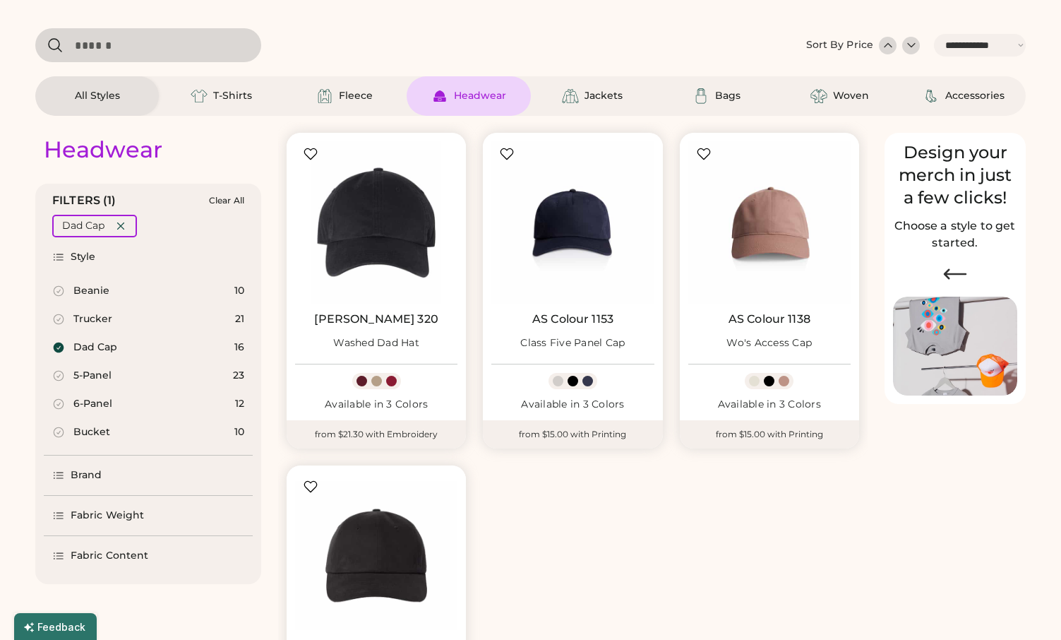
click at [58, 374] on icon at bounding box center [58, 375] width 13 height 13
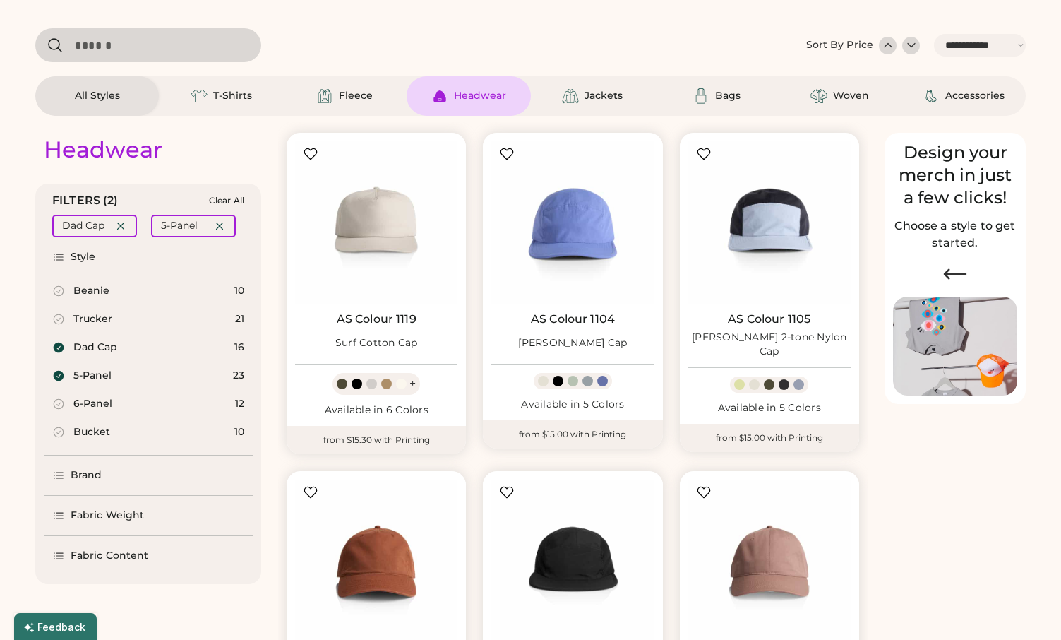
click at [60, 405] on icon at bounding box center [58, 404] width 13 height 13
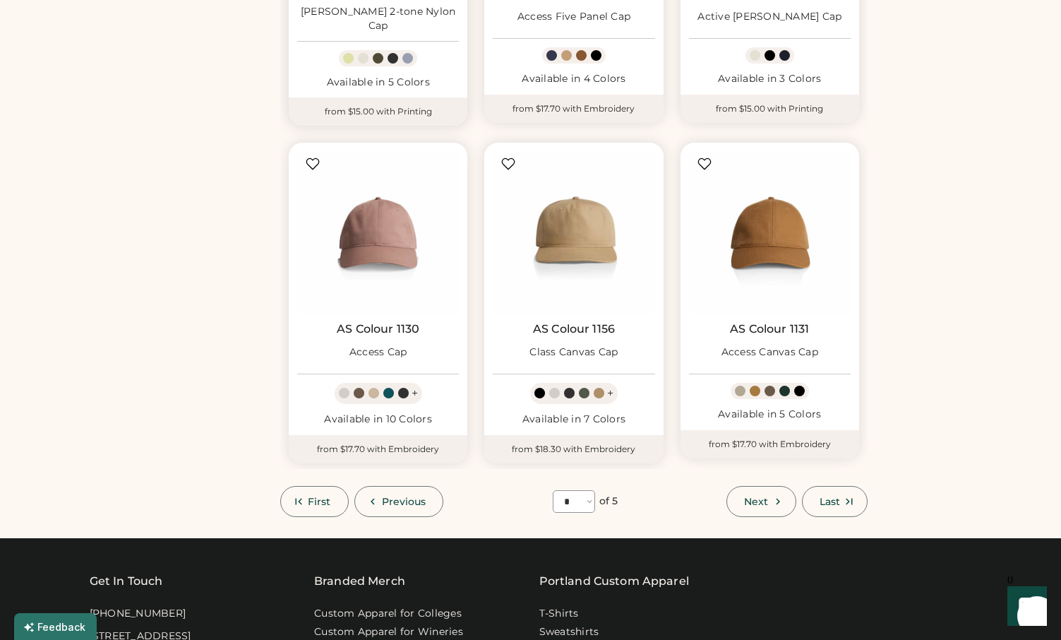
scroll to position [1058, 0]
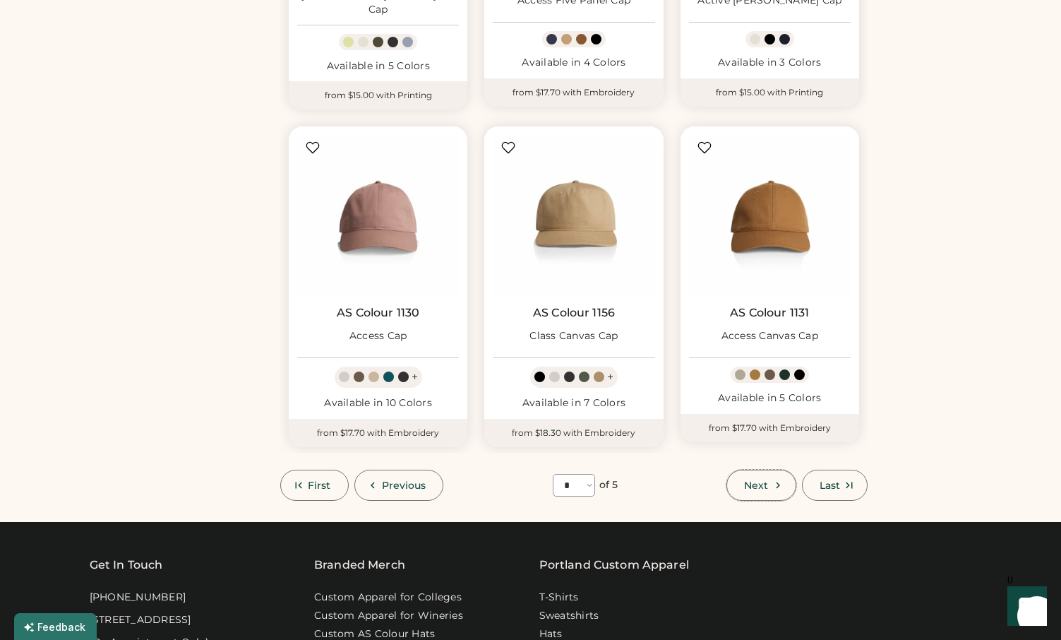
click at [767, 474] on button "Next" at bounding box center [761, 485] width 69 height 31
select select "*"
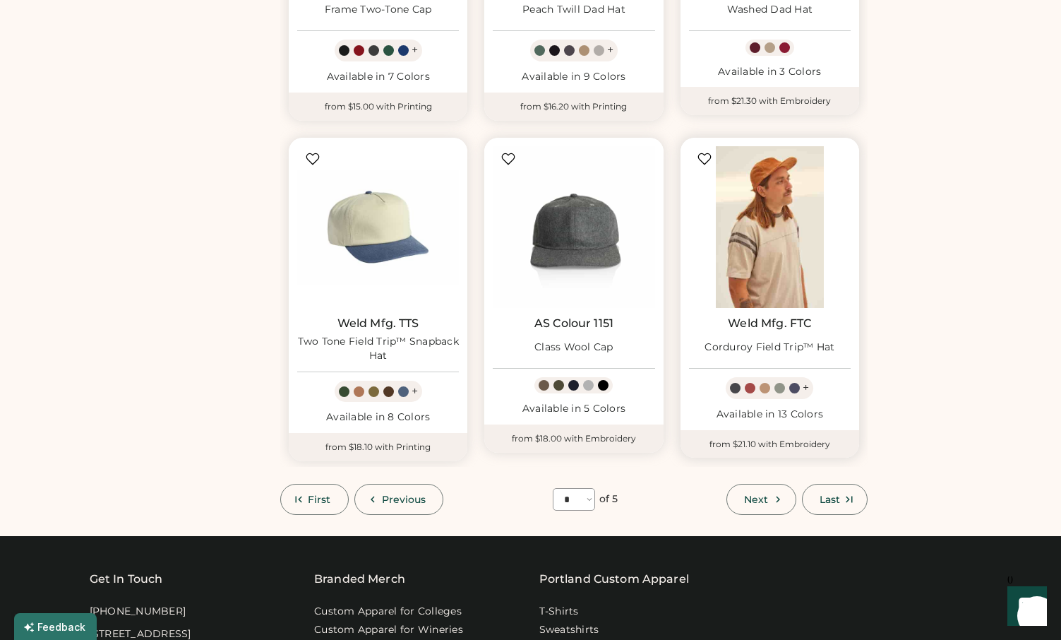
scroll to position [1064, 0]
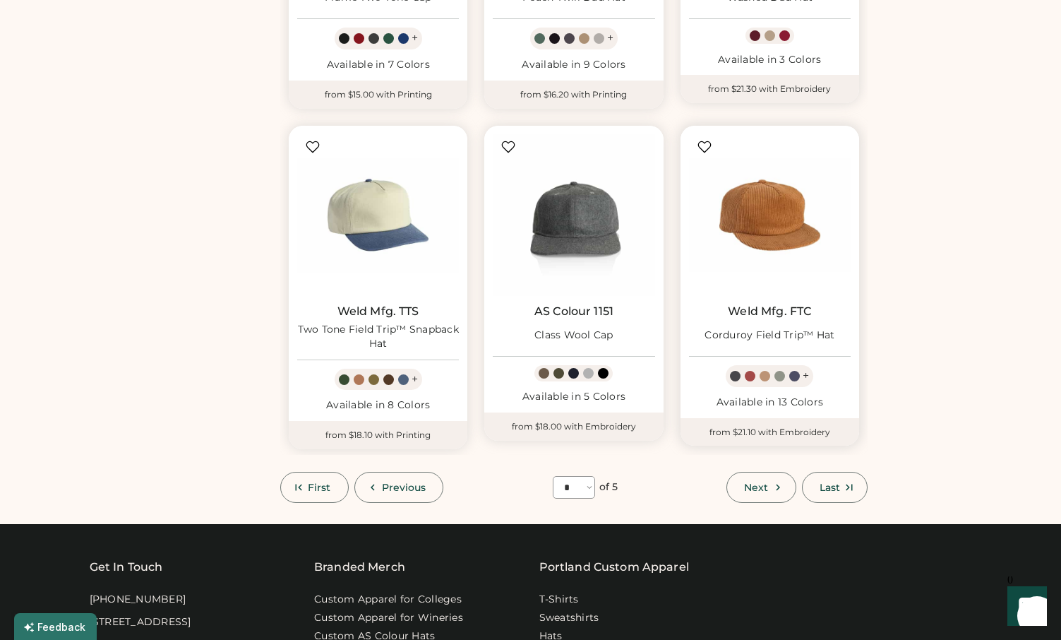
click at [767, 377] on div at bounding box center [765, 376] width 11 height 11
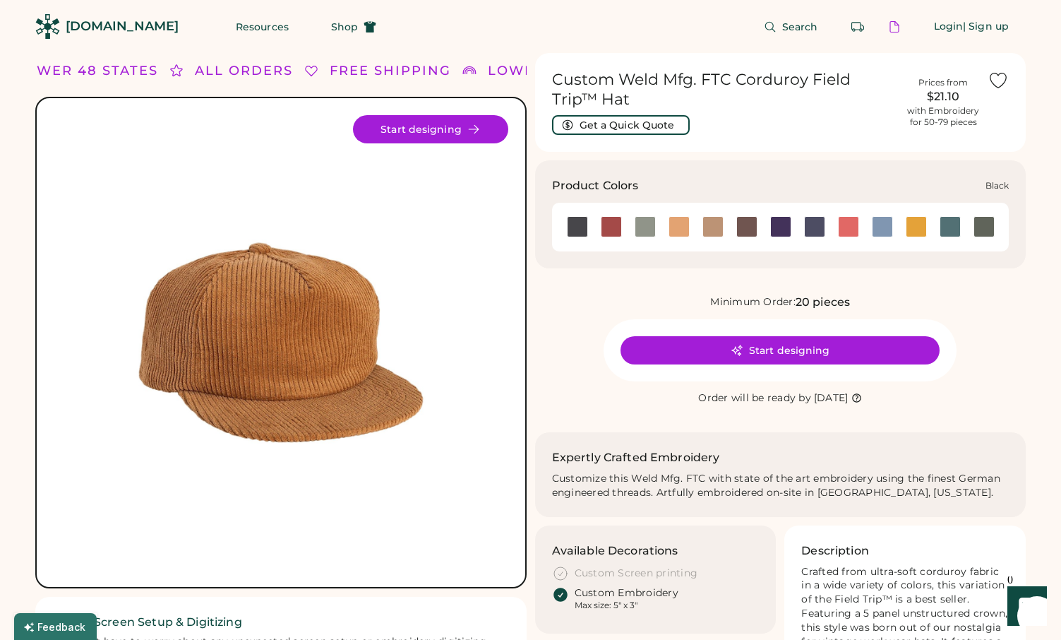
click at [574, 225] on div at bounding box center [577, 226] width 21 height 21
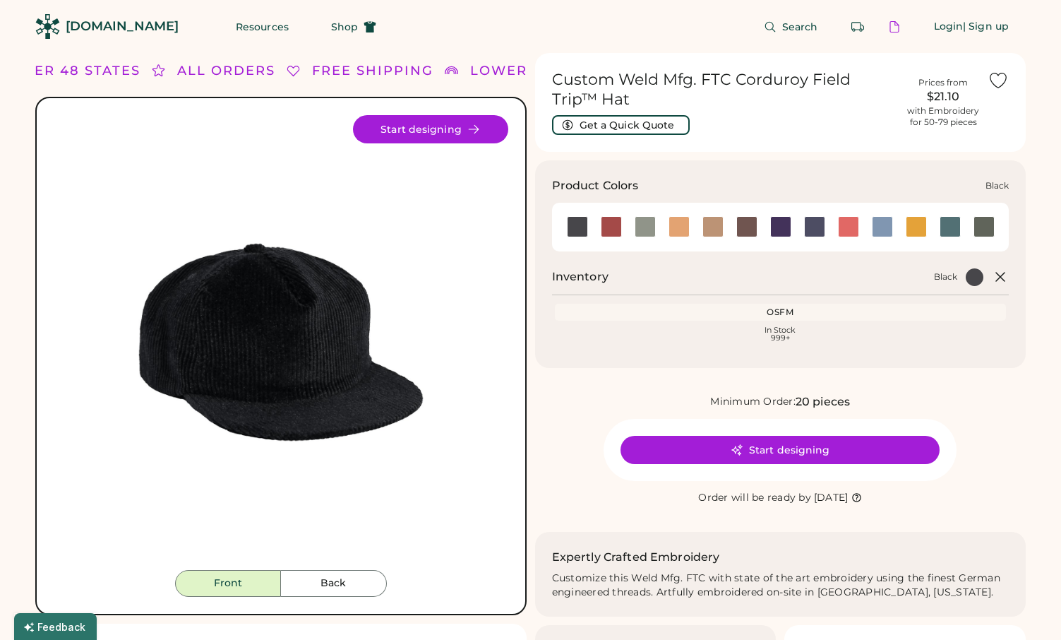
click at [593, 222] on div at bounding box center [578, 226] width 34 height 21
click at [624, 218] on div at bounding box center [611, 226] width 34 height 21
click at [614, 232] on div at bounding box center [611, 226] width 21 height 21
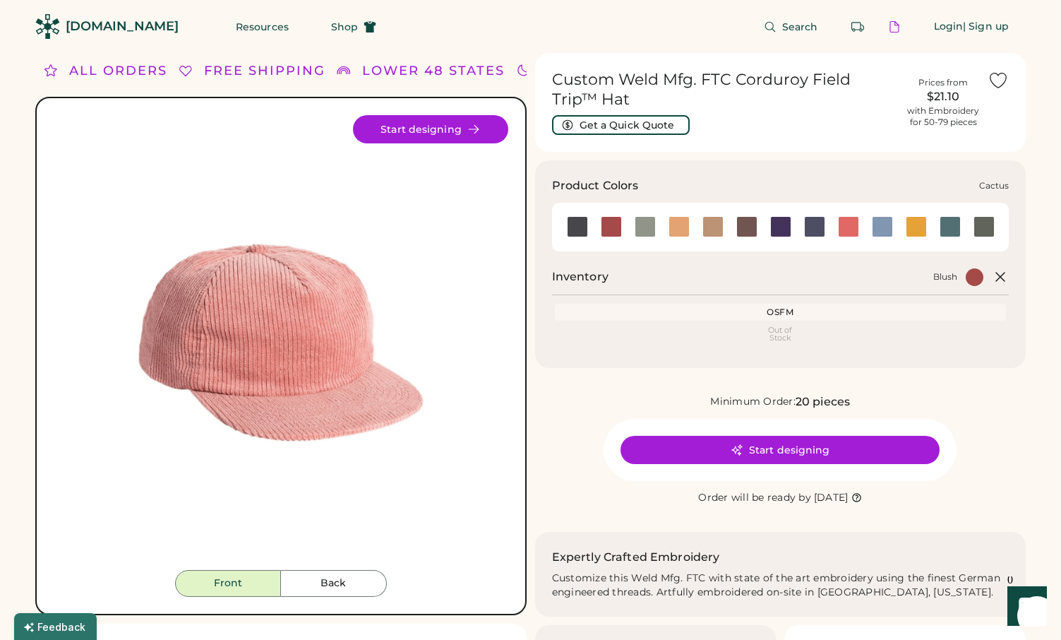
click at [641, 230] on div at bounding box center [645, 226] width 21 height 21
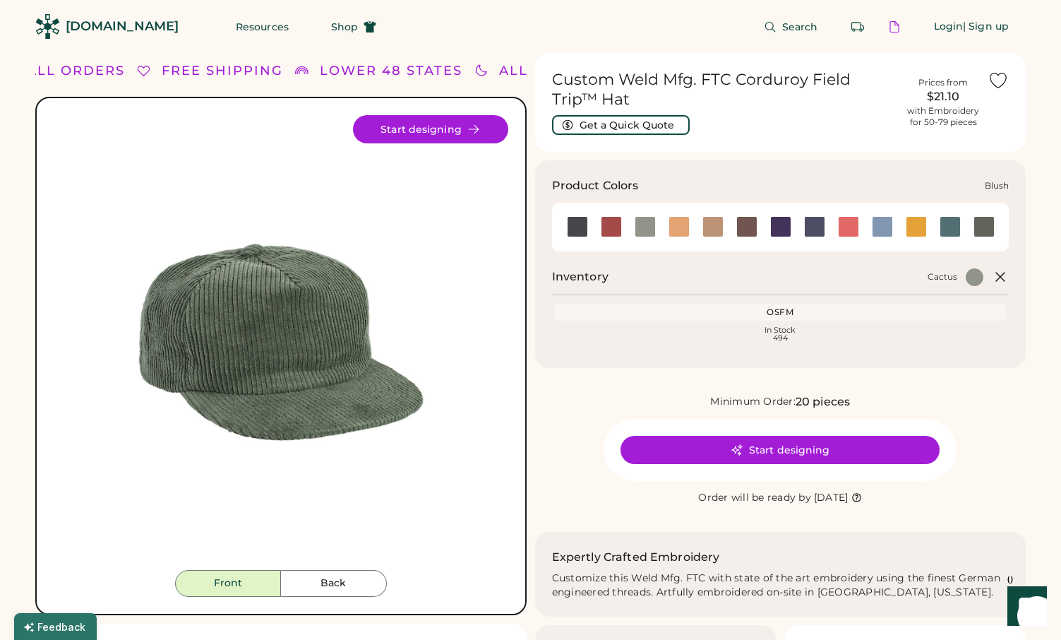
click at [612, 222] on div at bounding box center [611, 226] width 21 height 21
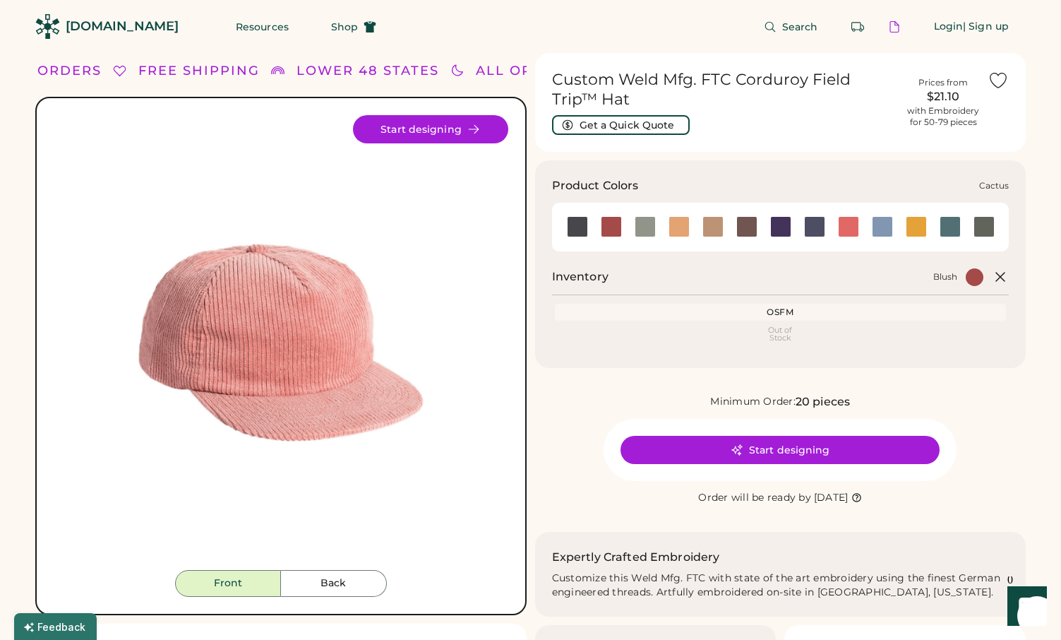
click at [650, 227] on div at bounding box center [645, 226] width 21 height 21
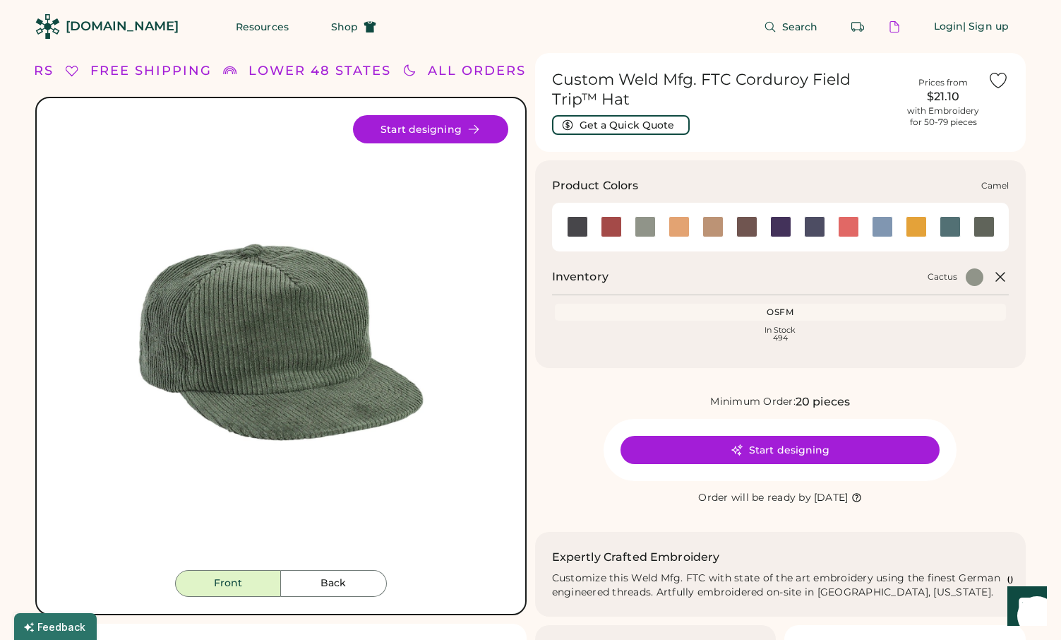
click at [687, 222] on div at bounding box center [679, 226] width 21 height 21
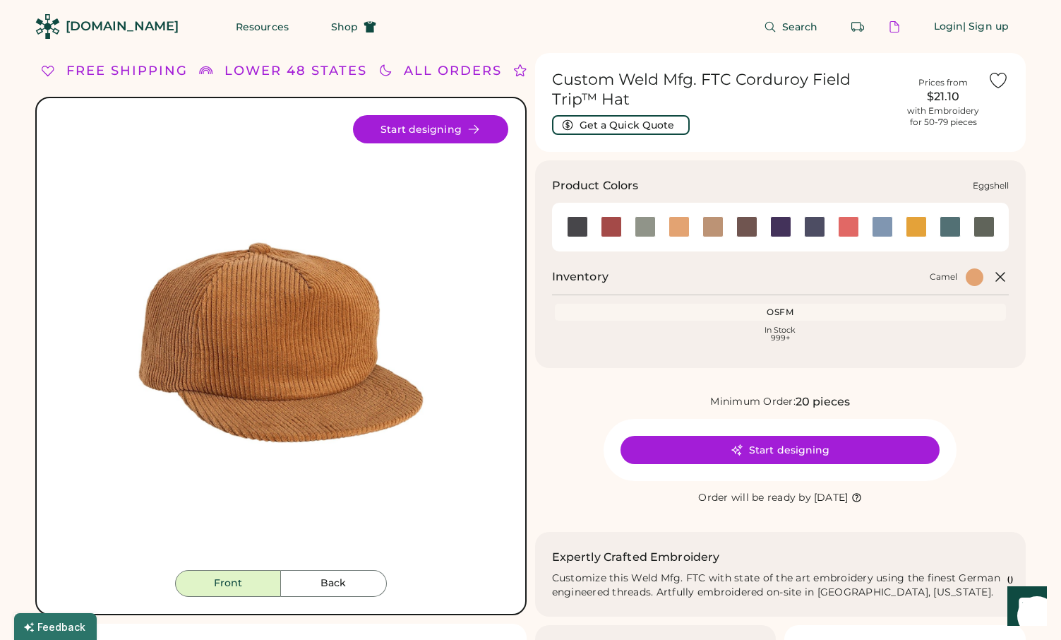
click at [716, 222] on div at bounding box center [713, 226] width 21 height 21
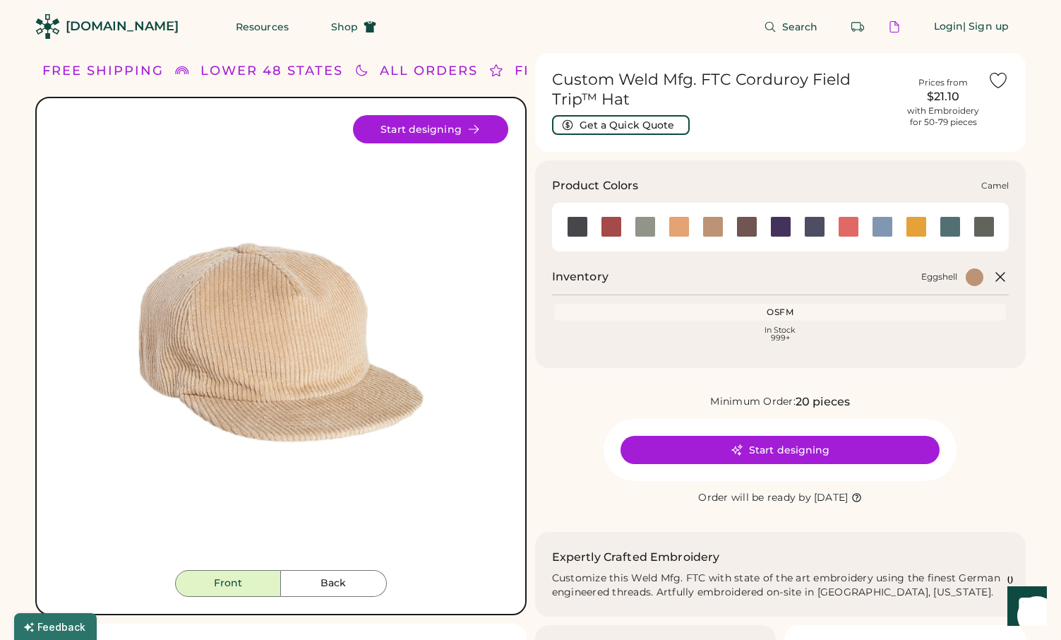
click at [667, 224] on div at bounding box center [679, 226] width 34 height 21
click at [679, 224] on div at bounding box center [679, 226] width 21 height 21
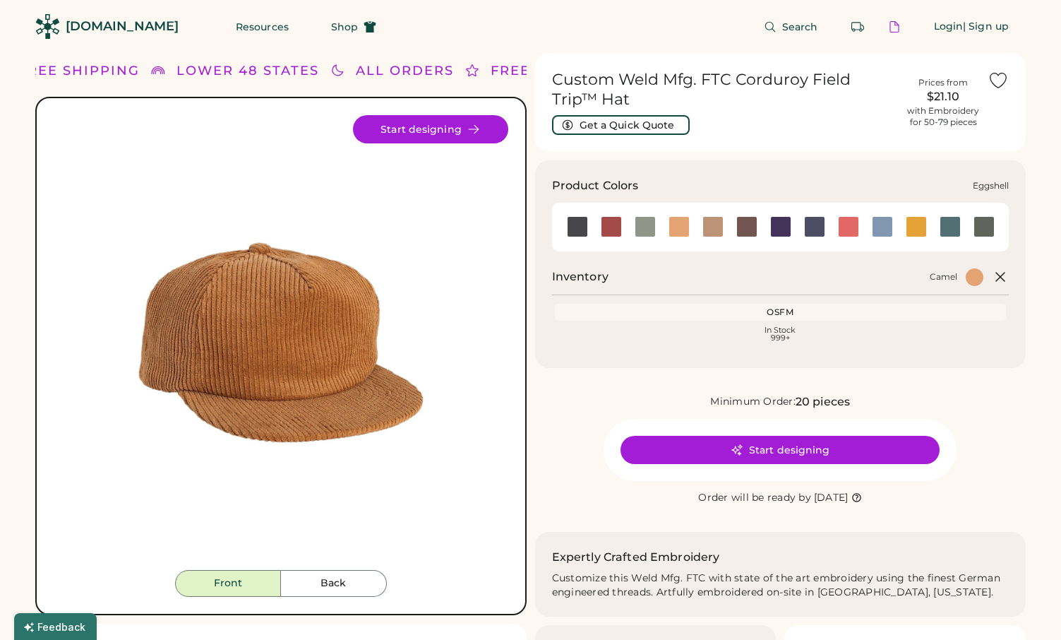
click at [701, 224] on div at bounding box center [713, 226] width 34 height 21
click at [714, 225] on div at bounding box center [713, 226] width 21 height 21
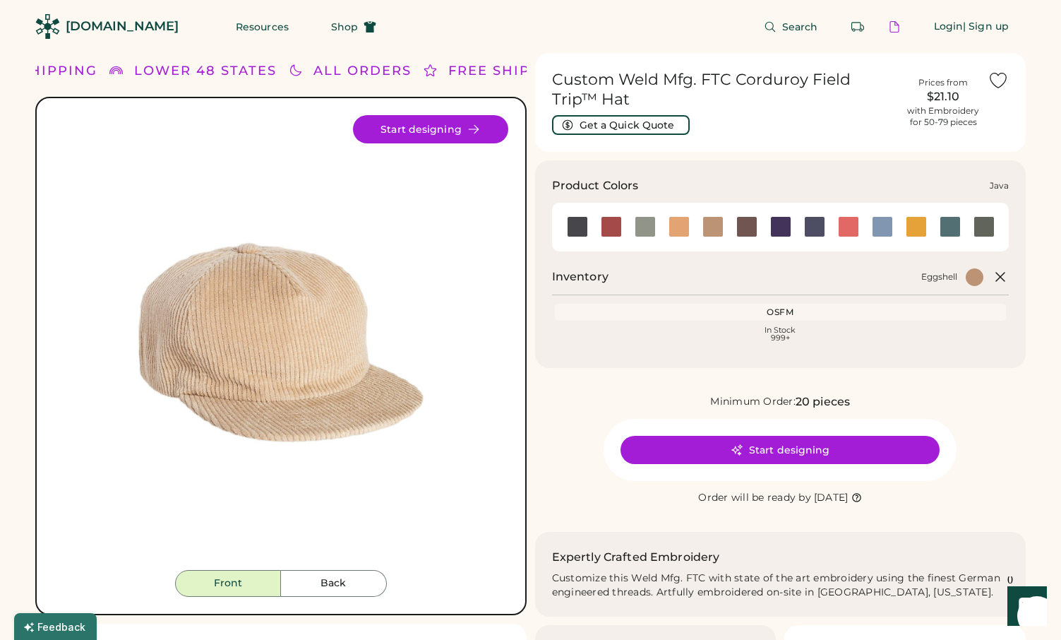
click at [751, 239] on div at bounding box center [747, 227] width 34 height 32
click at [749, 227] on div at bounding box center [747, 226] width 21 height 21
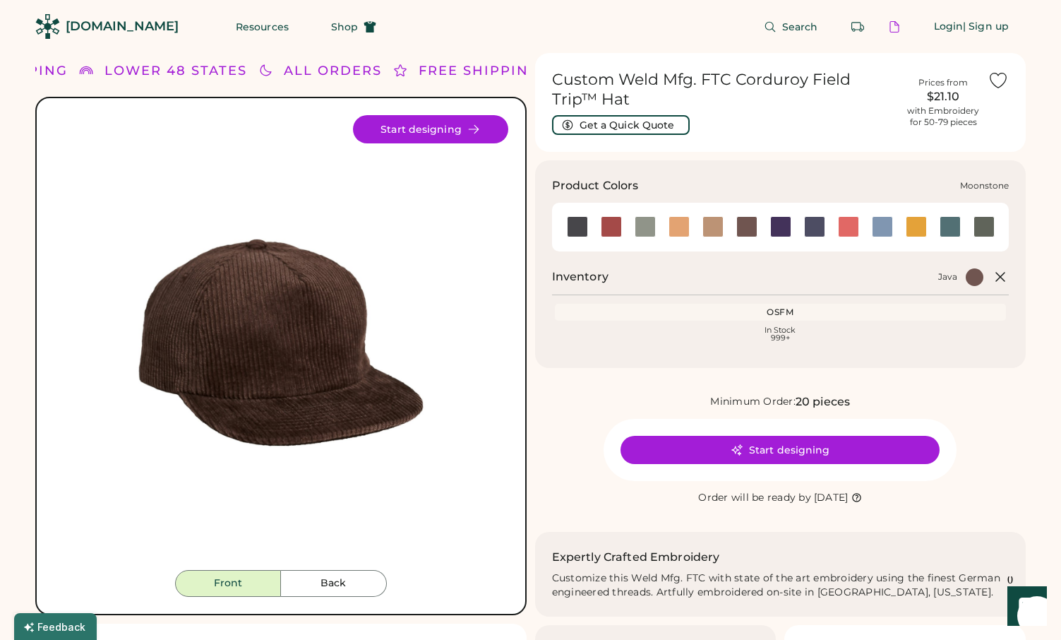
click at [787, 230] on div at bounding box center [781, 226] width 21 height 21
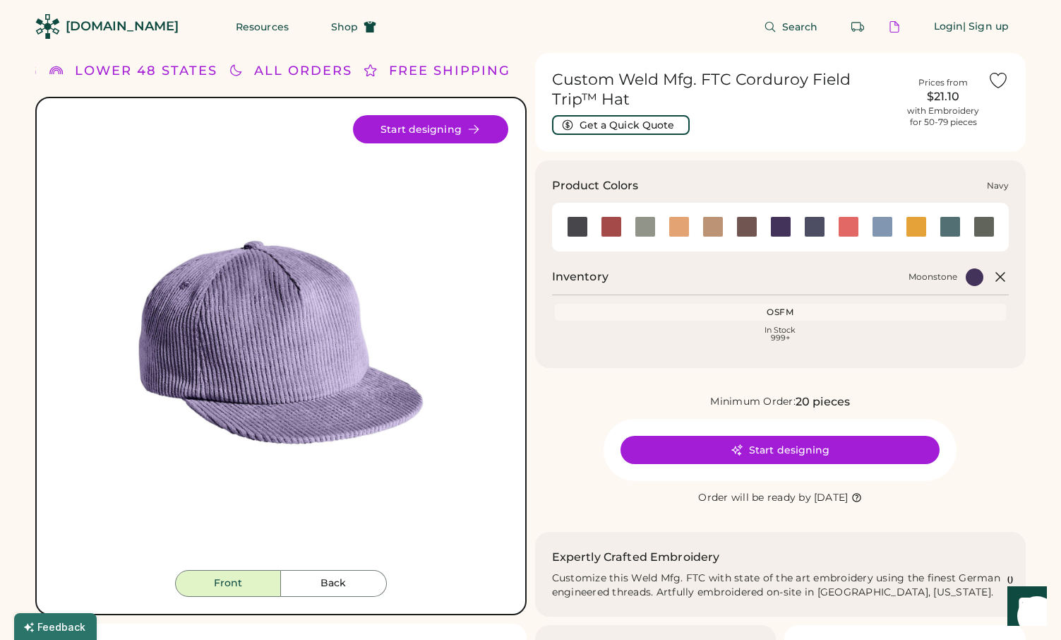
click at [830, 235] on div at bounding box center [814, 226] width 34 height 21
click at [816, 229] on div at bounding box center [814, 226] width 21 height 21
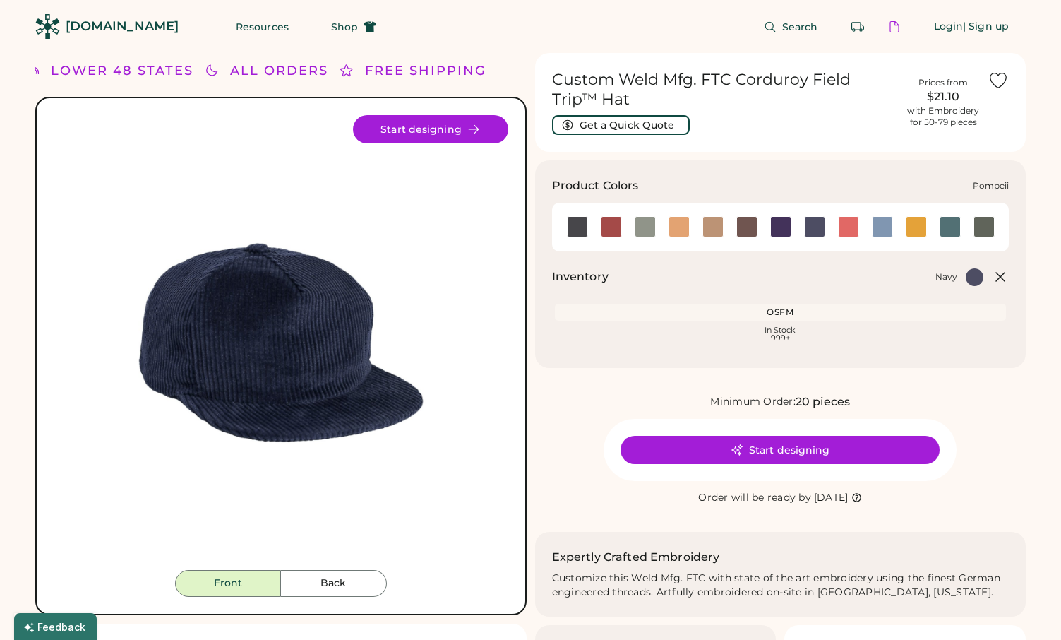
click at [840, 226] on div at bounding box center [848, 226] width 21 height 21
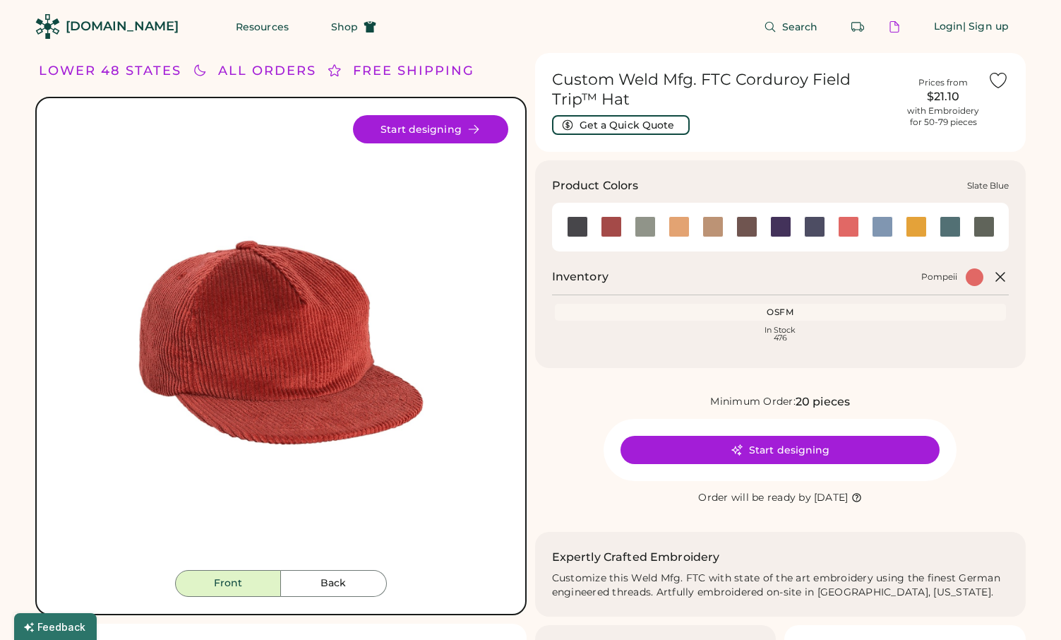
click at [887, 226] on div at bounding box center [882, 226] width 21 height 21
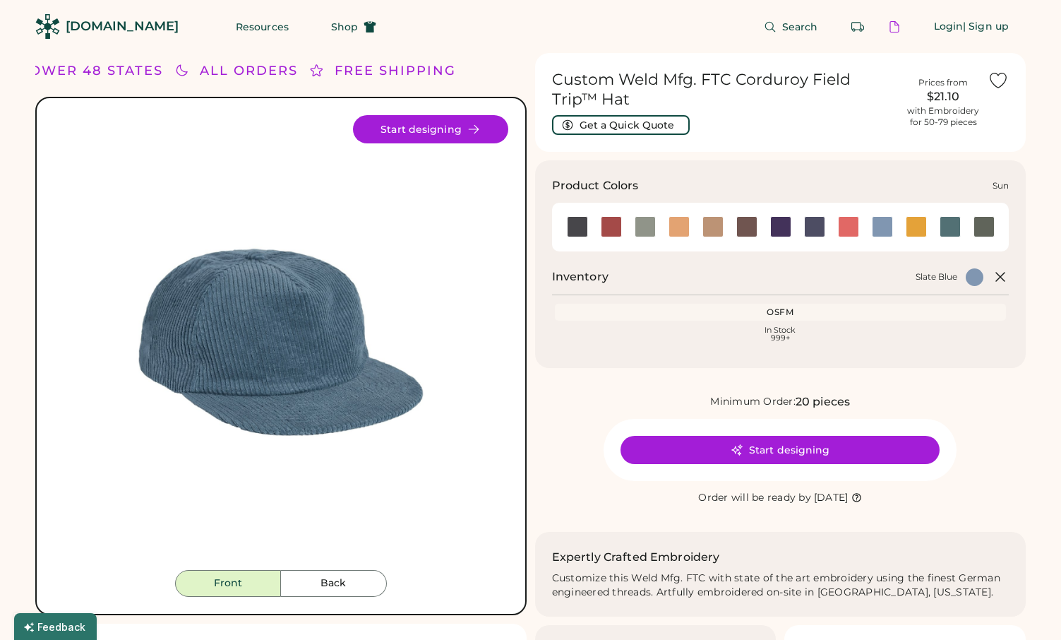
click at [915, 228] on div at bounding box center [916, 226] width 21 height 21
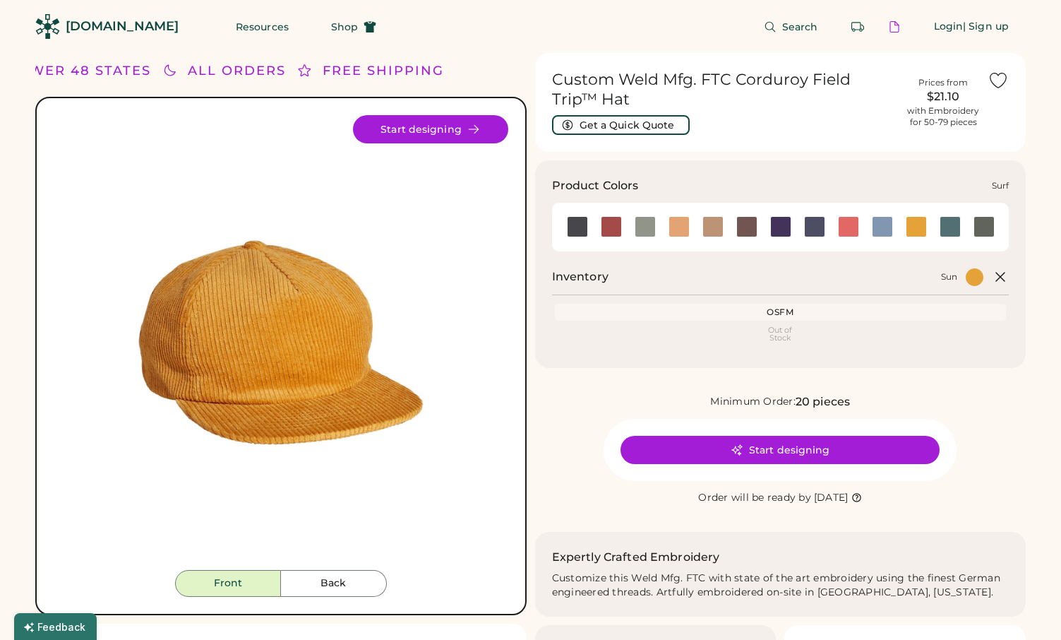
click at [944, 229] on div at bounding box center [950, 226] width 21 height 21
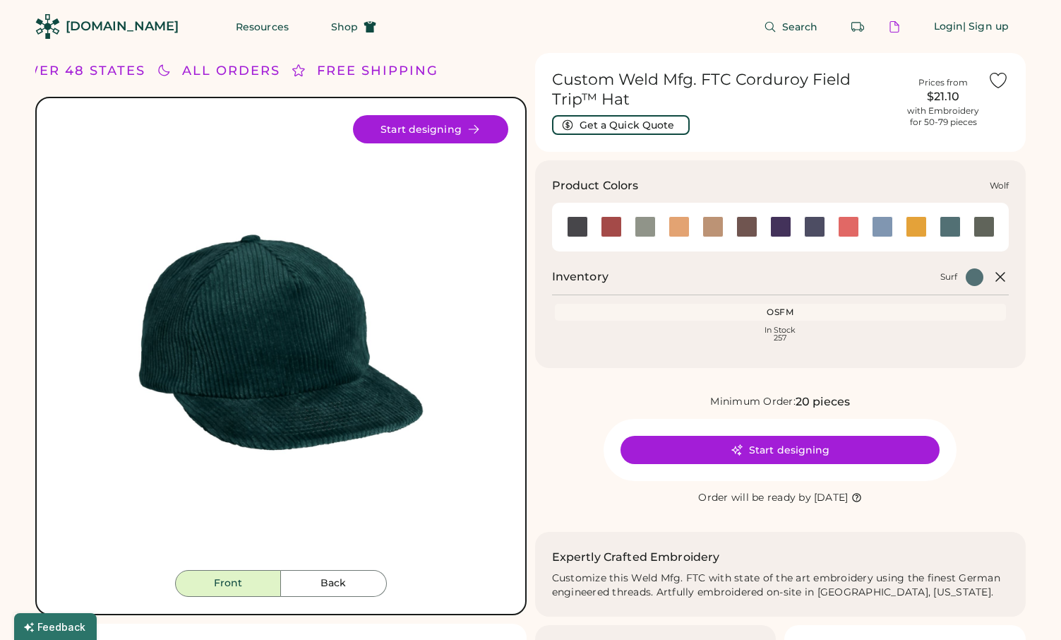
click at [972, 229] on div at bounding box center [984, 226] width 34 height 21
click at [986, 227] on div at bounding box center [984, 226] width 21 height 21
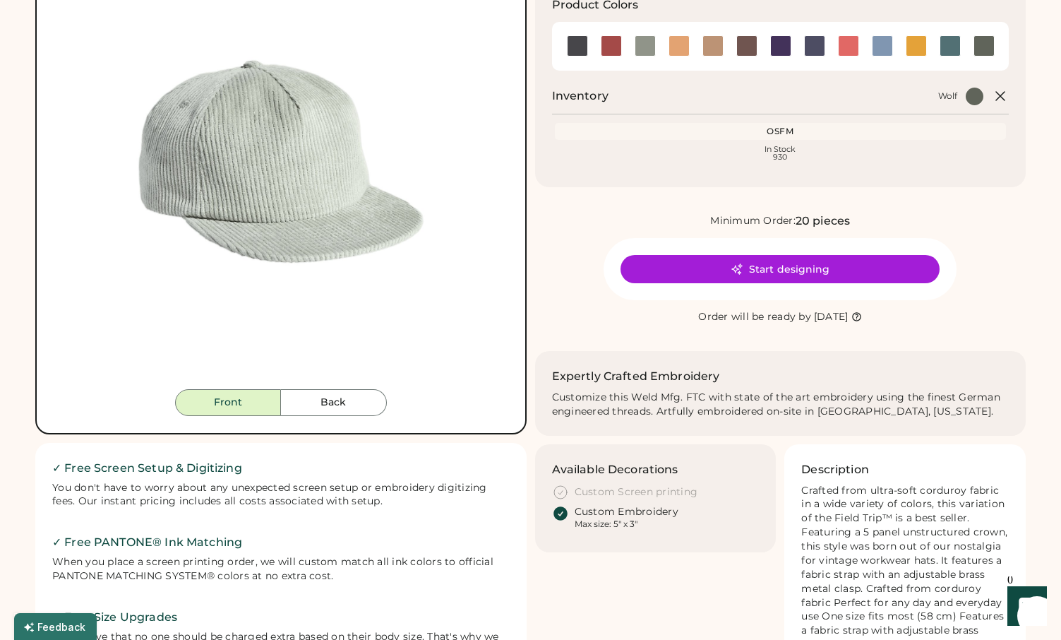
scroll to position [188, 0]
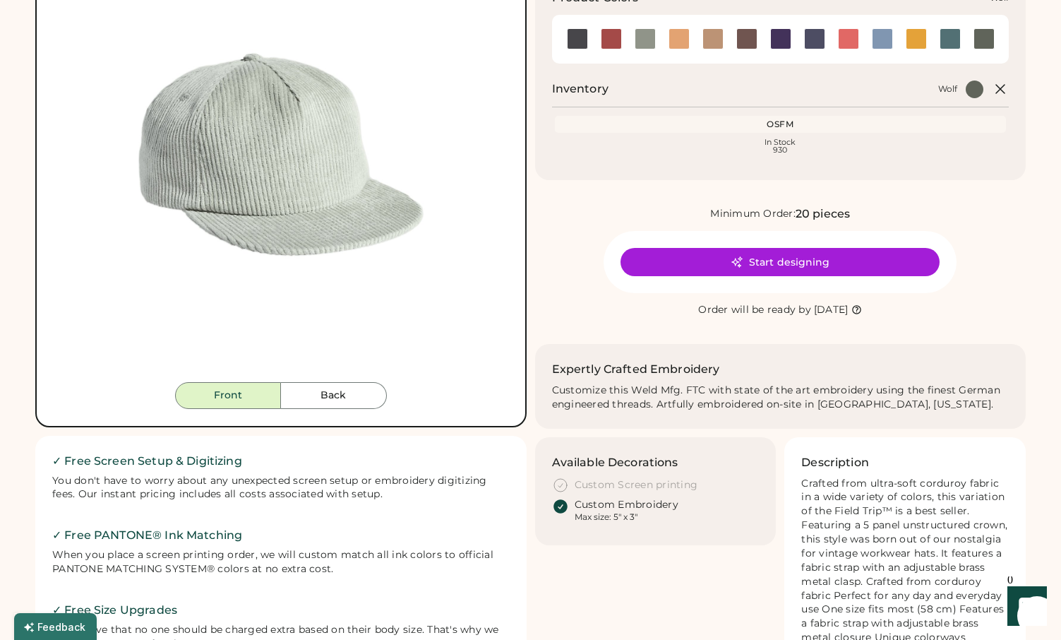
click at [983, 44] on div at bounding box center [984, 38] width 21 height 21
click at [981, 44] on div at bounding box center [984, 38] width 21 height 21
click at [953, 48] on div at bounding box center [950, 38] width 21 height 21
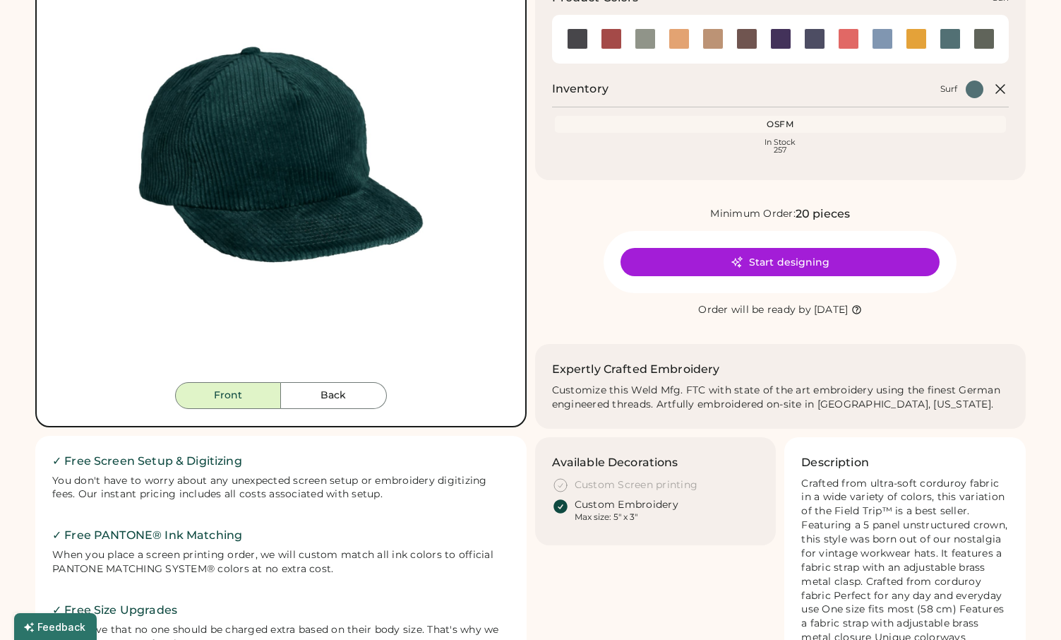
click at [932, 42] on div at bounding box center [916, 38] width 34 height 21
click at [912, 42] on div at bounding box center [916, 38] width 21 height 21
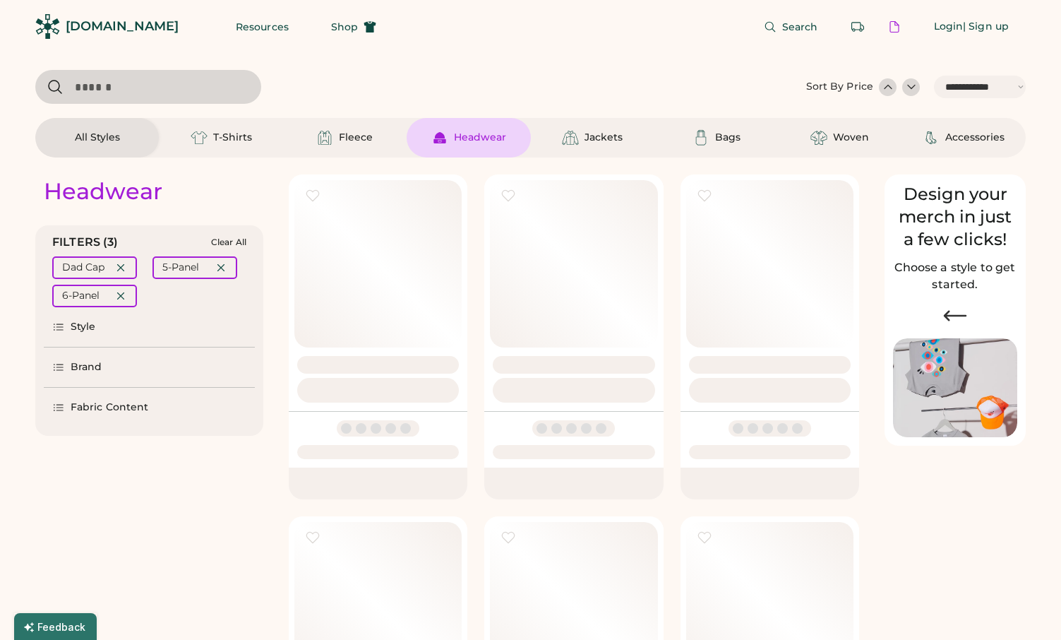
select select "*****"
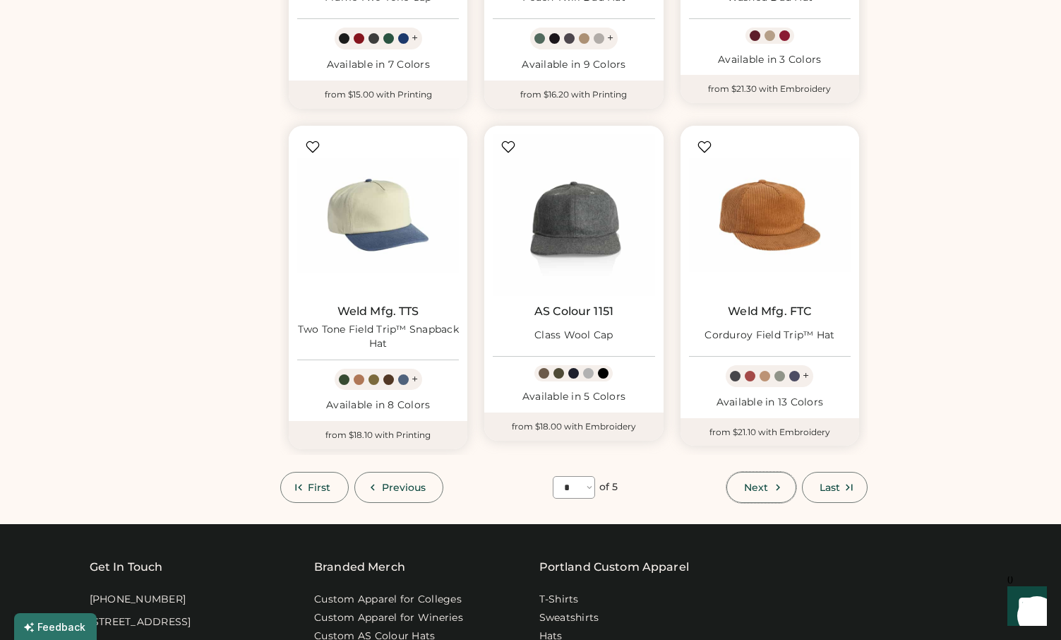
click at [769, 491] on button "Next" at bounding box center [761, 487] width 69 height 31
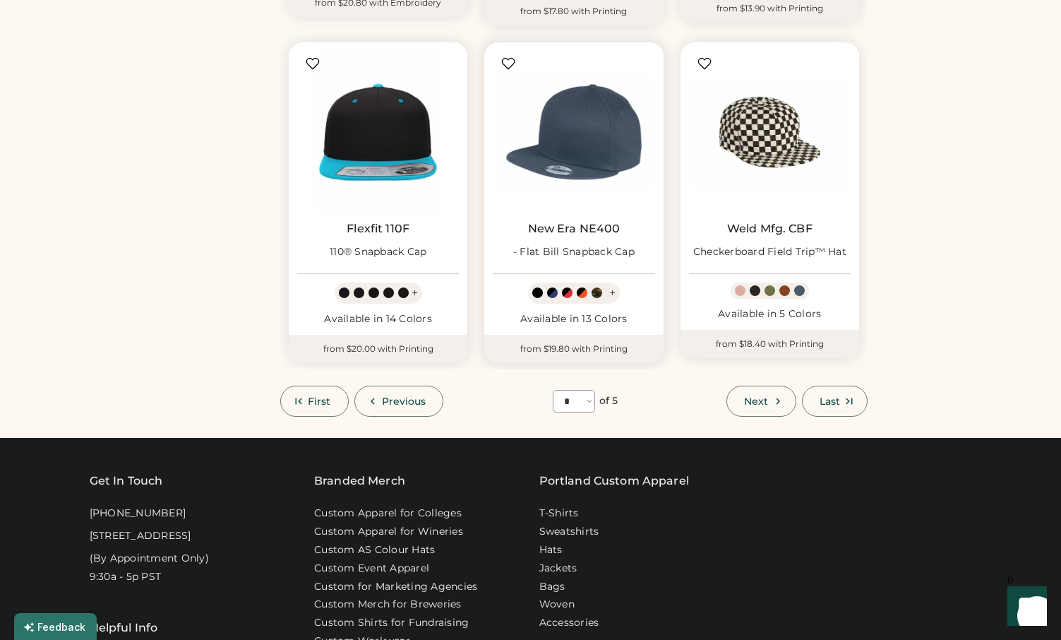
scroll to position [1167, 0]
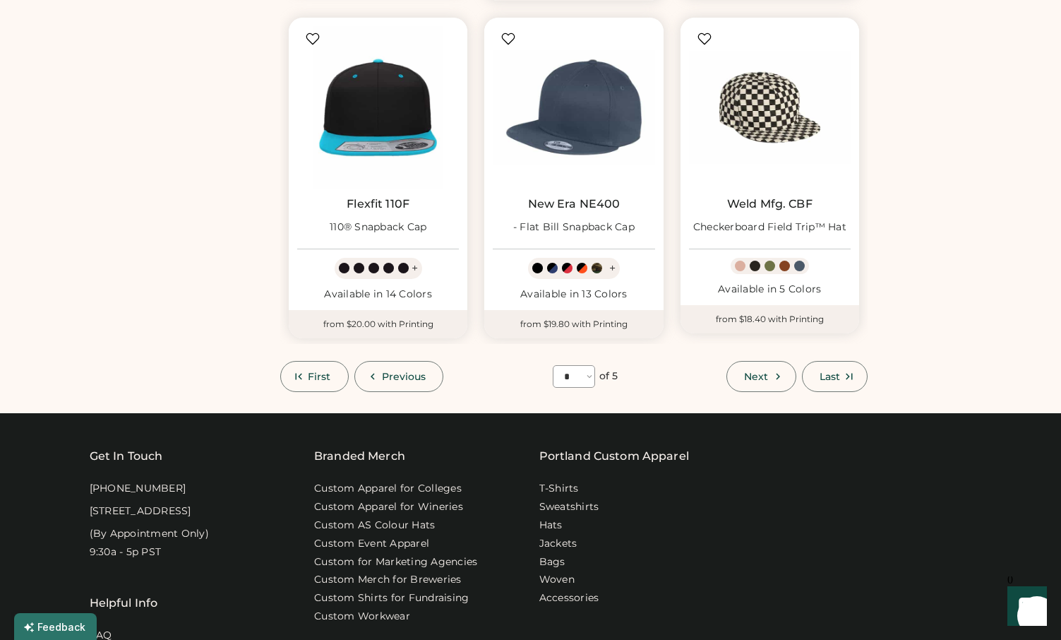
click at [761, 381] on span "Next" at bounding box center [756, 376] width 24 height 10
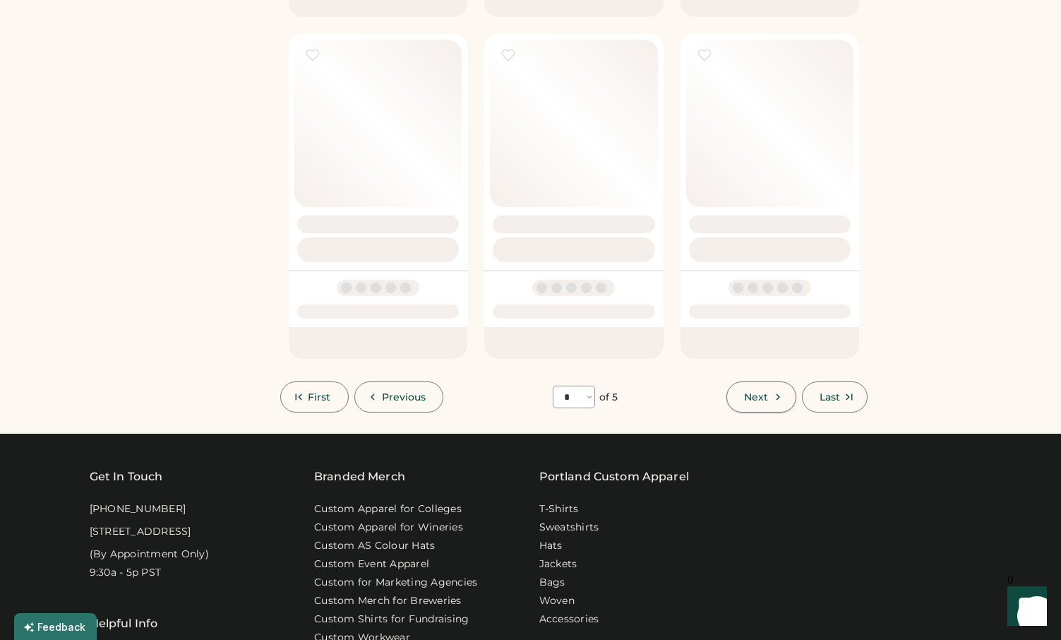
select select "*"
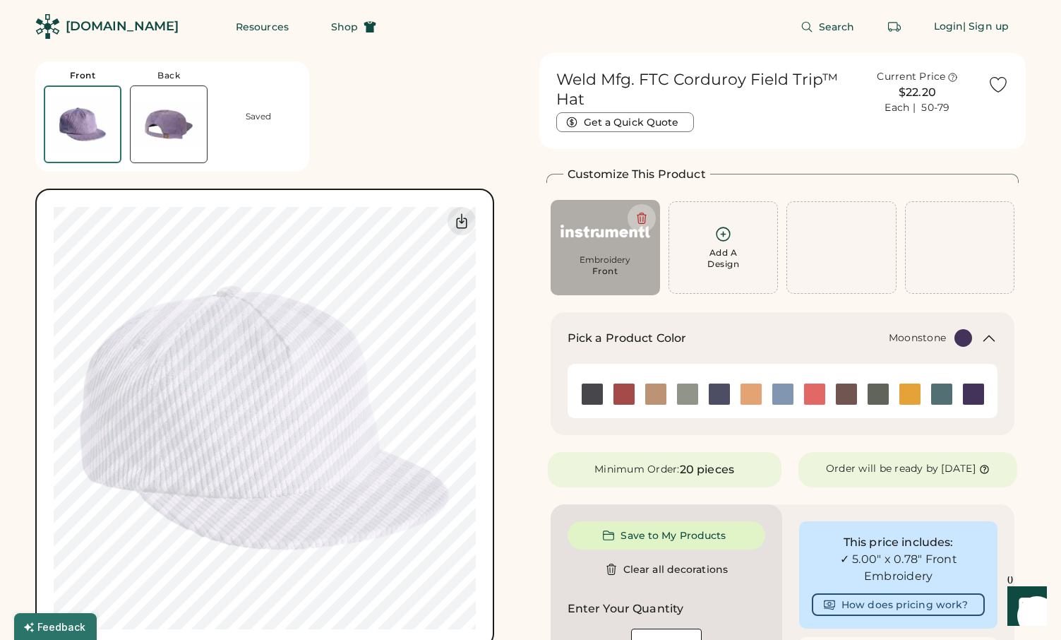
click at [967, 392] on img at bounding box center [973, 393] width 21 height 21
click at [747, 393] on img at bounding box center [751, 393] width 21 height 21
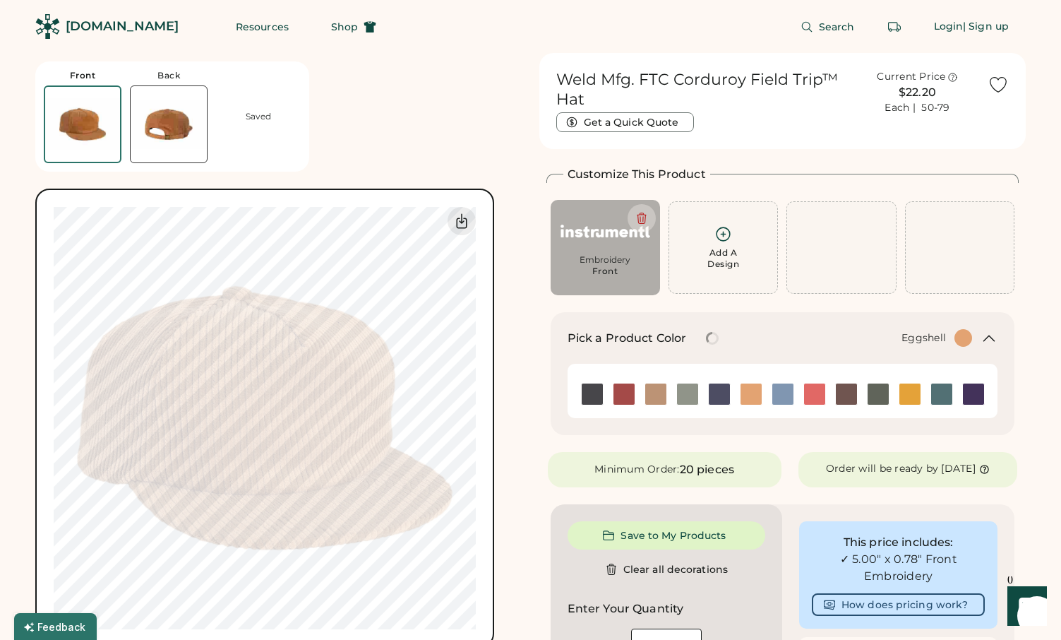
click at [653, 398] on img at bounding box center [656, 393] width 21 height 21
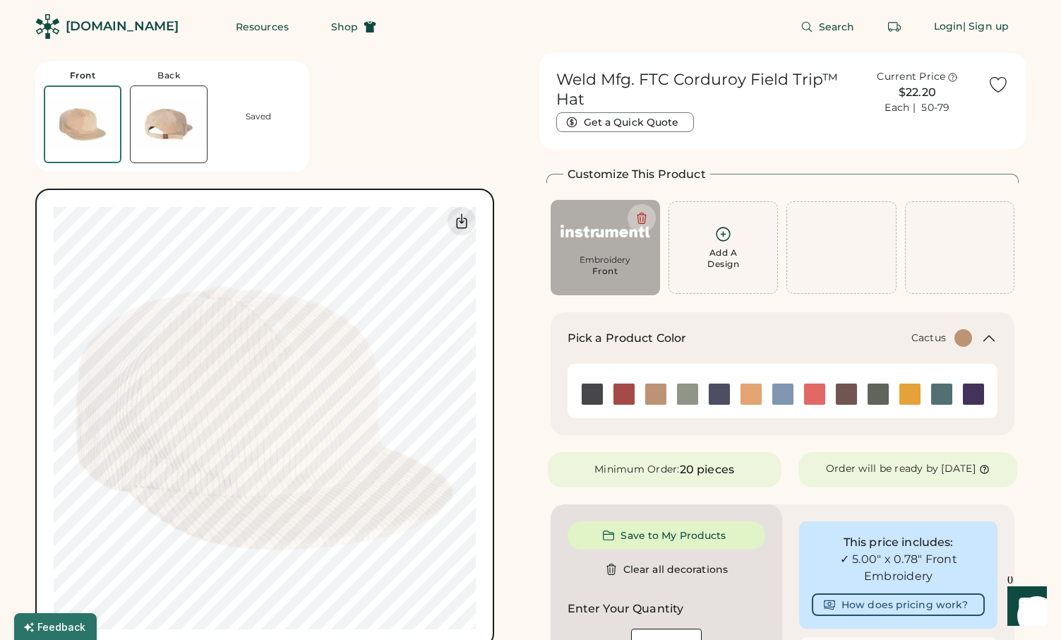
click at [678, 393] on img at bounding box center [687, 393] width 21 height 21
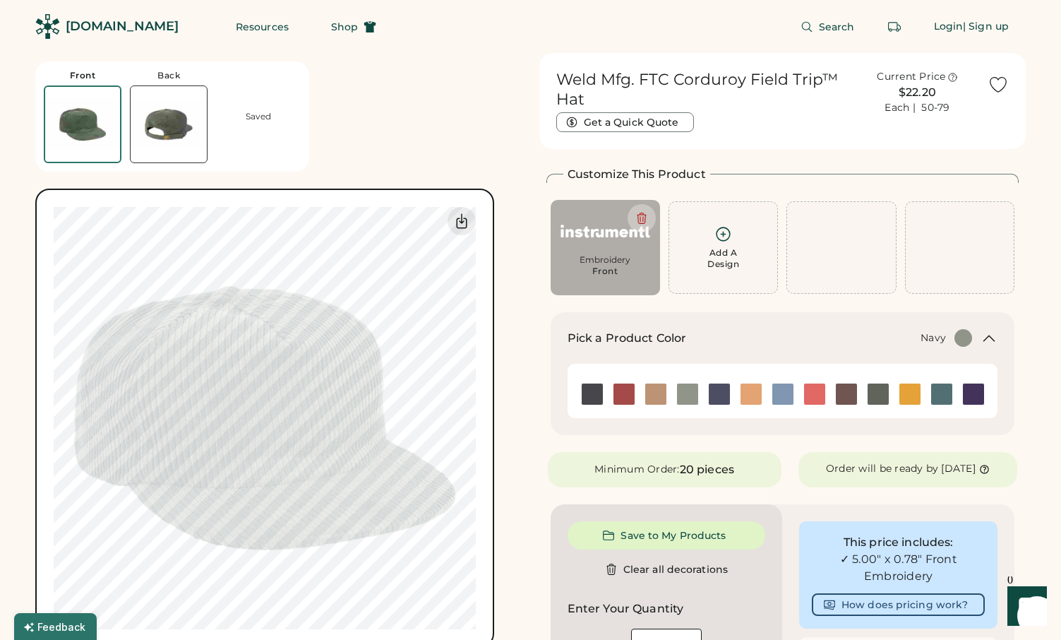
click at [716, 393] on img at bounding box center [719, 393] width 21 height 21
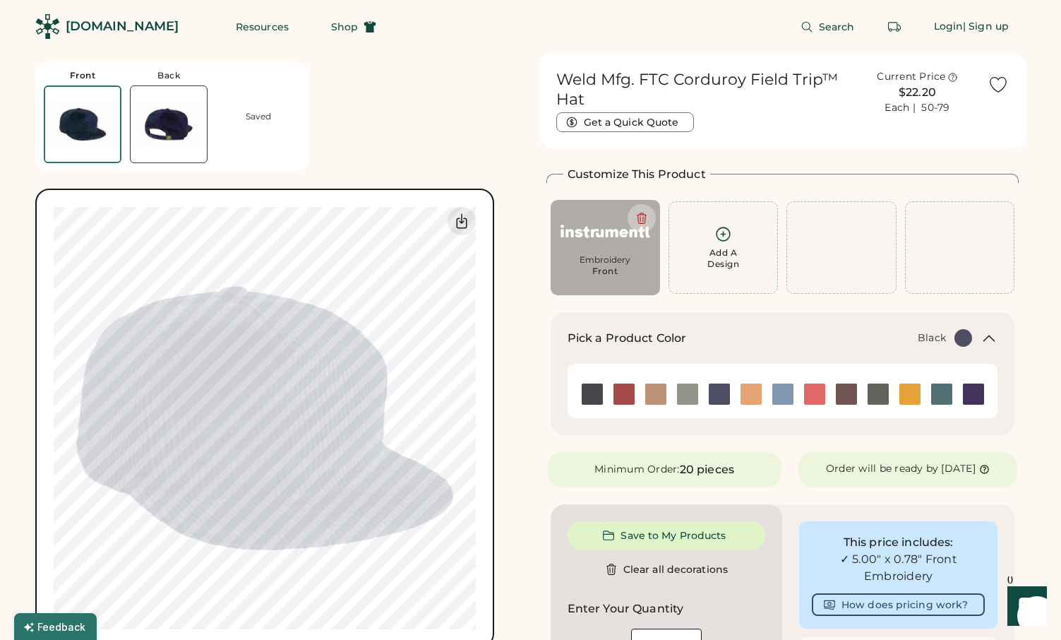
click at [588, 397] on img at bounding box center [592, 393] width 21 height 21
click at [622, 395] on img at bounding box center [624, 393] width 21 height 21
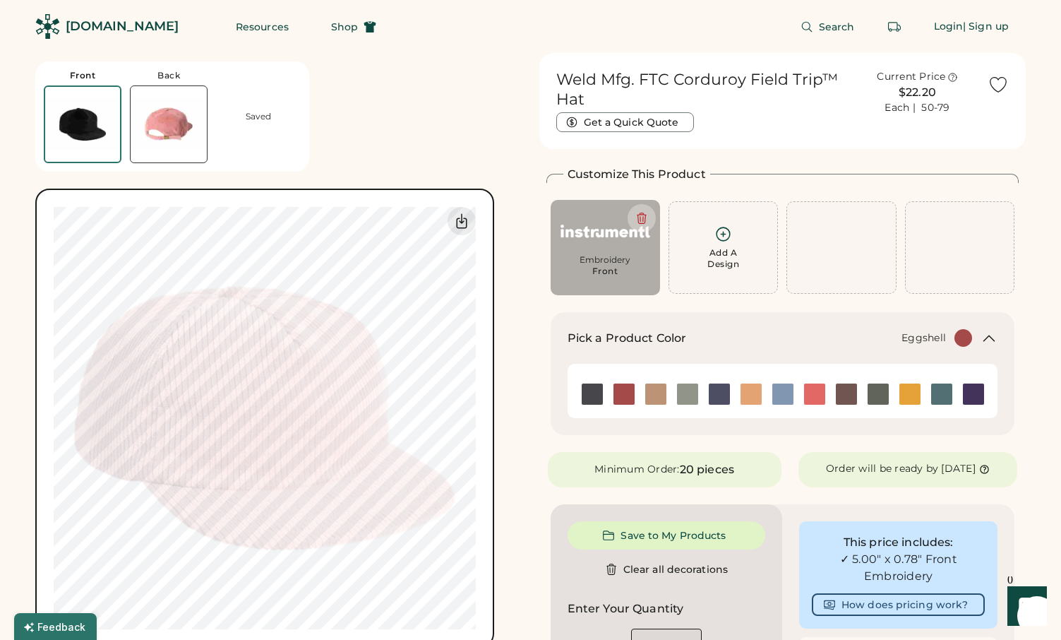
click at [650, 391] on img at bounding box center [656, 393] width 21 height 21
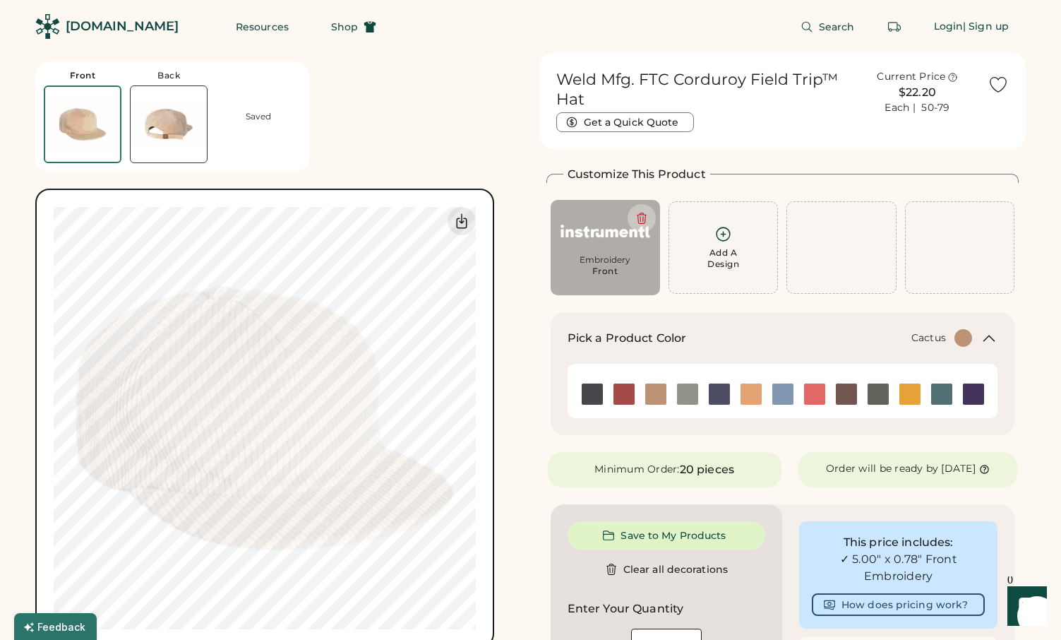
click at [687, 392] on img at bounding box center [687, 393] width 21 height 21
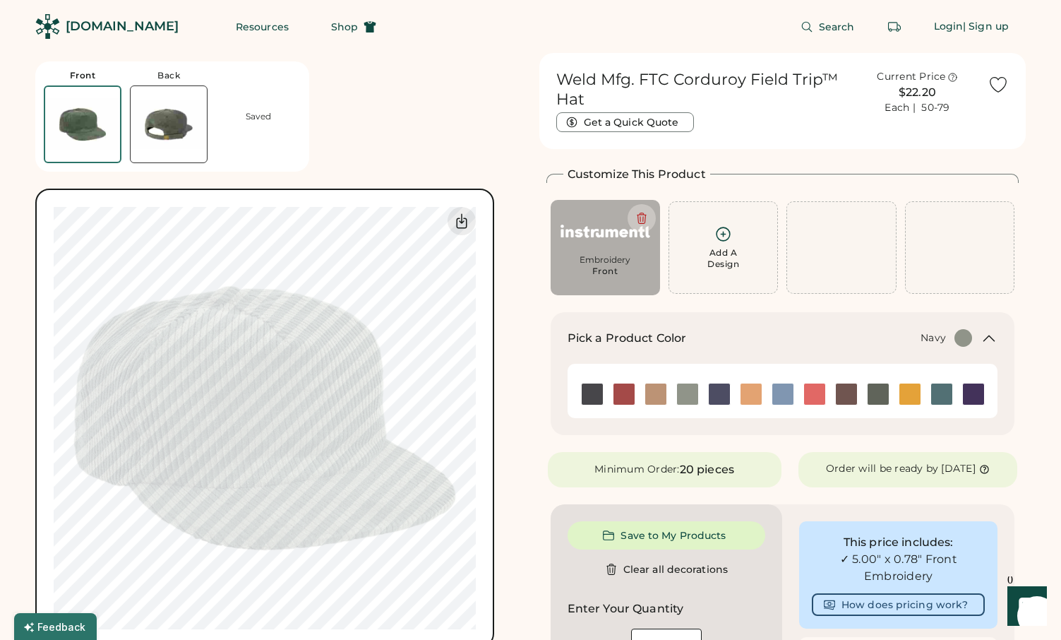
click at [714, 395] on img at bounding box center [719, 393] width 21 height 21
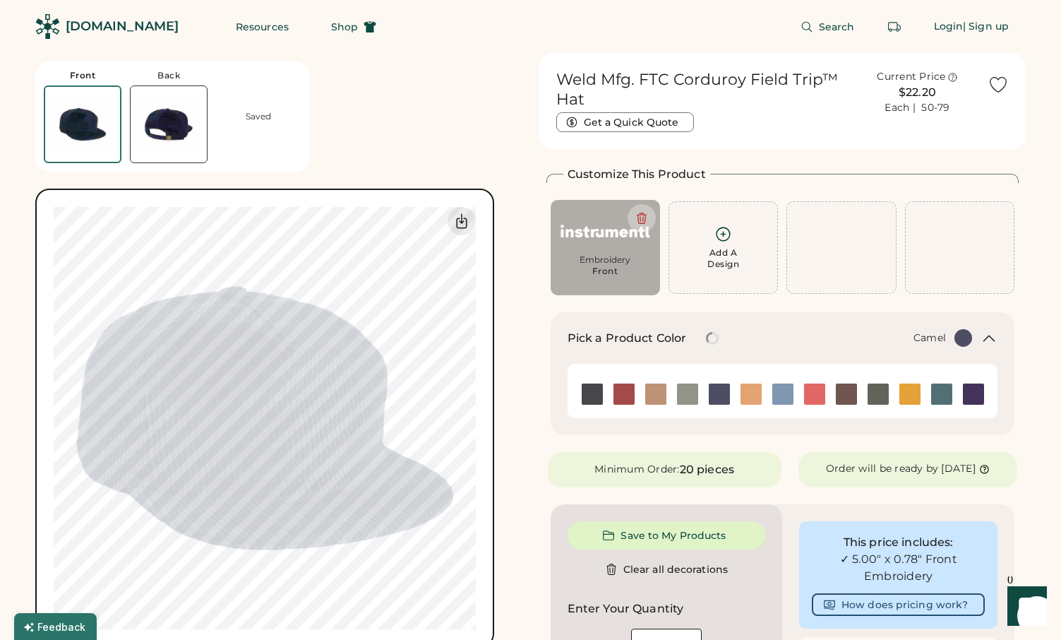
click at [756, 397] on img at bounding box center [751, 393] width 21 height 21
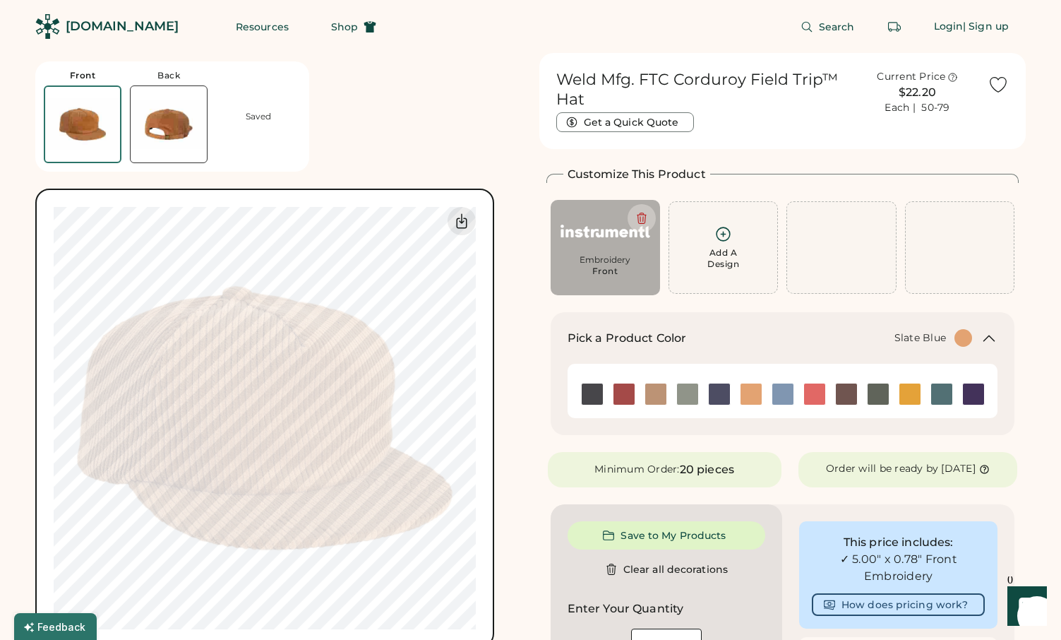
click at [789, 394] on img at bounding box center [783, 393] width 21 height 21
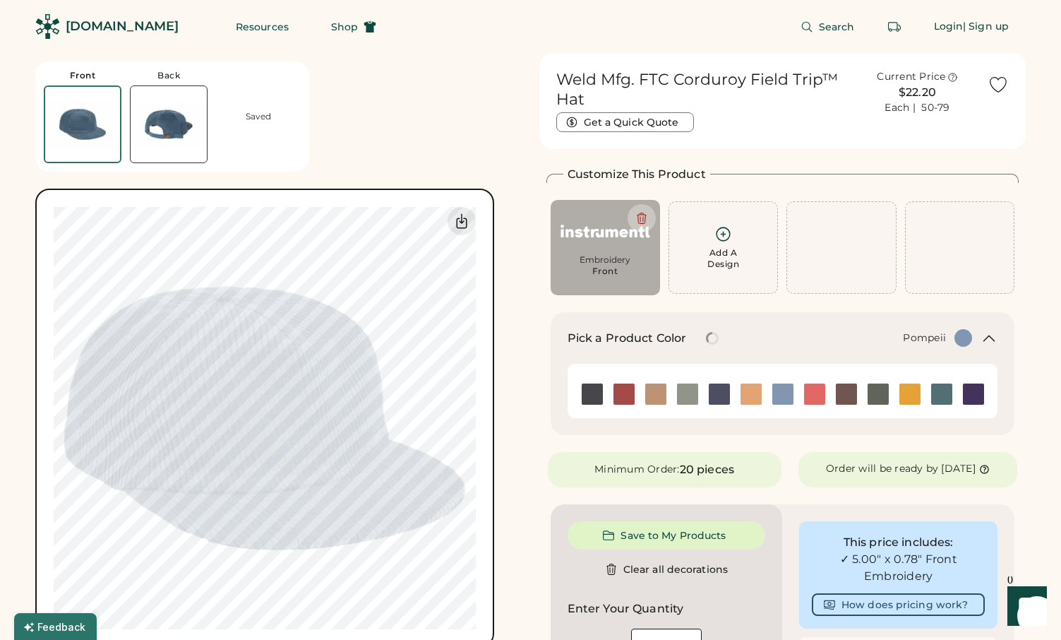
click at [812, 394] on img at bounding box center [814, 393] width 21 height 21
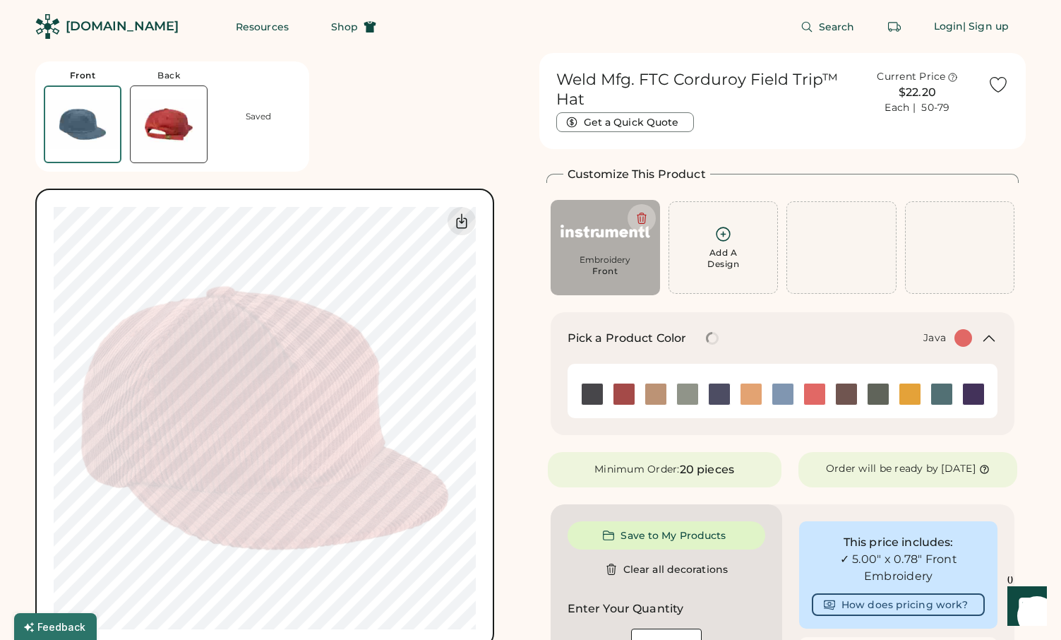
click at [843, 391] on img at bounding box center [846, 393] width 21 height 21
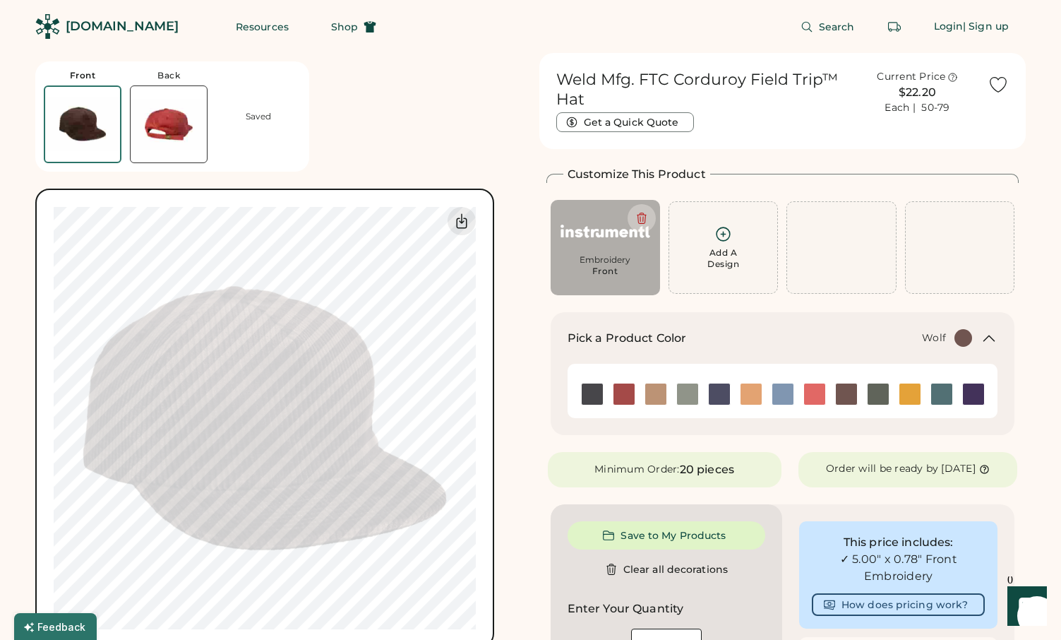
click at [869, 392] on img at bounding box center [878, 393] width 21 height 21
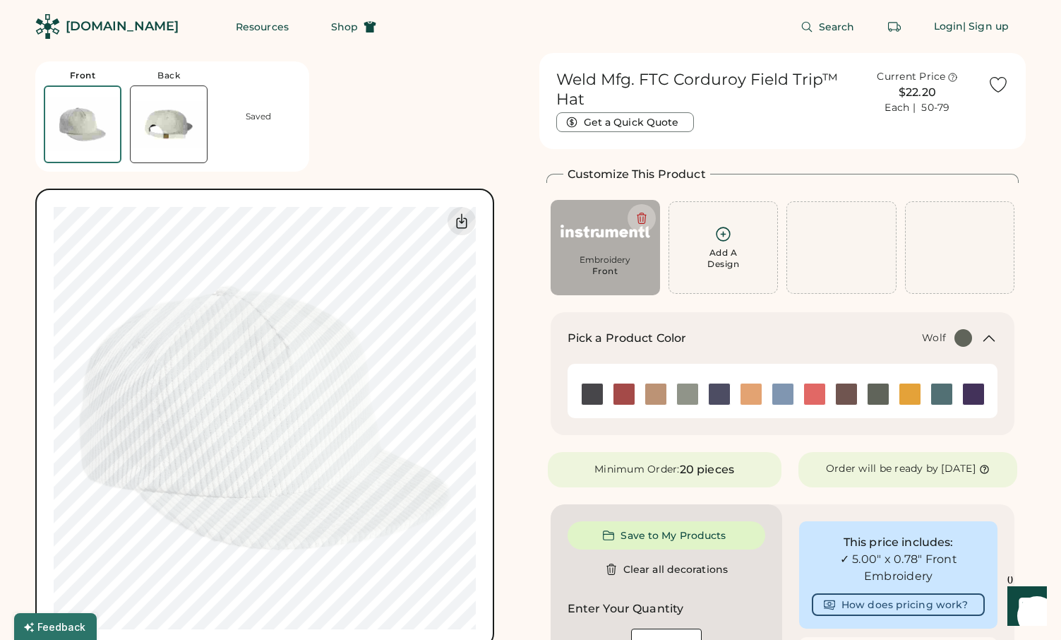
click at [878, 392] on img at bounding box center [878, 393] width 21 height 21
click at [182, 139] on img at bounding box center [169, 124] width 76 height 76
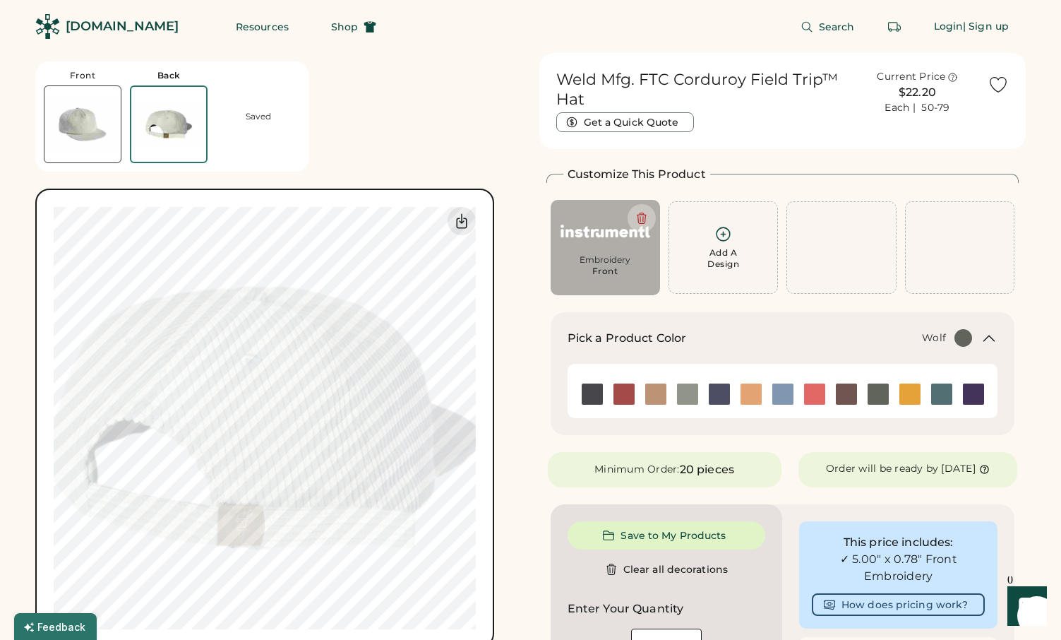
click at [84, 116] on img at bounding box center [82, 124] width 76 height 76
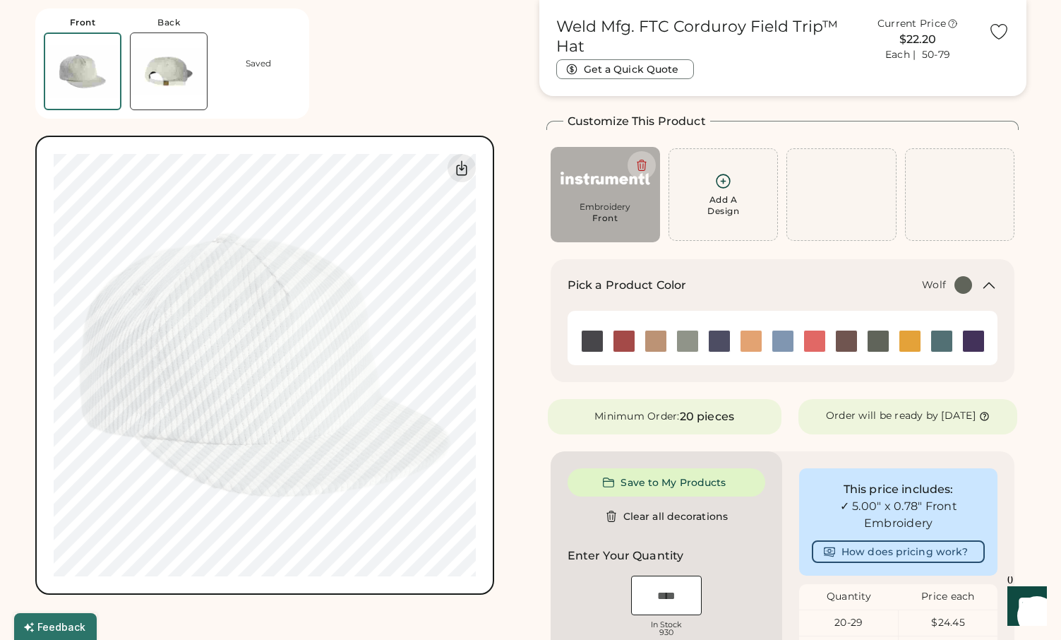
scroll to position [9, 0]
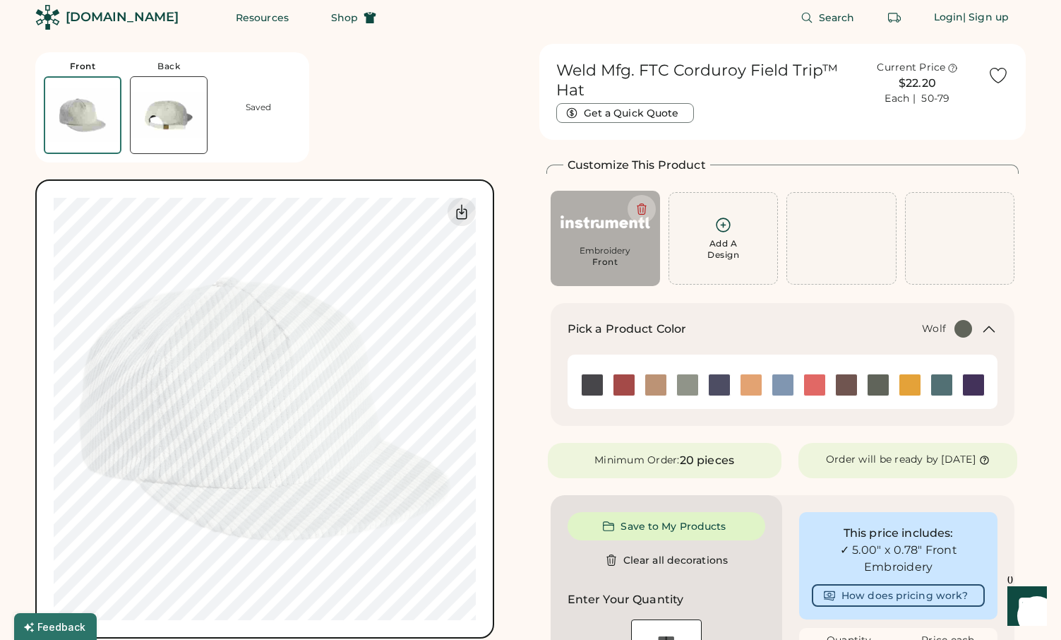
click at [602, 264] on div "Front" at bounding box center [606, 261] width 26 height 11
type input "****"
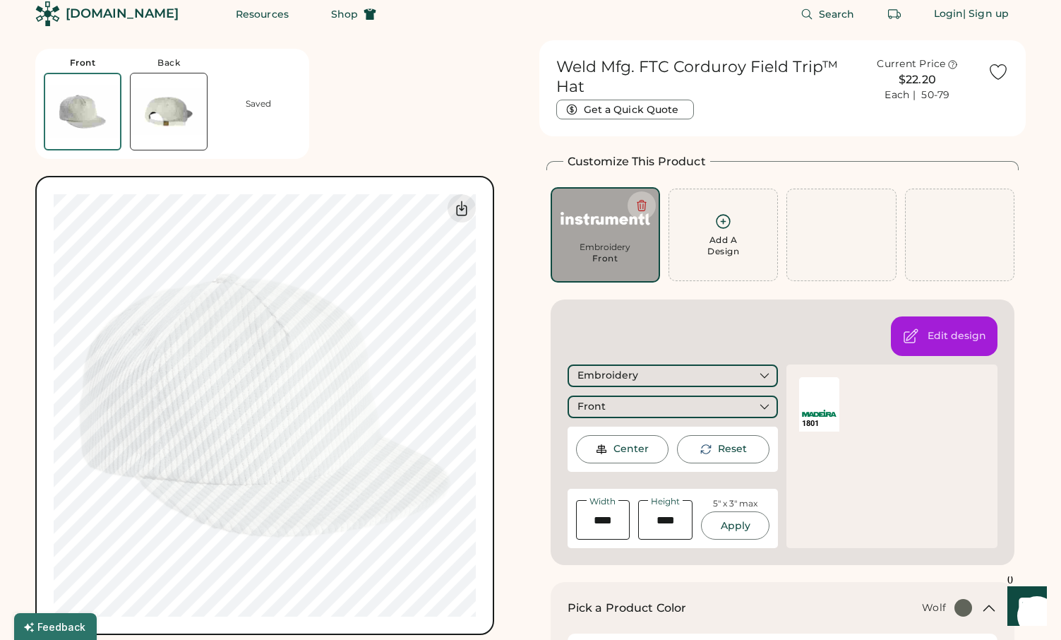
scroll to position [0, 0]
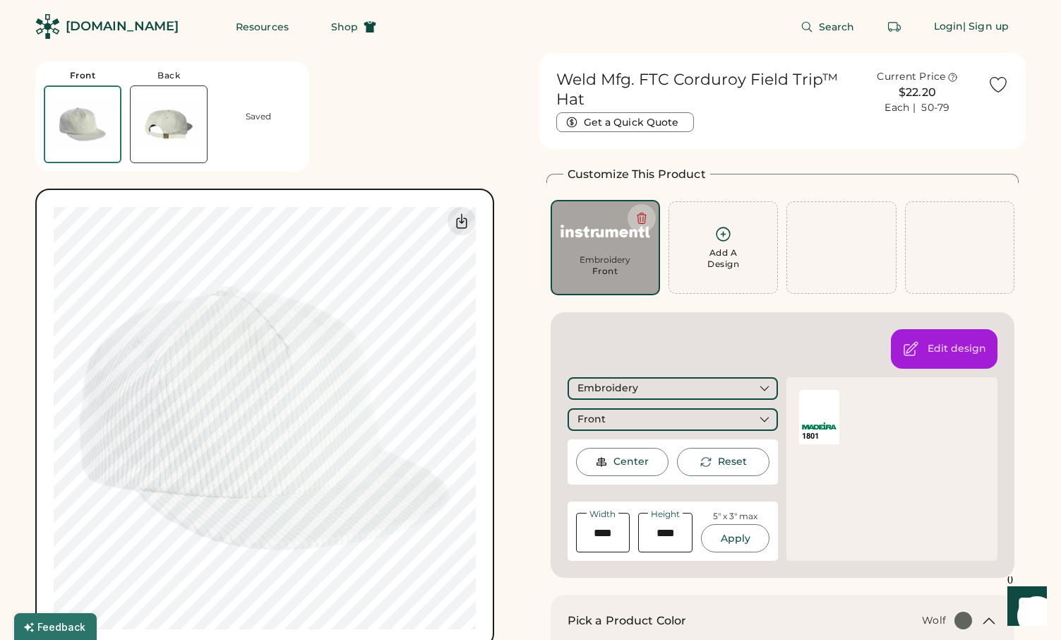
click at [818, 431] on div "1801" at bounding box center [819, 436] width 35 height 11
click at [818, 424] on img at bounding box center [819, 425] width 35 height 7
click at [816, 402] on div at bounding box center [819, 404] width 40 height 28
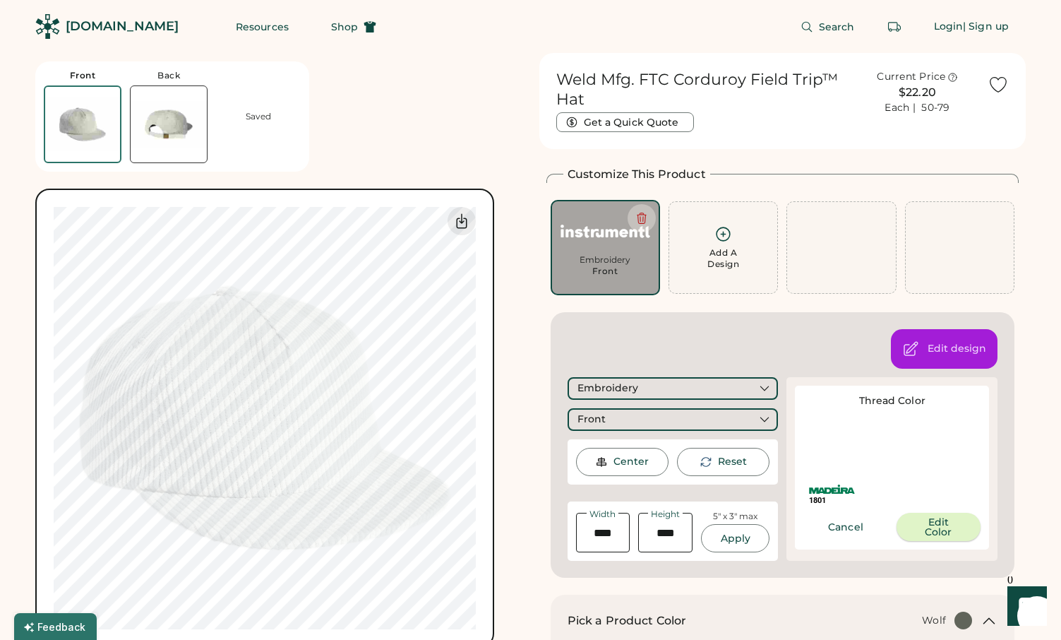
click at [939, 518] on button "Edit Color" at bounding box center [939, 527] width 84 height 28
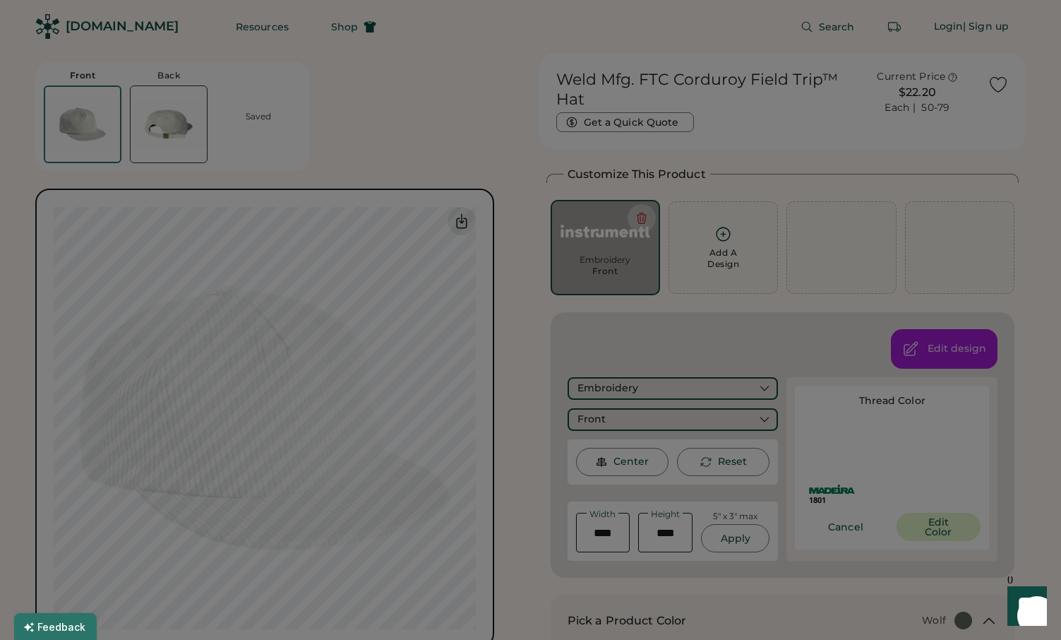
click at [925, 525] on div "Updating Image Approximated embroidery result with active thread colors. Design…" at bounding box center [530, 338] width 1013 height 535
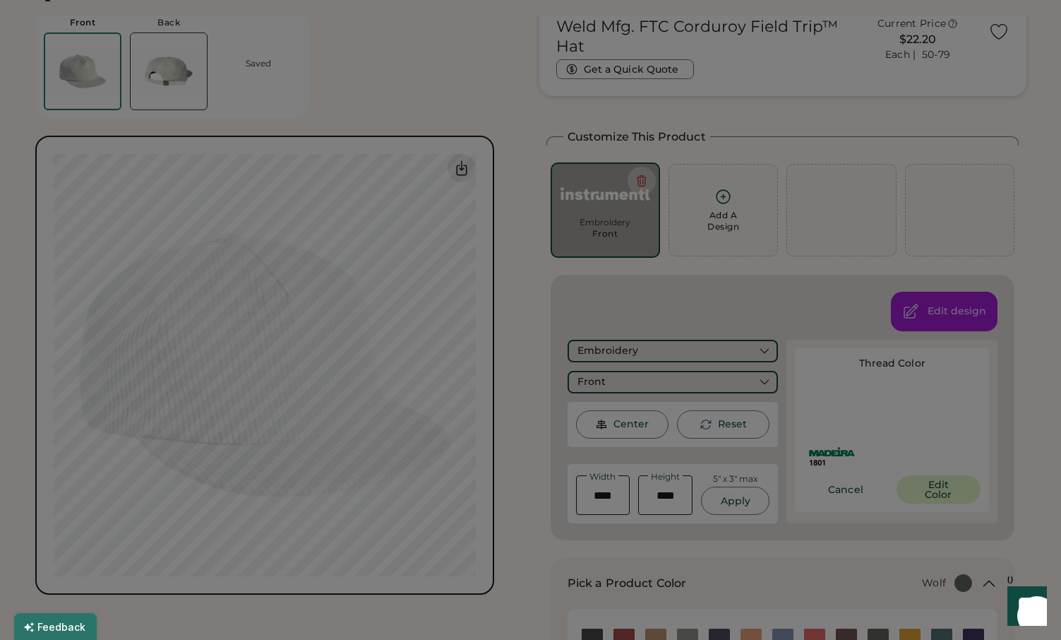
scroll to position [93, 0]
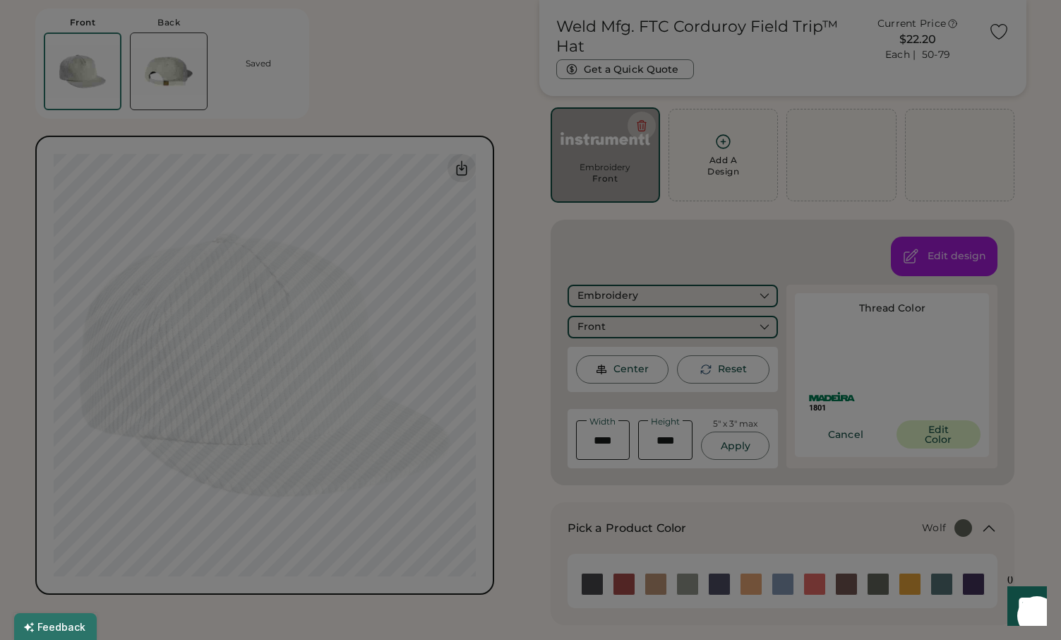
click at [930, 444] on div "Updating Image Approximated embroidery result with active thread colors. Design…" at bounding box center [530, 338] width 1013 height 535
click at [846, 341] on div "Edit Color Change color Done" at bounding box center [861, 228] width 328 height 228
click at [479, 189] on div at bounding box center [350, 322] width 626 height 479
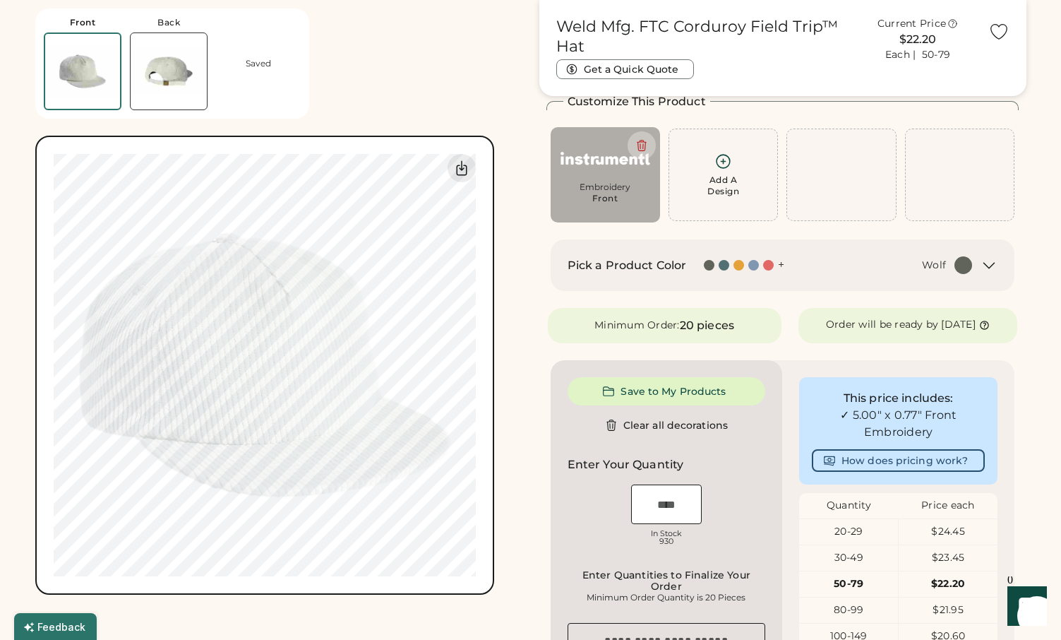
scroll to position [69, 0]
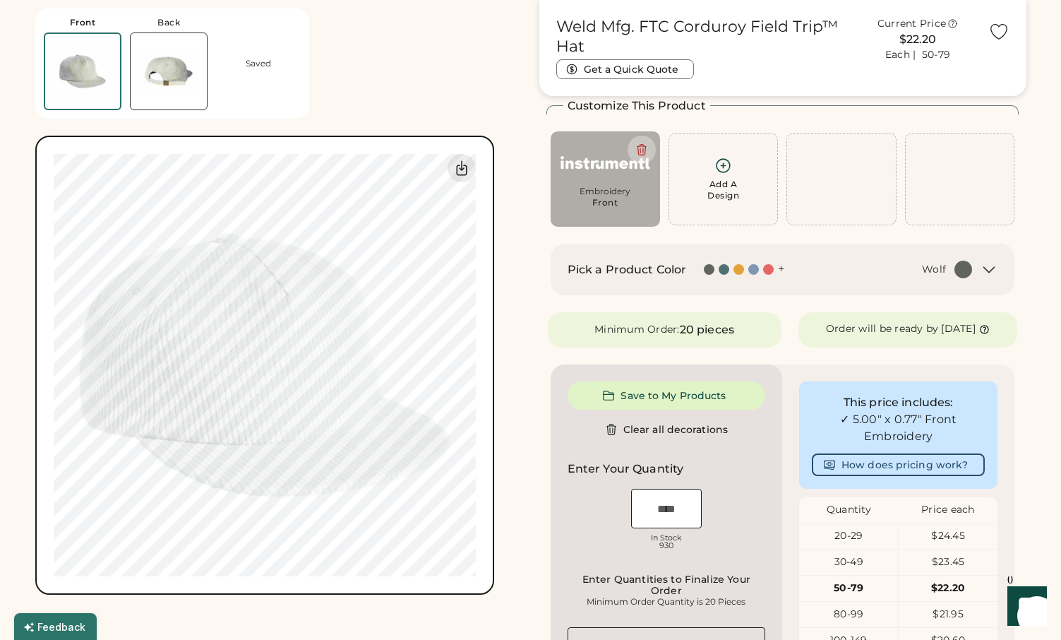
click at [618, 211] on div "Embroidery Front" at bounding box center [606, 201] width 90 height 31
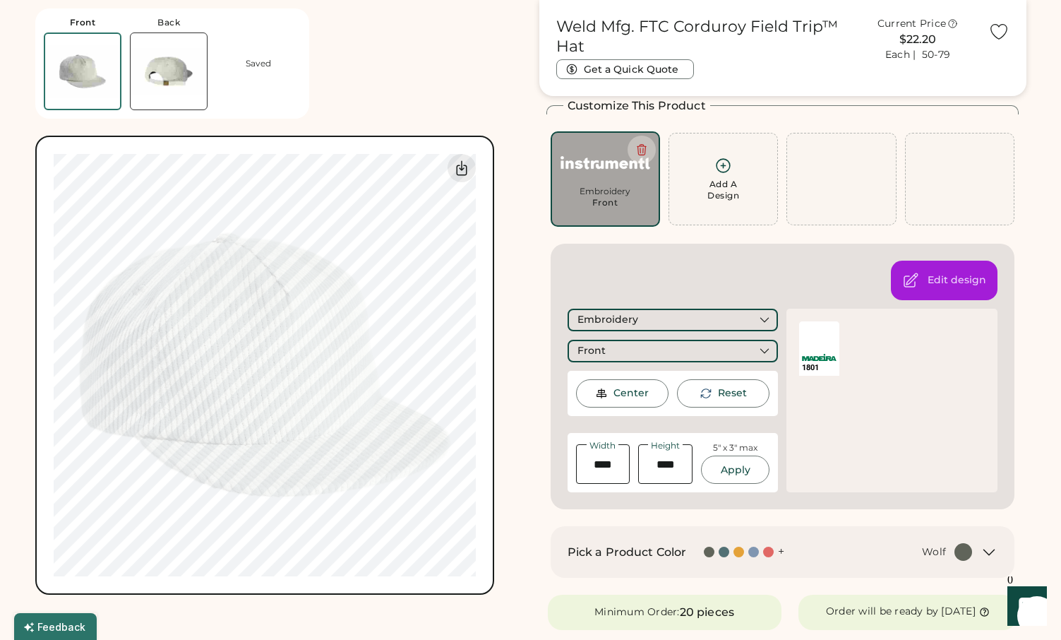
click at [819, 364] on div "1801" at bounding box center [819, 367] width 35 height 11
click at [797, 336] on div "1801" at bounding box center [819, 348] width 49 height 63
click at [822, 350] on div "1801" at bounding box center [819, 348] width 40 height 54
click at [646, 388] on div "Center" at bounding box center [631, 393] width 35 height 14
click at [951, 290] on div "Edit design" at bounding box center [944, 281] width 107 height 40
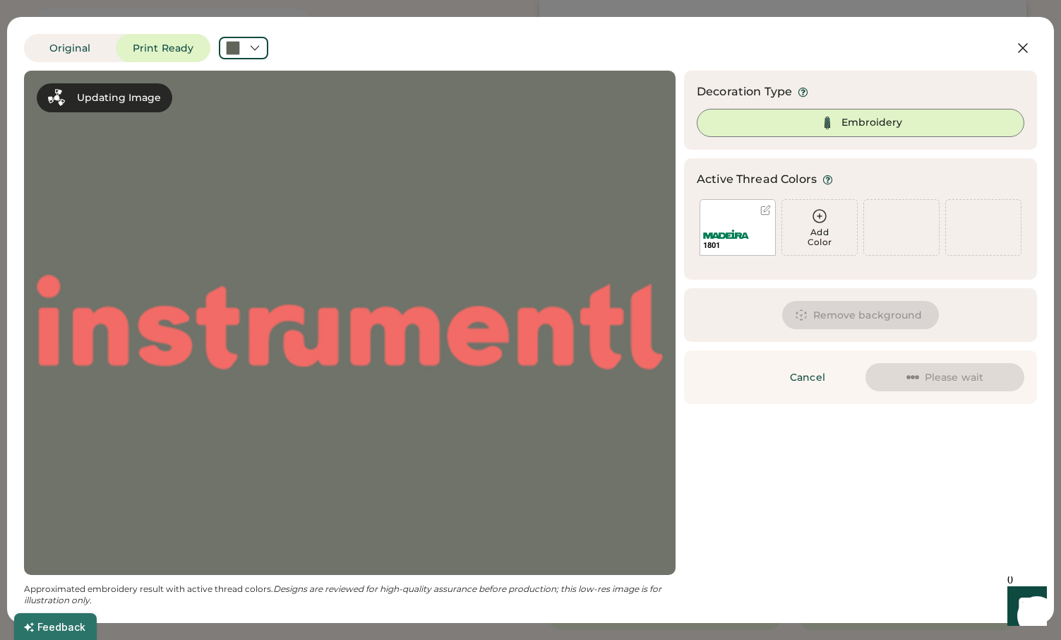
click at [726, 225] on div "1801" at bounding box center [738, 240] width 75 height 30
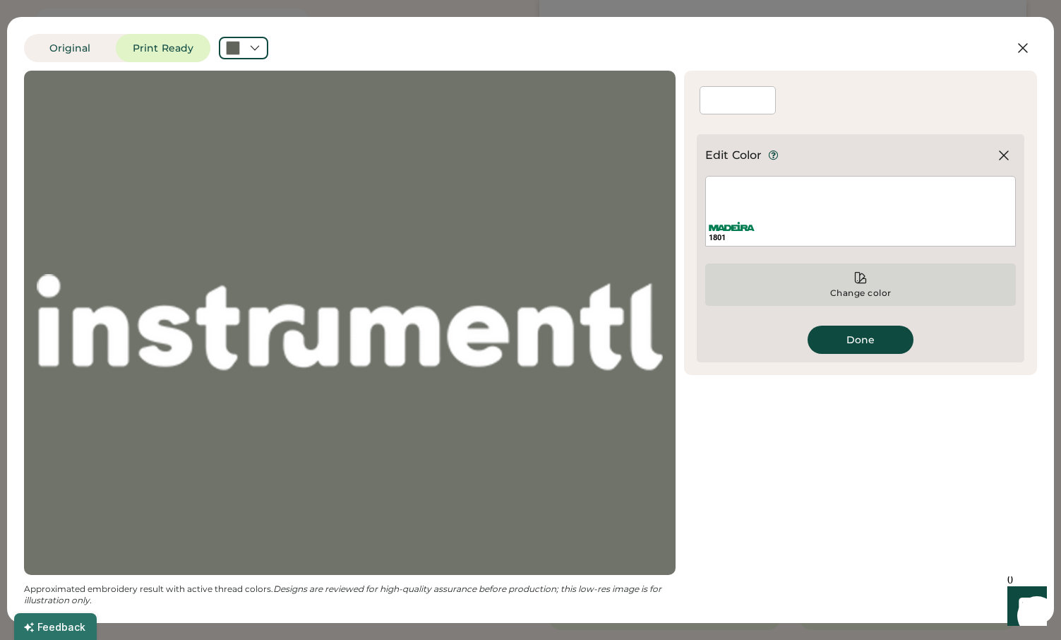
click at [852, 280] on div "Change color" at bounding box center [861, 284] width 311 height 42
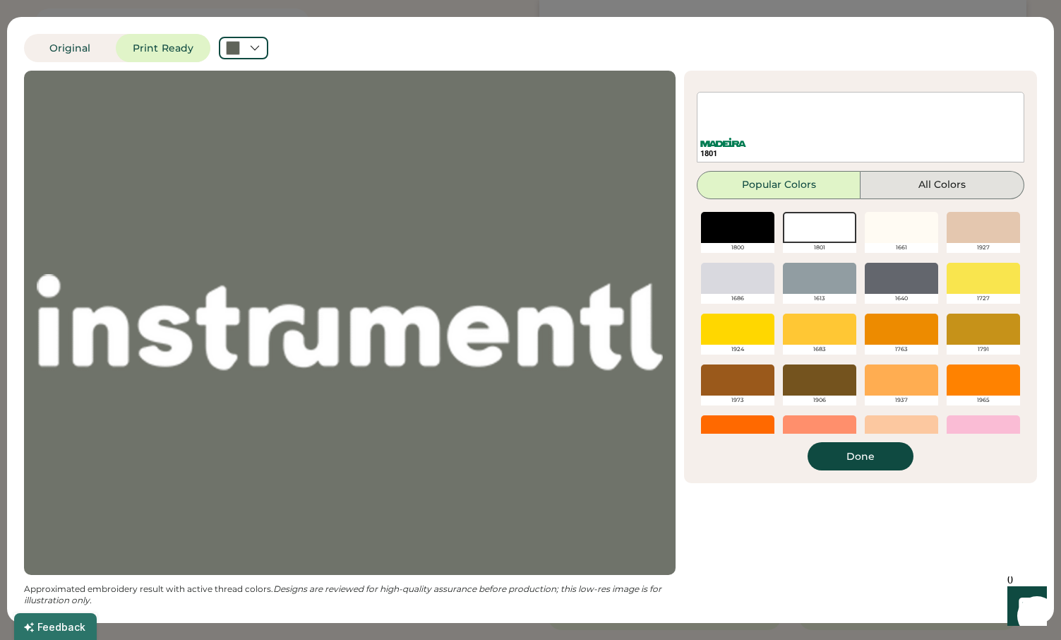
click at [951, 176] on button "All Colors" at bounding box center [943, 185] width 164 height 28
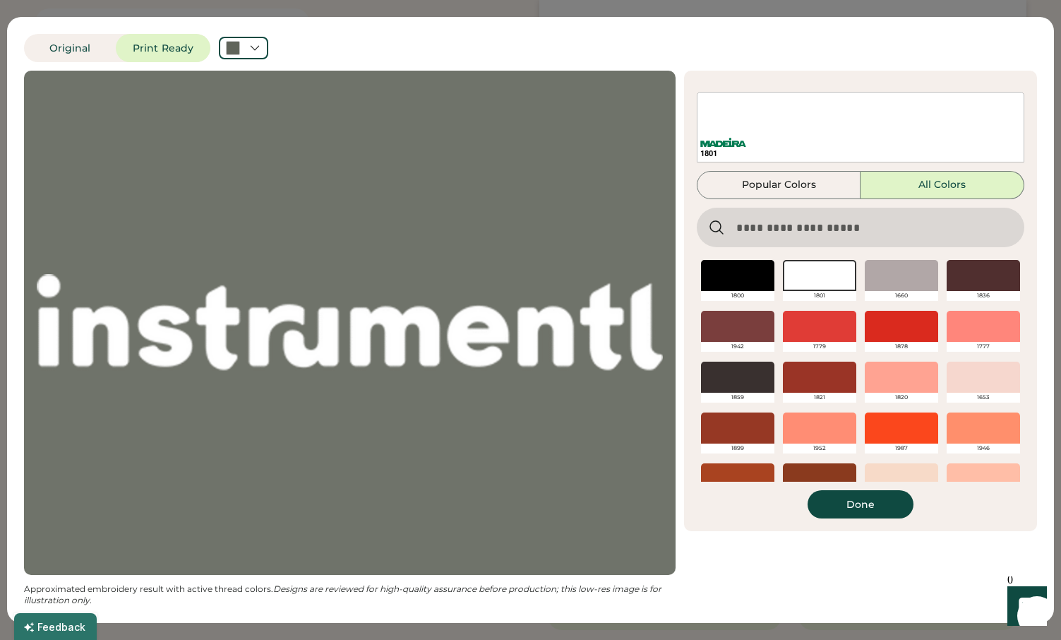
click at [788, 235] on input "input" at bounding box center [861, 228] width 328 height 40
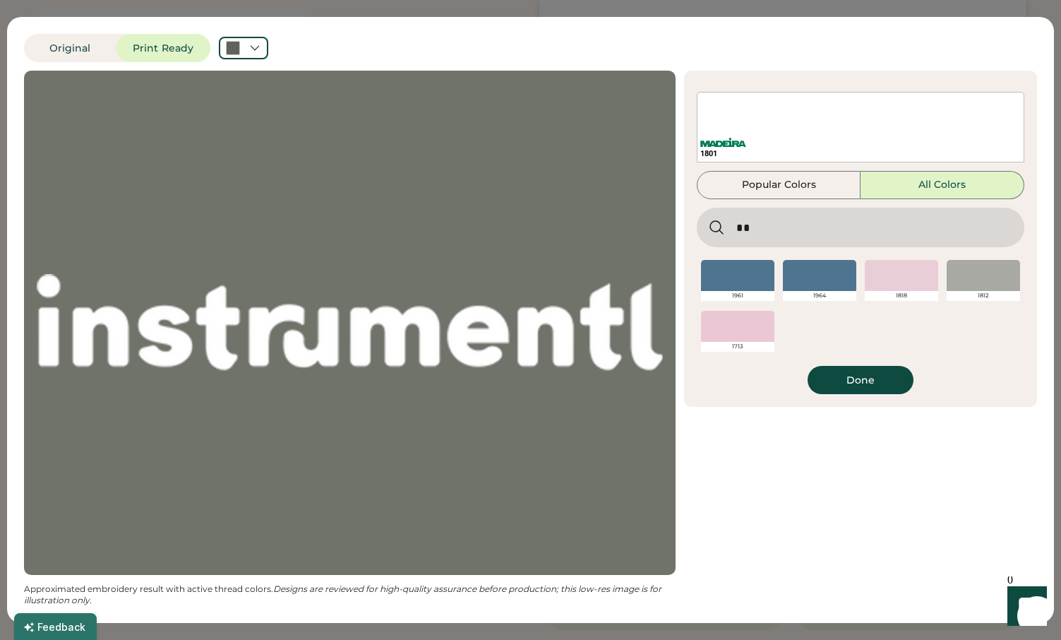
type input "*"
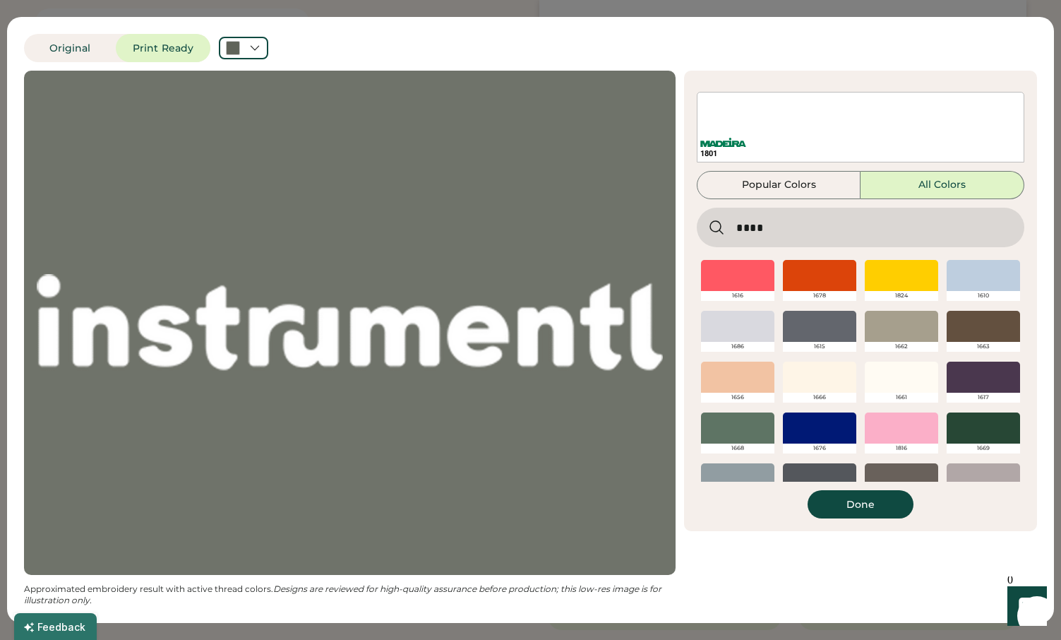
type input "****"
click at [723, 278] on div at bounding box center [737, 275] width 73 height 31
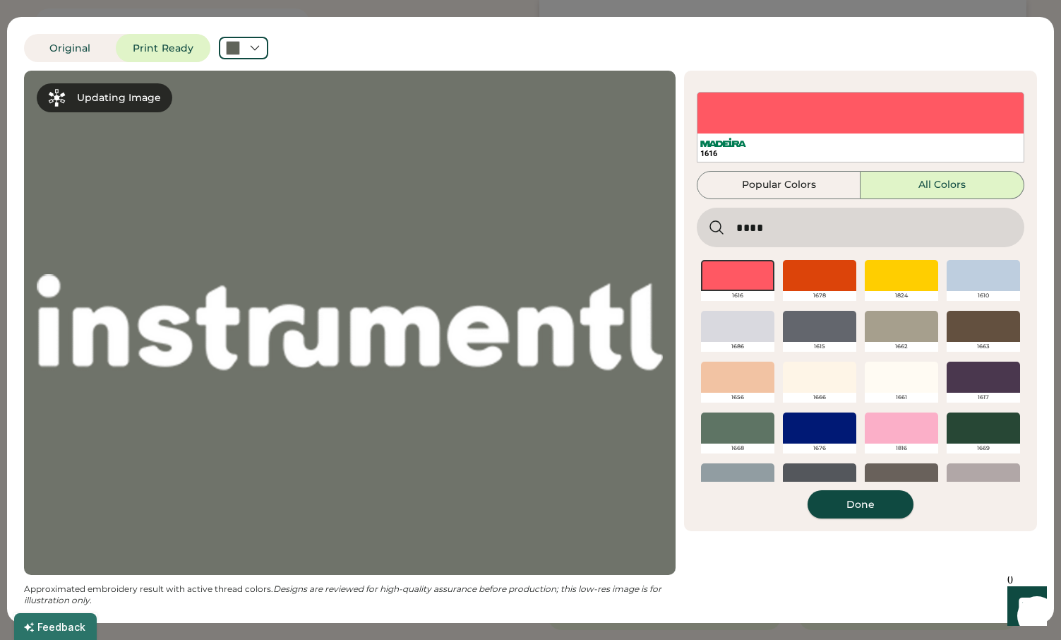
click at [855, 512] on button "Done" at bounding box center [861, 504] width 106 height 28
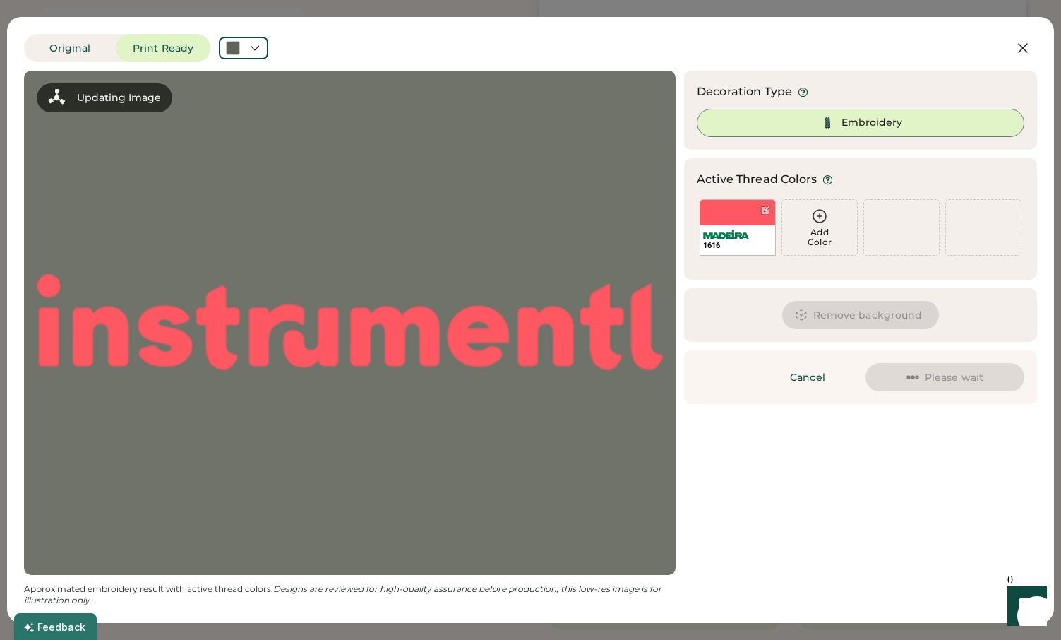
scroll to position [111, 0]
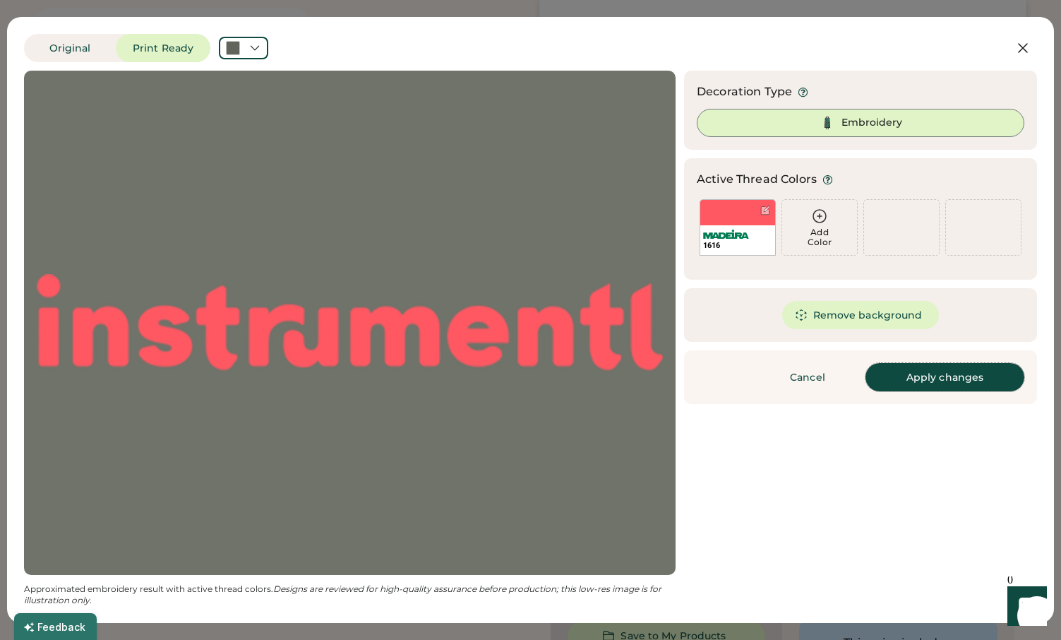
click at [948, 375] on button "Apply changes" at bounding box center [945, 377] width 159 height 28
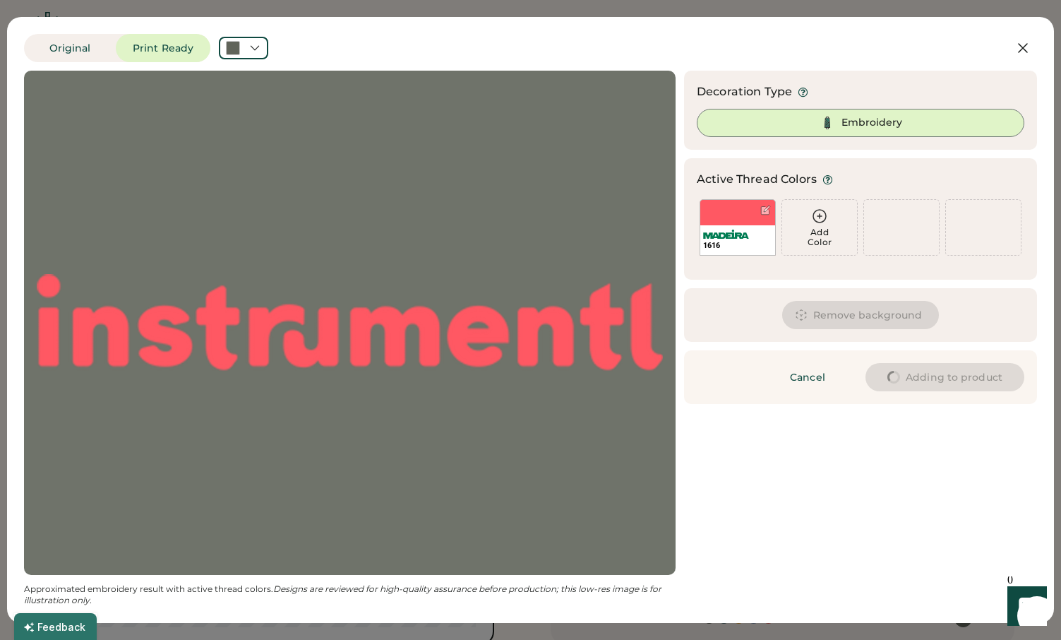
scroll to position [0, 0]
type input "****"
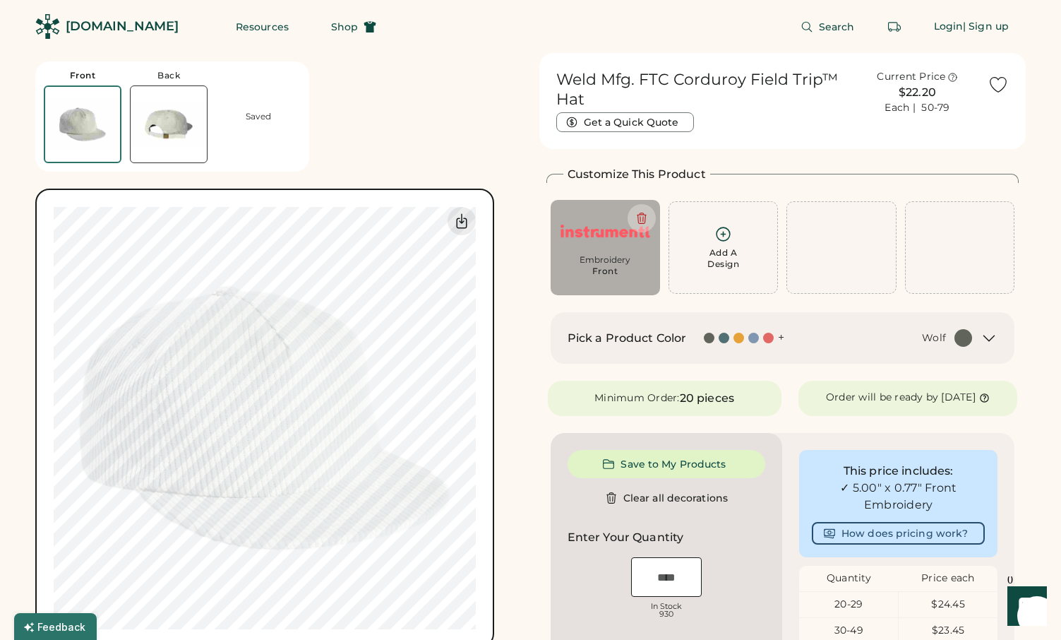
type input "****"
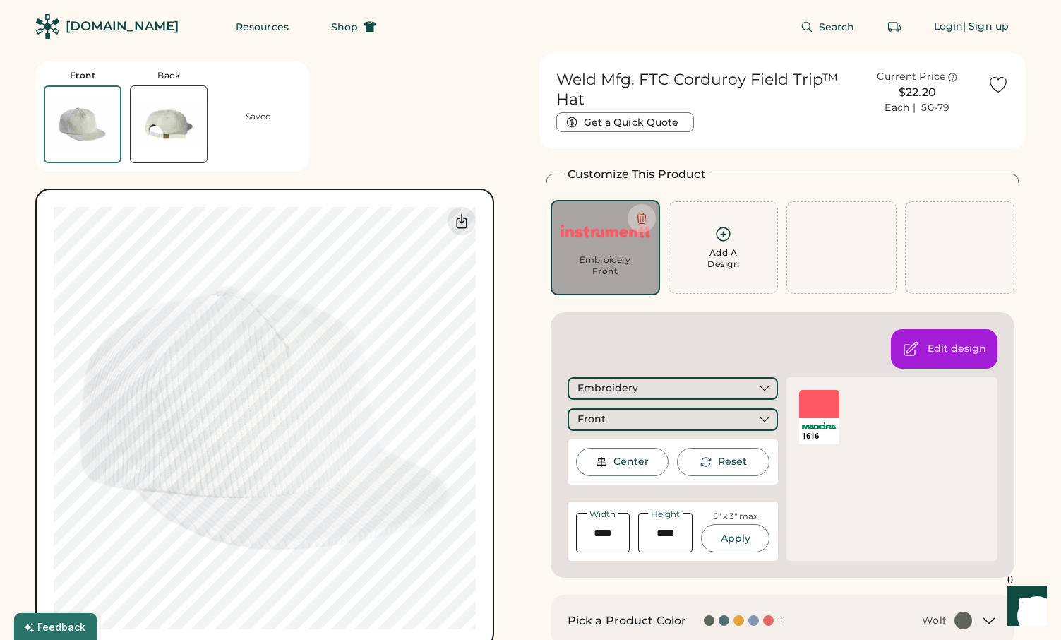
click at [174, 114] on img at bounding box center [169, 124] width 76 height 76
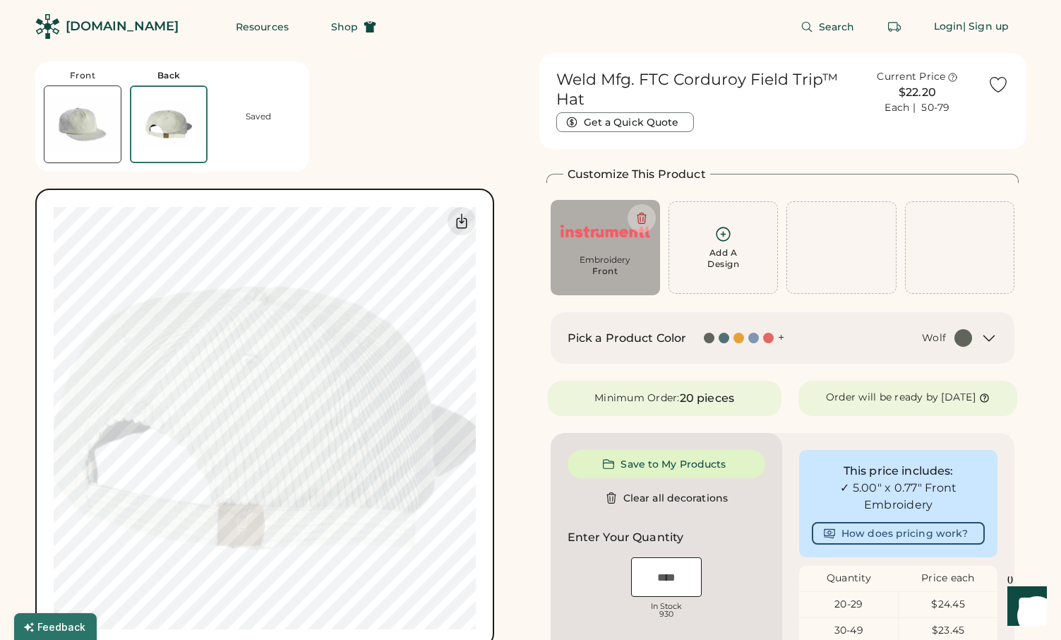
click at [100, 122] on img at bounding box center [82, 124] width 76 height 76
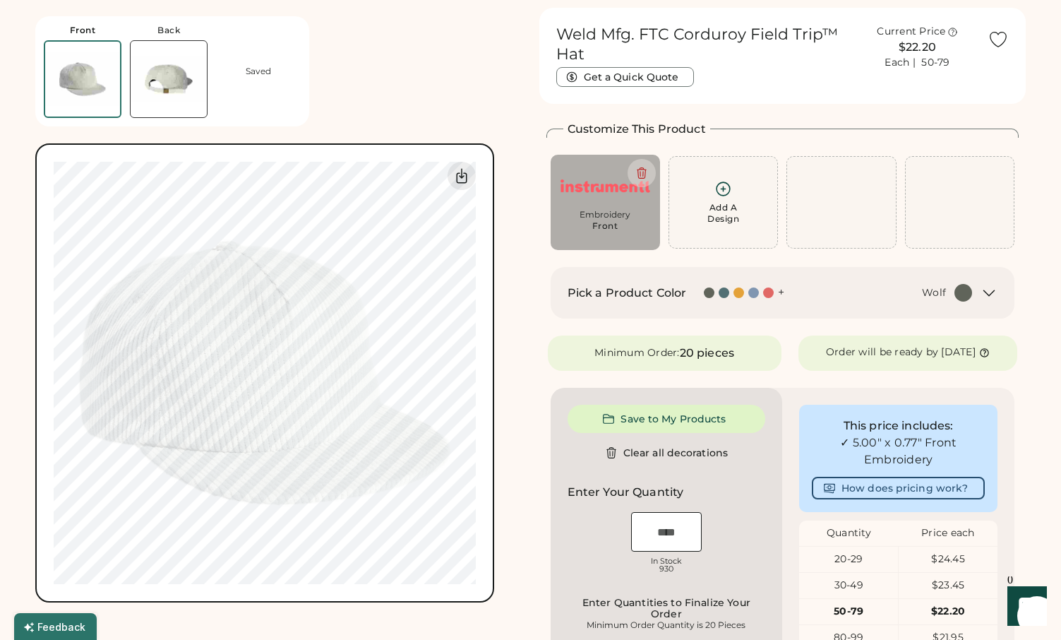
scroll to position [53, 0]
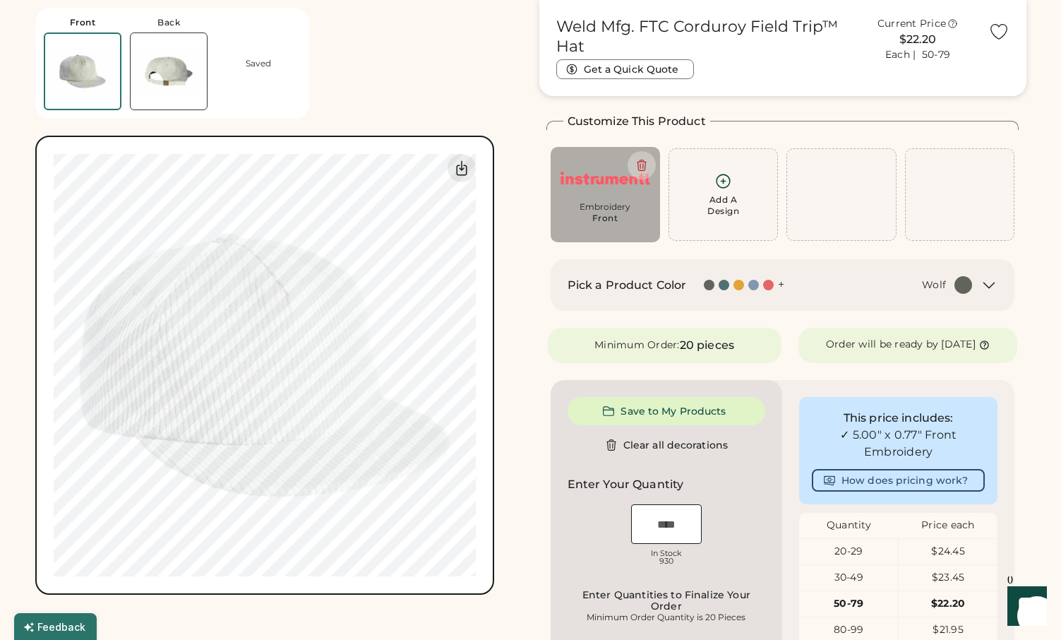
click at [163, 125] on div "Front Back Saved My uploaded designs Upload Your Design Ai, PDF, EPS, SVG, PSD …" at bounding box center [278, 297] width 487 height 595
click at [157, 79] on img at bounding box center [169, 71] width 76 height 76
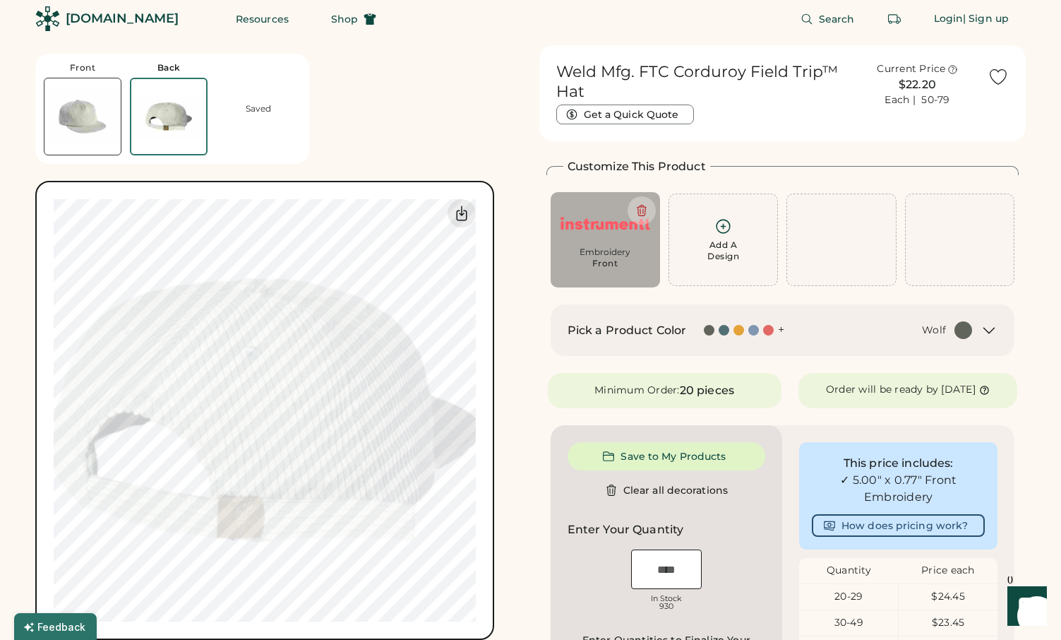
click at [95, 78] on div at bounding box center [83, 117] width 78 height 78
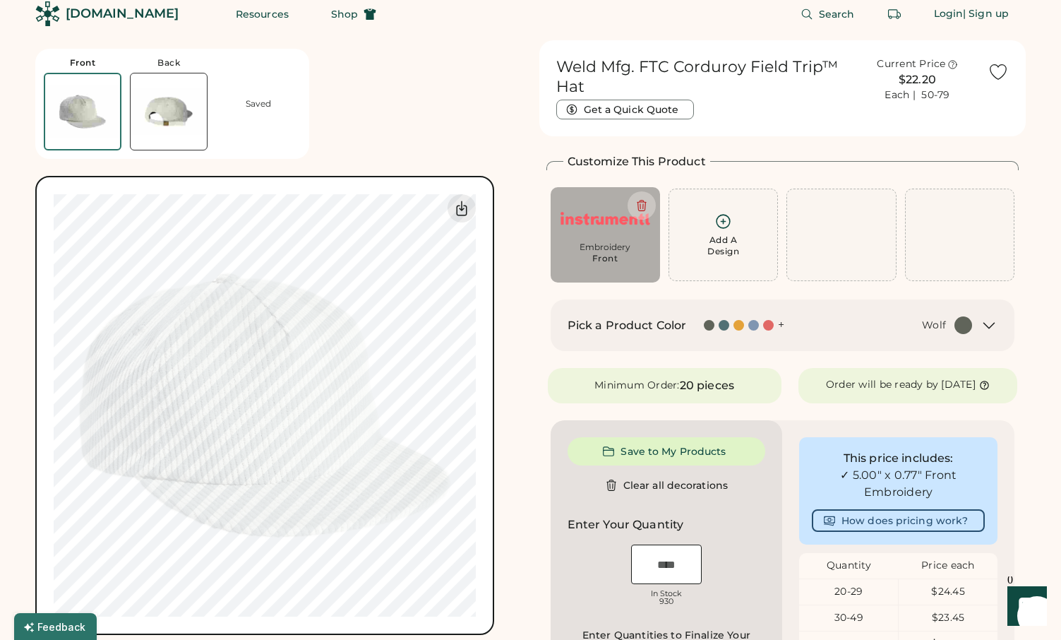
scroll to position [0, 0]
